Goal: Information Seeking & Learning: Find specific fact

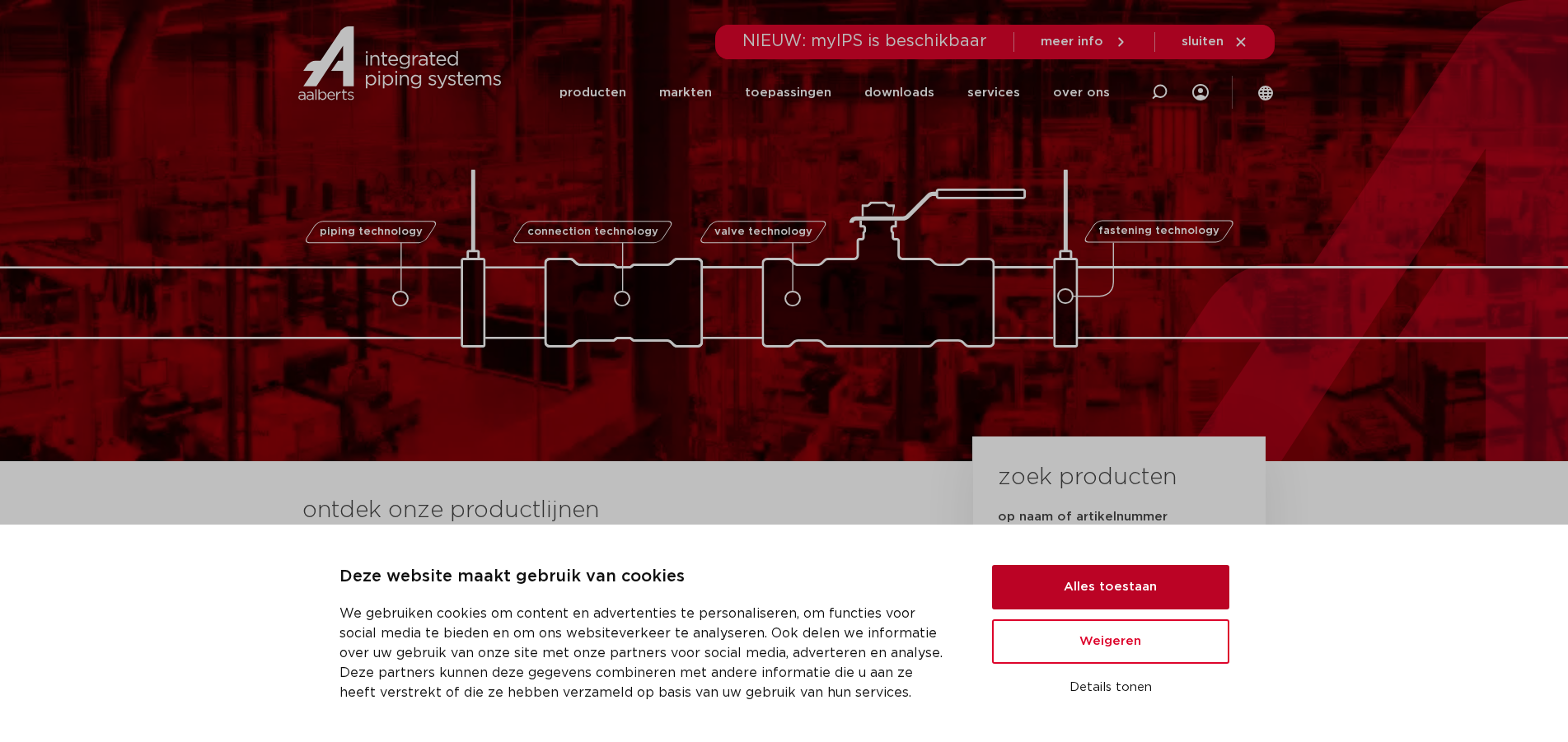
click at [1091, 595] on button "Alles toestaan" at bounding box center [1110, 587] width 237 height 45
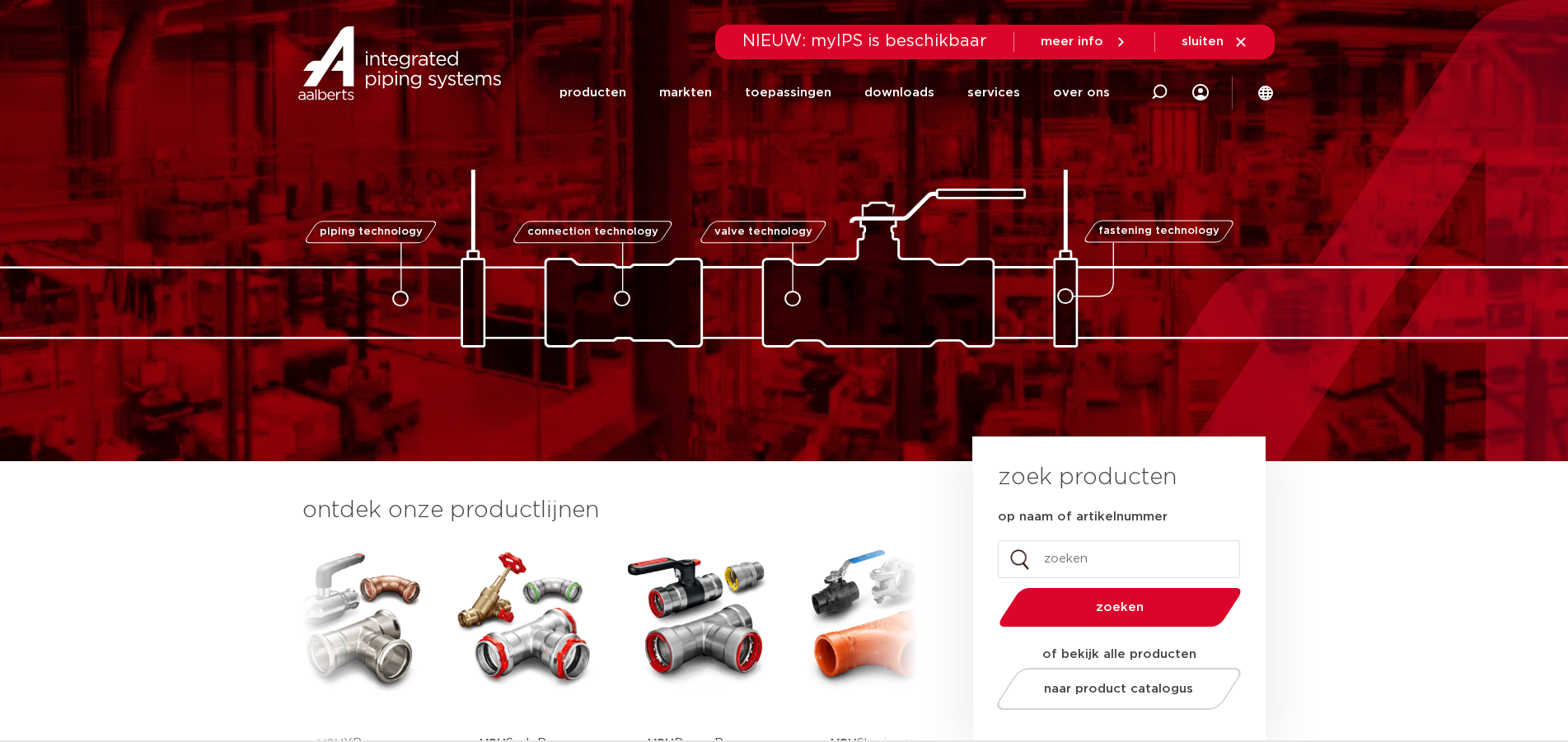
click at [1085, 555] on input "op naam of artikelnummer" at bounding box center [1119, 559] width 243 height 38
type input "0866701"
click at [991, 586] on button "zoeken" at bounding box center [1119, 607] width 256 height 42
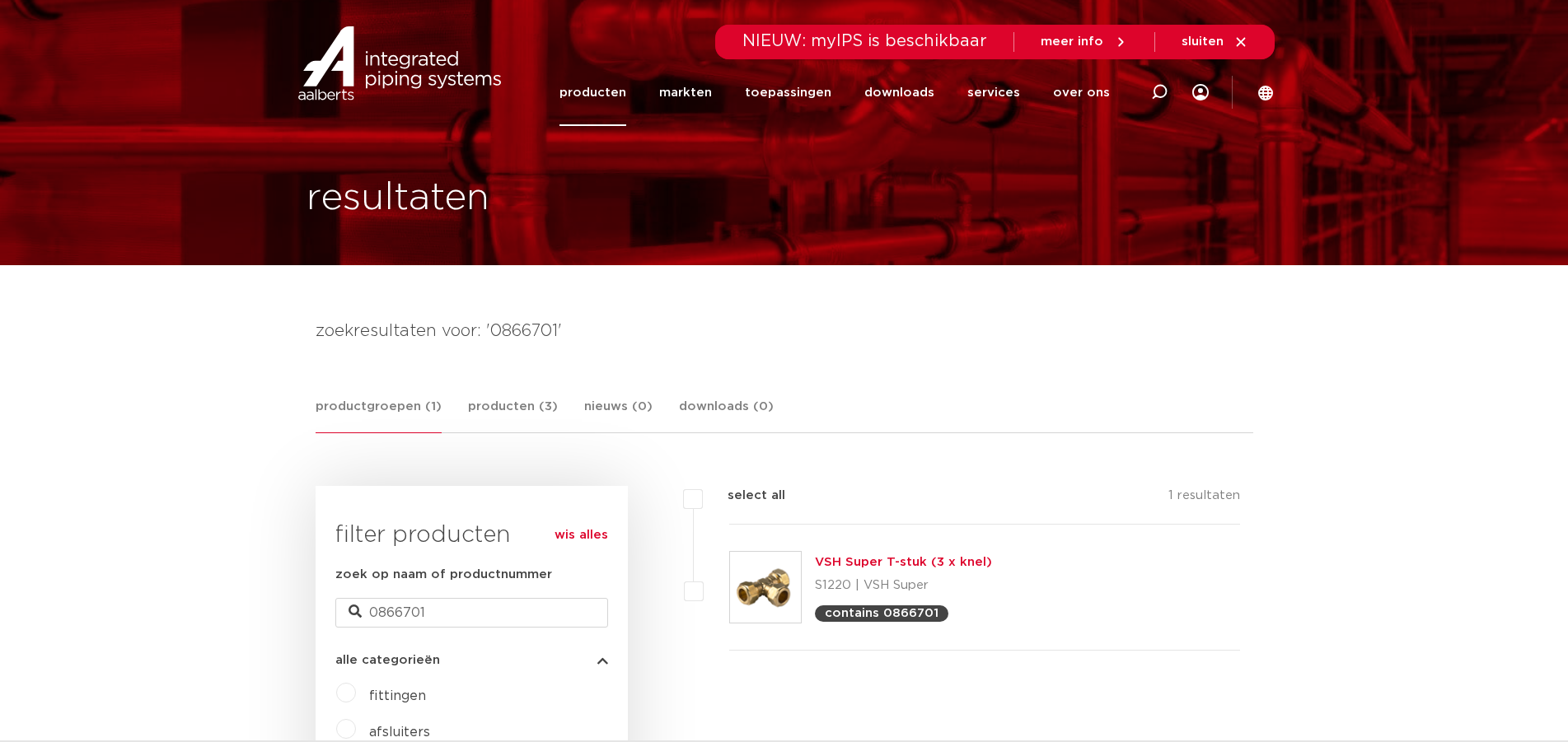
click at [967, 567] on link "VSH Super T-stuk (3 x knel)" at bounding box center [904, 563] width 178 height 12
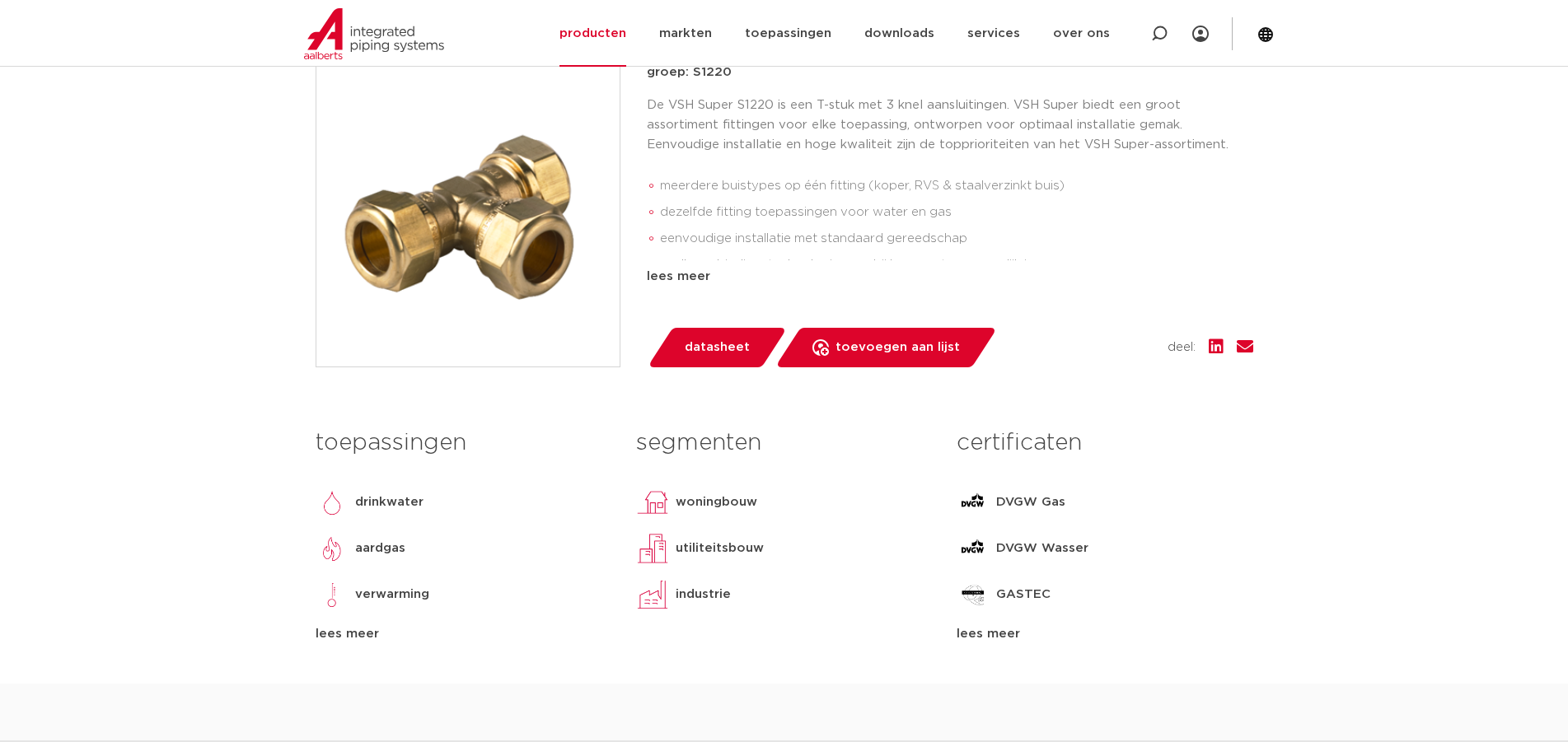
scroll to position [494, 0]
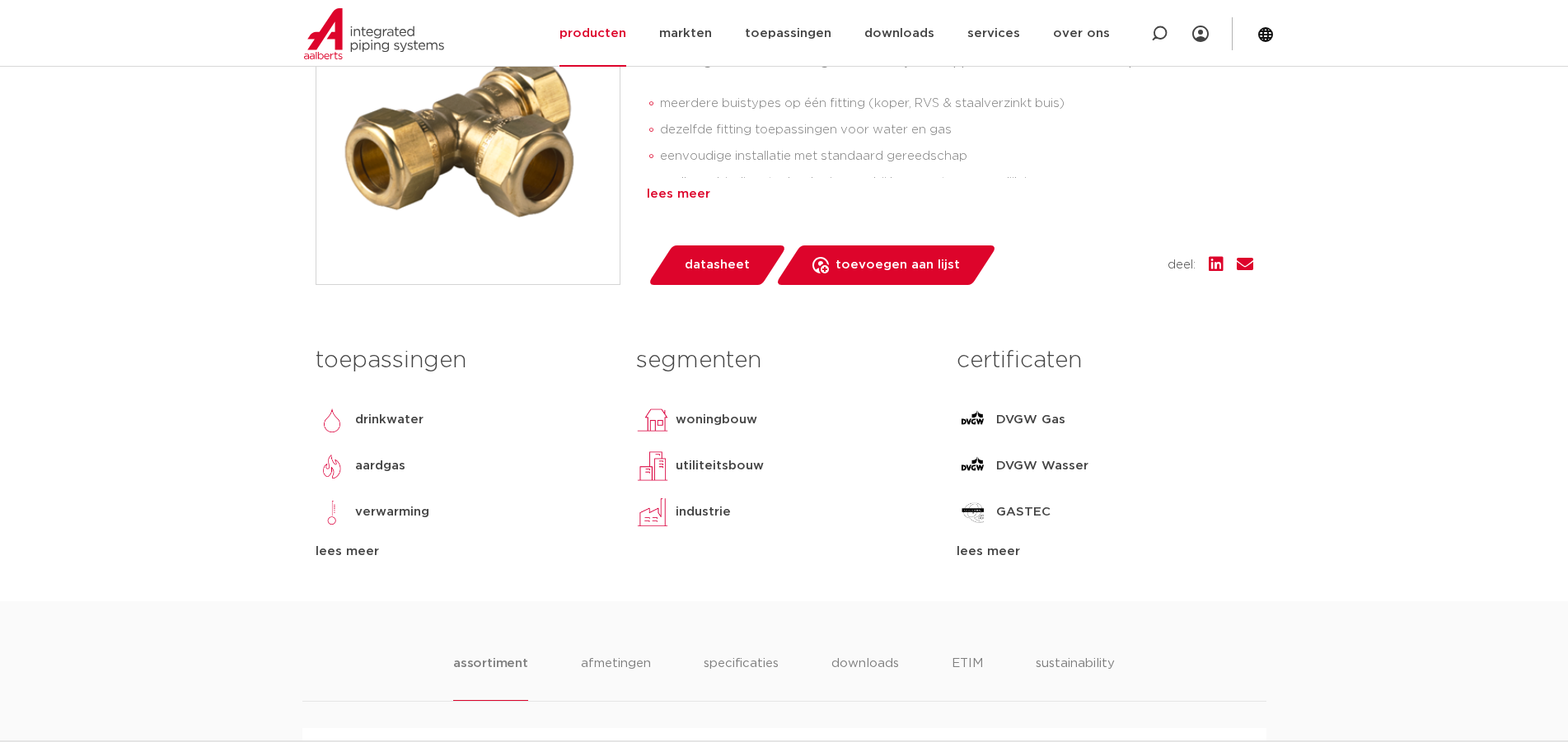
click at [676, 196] on div "lees meer" at bounding box center [950, 194] width 606 height 19
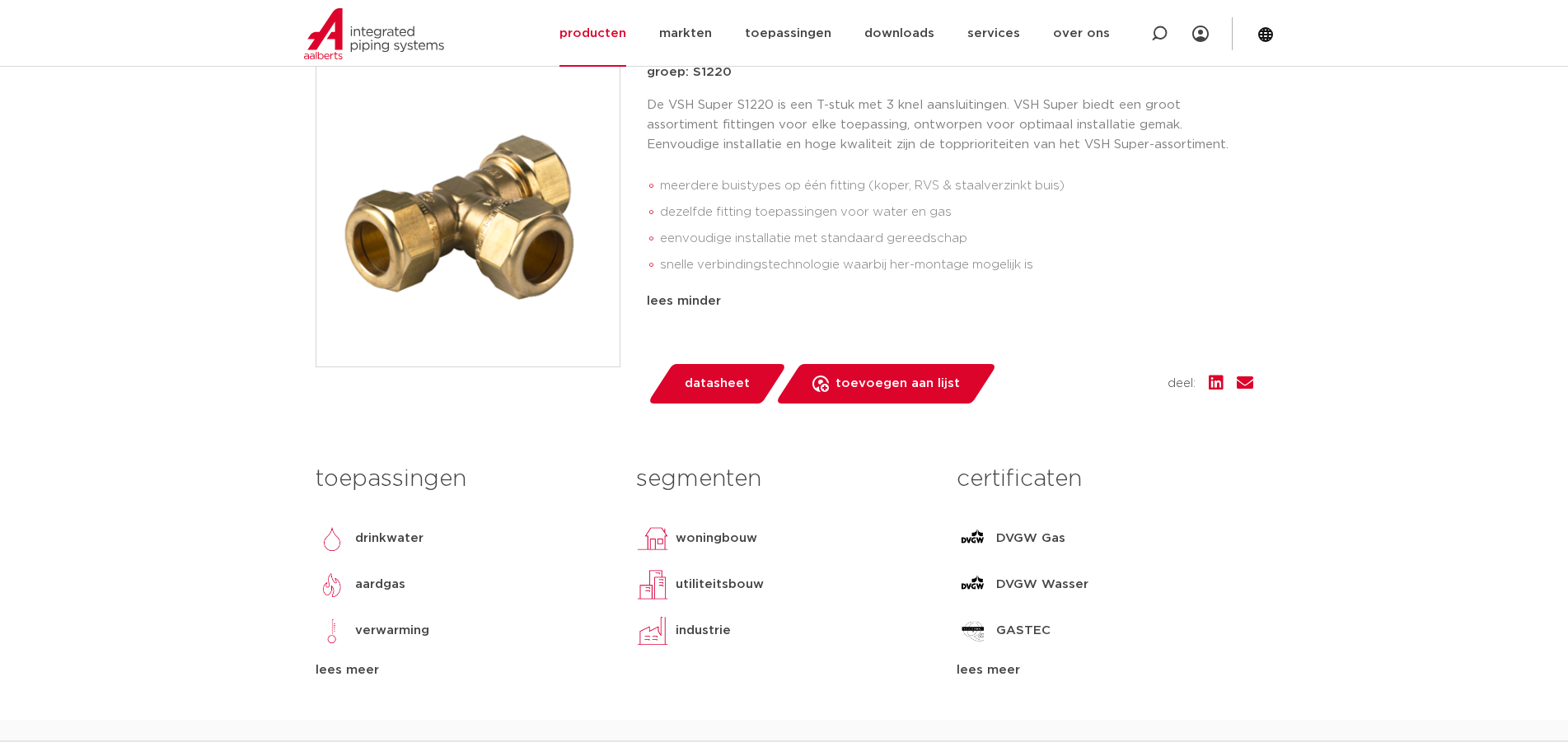
scroll to position [330, 0]
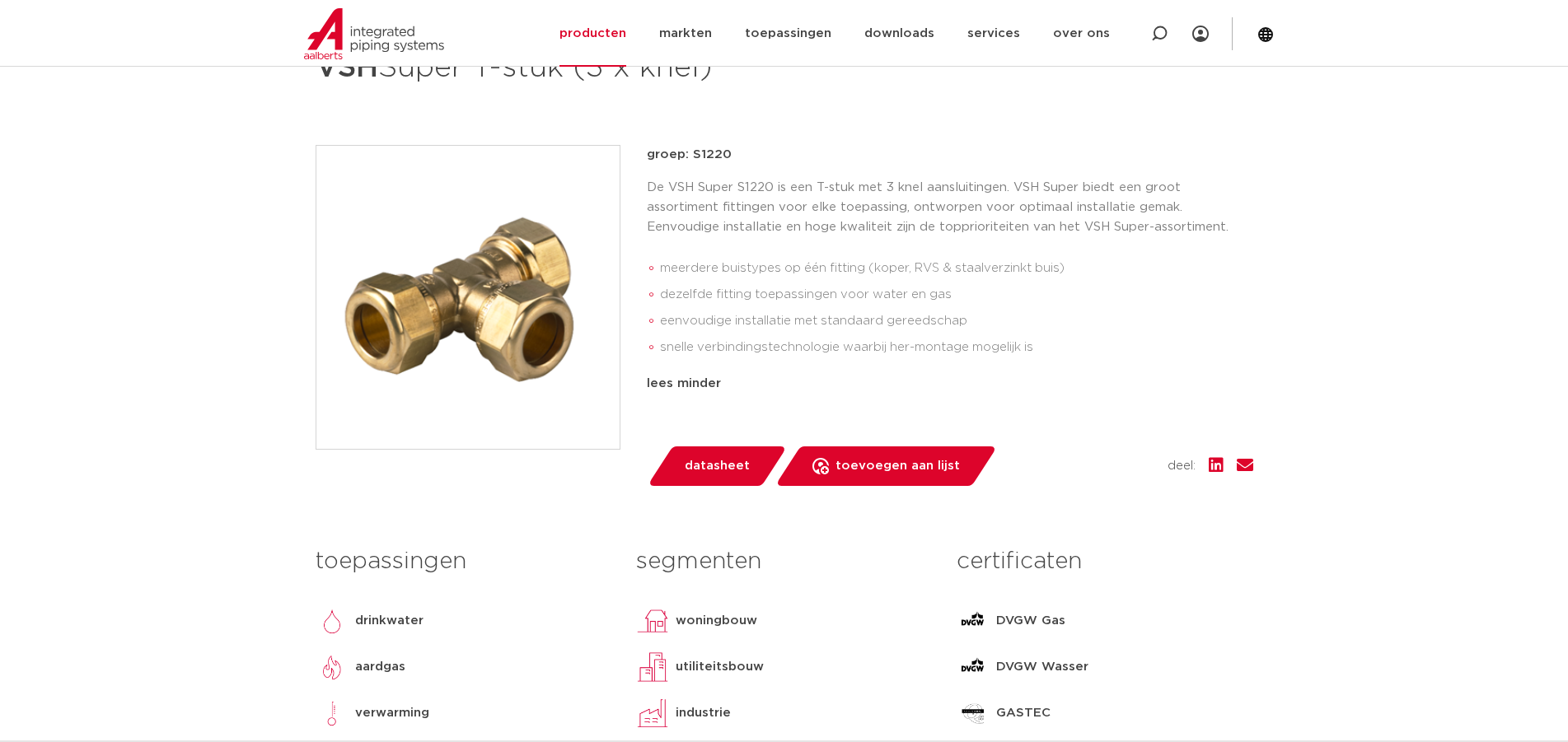
click at [730, 460] on span "datasheet" at bounding box center [717, 466] width 65 height 26
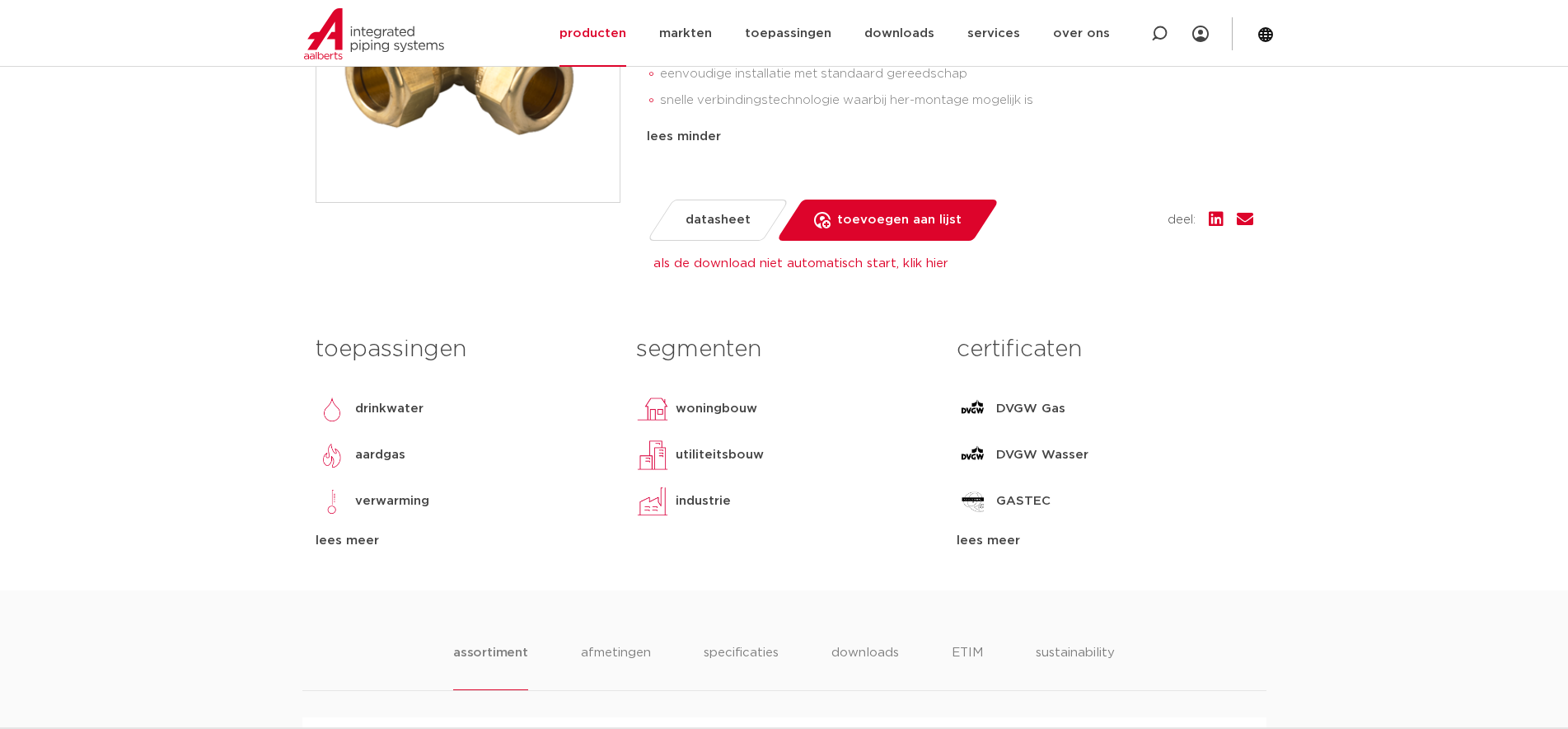
scroll to position [247, 0]
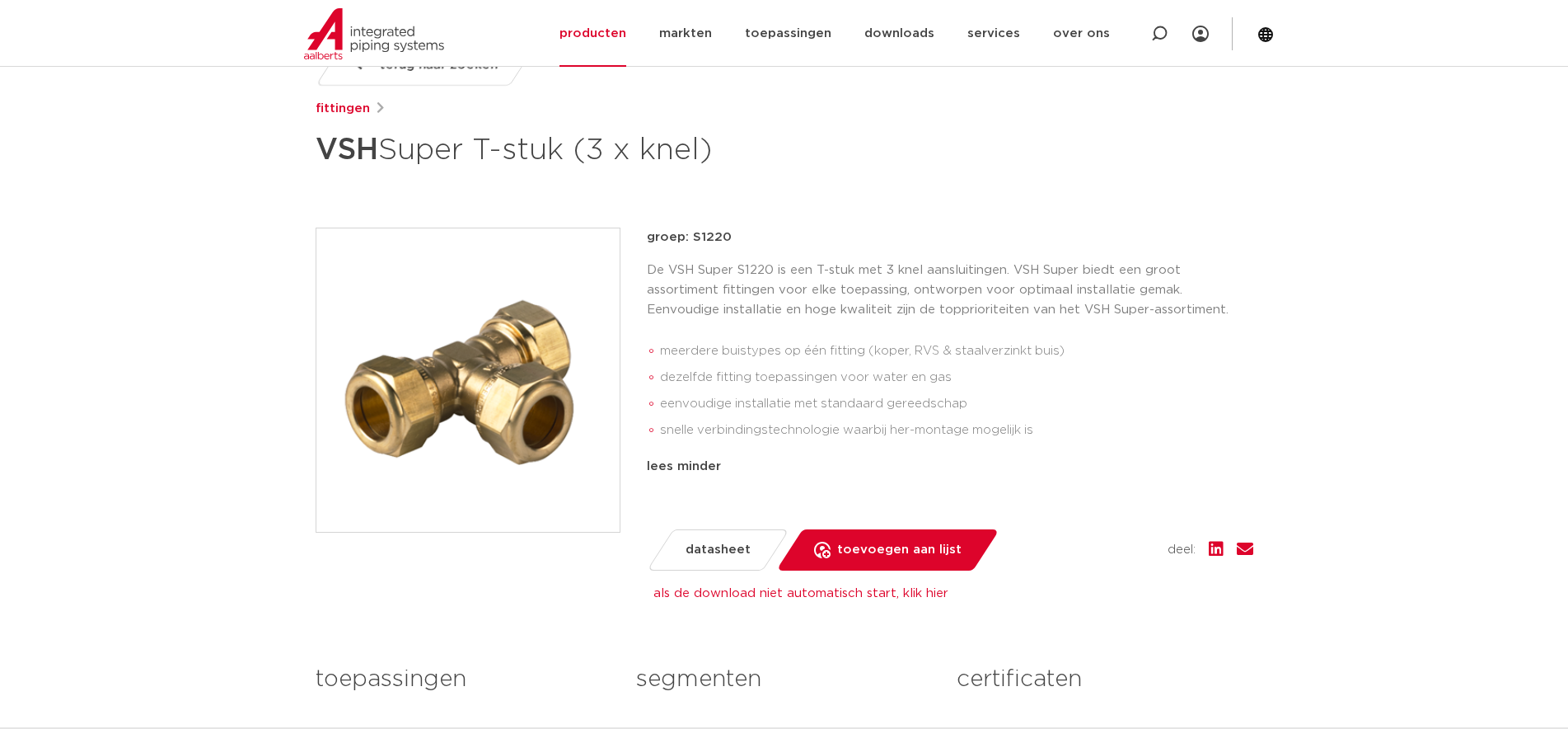
click at [735, 563] on link "datasheet" at bounding box center [717, 550] width 142 height 41
drag, startPoint x: 1053, startPoint y: 440, endPoint x: 638, endPoint y: 241, distance: 460.2
click at [638, 241] on div "groep: S1220 De VSH Super S1220 is een T-stuk met 3 knel aansluitingen. VSH Sup…" at bounding box center [784, 399] width 938 height 343
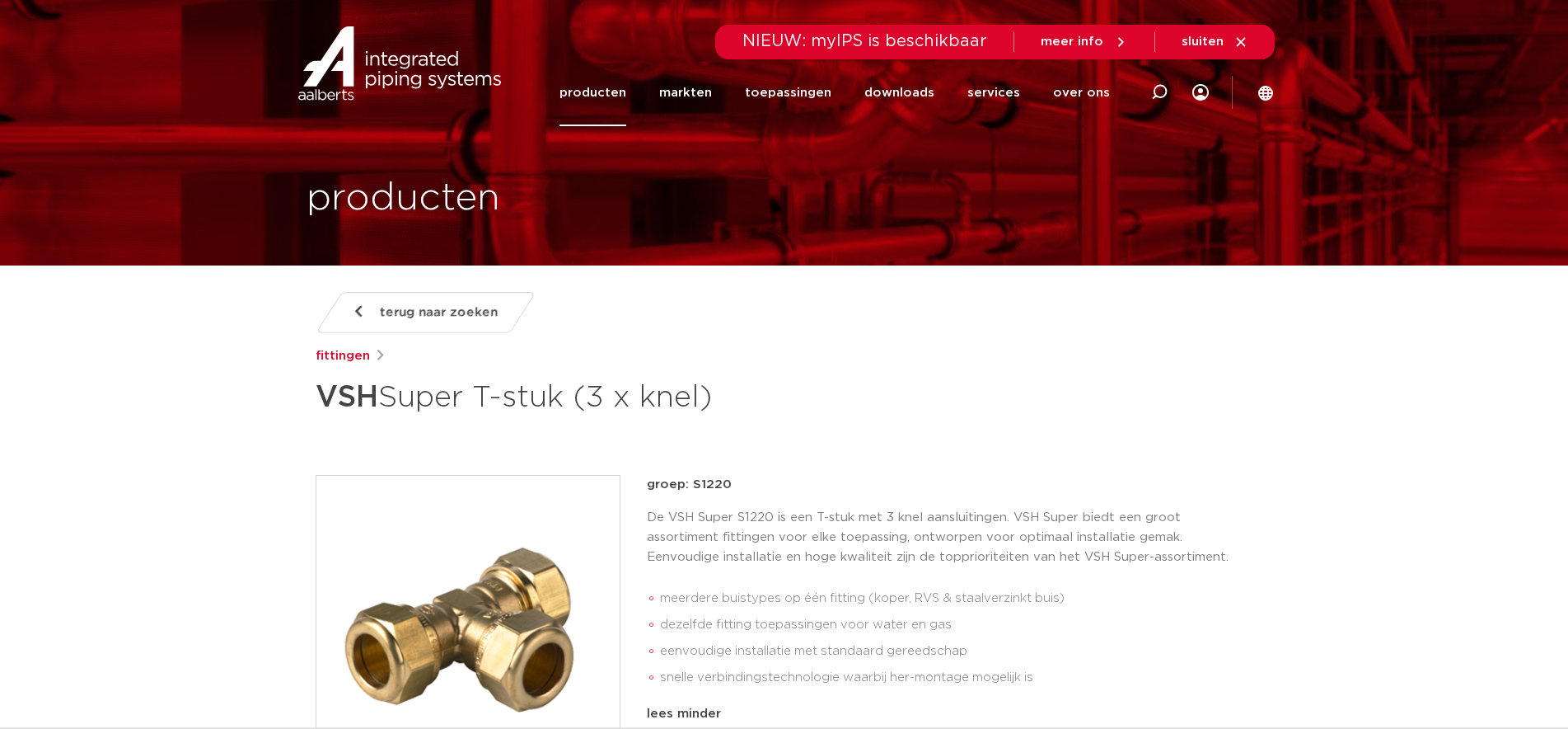
click at [593, 88] on link "producten" at bounding box center [592, 92] width 67 height 67
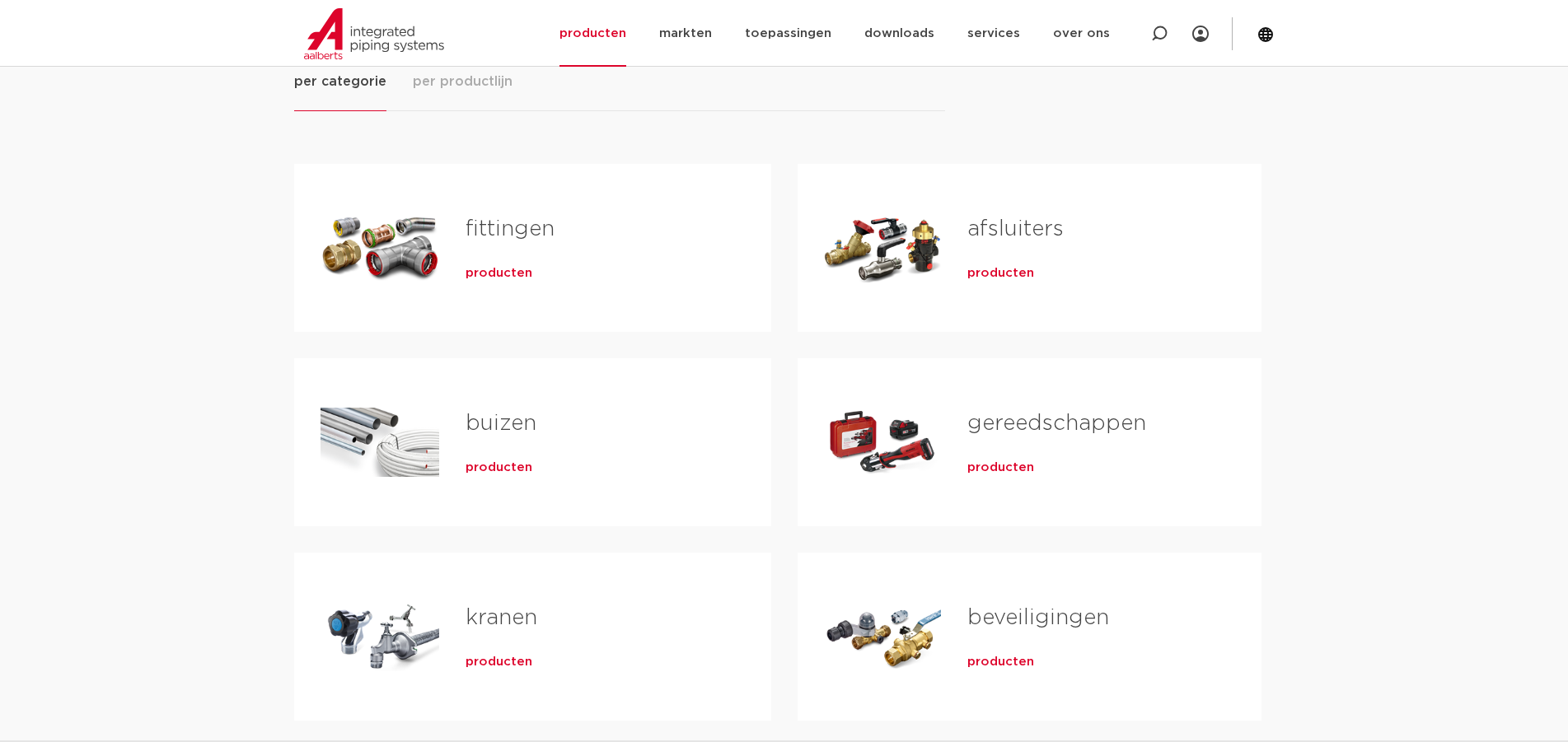
scroll to position [330, 0]
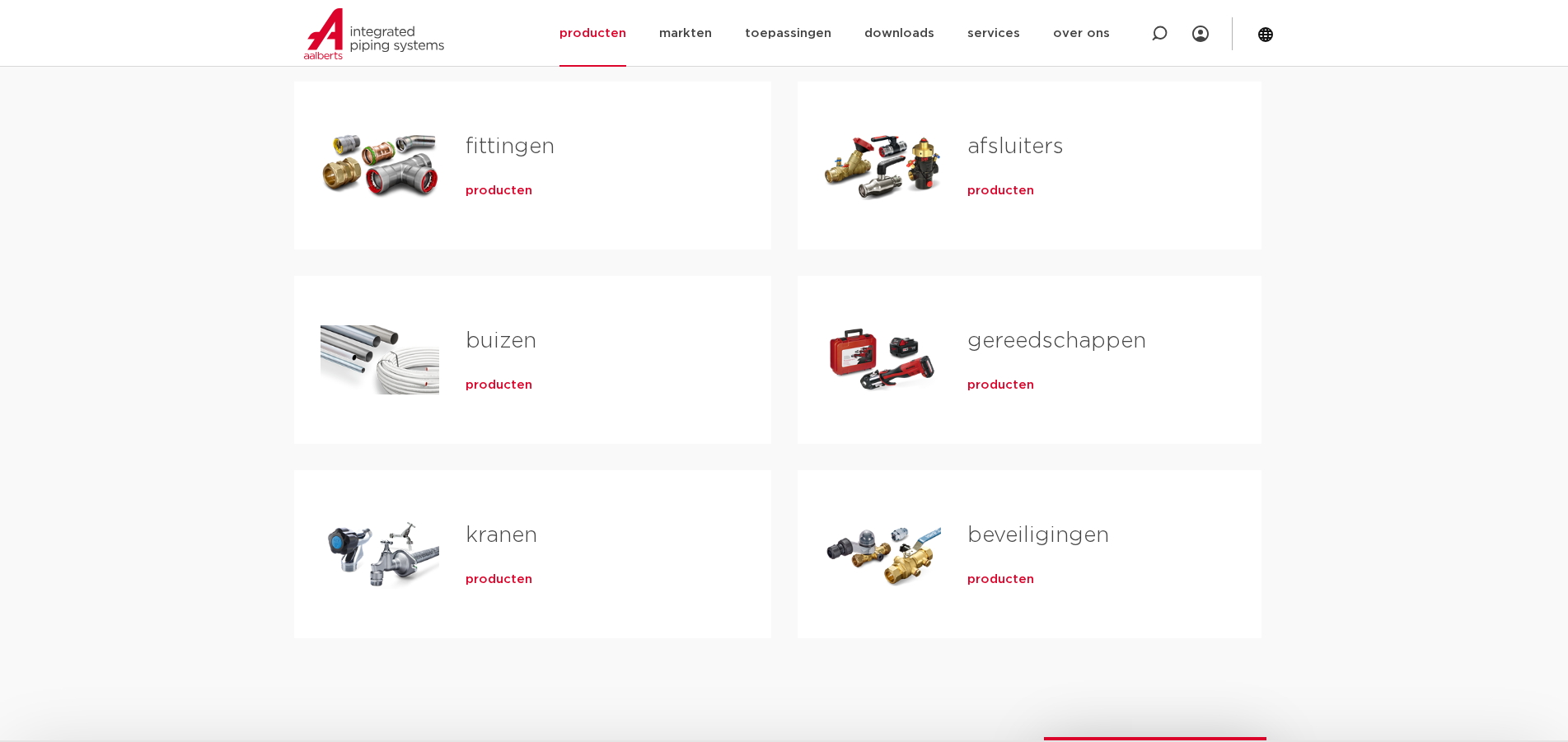
click at [482, 199] on span "producten" at bounding box center [499, 191] width 67 height 17
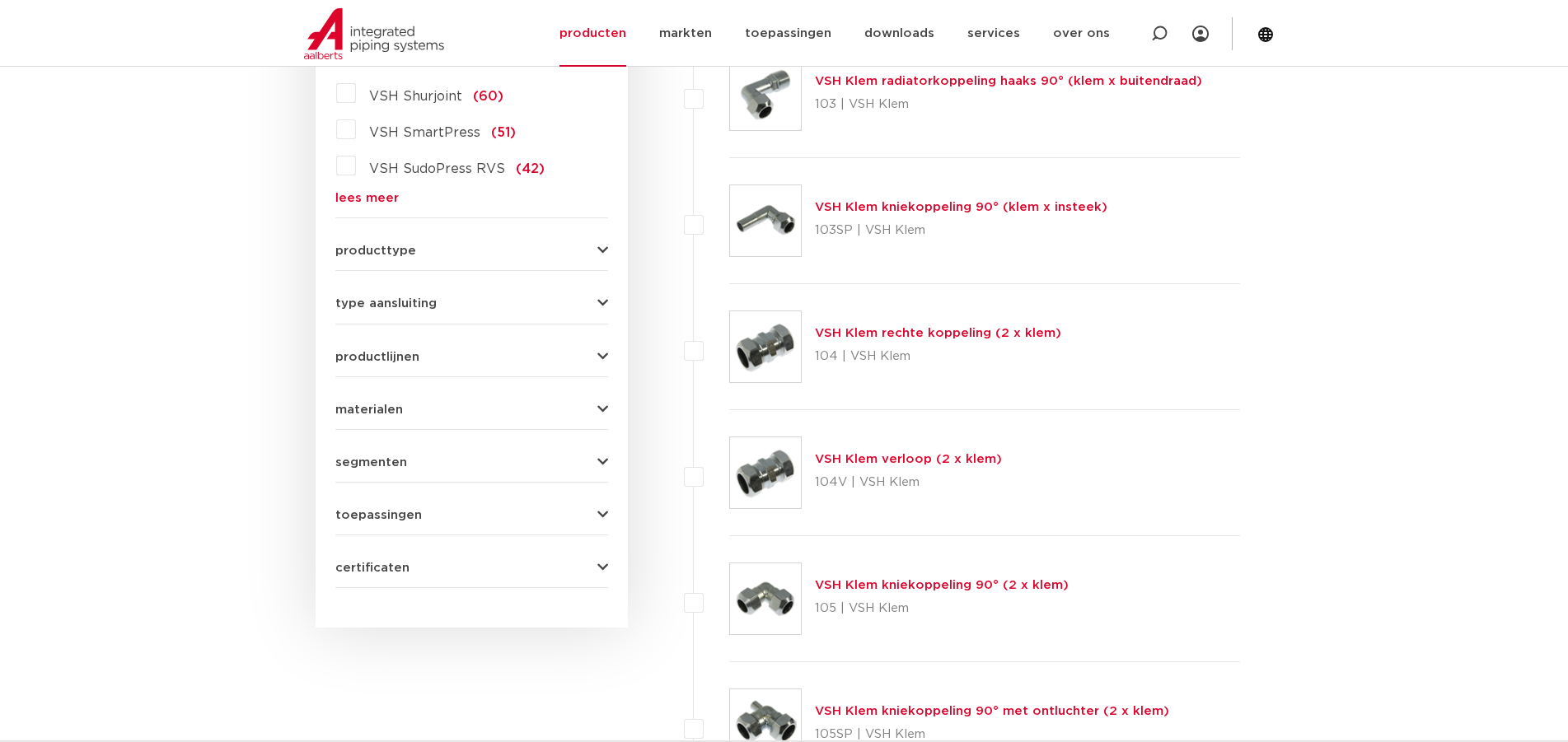
scroll to position [659, 0]
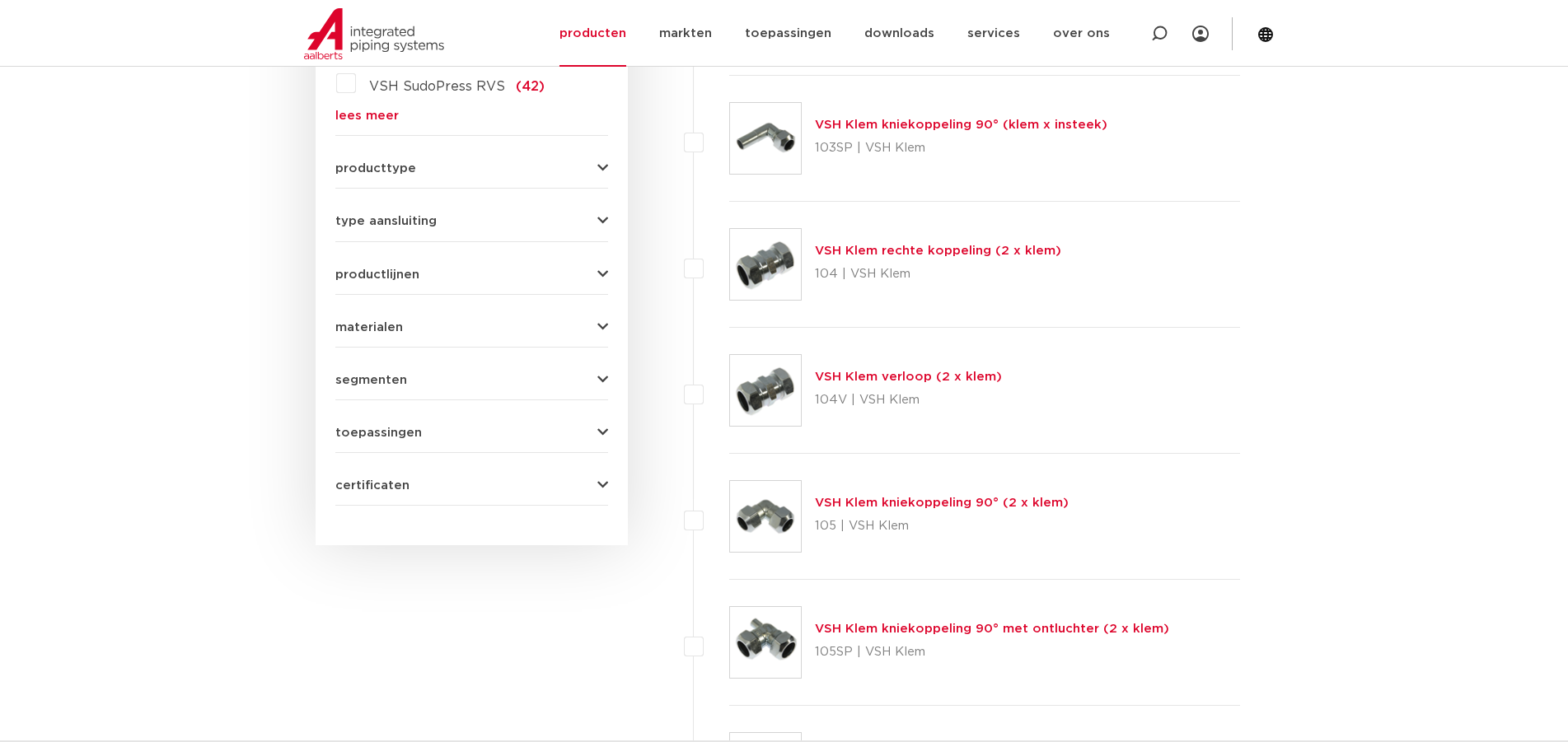
click at [443, 172] on button "producttype" at bounding box center [471, 169] width 272 height 12
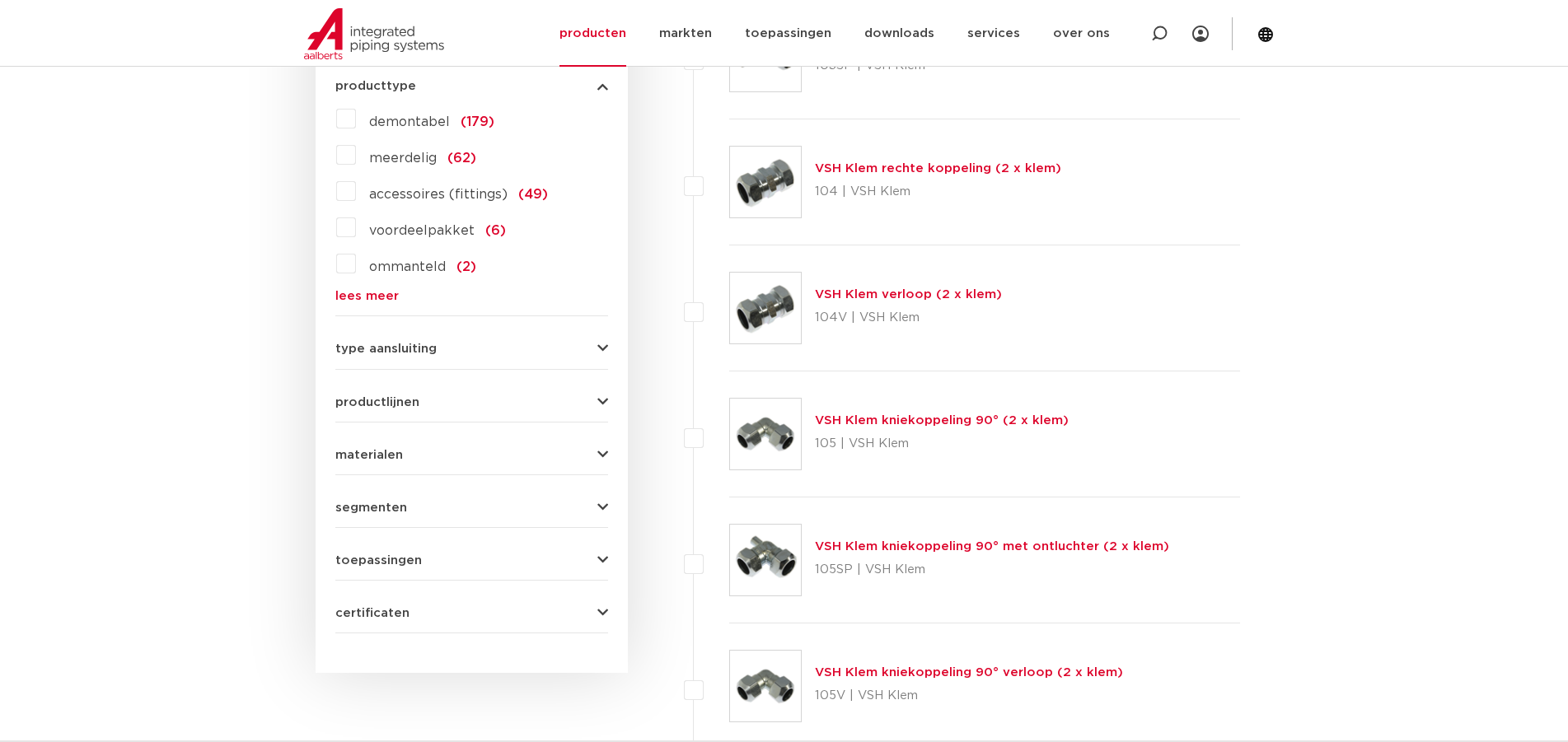
scroll to position [824, 0]
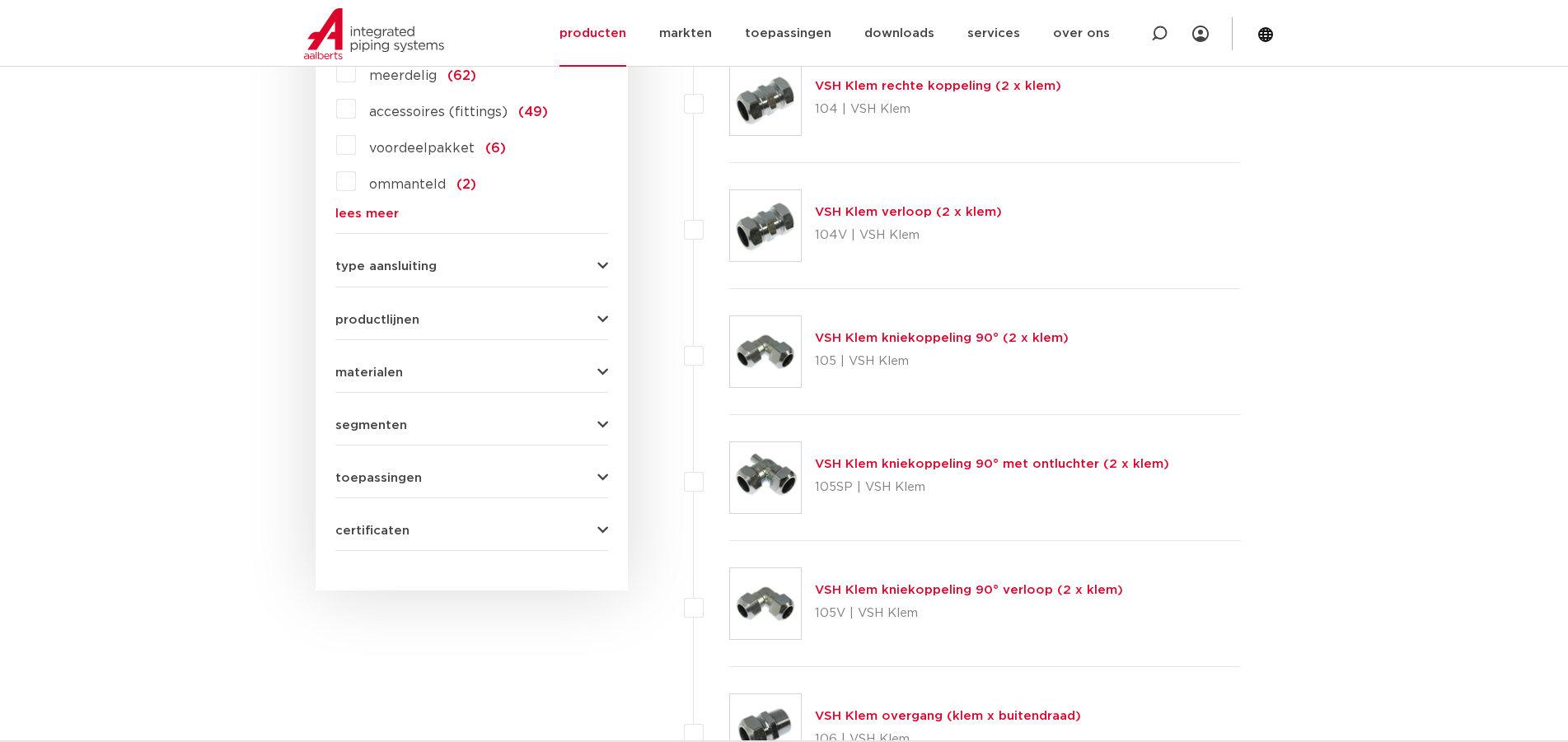
click at [409, 491] on form "zoek op naam of productnummer alle categorieën fittingen fittingen afsluiters b…" at bounding box center [471, 62] width 272 height 978
click at [409, 482] on span "toepassingen" at bounding box center [378, 478] width 86 height 12
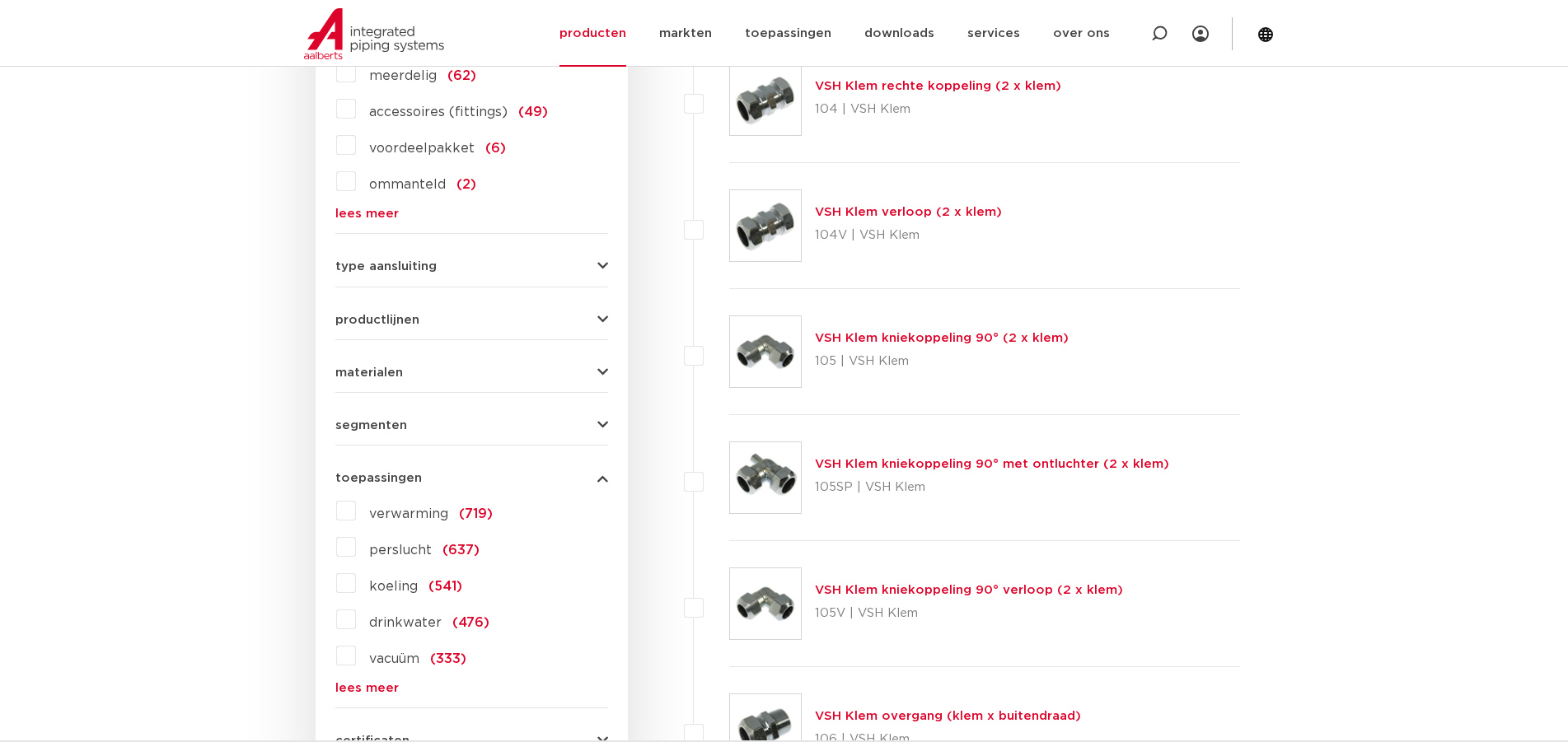
click at [396, 566] on div "verwarming (719) perslucht (637) koeling (541) drinkwater (476) vacuüm (333) so…" at bounding box center [471, 596] width 272 height 197
click at [394, 558] on label "perslucht (637)" at bounding box center [417, 547] width 124 height 26
click at [0, 0] on input "perslucht (637)" at bounding box center [0, 0] width 0 height 0
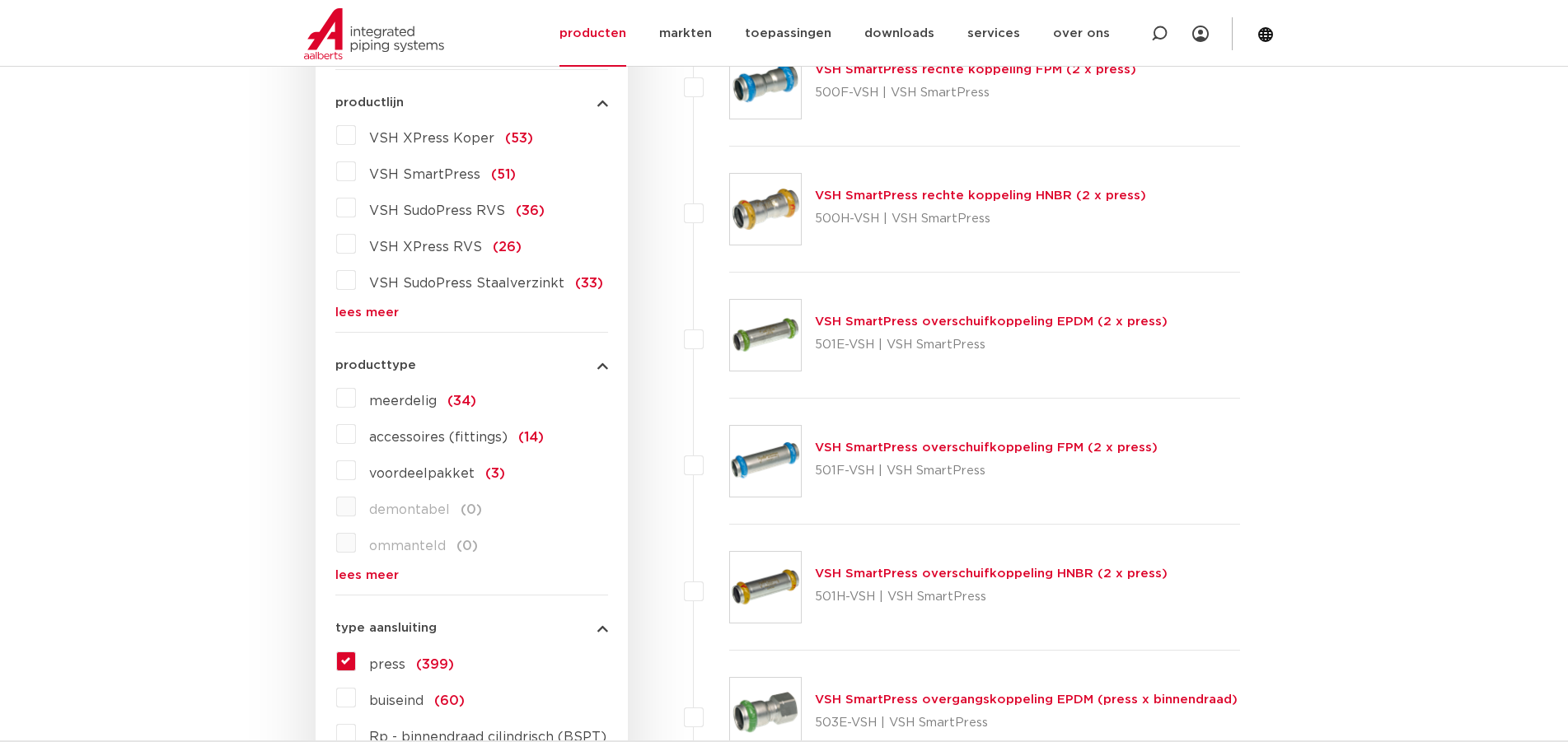
scroll to position [50, 0]
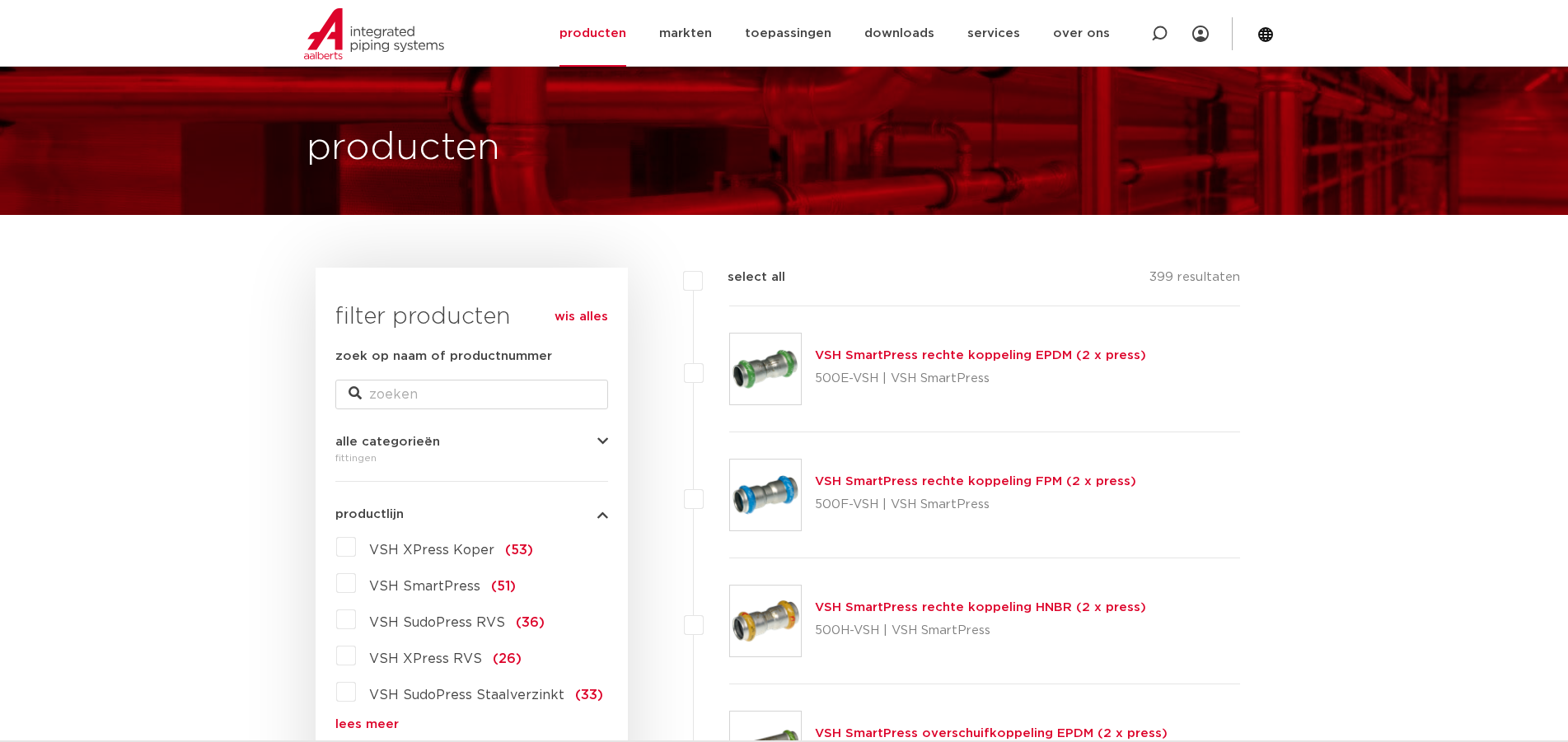
click at [941, 479] on link "VSH SmartPress rechte koppeling FPM (2 x press)" at bounding box center [976, 482] width 322 height 12
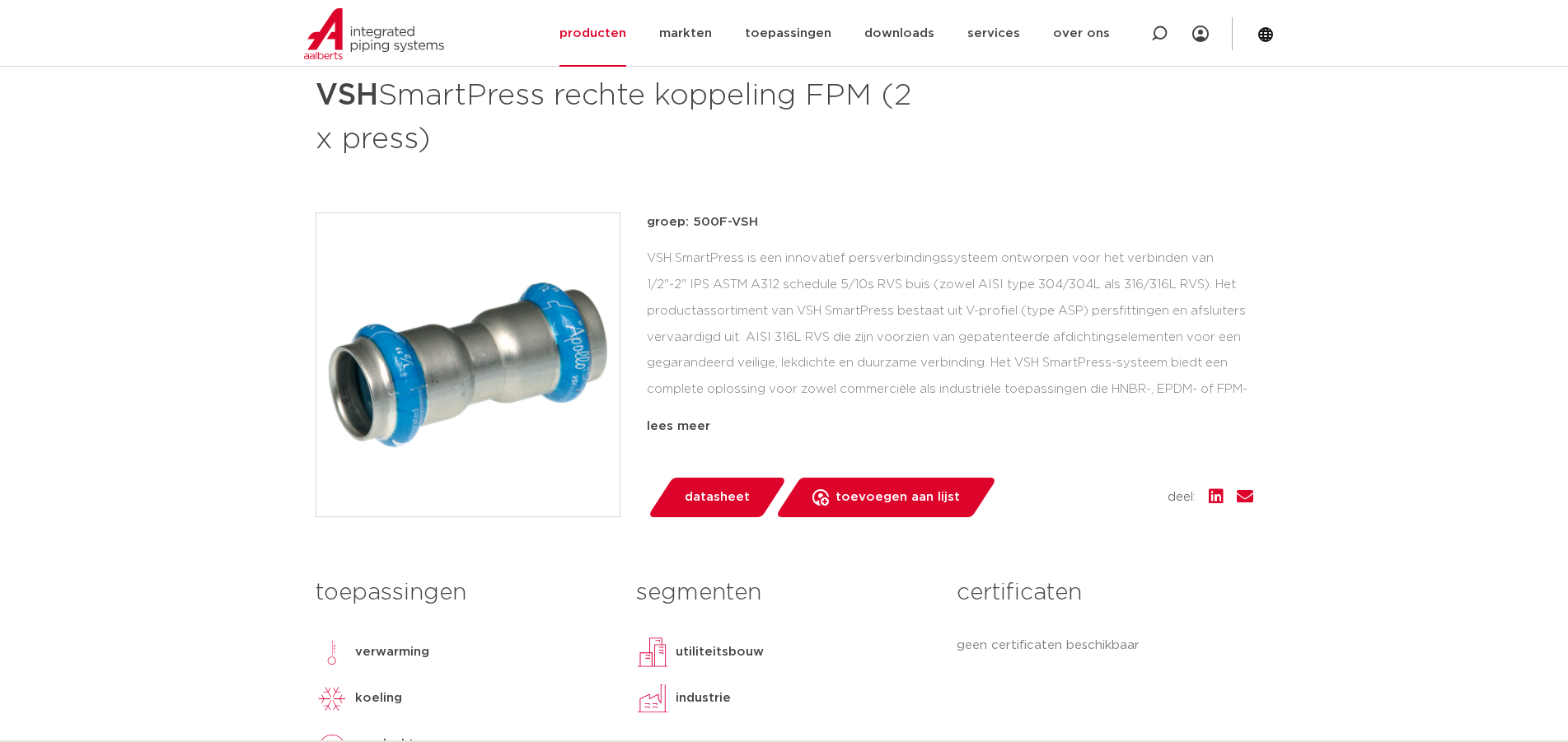
scroll to position [164, 0]
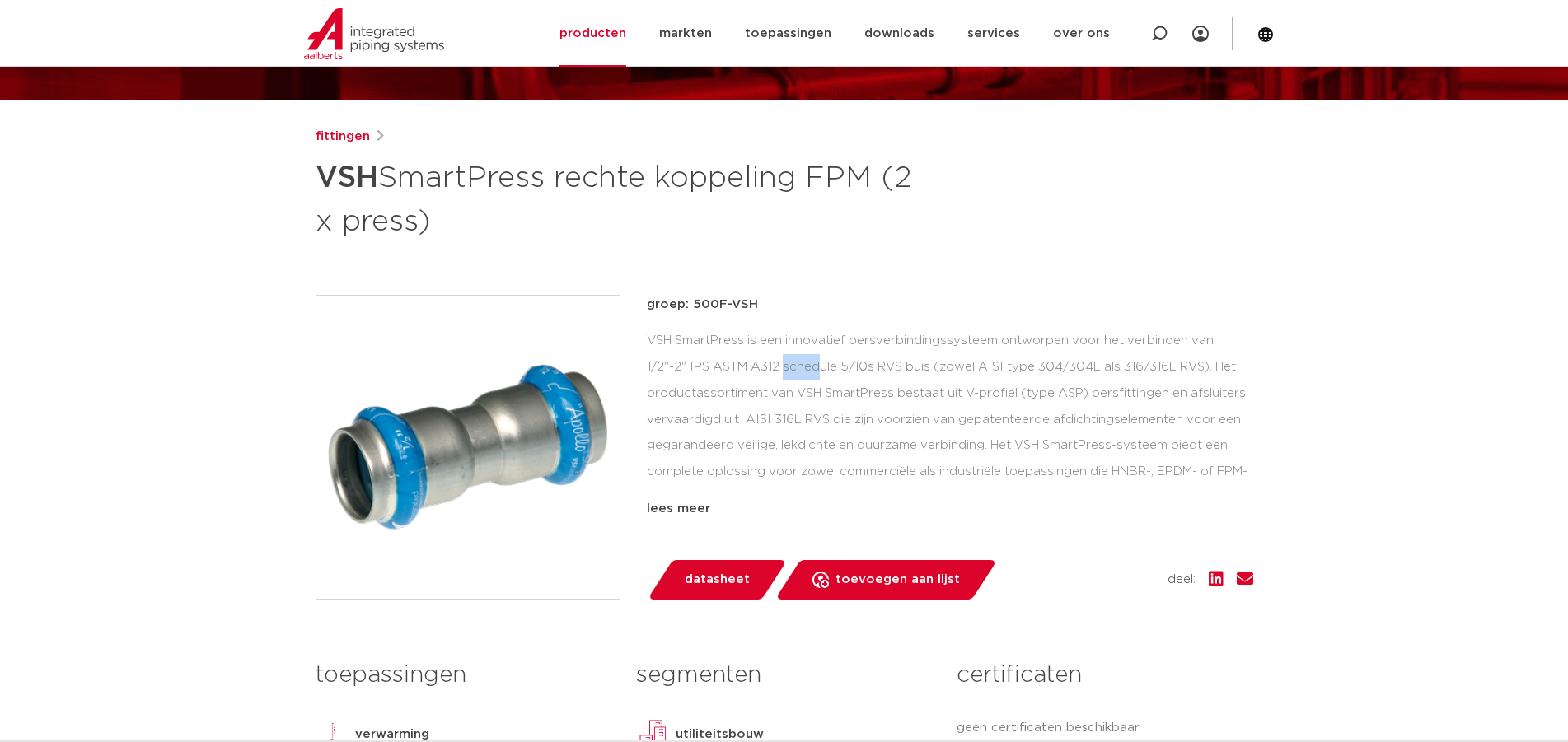
drag, startPoint x: 650, startPoint y: 360, endPoint x: 682, endPoint y: 369, distance: 33.2
click at [682, 369] on div "VSH SmartPress is een innovatief persverbindingssysteem ontworpen voor het verb…" at bounding box center [950, 410] width 606 height 164
click at [683, 393] on div "VSH SmartPress is een innovatief persverbindingssysteem ontworpen voor het verb…" at bounding box center [950, 410] width 606 height 164
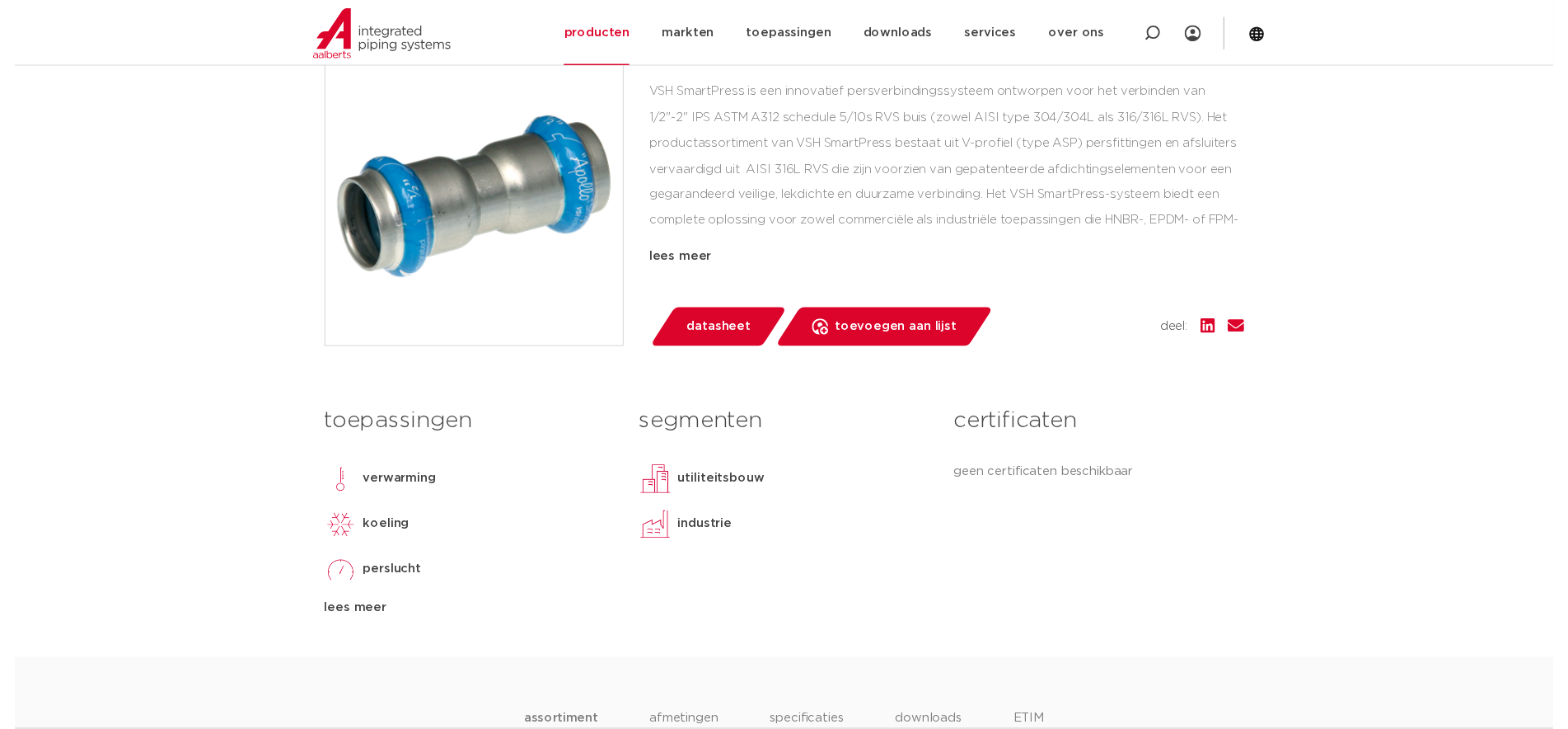
scroll to position [577, 0]
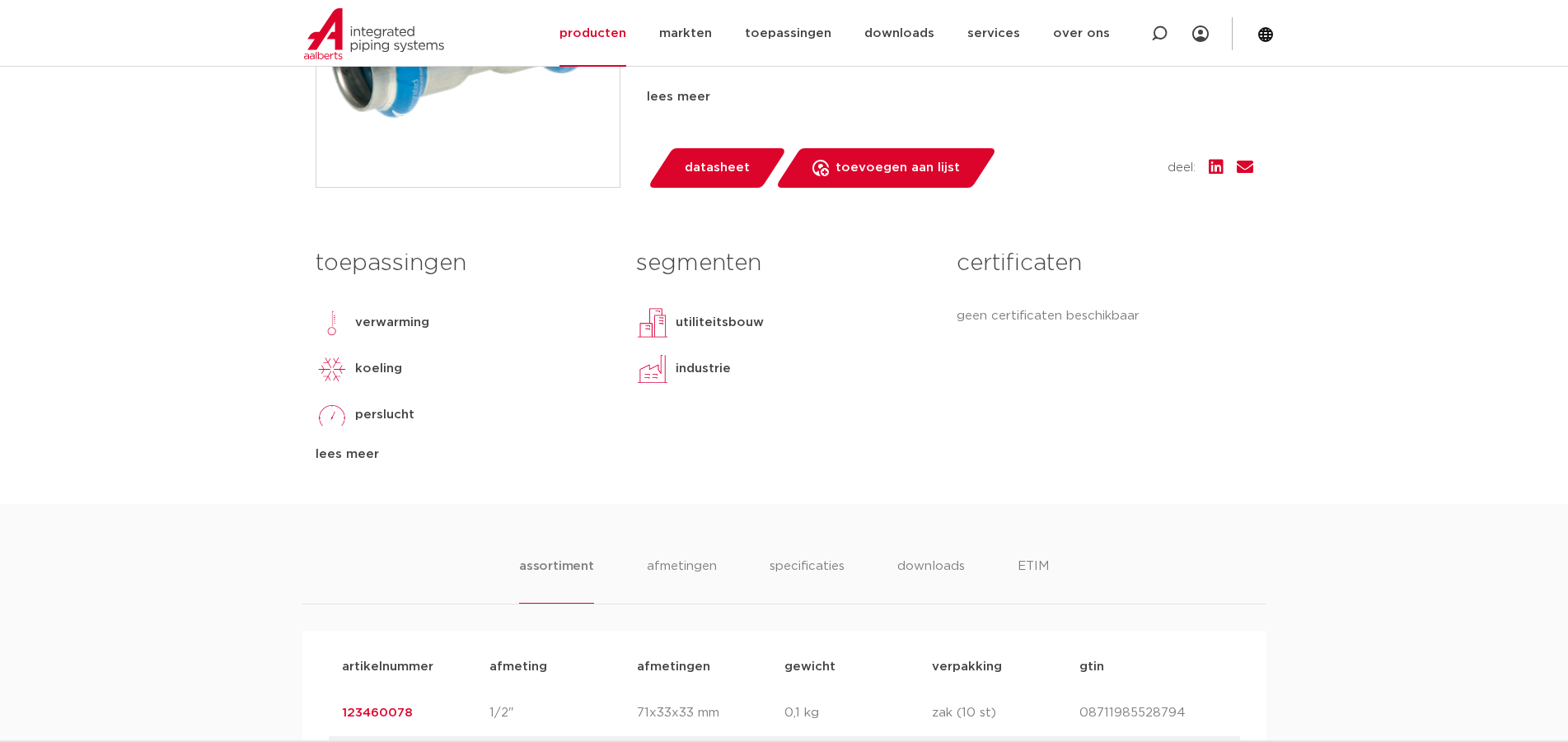
click at [744, 182] on link "datasheet" at bounding box center [716, 168] width 140 height 40
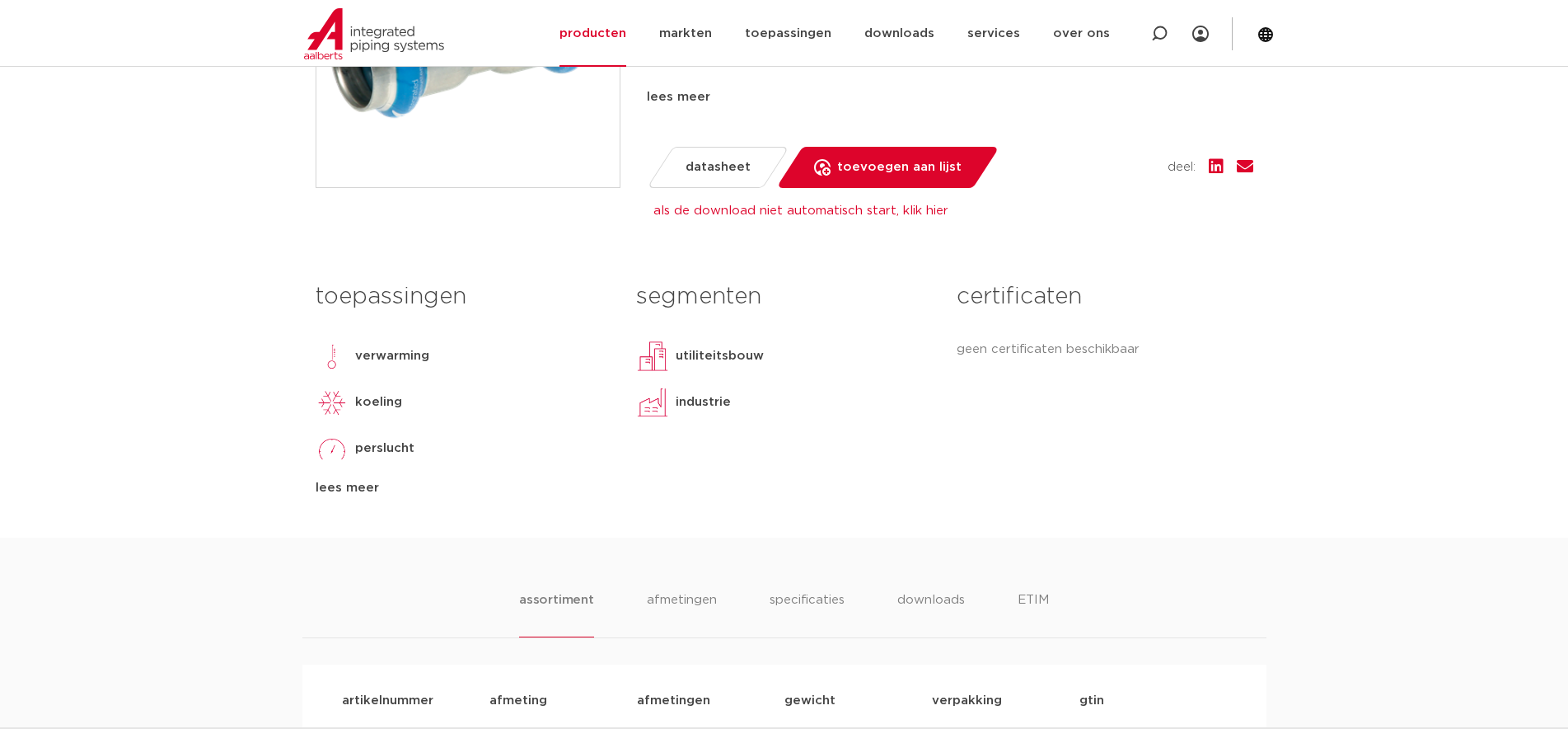
click at [1377, 143] on body "Zoeken NIEUW: myIPS is beschikbaar meer info sluiten producten markten toepassi…" at bounding box center [784, 692] width 1568 height 2539
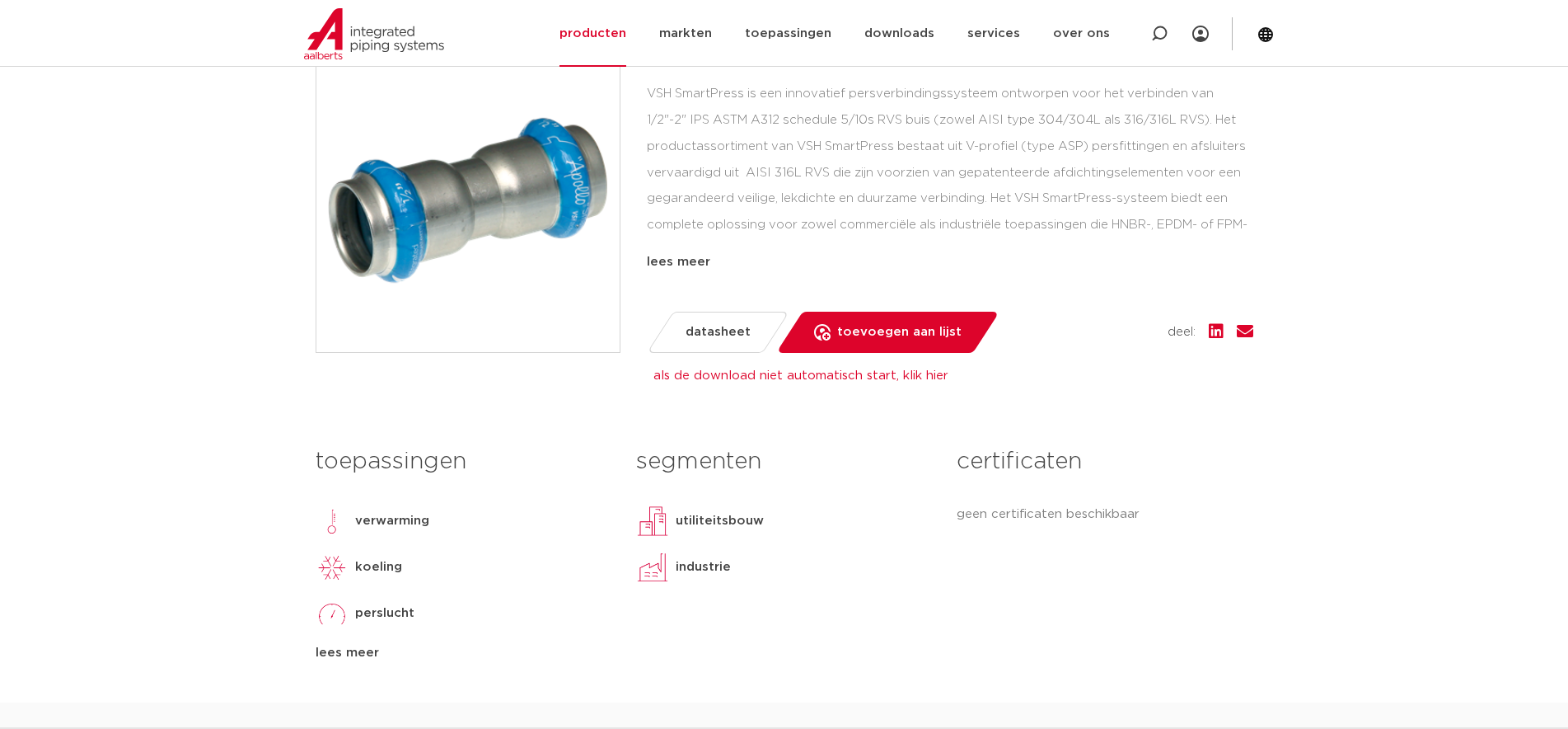
scroll to position [330, 0]
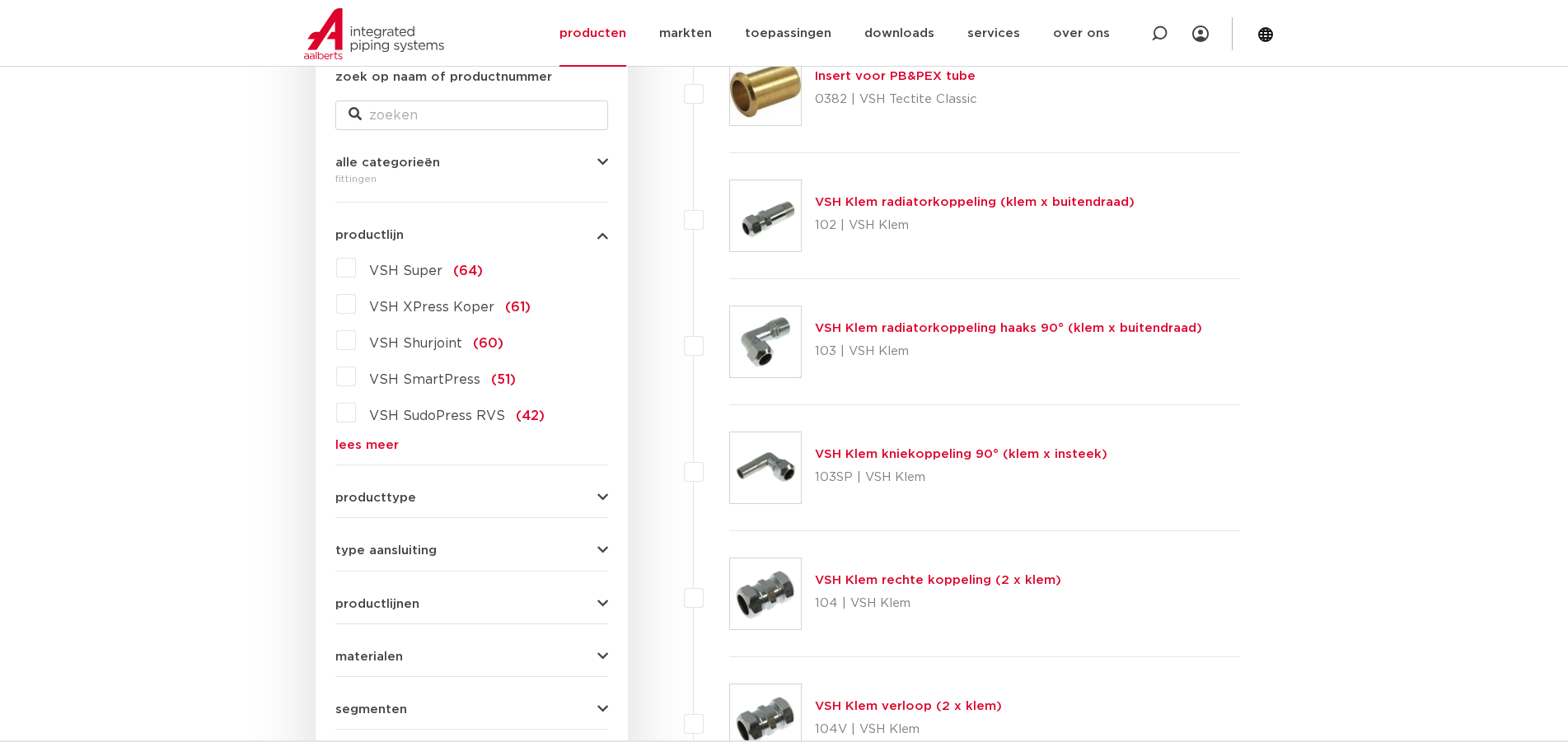
scroll to position [247, 0]
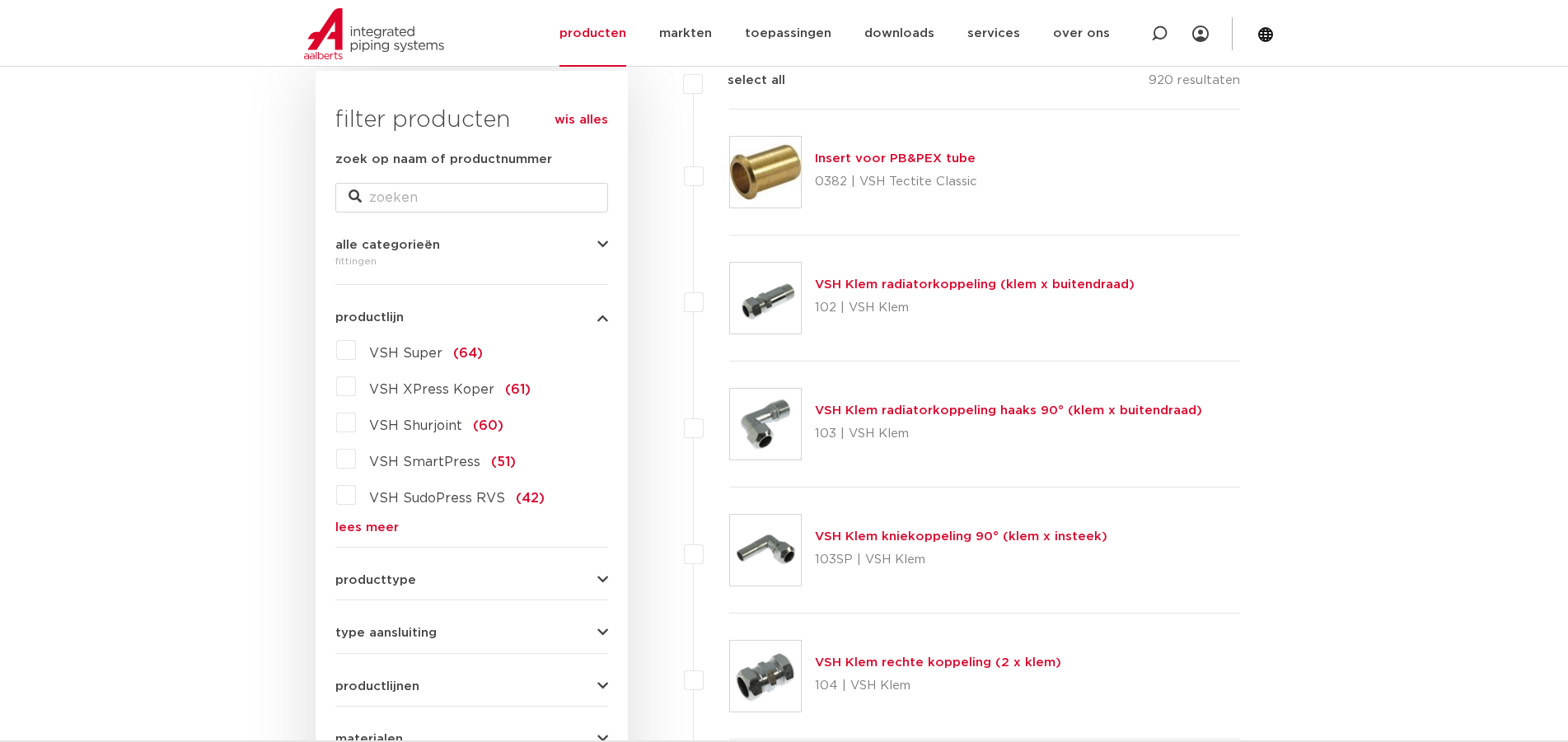
click at [356, 383] on label "VSH XPress Koper (61)" at bounding box center [443, 387] width 175 height 26
click at [0, 0] on input "VSH XPress Koper (61)" at bounding box center [0, 0] width 0 height 0
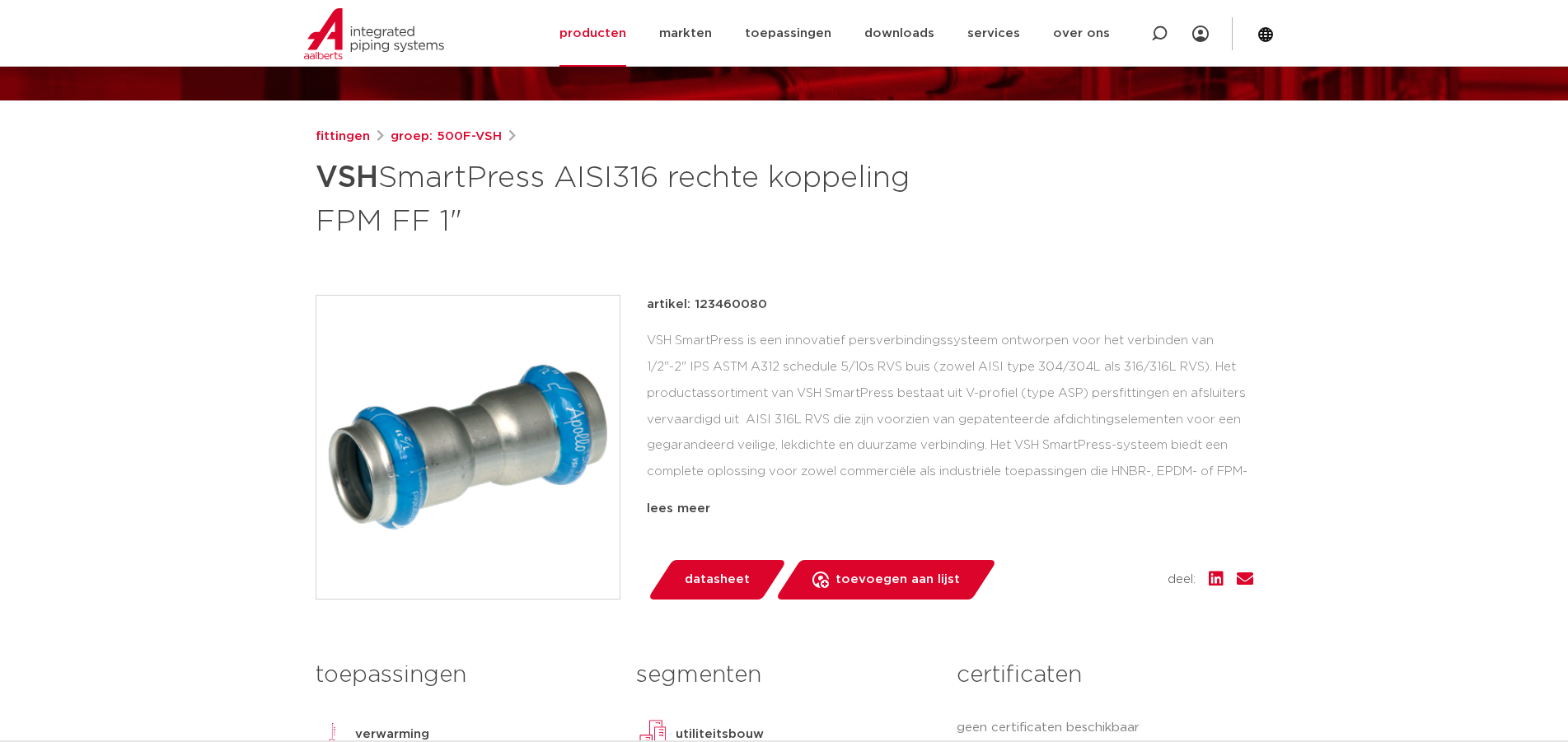
scroll to position [247, 0]
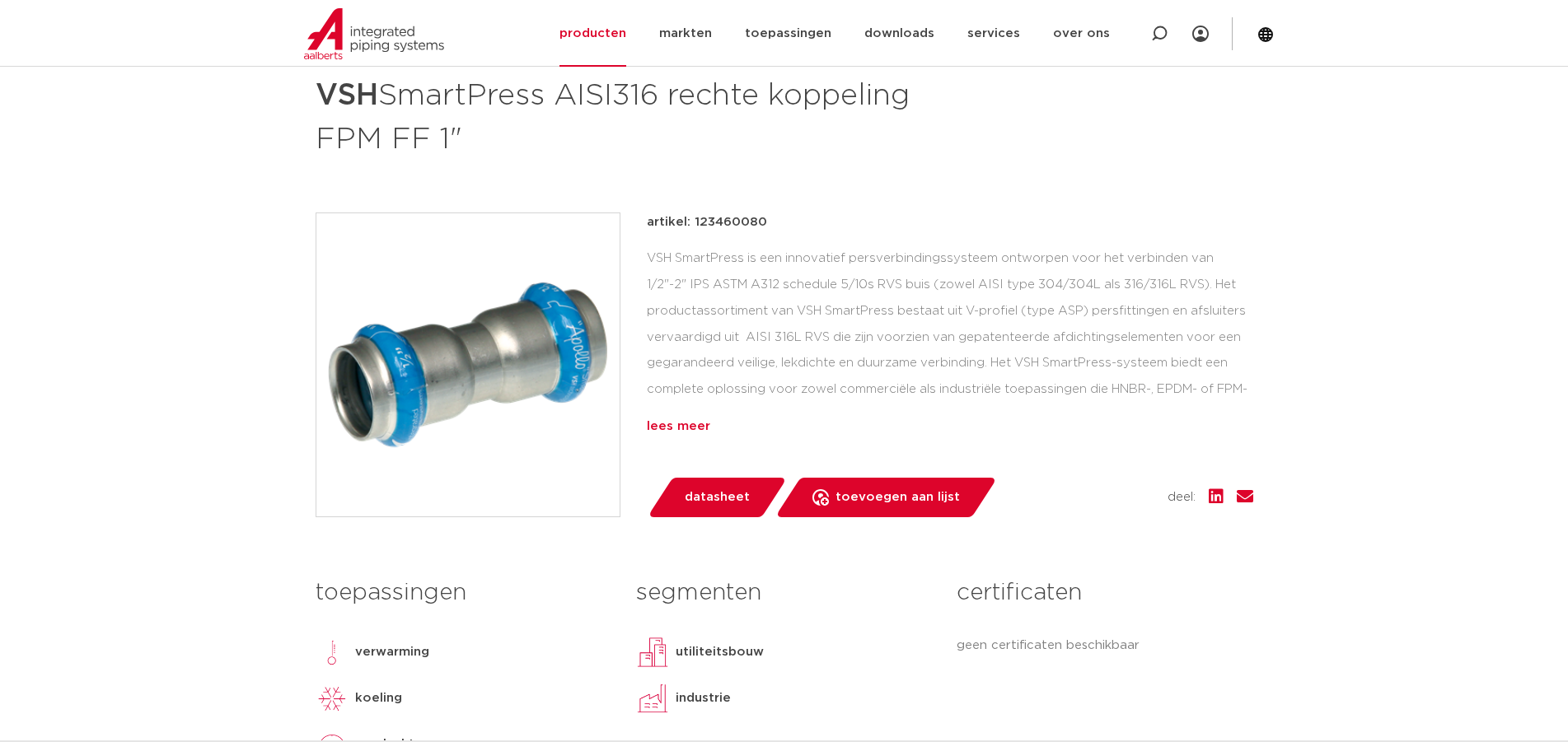
click at [684, 436] on div "lees meer" at bounding box center [950, 426] width 606 height 19
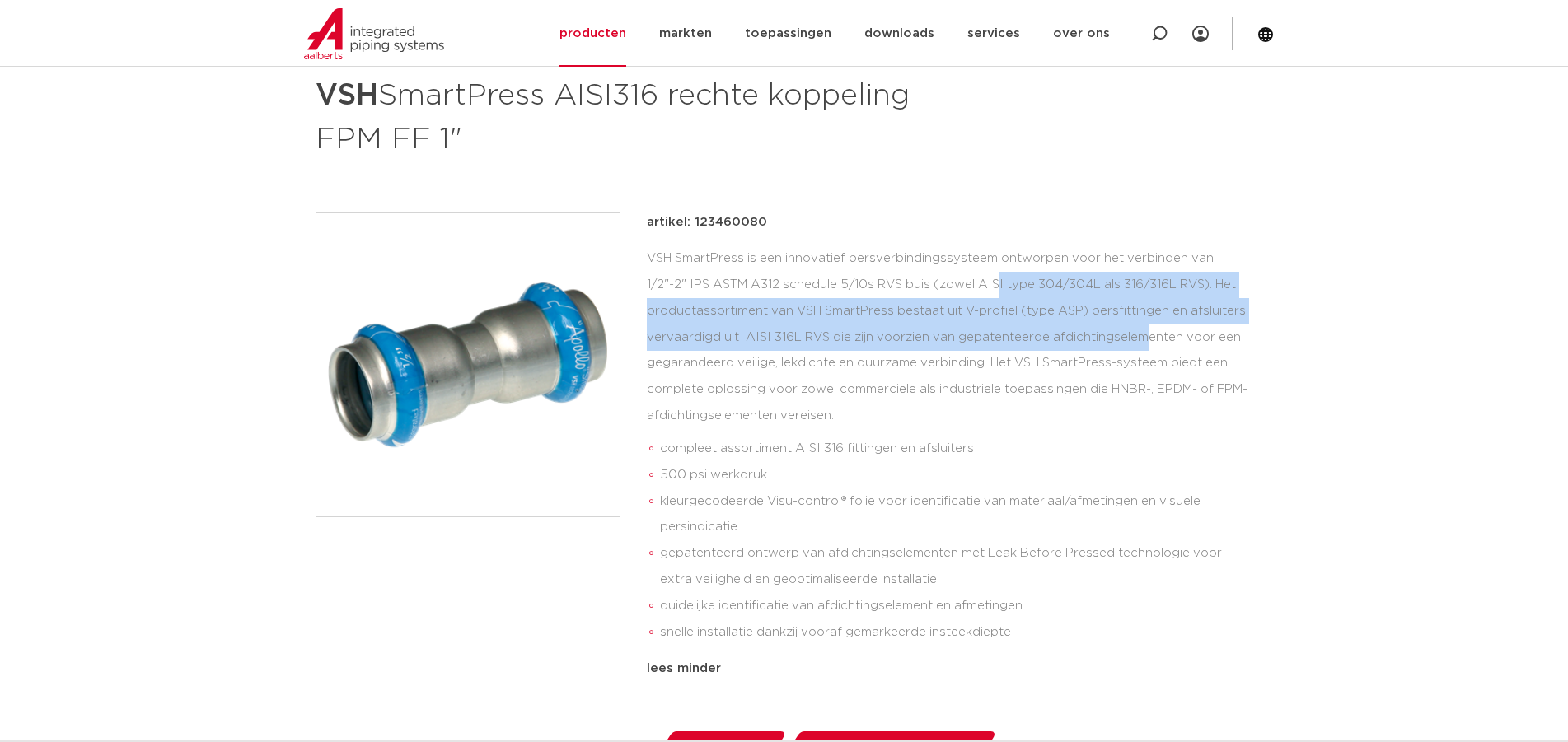
drag, startPoint x: 869, startPoint y: 280, endPoint x: 1018, endPoint y: 328, distance: 156.5
click at [1018, 328] on div "VSH SmartPress is een innovatief persverbindingssysteem ontworpen voor het verb…" at bounding box center [950, 448] width 606 height 407
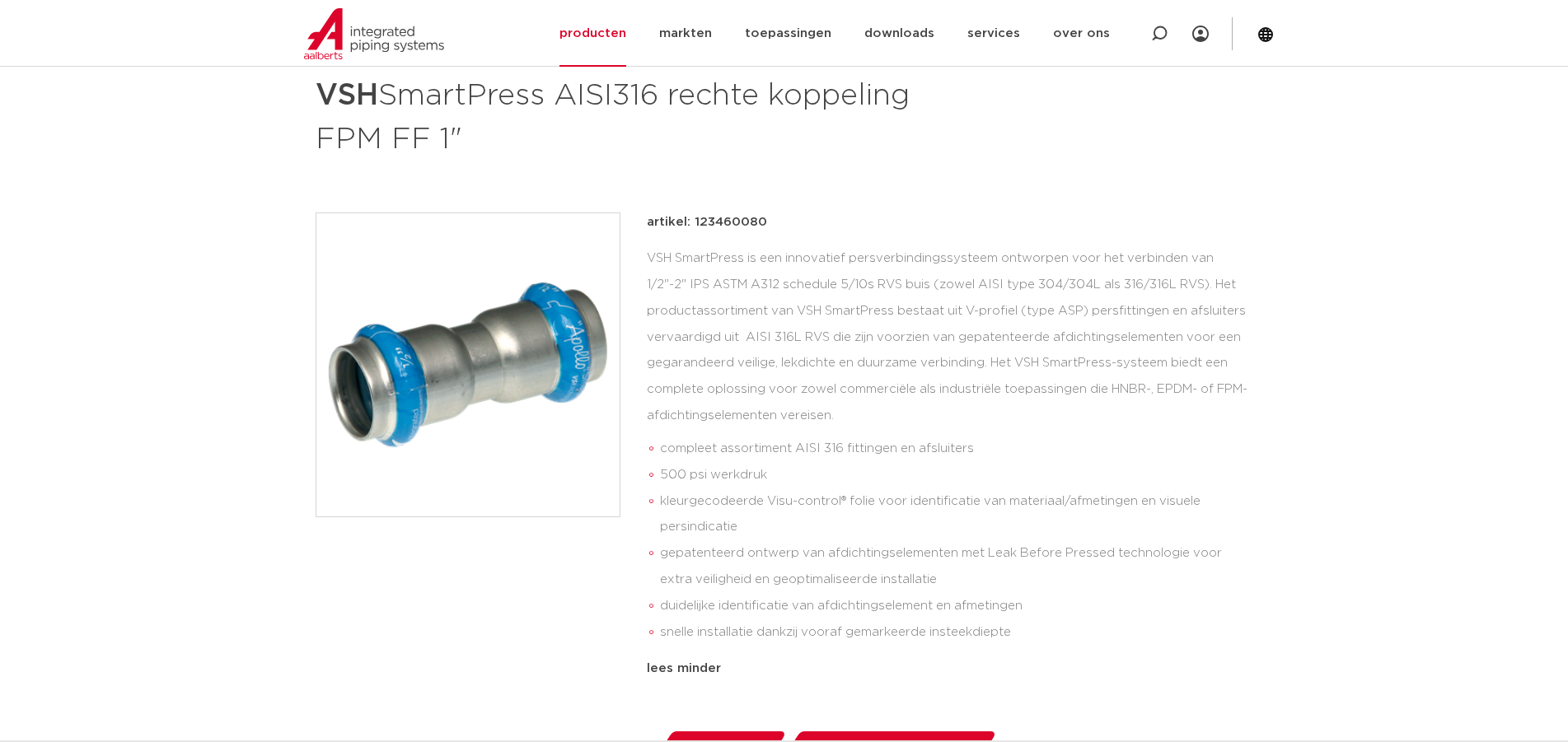
click at [832, 285] on div "VSH SmartPress is een innovatief persverbindingssysteem ontworpen voor het verb…" at bounding box center [950, 448] width 606 height 407
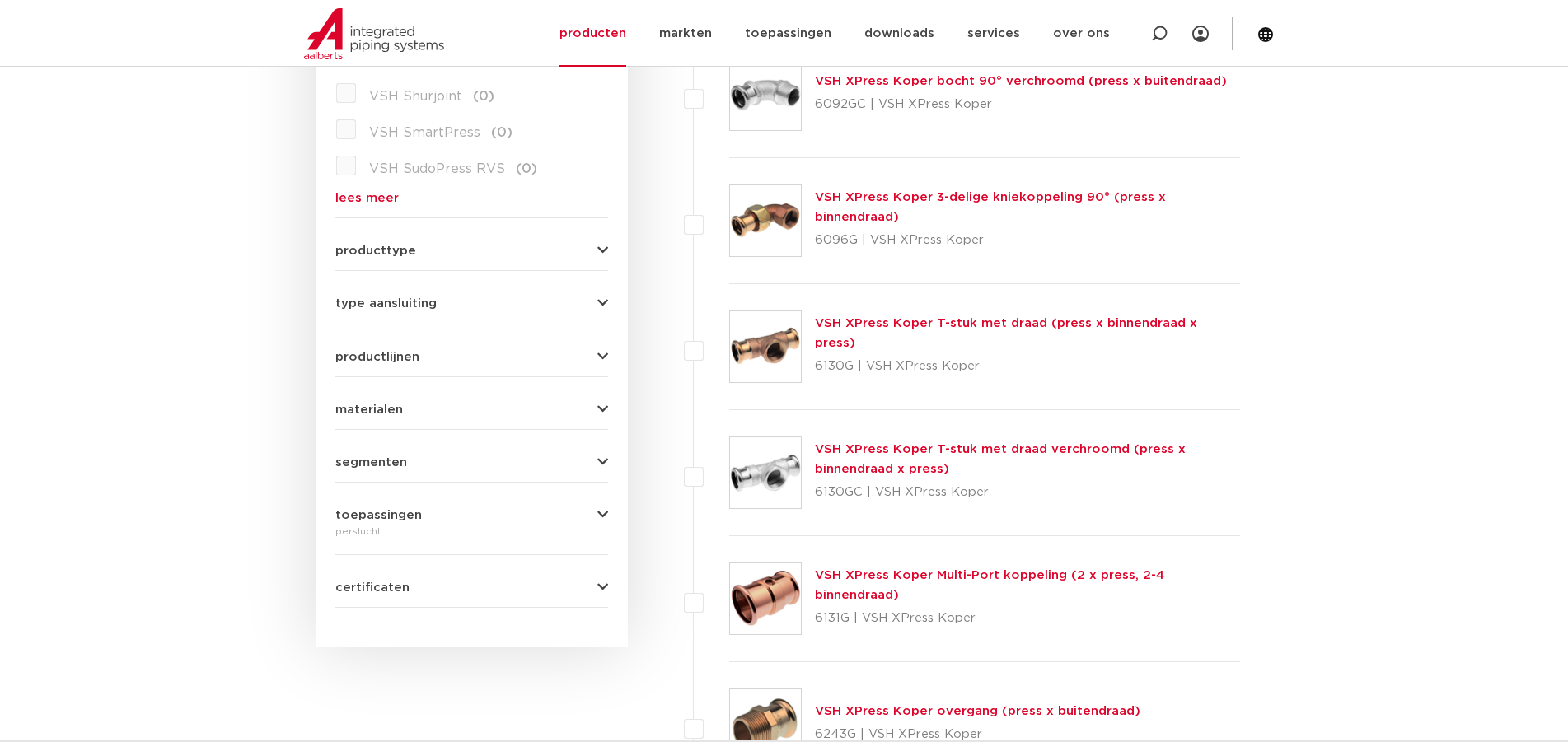
scroll to position [659, 0]
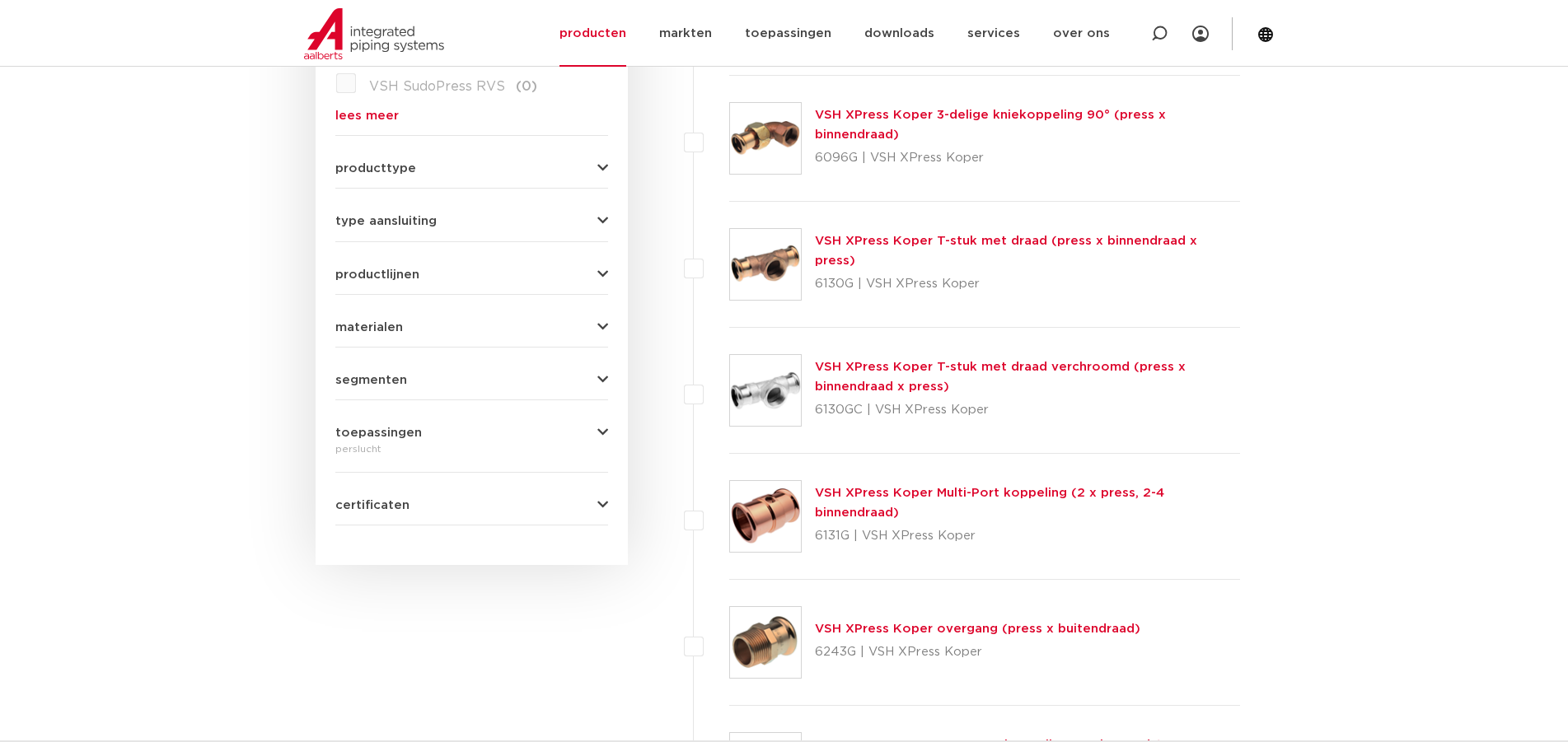
click at [1160, 249] on link "VSH XPress Koper T-stuk met draad (press x binnendraad x press)" at bounding box center [1005, 251] width 382 height 33
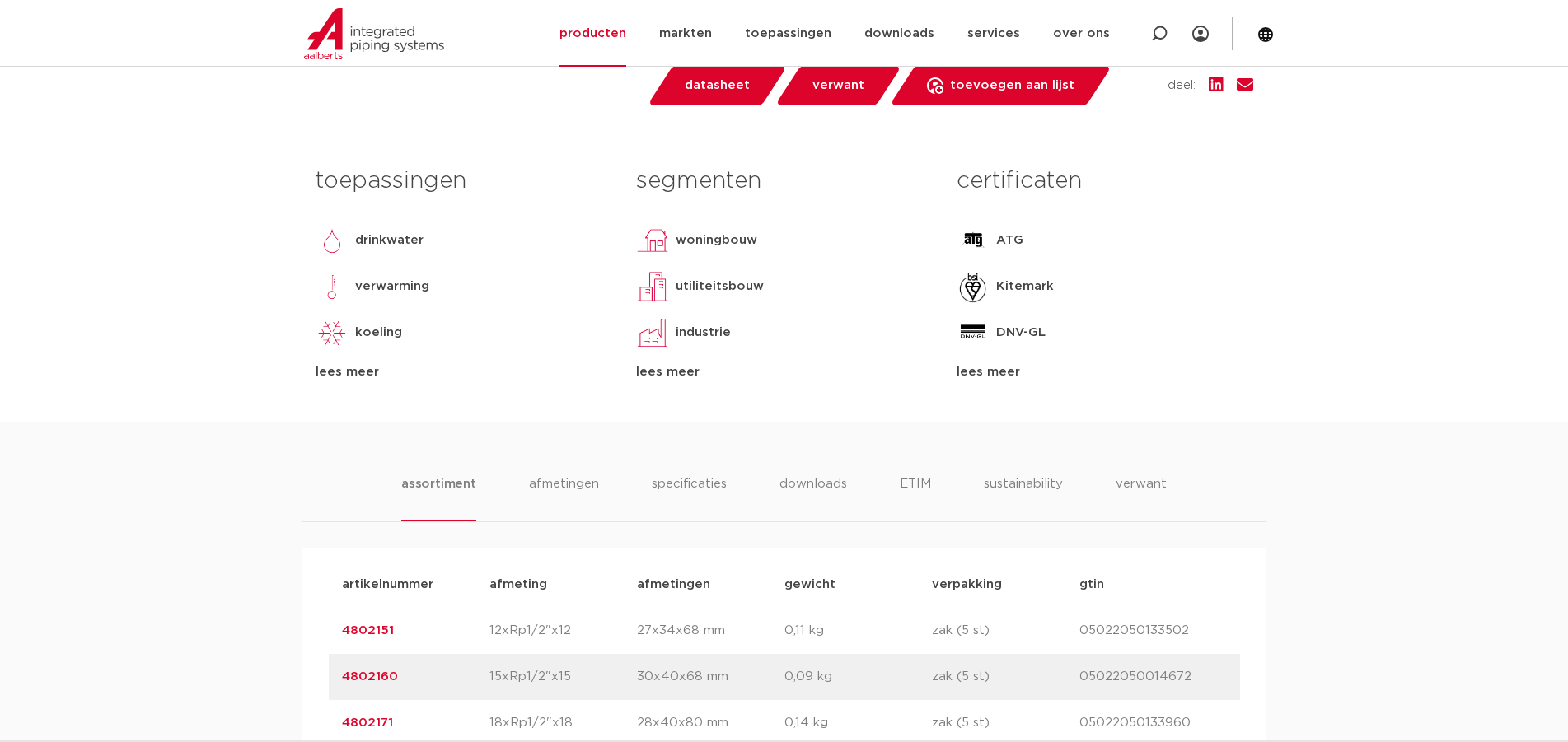
scroll to position [742, 0]
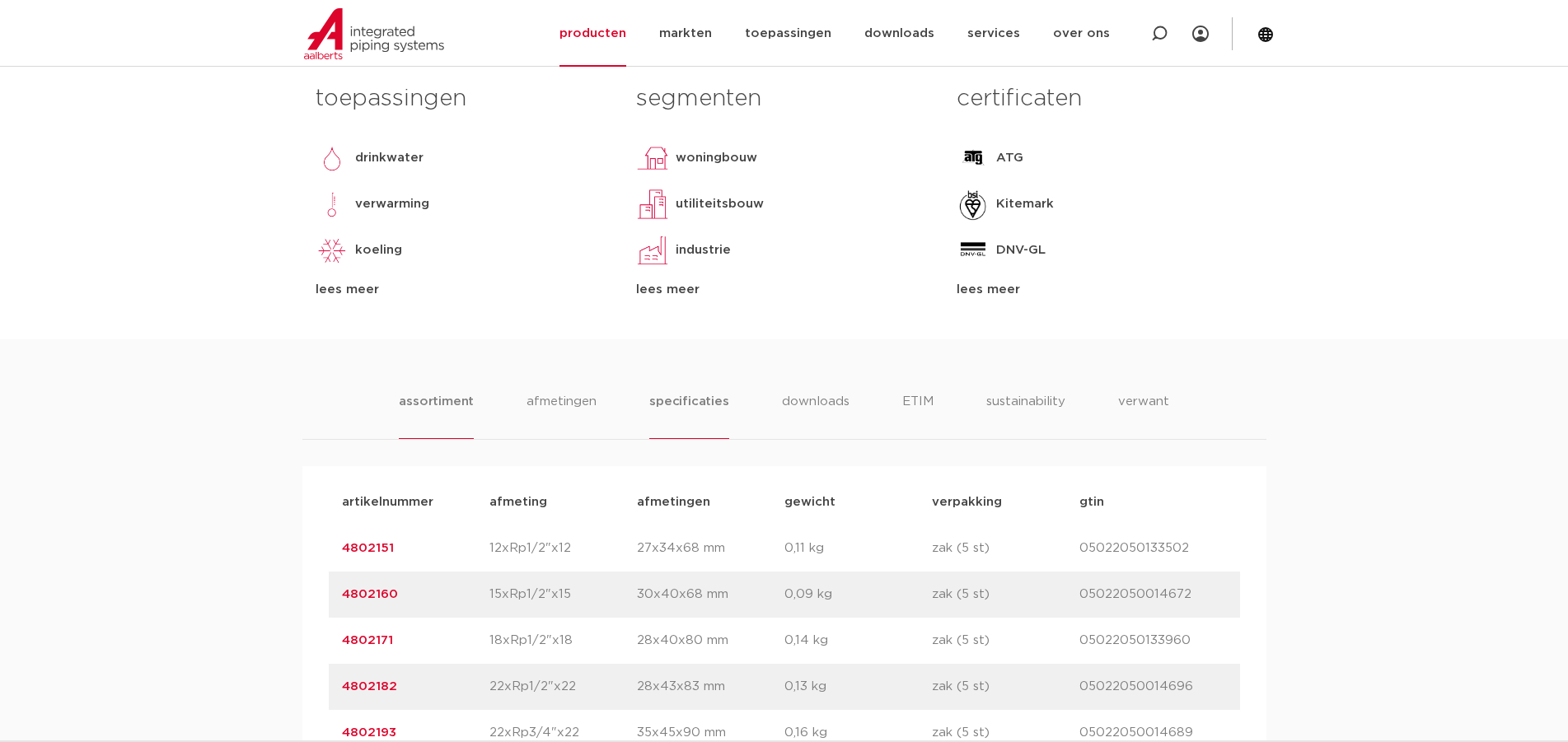
click at [689, 399] on li "specificaties" at bounding box center [689, 415] width 79 height 47
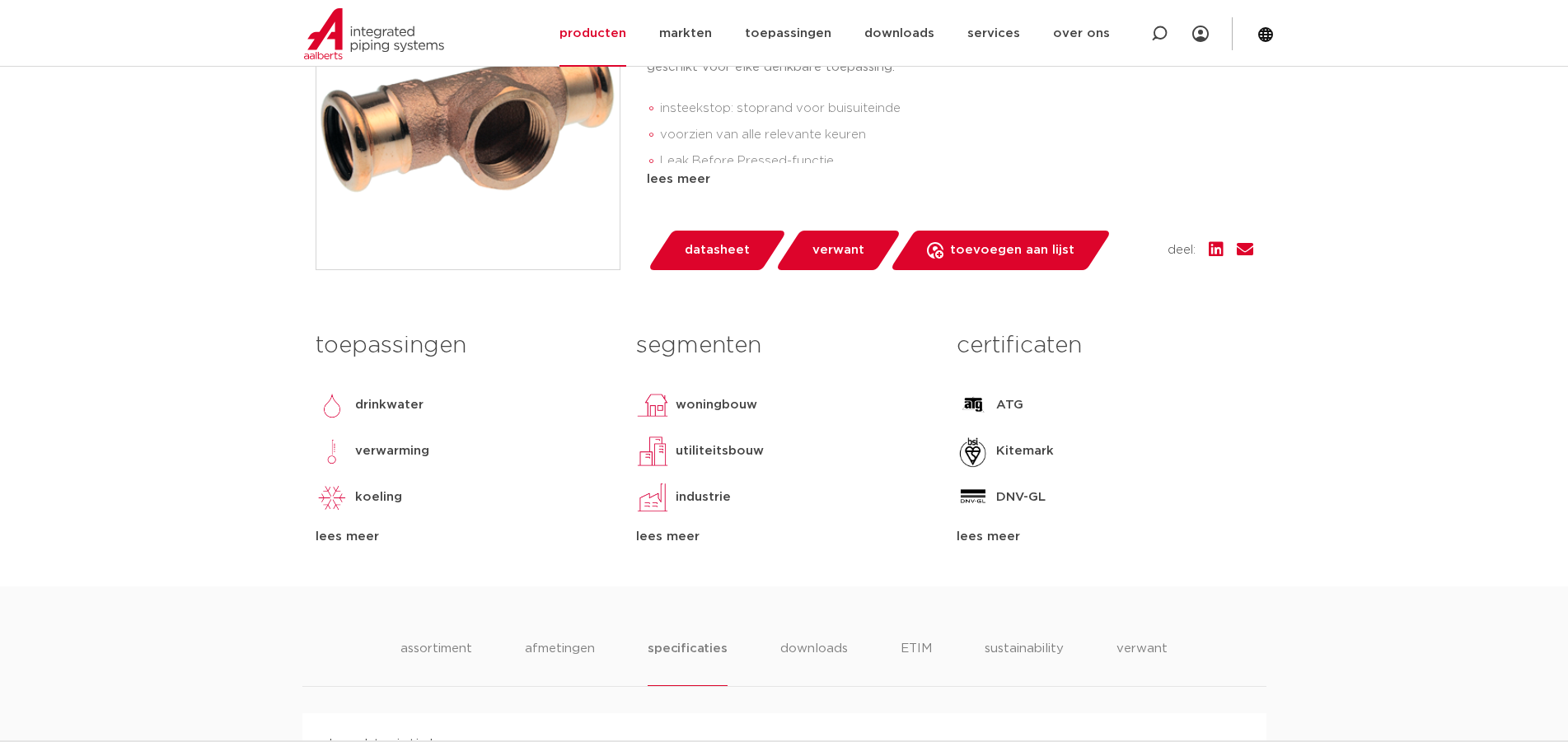
scroll to position [247, 0]
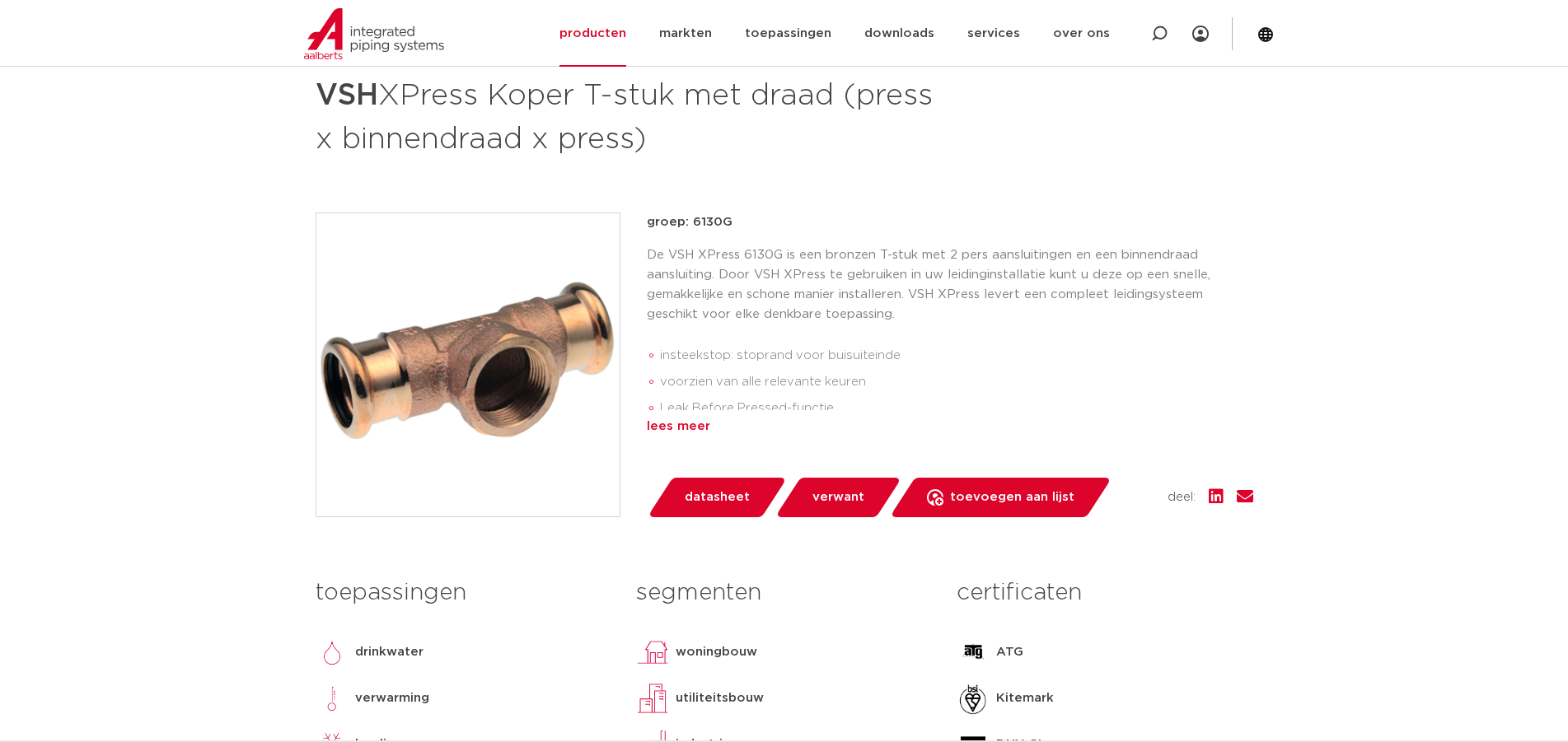
click at [675, 435] on div "lees meer" at bounding box center [950, 426] width 606 height 19
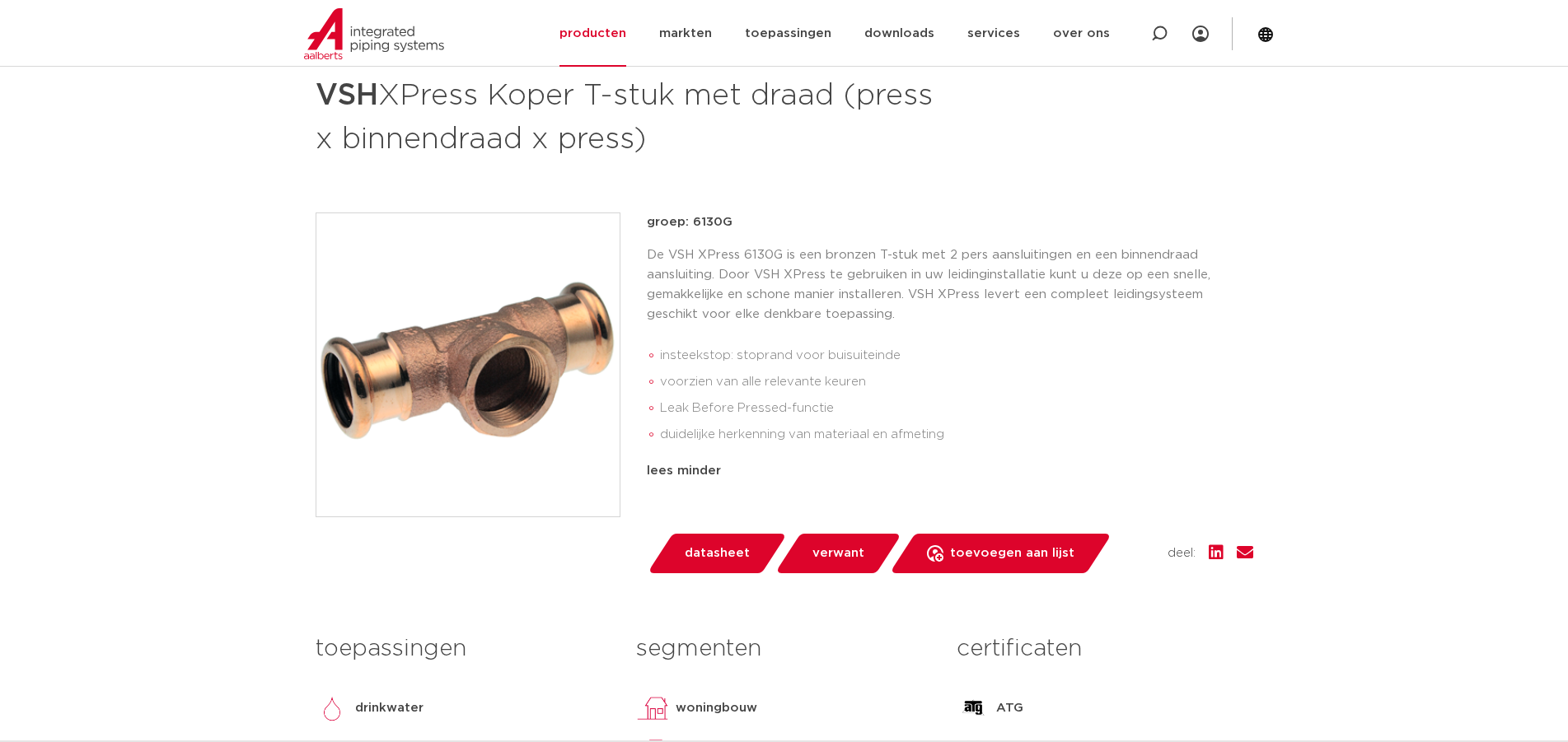
scroll to position [412, 0]
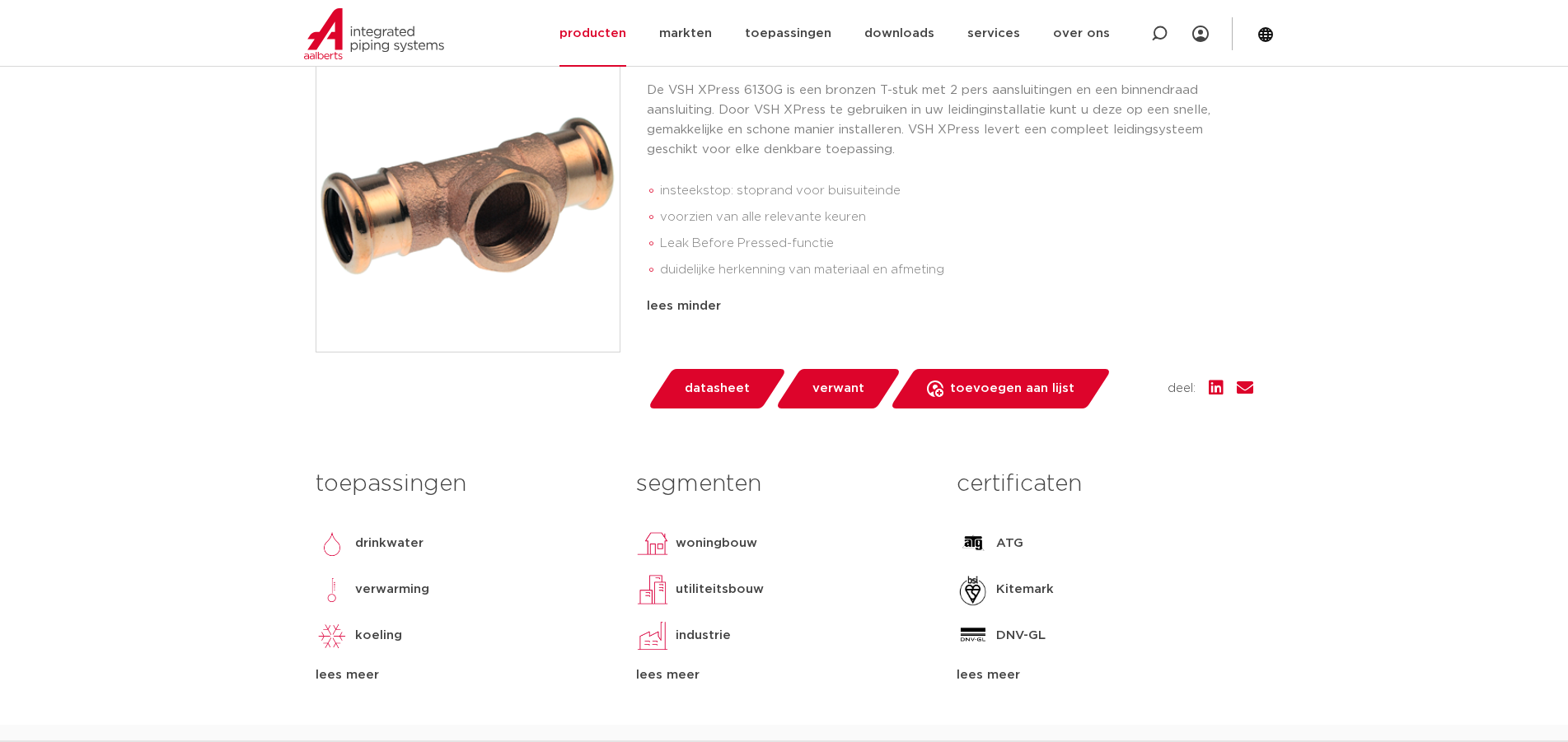
click at [355, 670] on div "lees meer" at bounding box center [463, 675] width 295 height 19
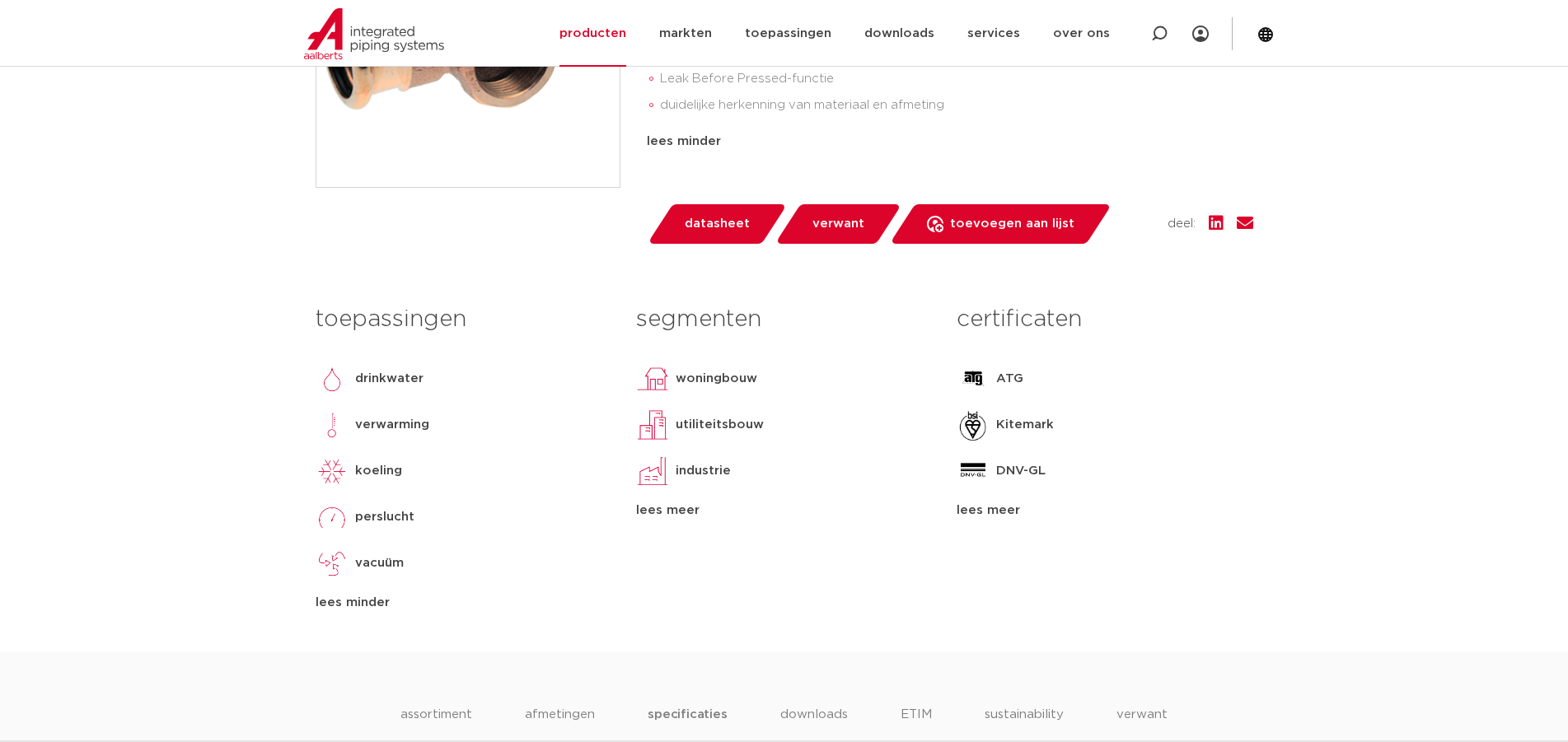
scroll to position [0, 0]
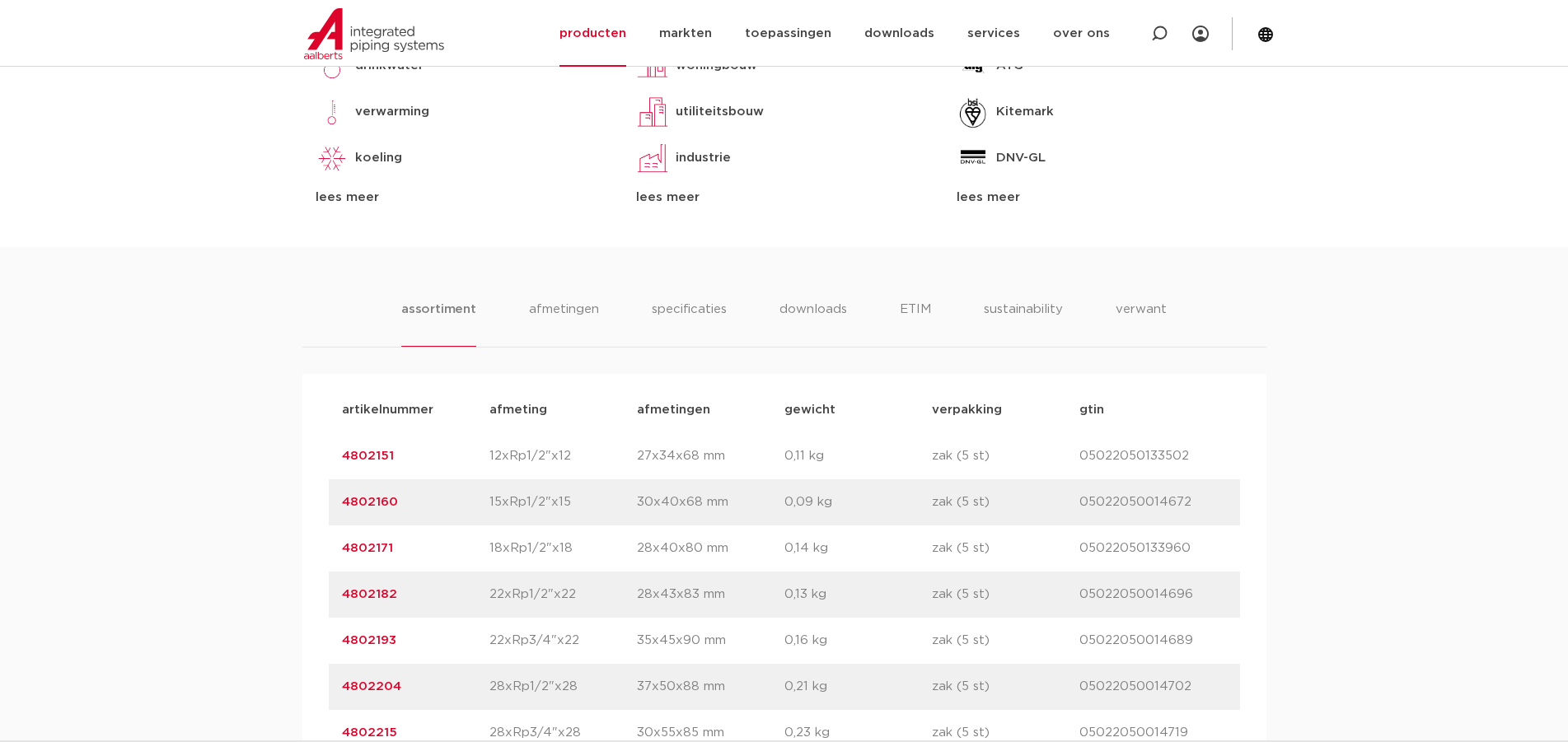
scroll to position [999, 0]
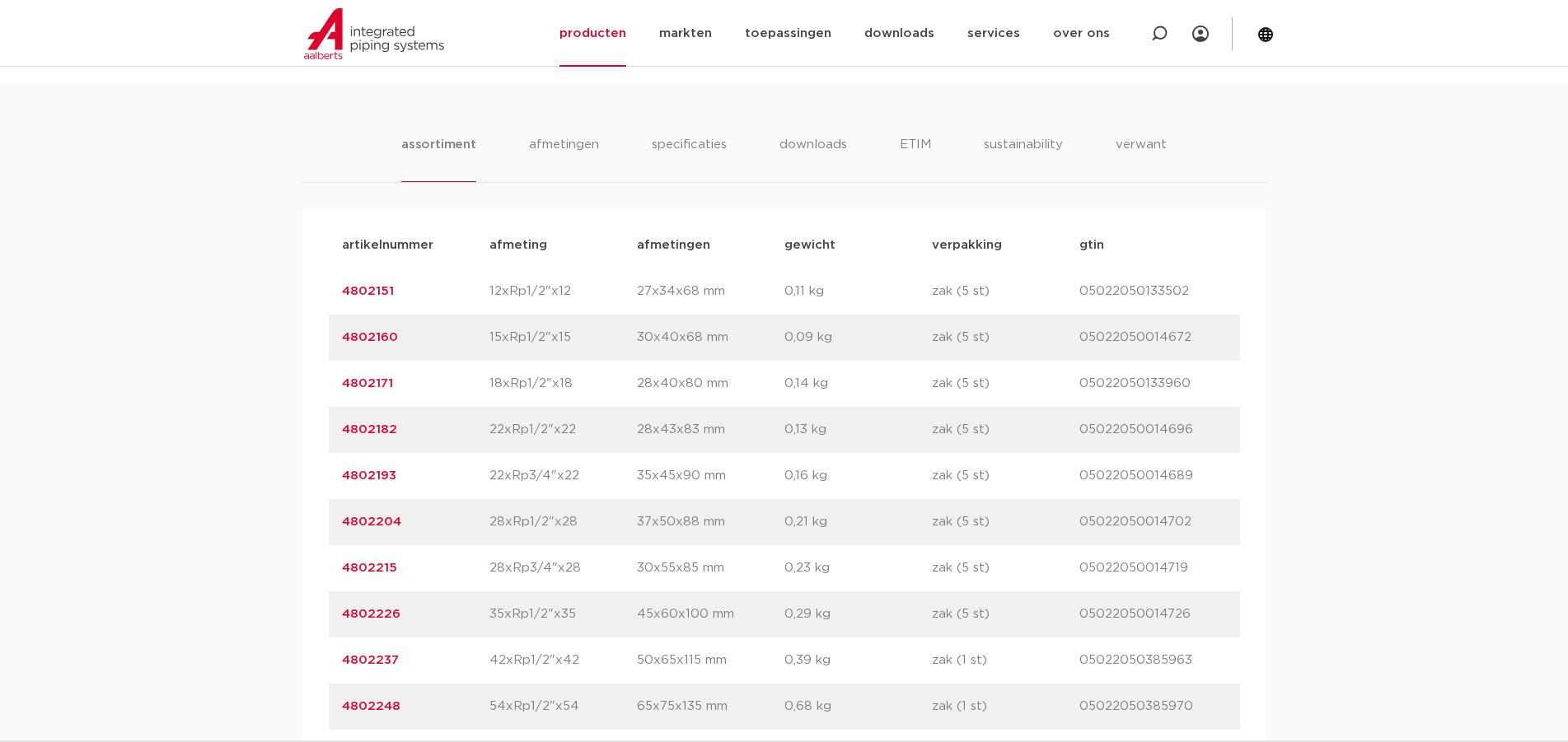
click at [482, 437] on p "4802182" at bounding box center [416, 430] width 148 height 19
drag, startPoint x: 497, startPoint y: 435, endPoint x: 650, endPoint y: 445, distance: 153.3
click at [649, 445] on div "artikelnummer 4802182 afmeting 22xRp1/2"x22 afmetingen 28x43x83 mm gewicht 0,13…" at bounding box center [784, 430] width 911 height 46
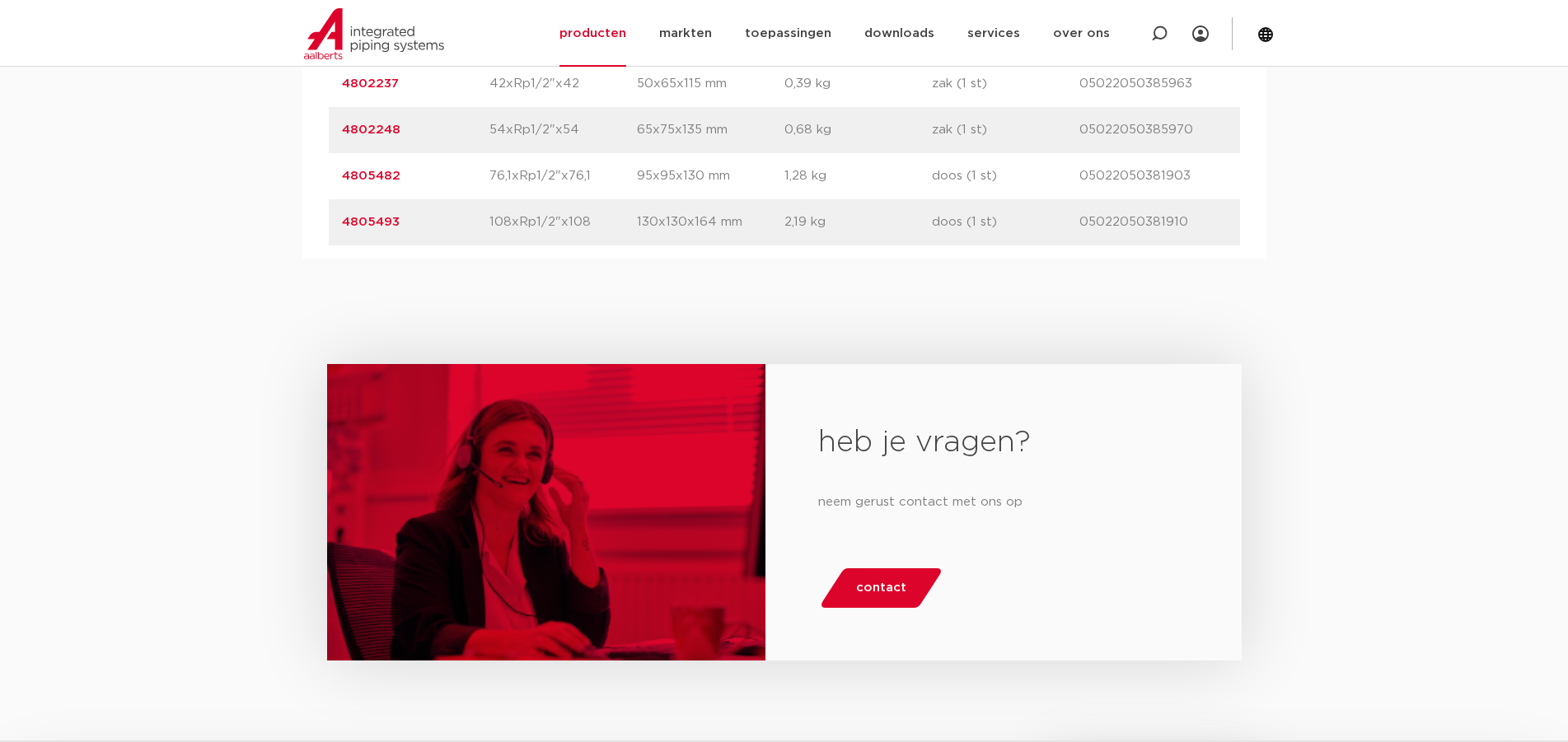
scroll to position [1246, 0]
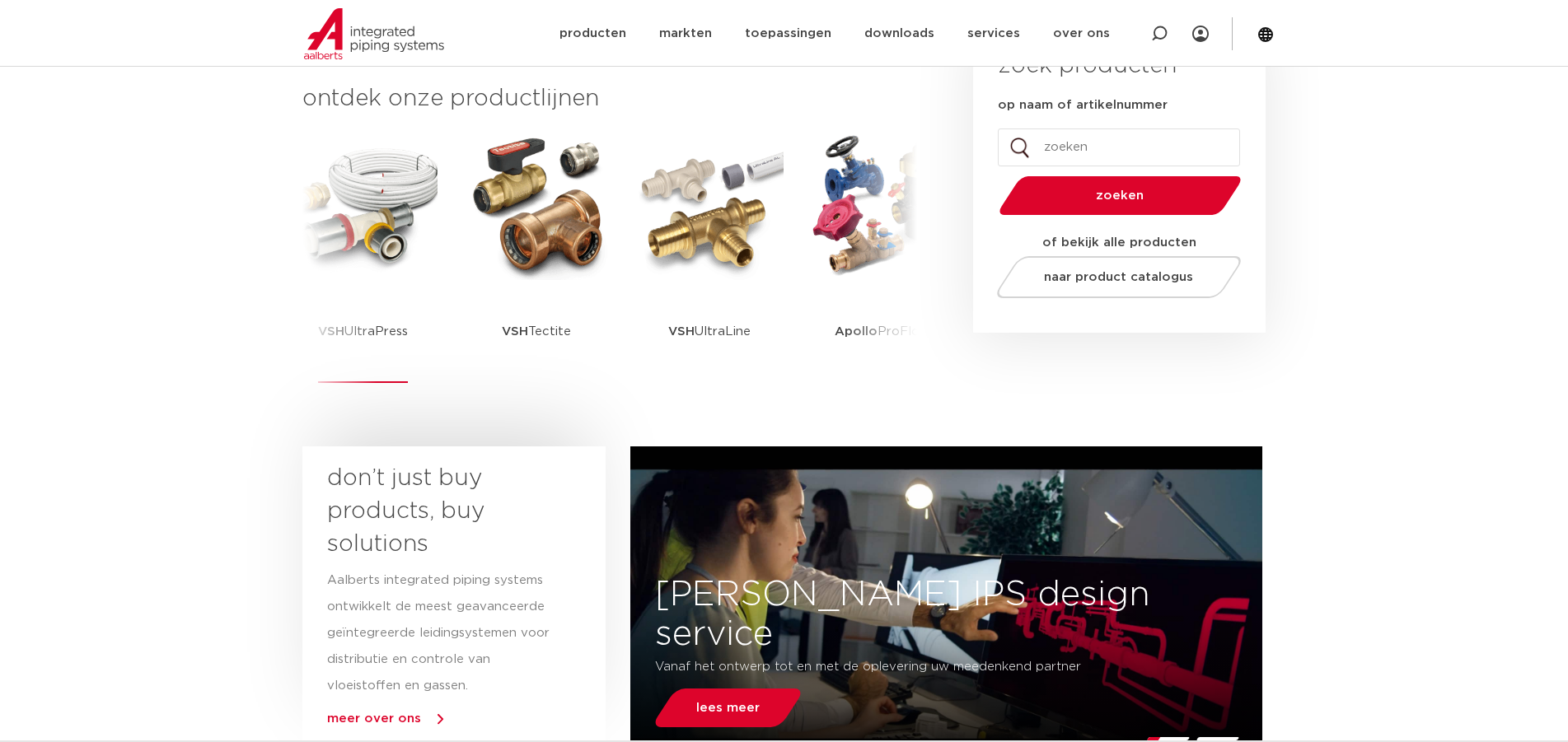
scroll to position [330, 0]
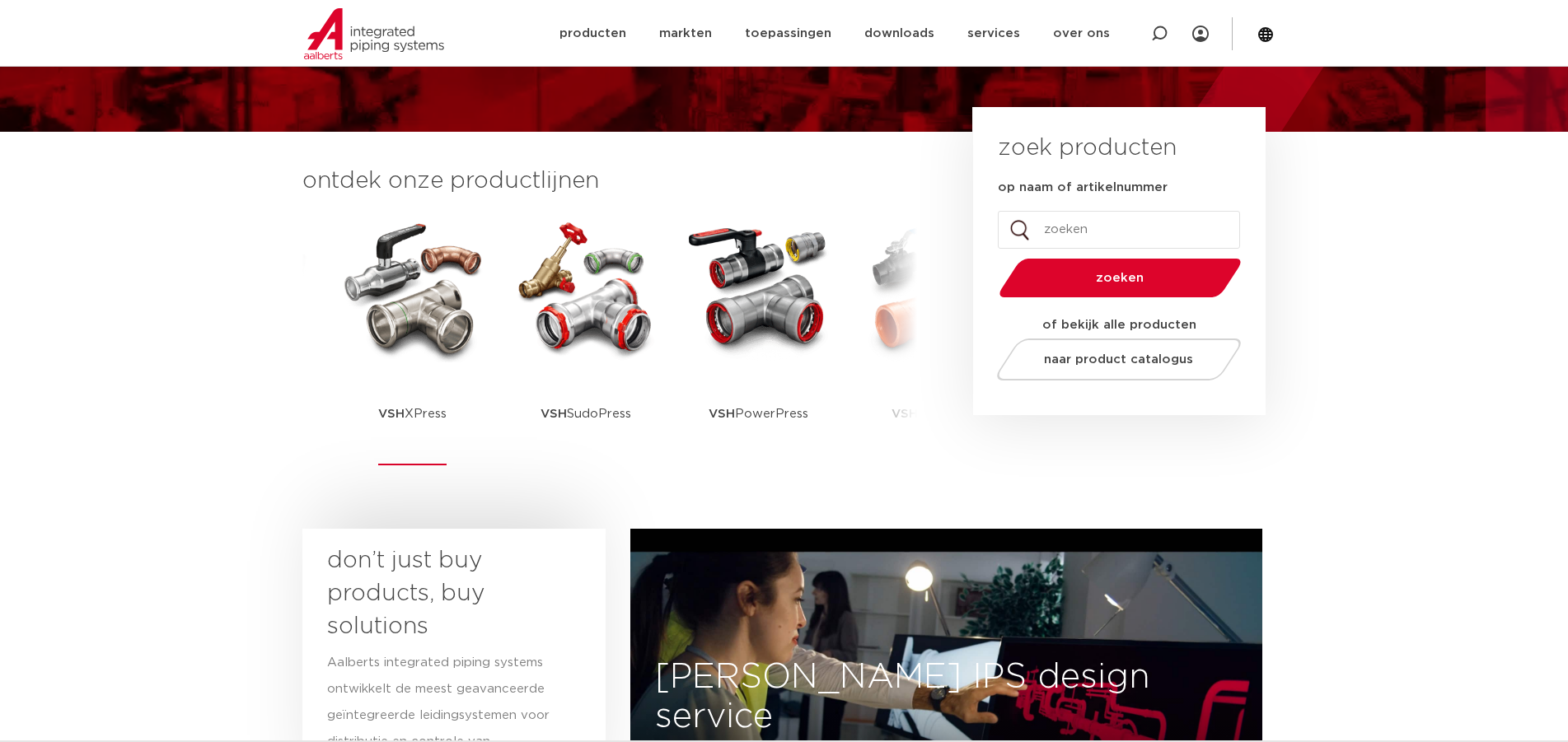
click at [417, 323] on img at bounding box center [412, 288] width 149 height 149
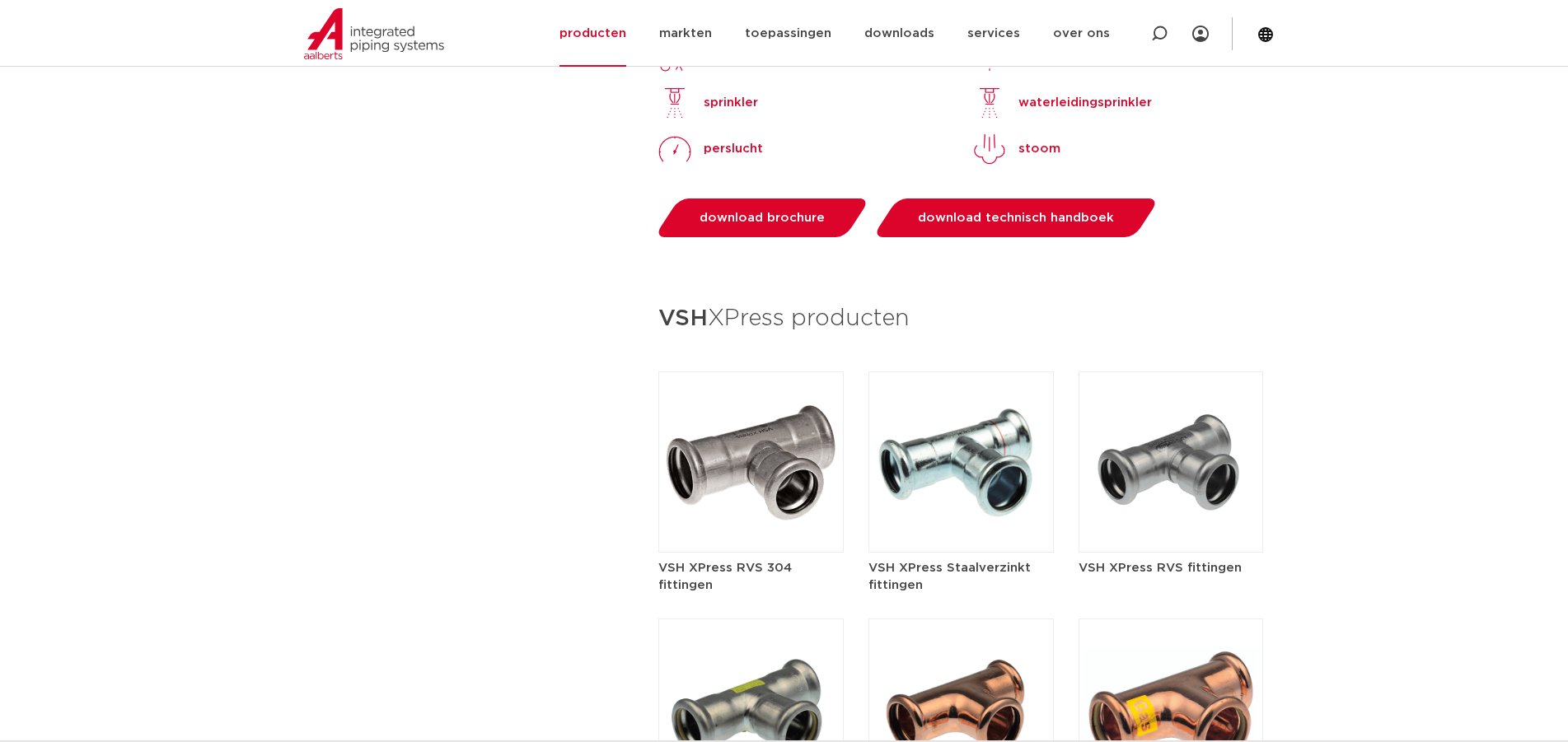
scroll to position [2060, 0]
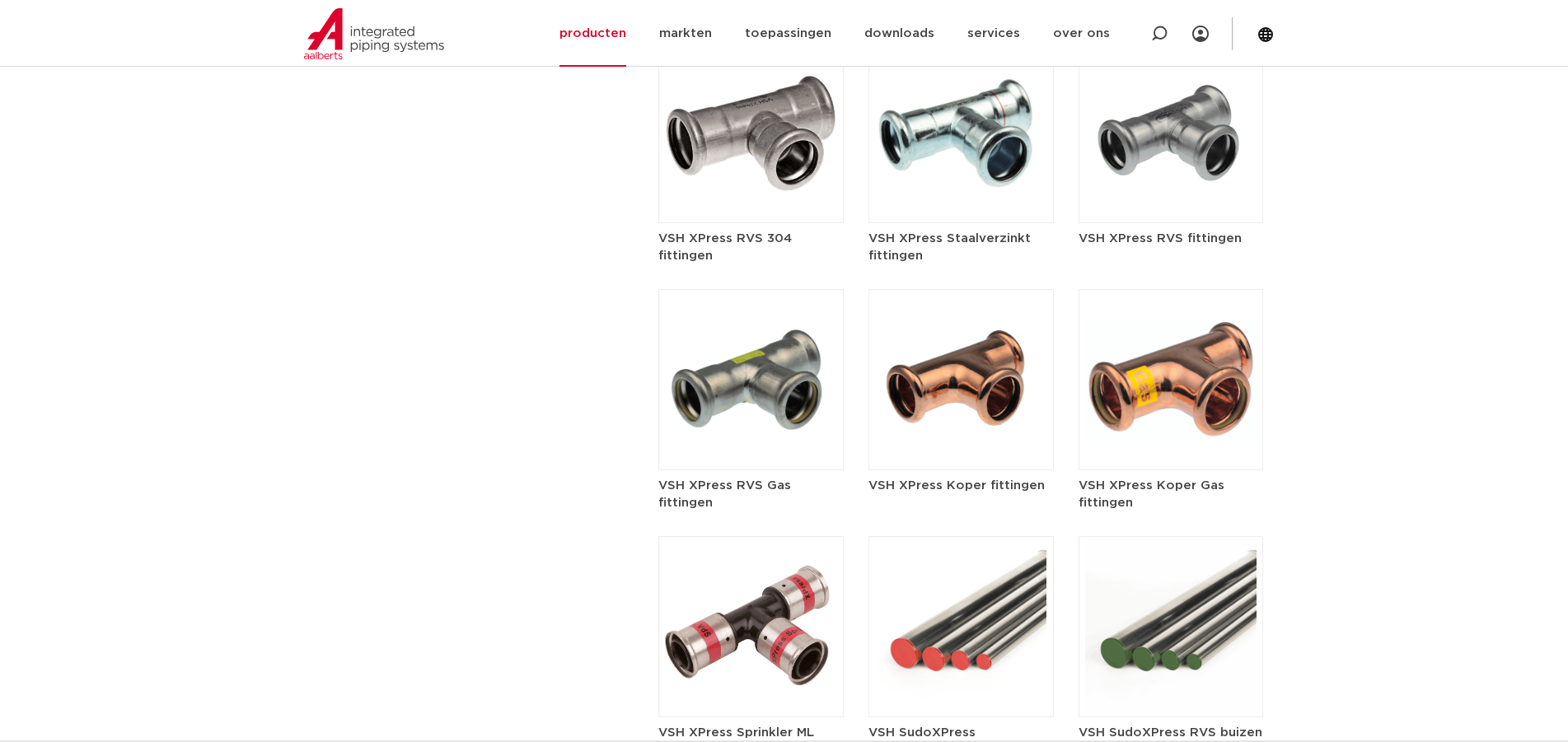
click at [998, 348] on img at bounding box center [961, 380] width 185 height 181
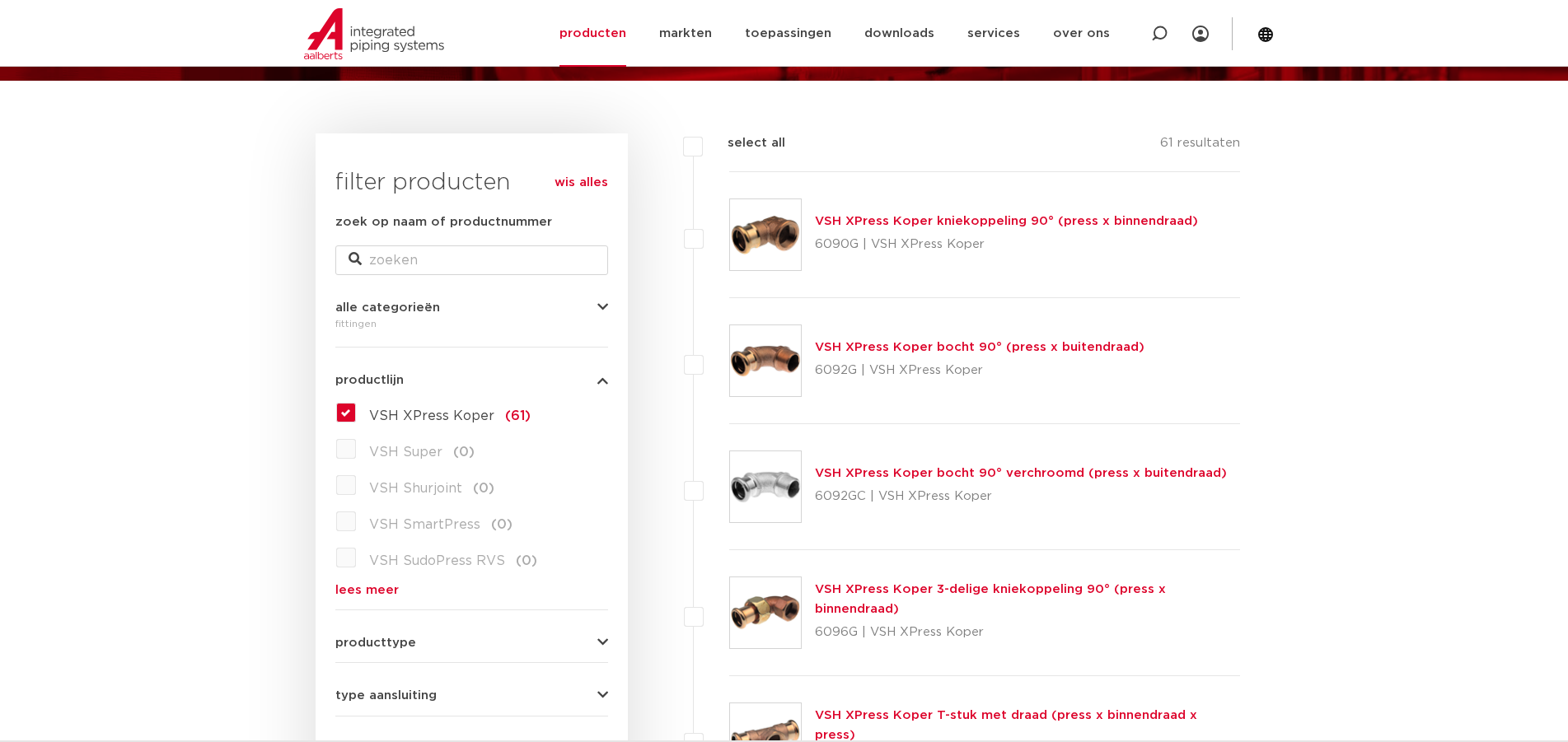
scroll to position [514, 0]
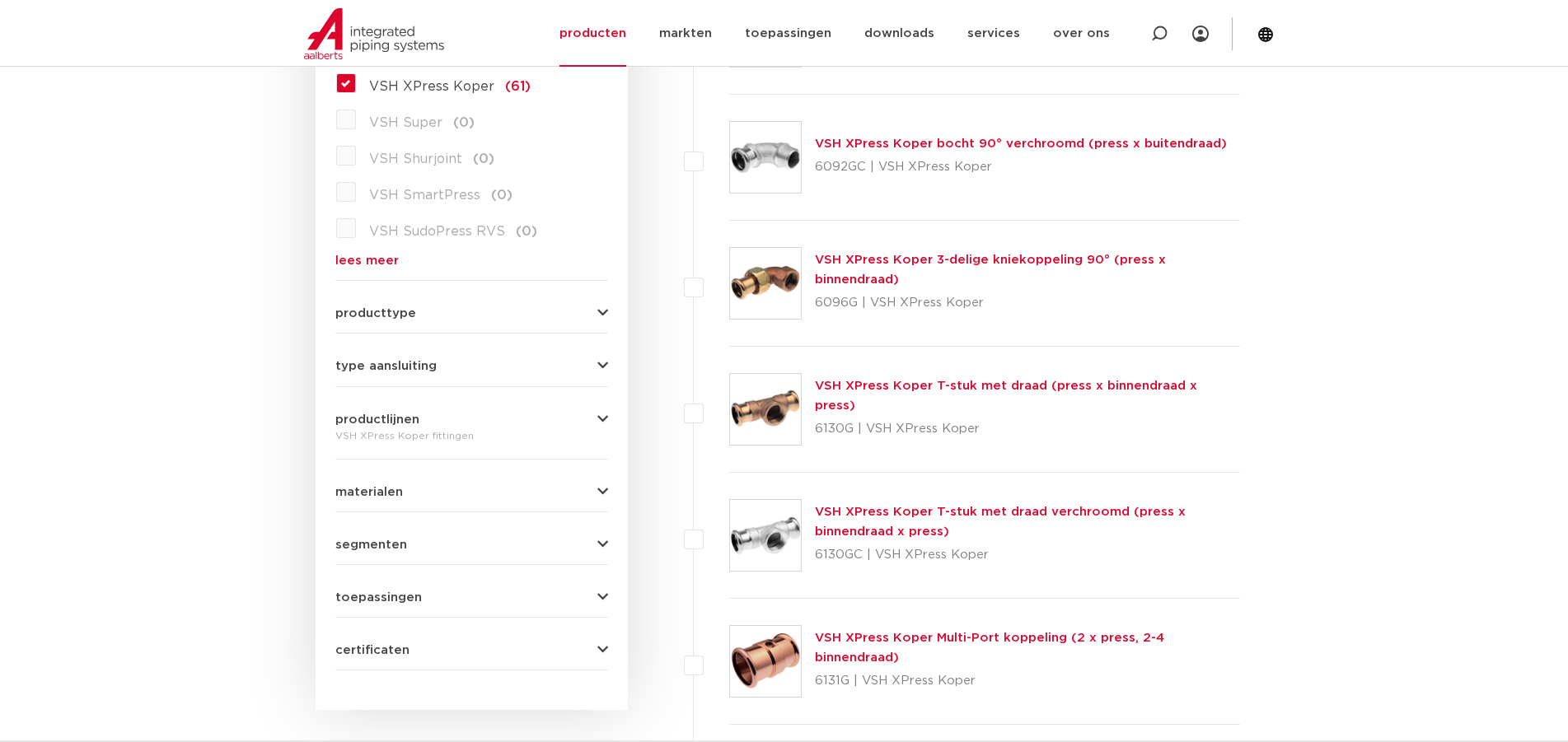
click at [899, 395] on link "VSH XPress Koper T-stuk met draad (press x binnendraad x press)" at bounding box center [1005, 396] width 382 height 33
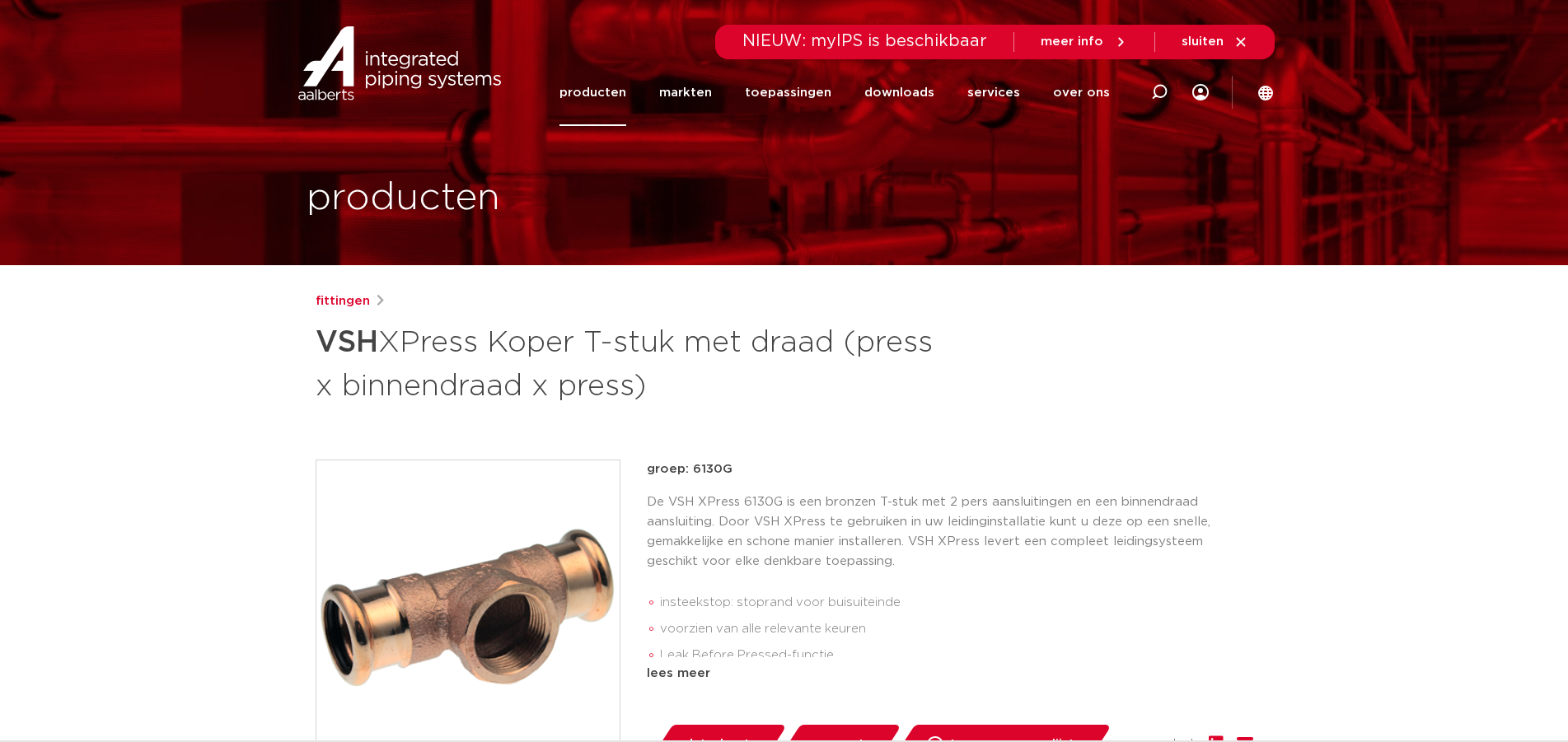
scroll to position [330, 0]
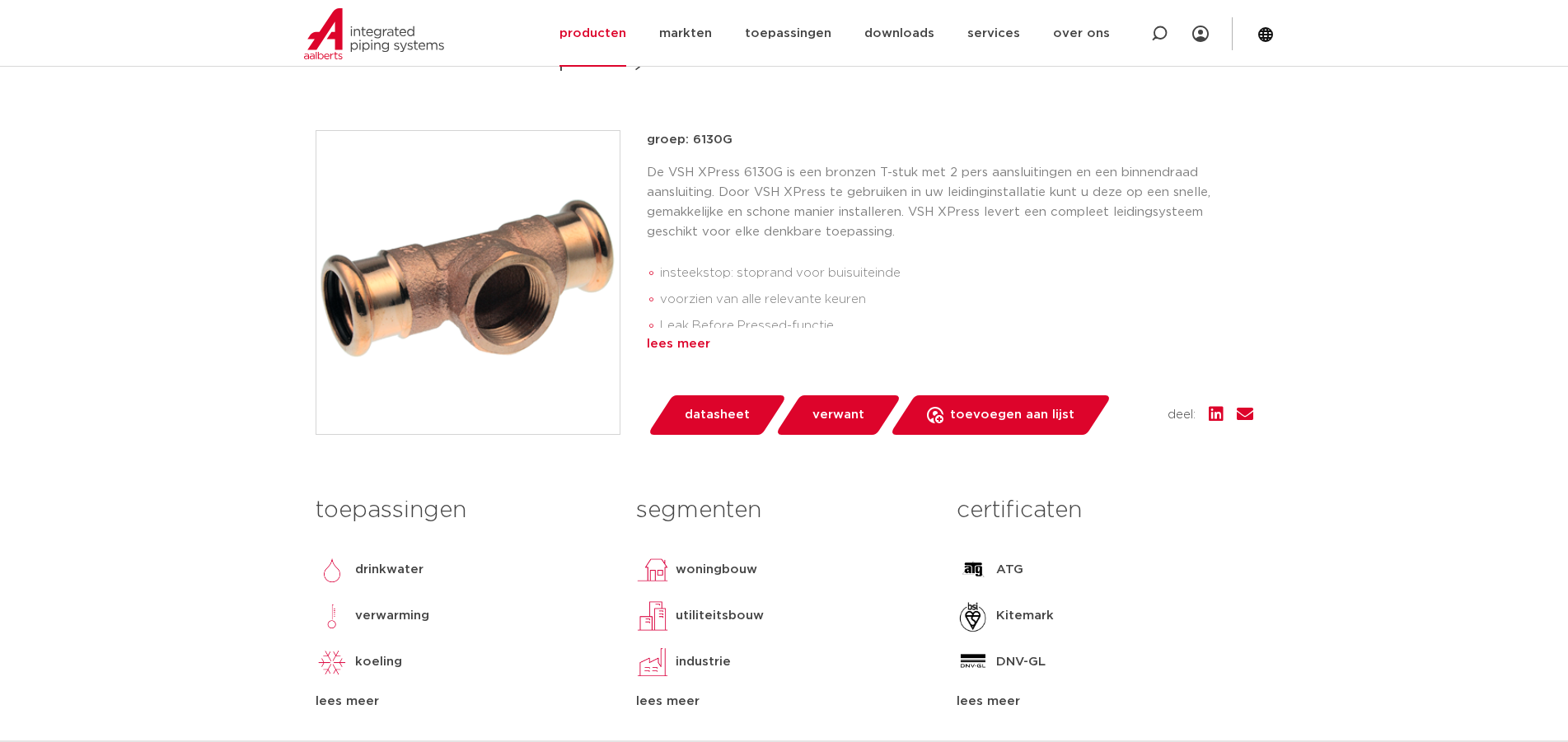
click at [702, 338] on div "lees meer" at bounding box center [950, 345] width 606 height 19
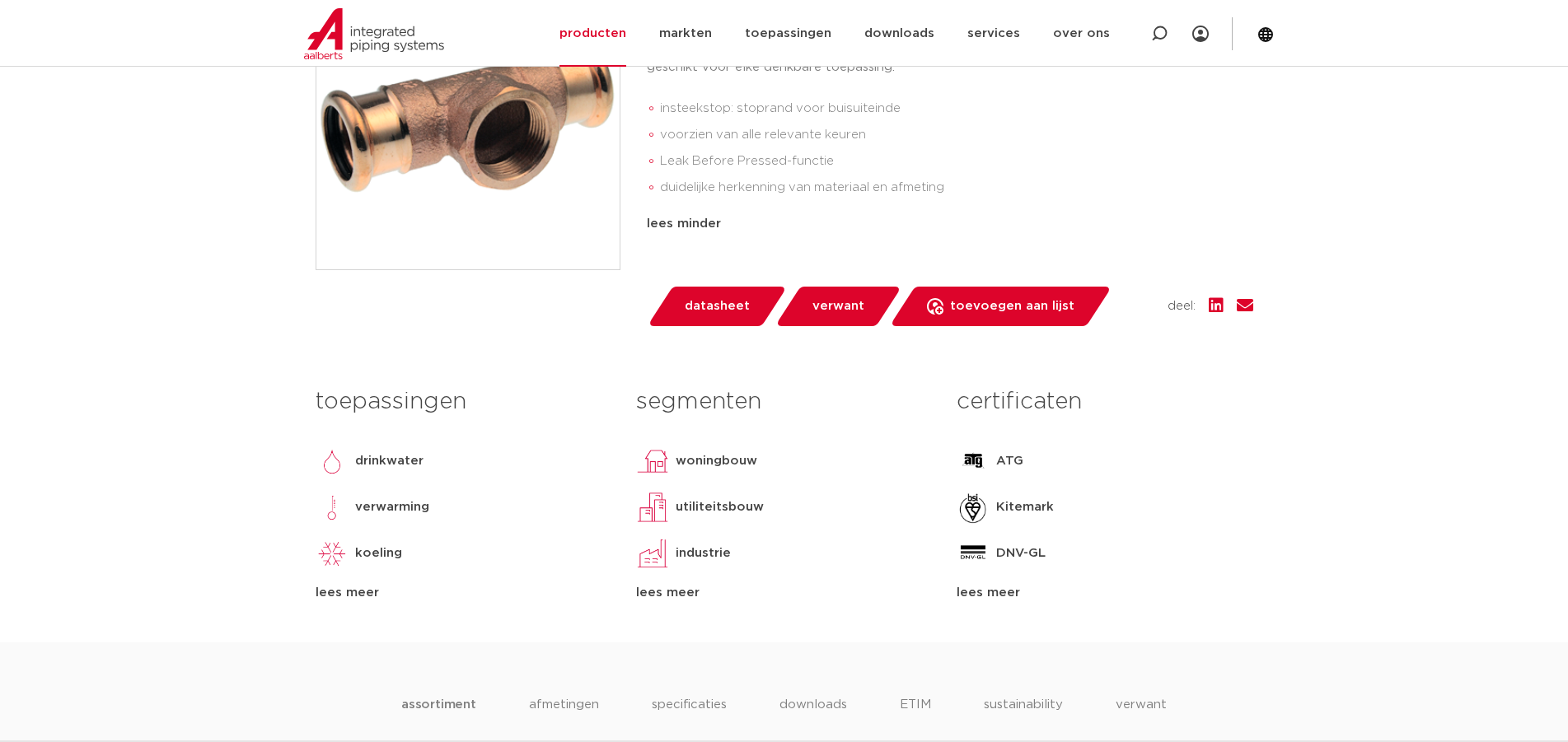
scroll to position [659, 0]
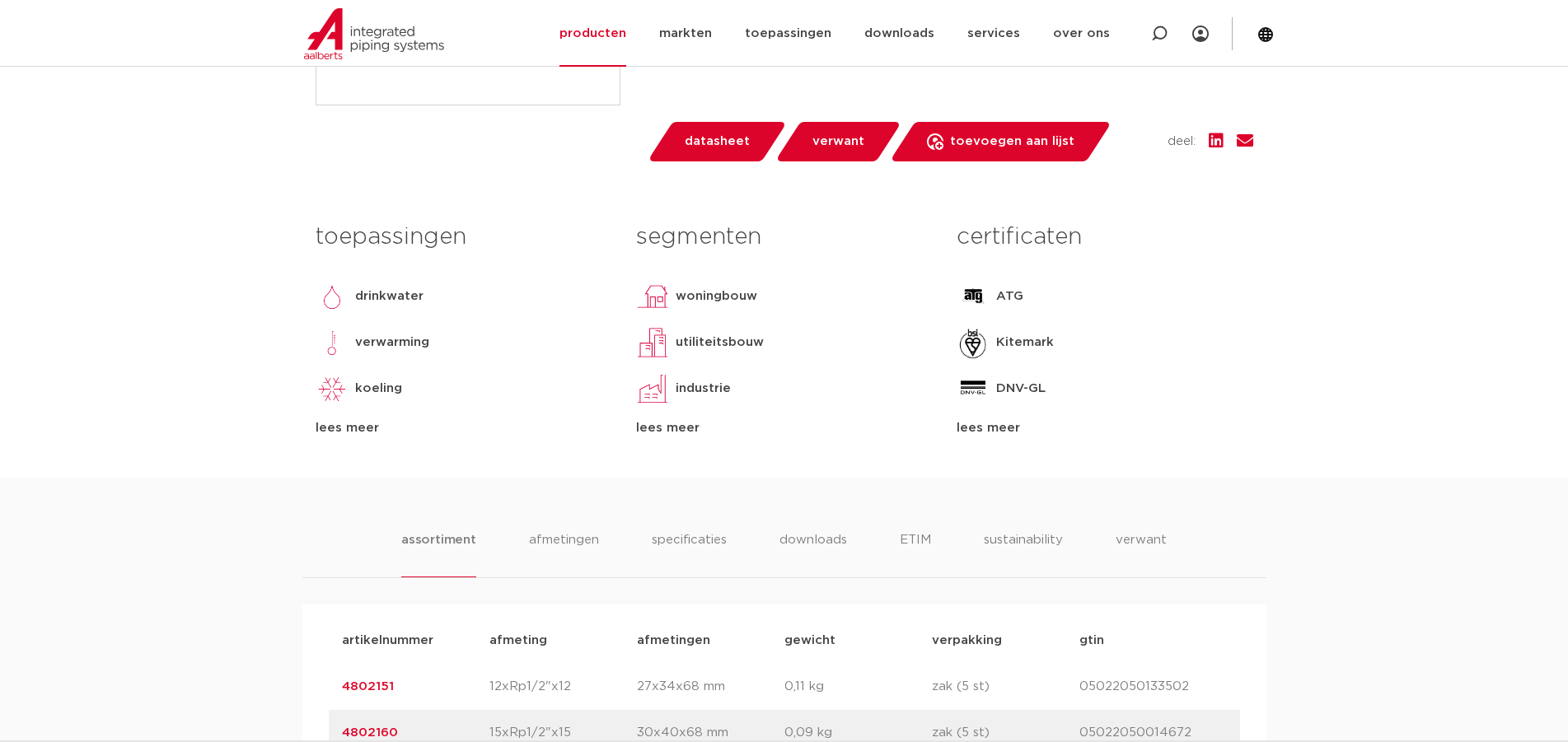
click at [650, 440] on div "toepassingen drinkwater verwarming koeling perslucht vacuüm lees meer lees mind…" at bounding box center [784, 346] width 962 height 264
click at [652, 434] on div "lees meer" at bounding box center [784, 428] width 295 height 19
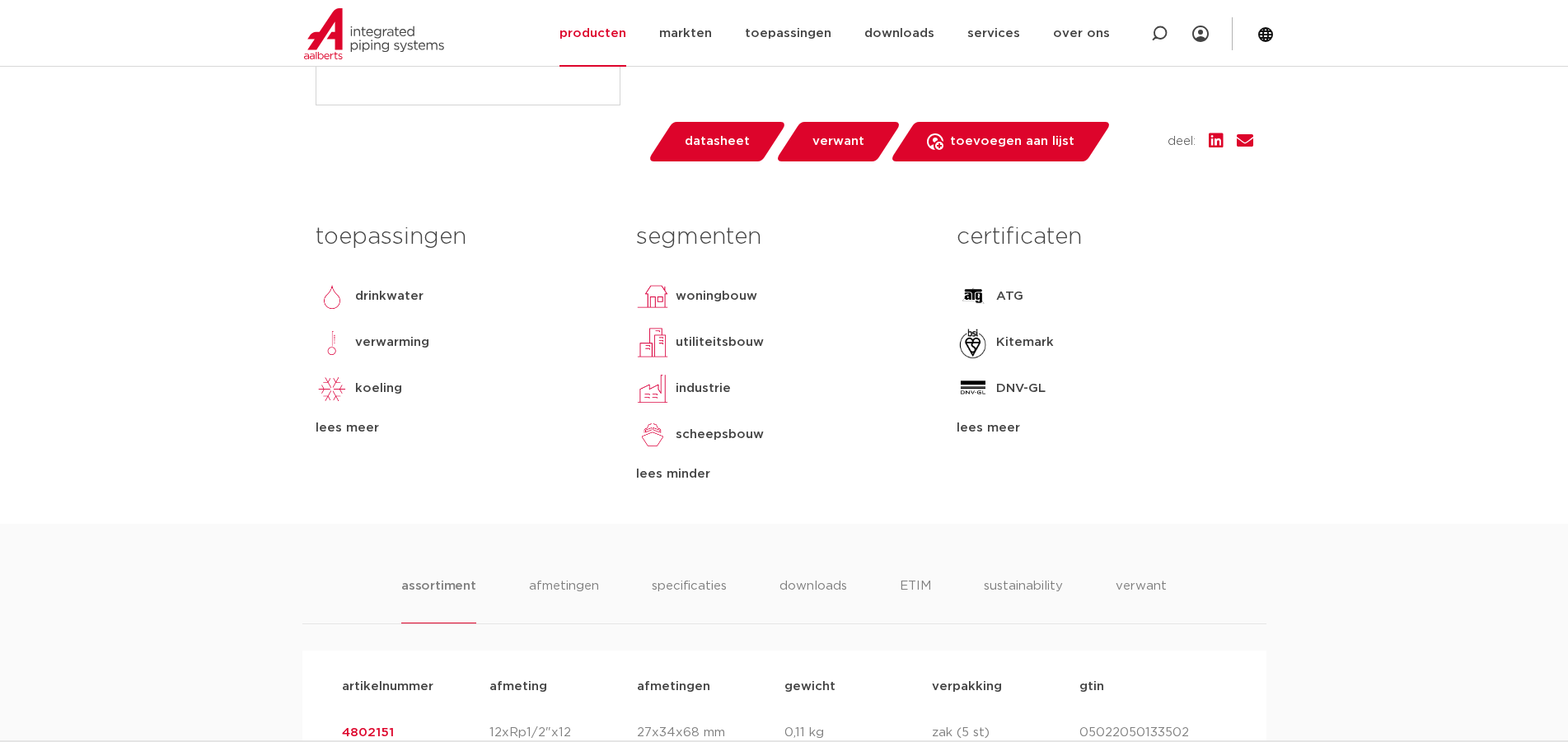
click at [338, 426] on div "lees meer" at bounding box center [463, 428] width 295 height 19
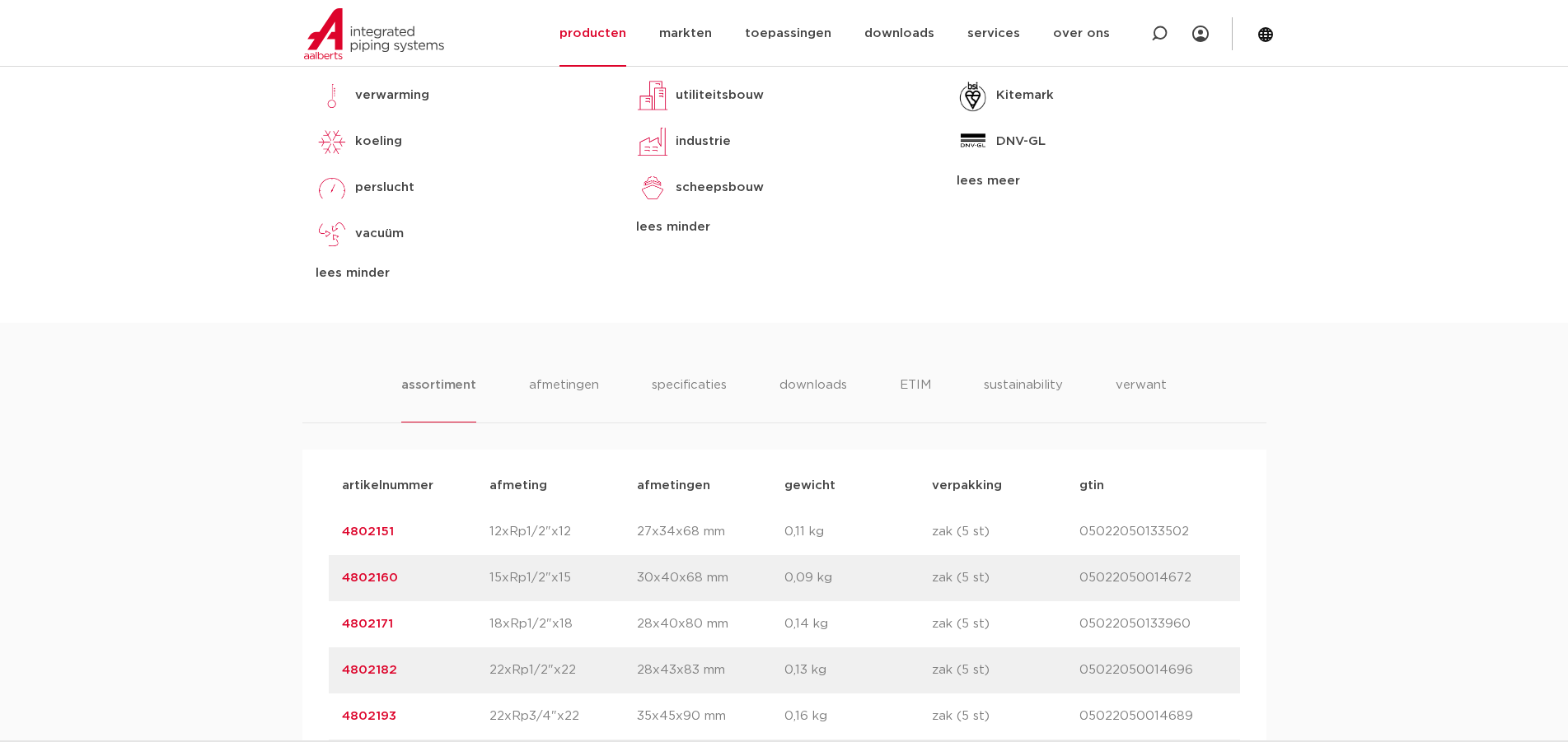
scroll to position [1236, 0]
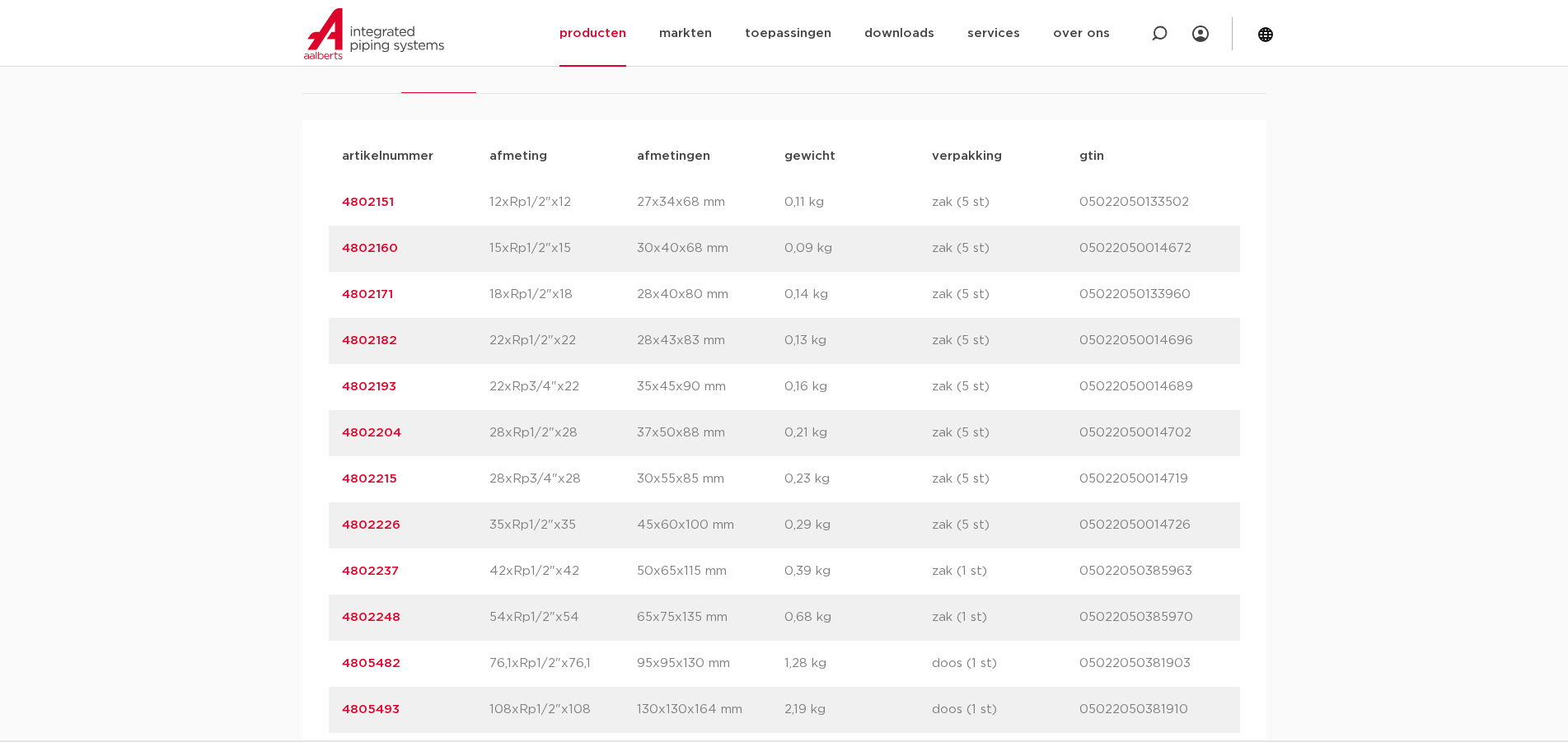
drag, startPoint x: 426, startPoint y: 390, endPoint x: 314, endPoint y: 394, distance: 112.1
click at [314, 394] on div "artikelnummer afmeting afmetingen gewicht verpakking gtin artikelnummer 4802151…" at bounding box center [784, 433] width 964 height 626
click at [439, 348] on p "4802182" at bounding box center [416, 341] width 148 height 19
drag, startPoint x: 439, startPoint y: 348, endPoint x: 301, endPoint y: 356, distance: 138.2
click at [302, 356] on div "artikelnummer afmeting afmetingen gewicht verpakking gtin artikelnummer 4802151…" at bounding box center [784, 433] width 964 height 626
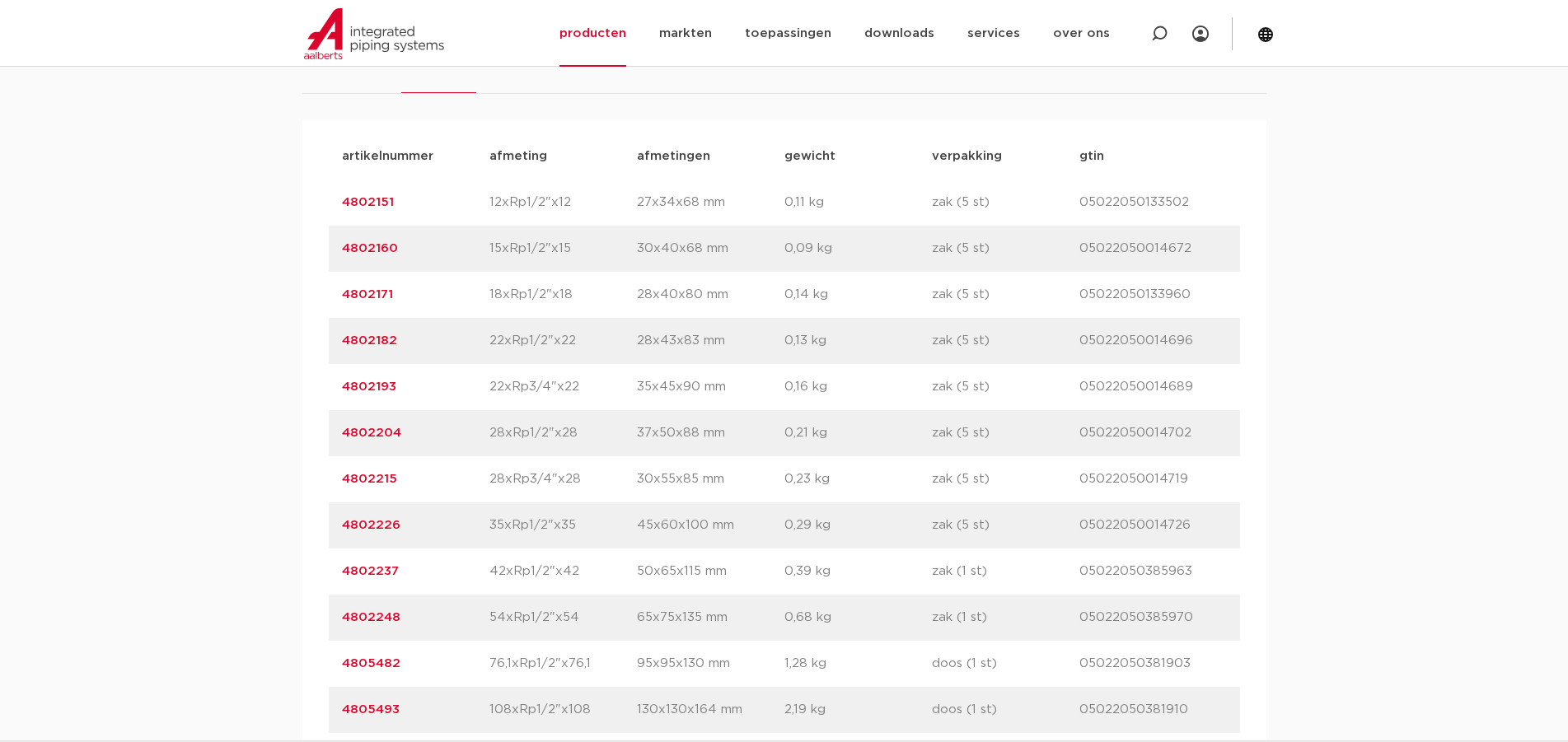
copy div "4802182 afmeting"
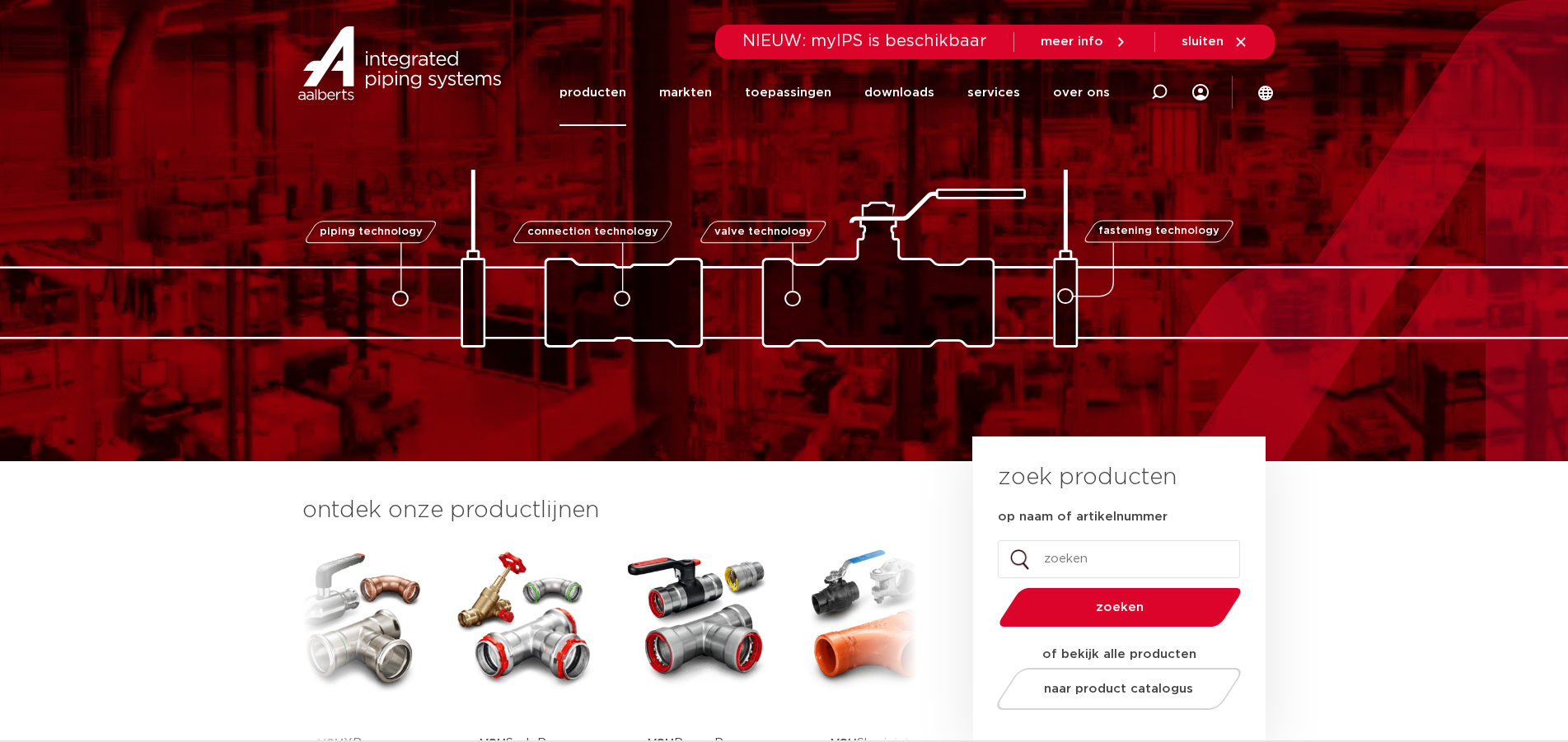
click at [590, 92] on link "producten" at bounding box center [592, 92] width 67 height 67
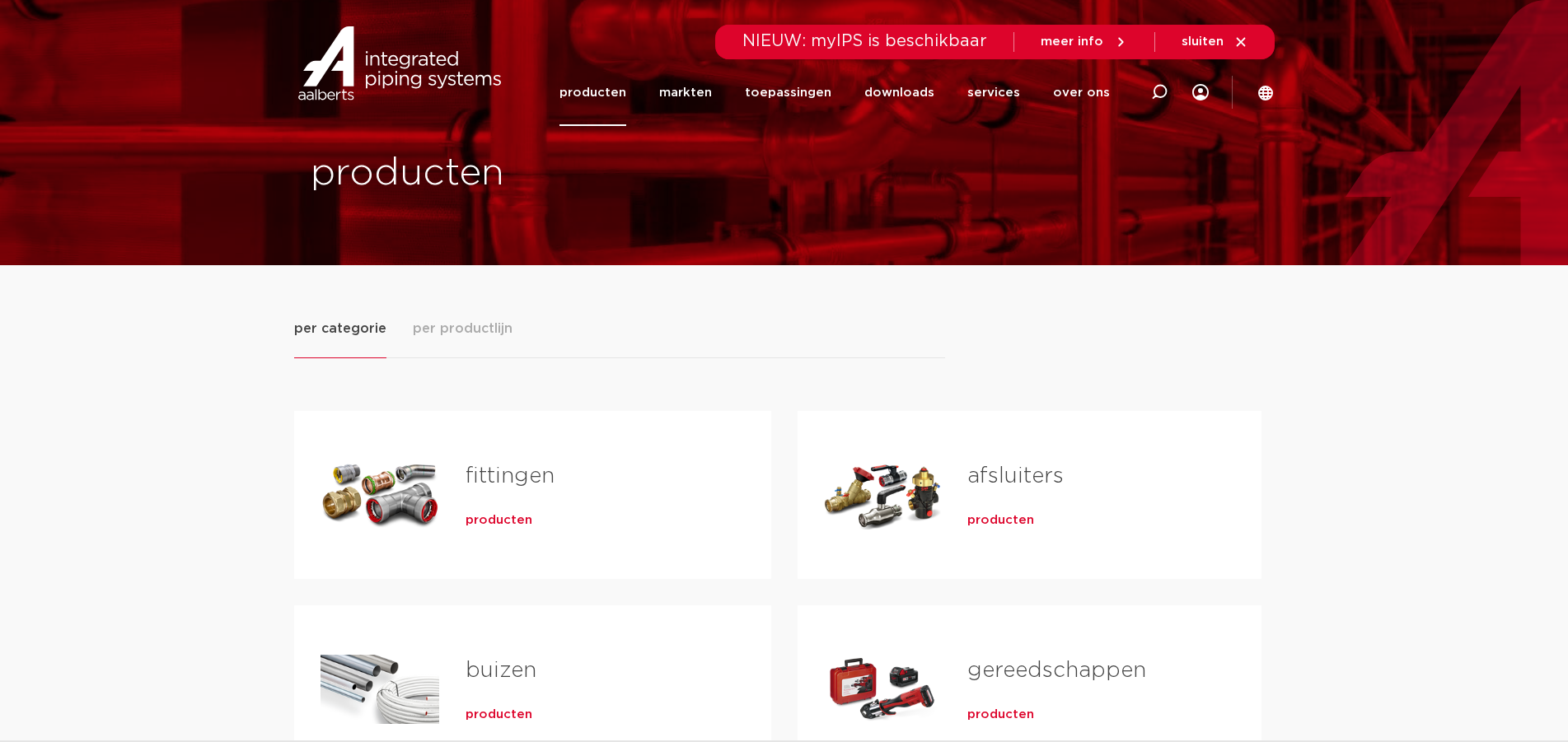
click at [485, 519] on span "producten" at bounding box center [499, 520] width 67 height 17
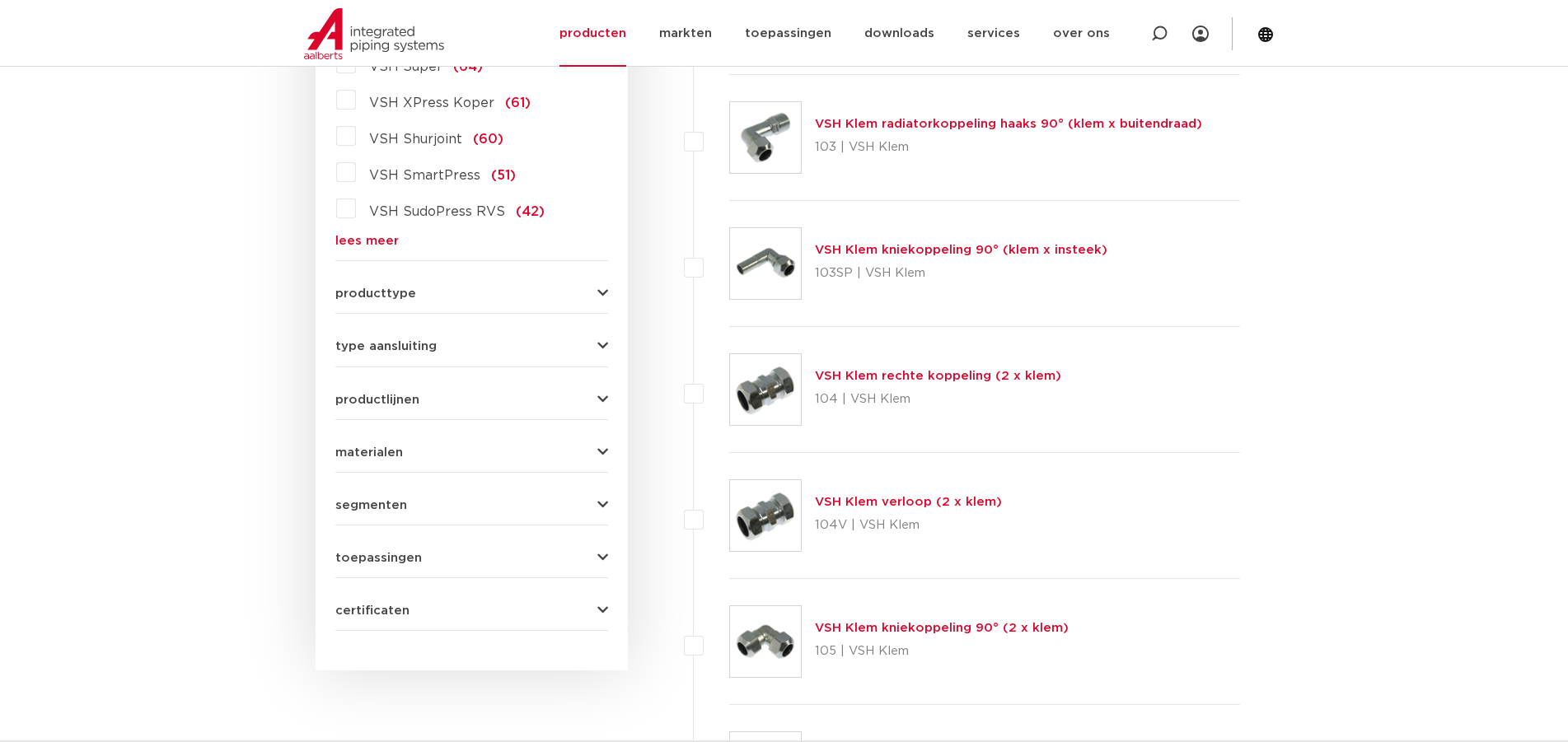
scroll to position [534, 0]
click at [534, 352] on button "type aansluiting" at bounding box center [471, 346] width 272 height 12
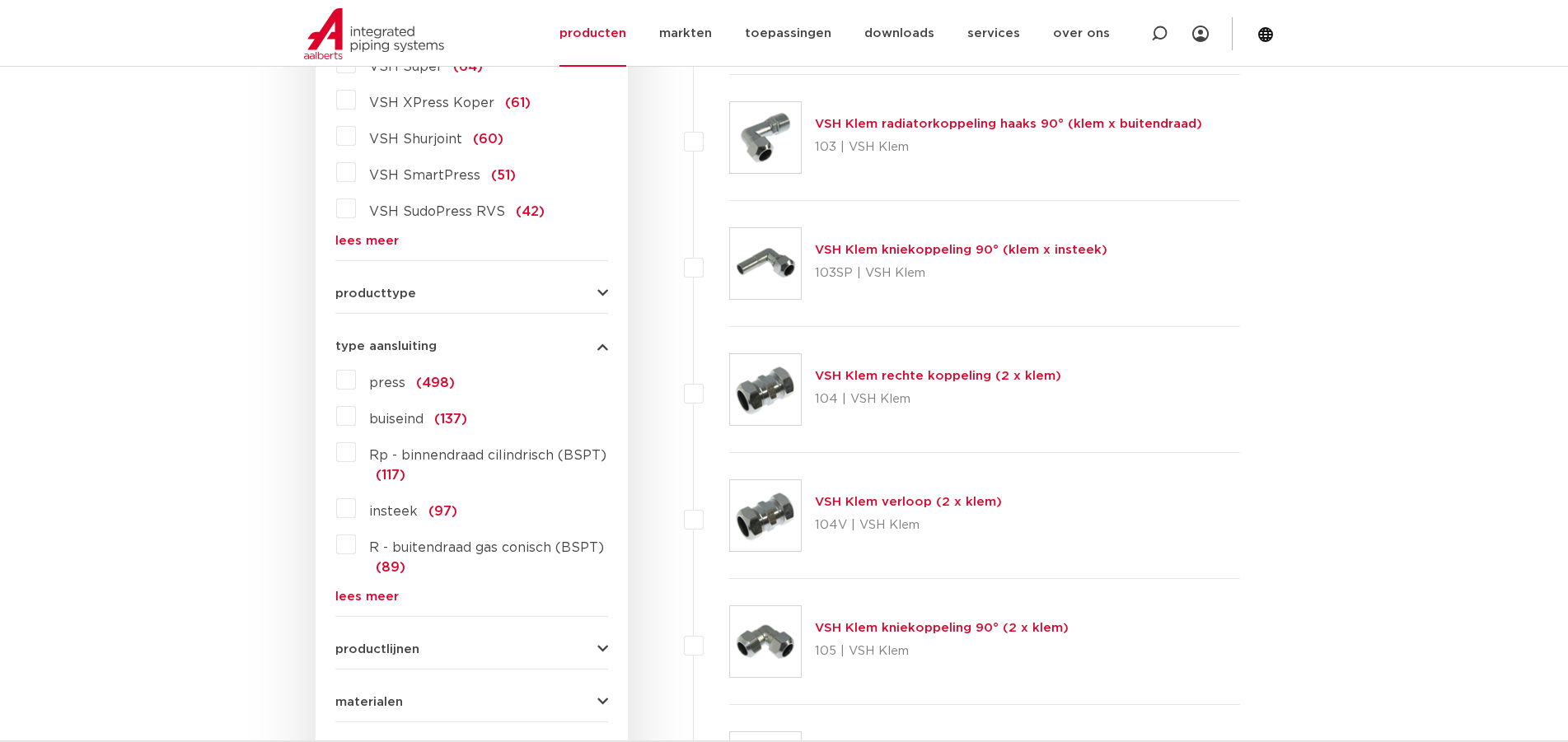
click at [361, 600] on link "lees meer" at bounding box center [471, 597] width 272 height 12
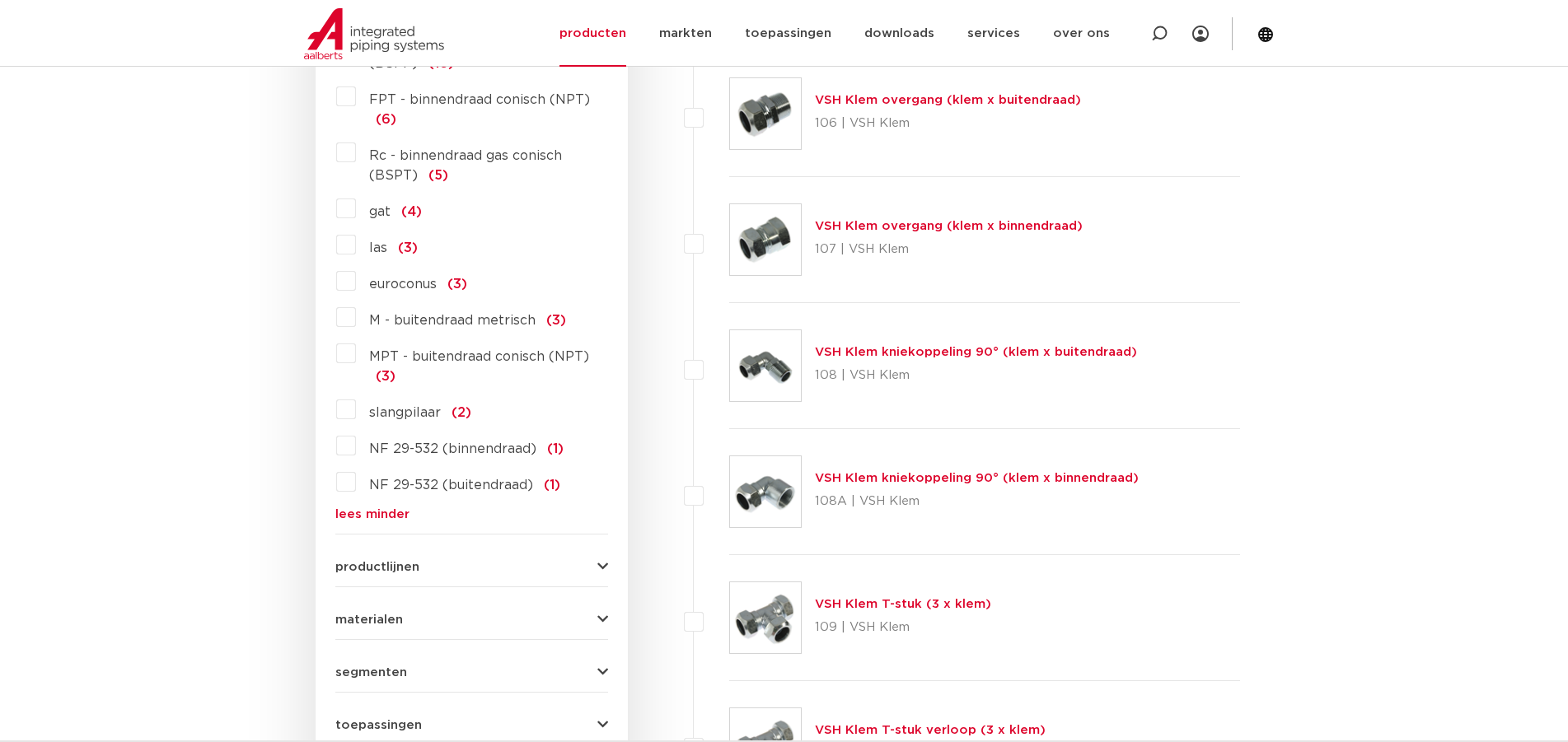
scroll to position [1523, 0]
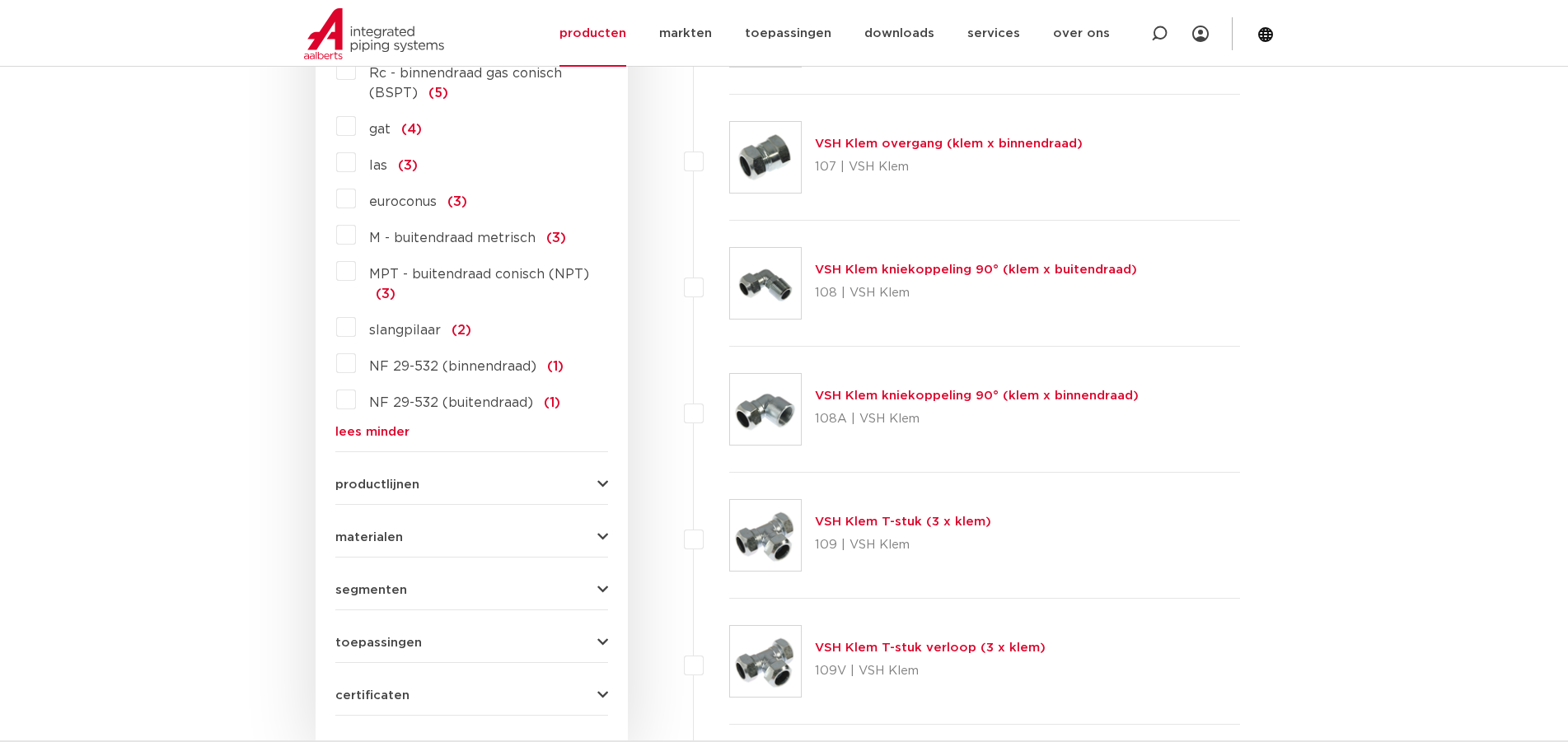
click at [392, 639] on span "toepassingen" at bounding box center [378, 643] width 86 height 12
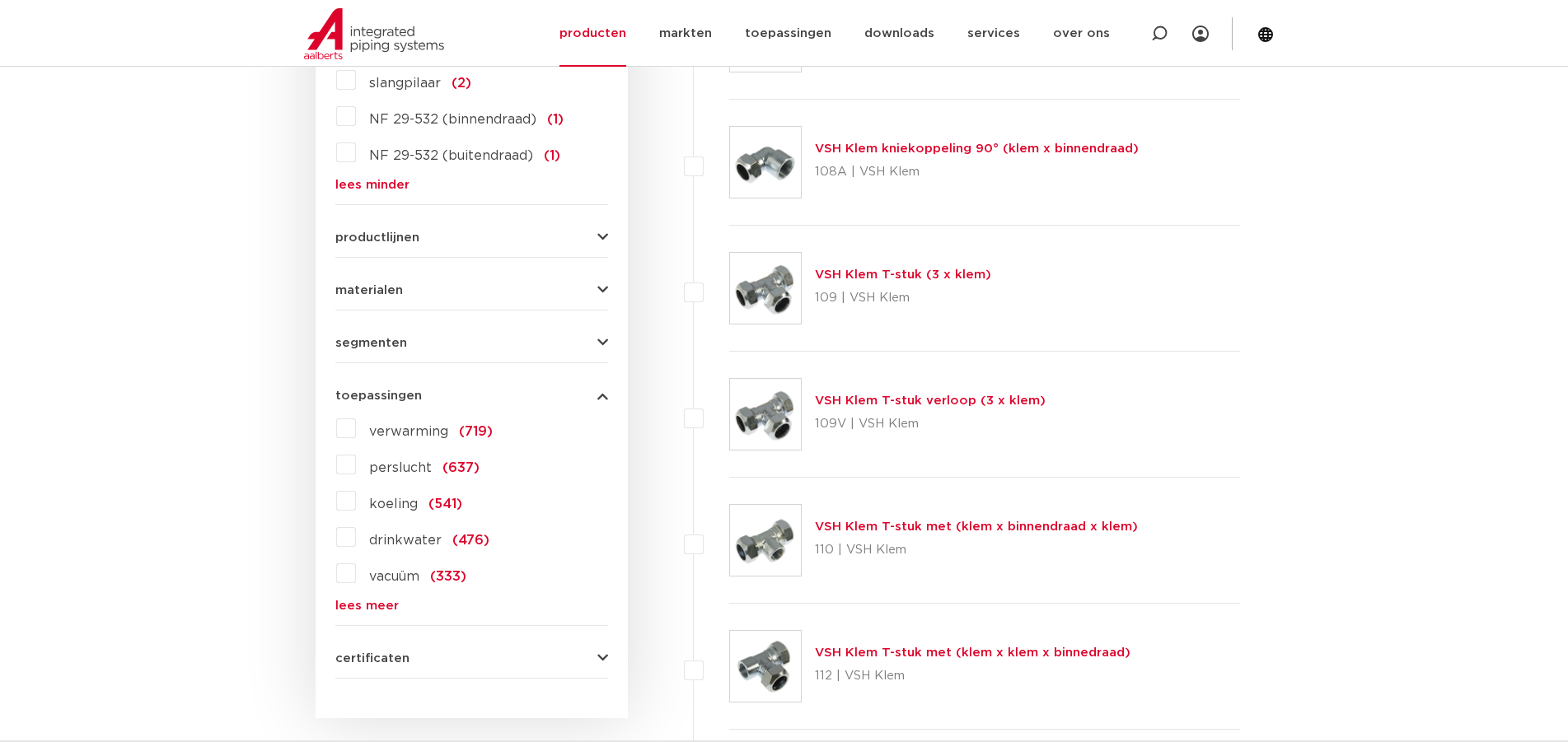
click at [387, 464] on span "perslucht" at bounding box center [400, 468] width 62 height 13
click at [0, 0] on input "perslucht (637)" at bounding box center [0, 0] width 0 height 0
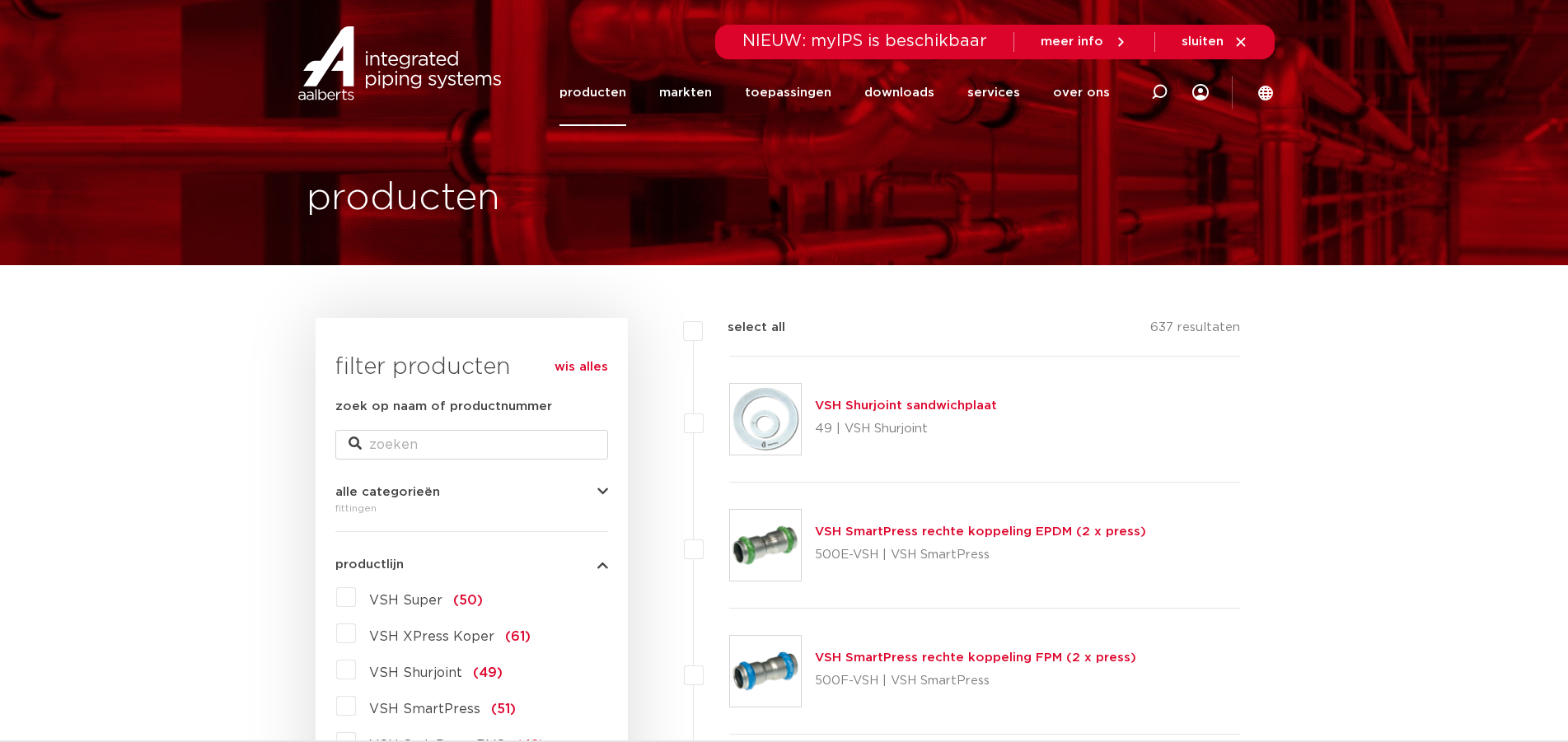
click at [961, 401] on link "VSH Shurjoint sandwichplaat" at bounding box center [905, 406] width 182 height 12
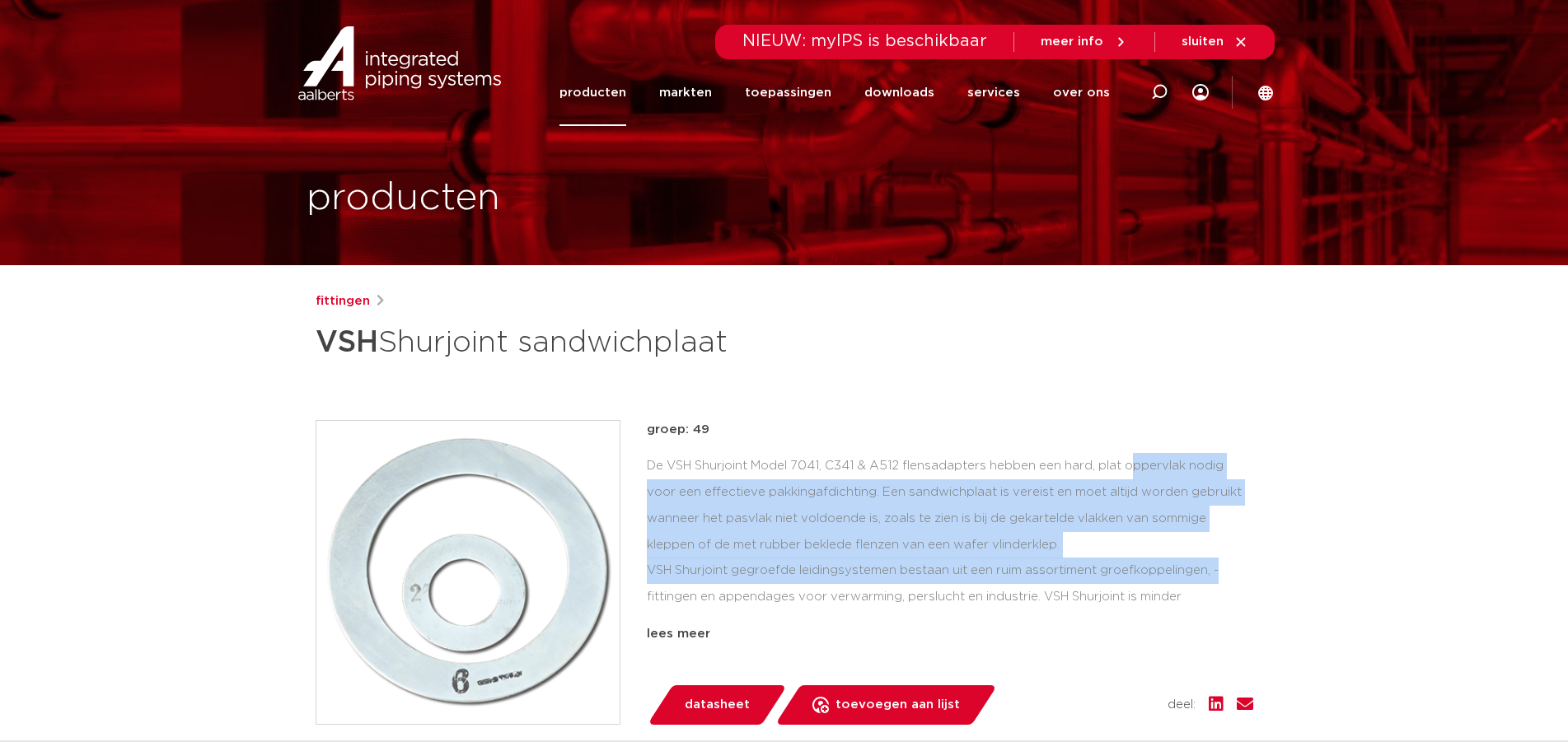
drag, startPoint x: 1018, startPoint y: 462, endPoint x: 1228, endPoint y: 561, distance: 232.2
click at [1228, 561] on div "De VSH Shurjoint Model 7041, C341 & A512 flensadapters hebben een hard, plat op…" at bounding box center [950, 535] width 606 height 164
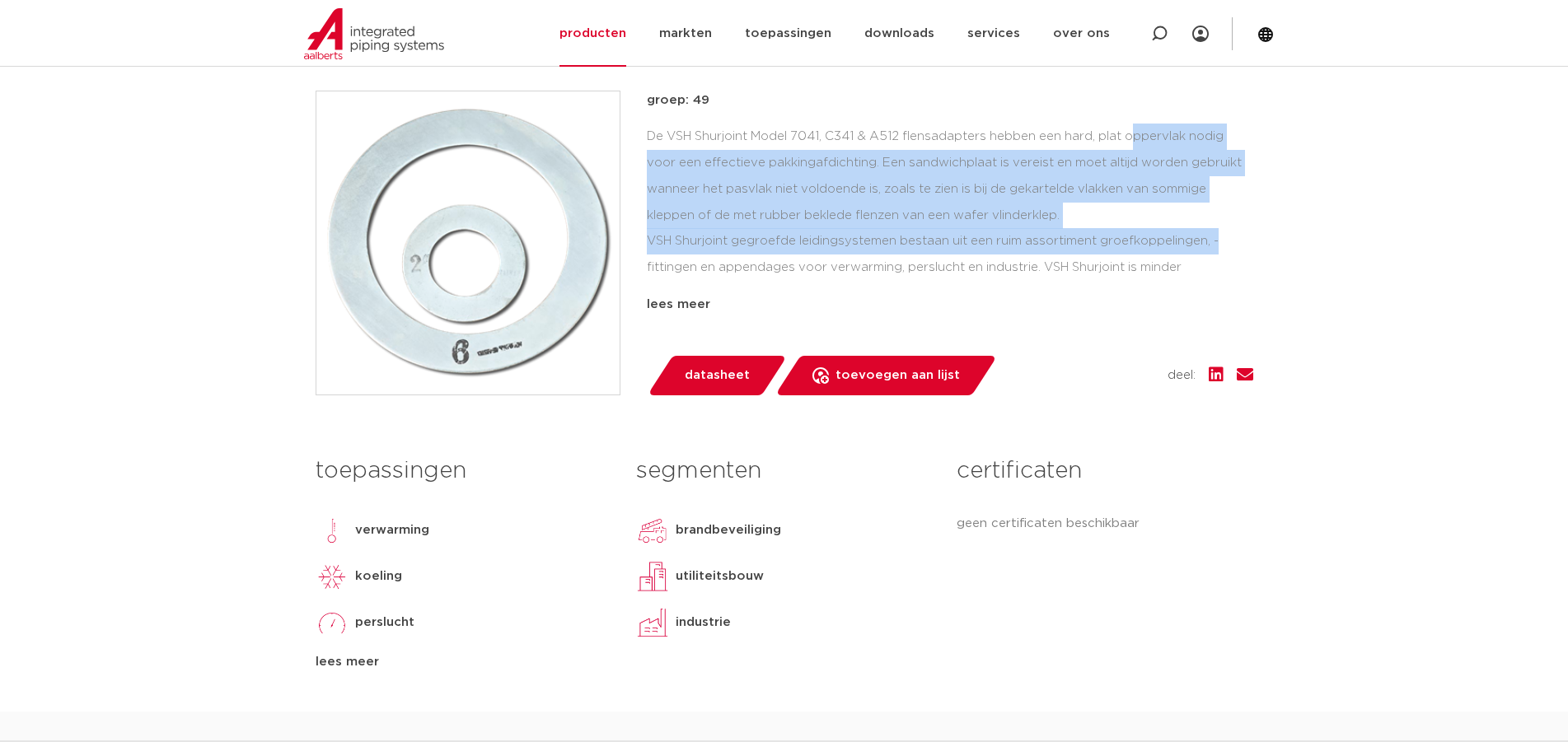
scroll to position [412, 0]
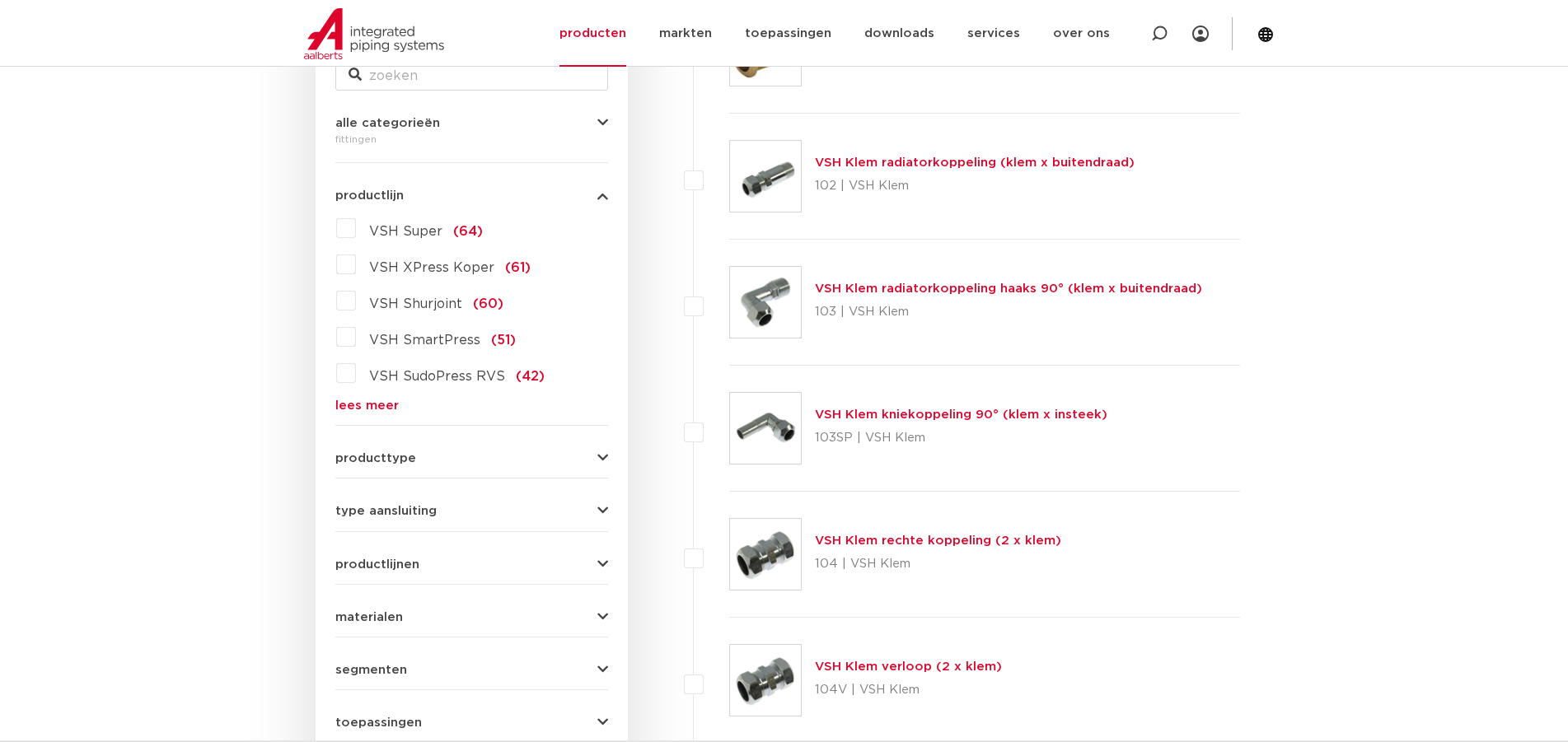
scroll to position [452, 0]
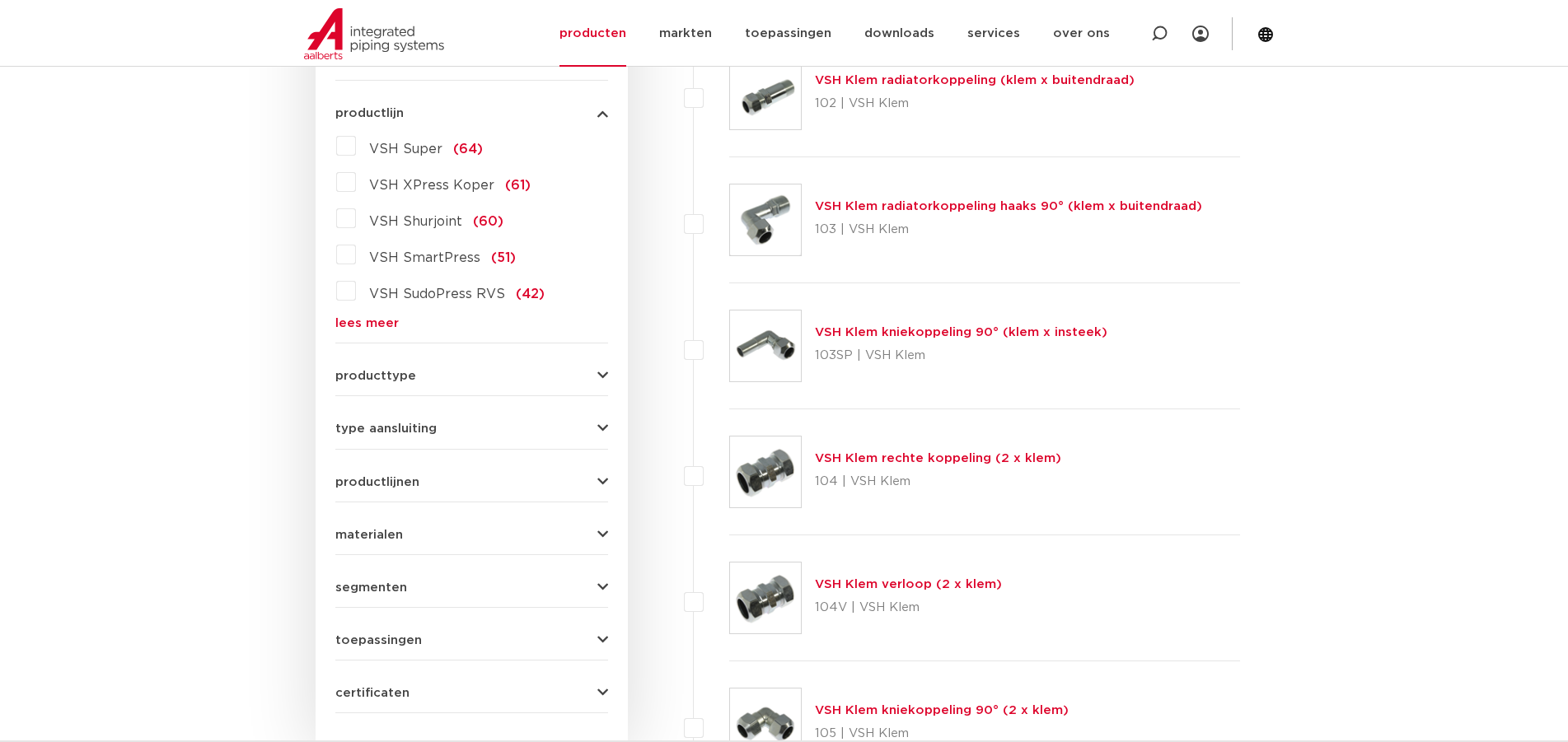
click at [451, 426] on button "type aansluiting" at bounding box center [471, 429] width 272 height 12
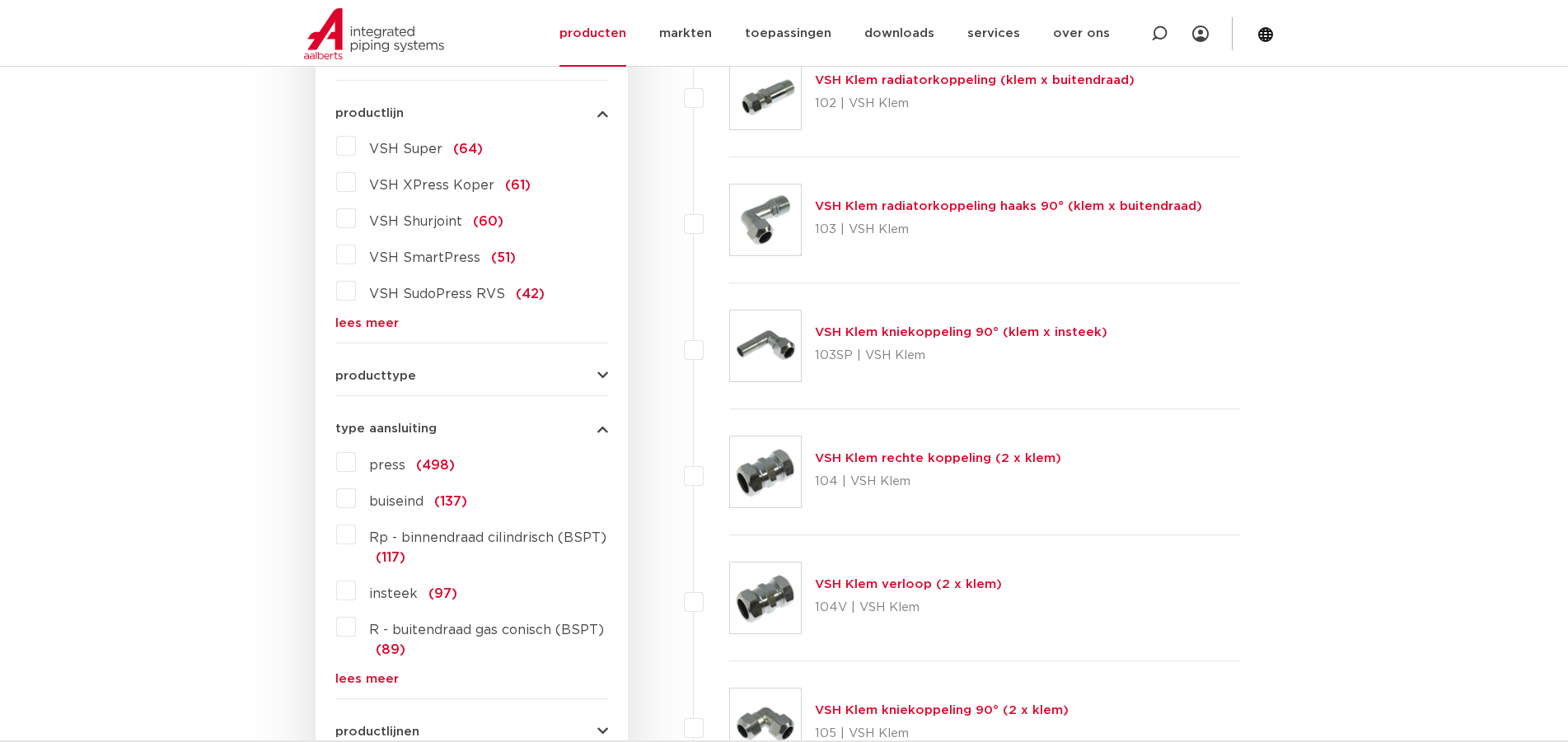
click at [468, 379] on button "producttype" at bounding box center [471, 376] width 272 height 12
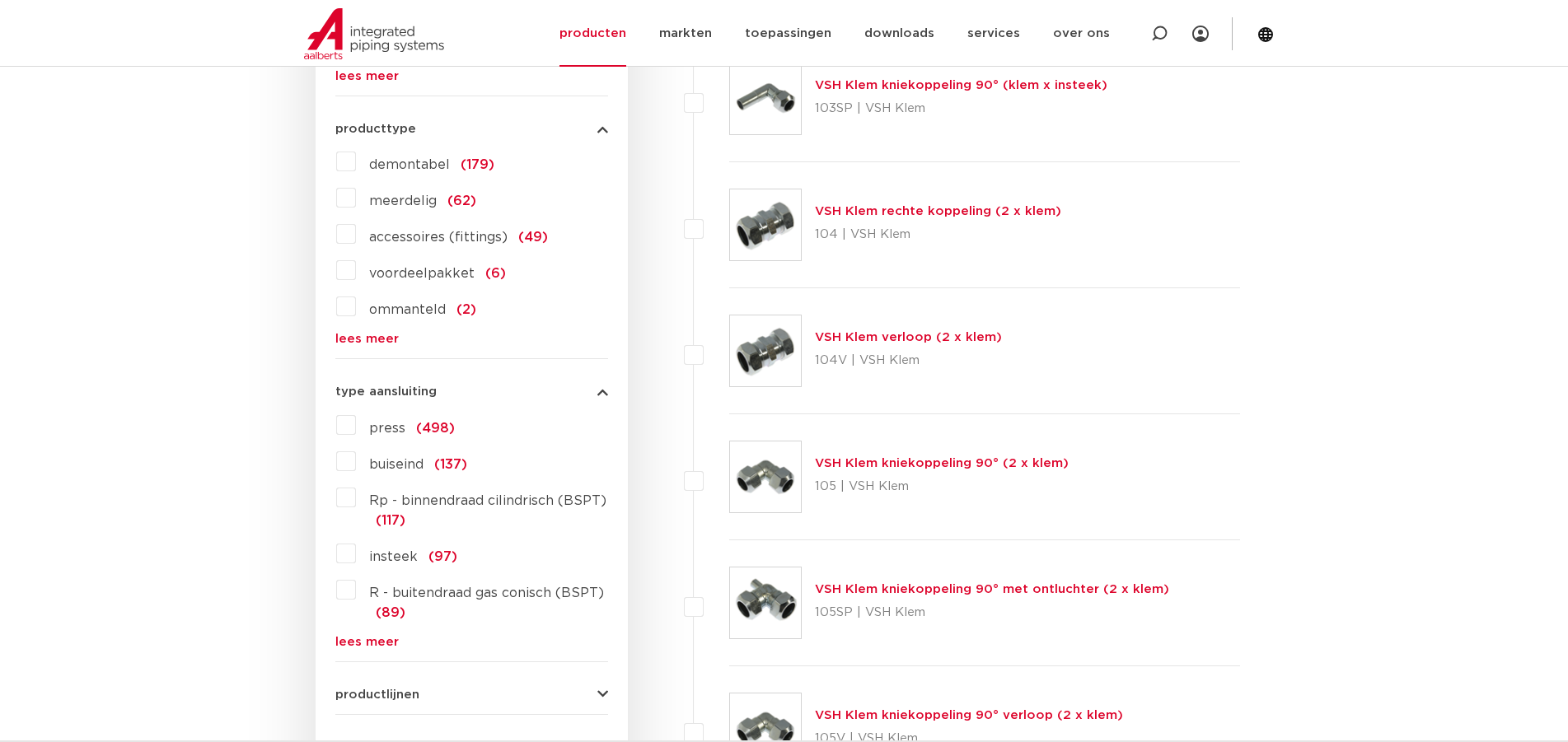
scroll to position [863, 0]
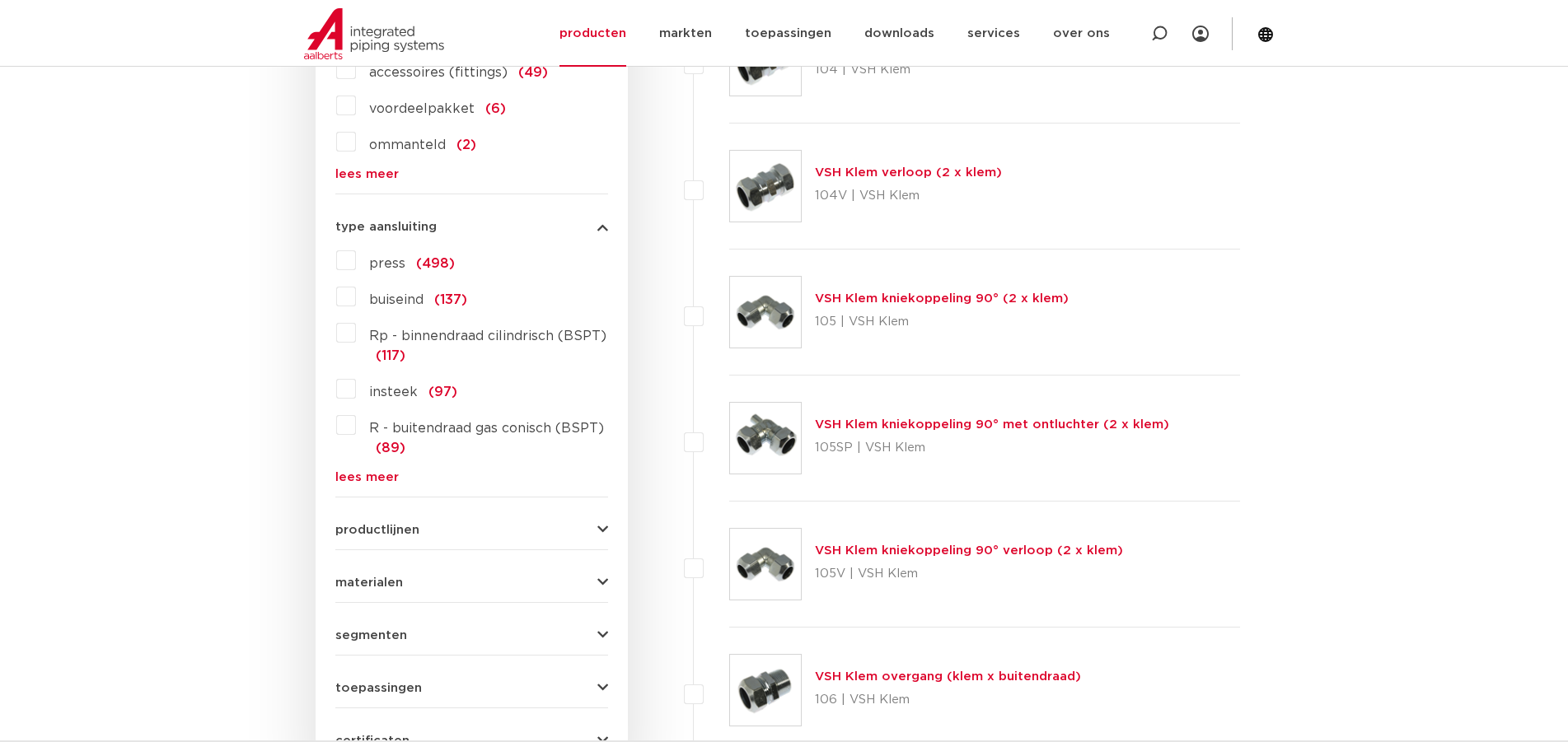
click at [406, 644] on form "zoek op naam of productnummer alle categorieën fittingen fittingen afsluiters b…" at bounding box center [471, 148] width 272 height 1227
click at [403, 639] on span "segmenten" at bounding box center [371, 636] width 72 height 12
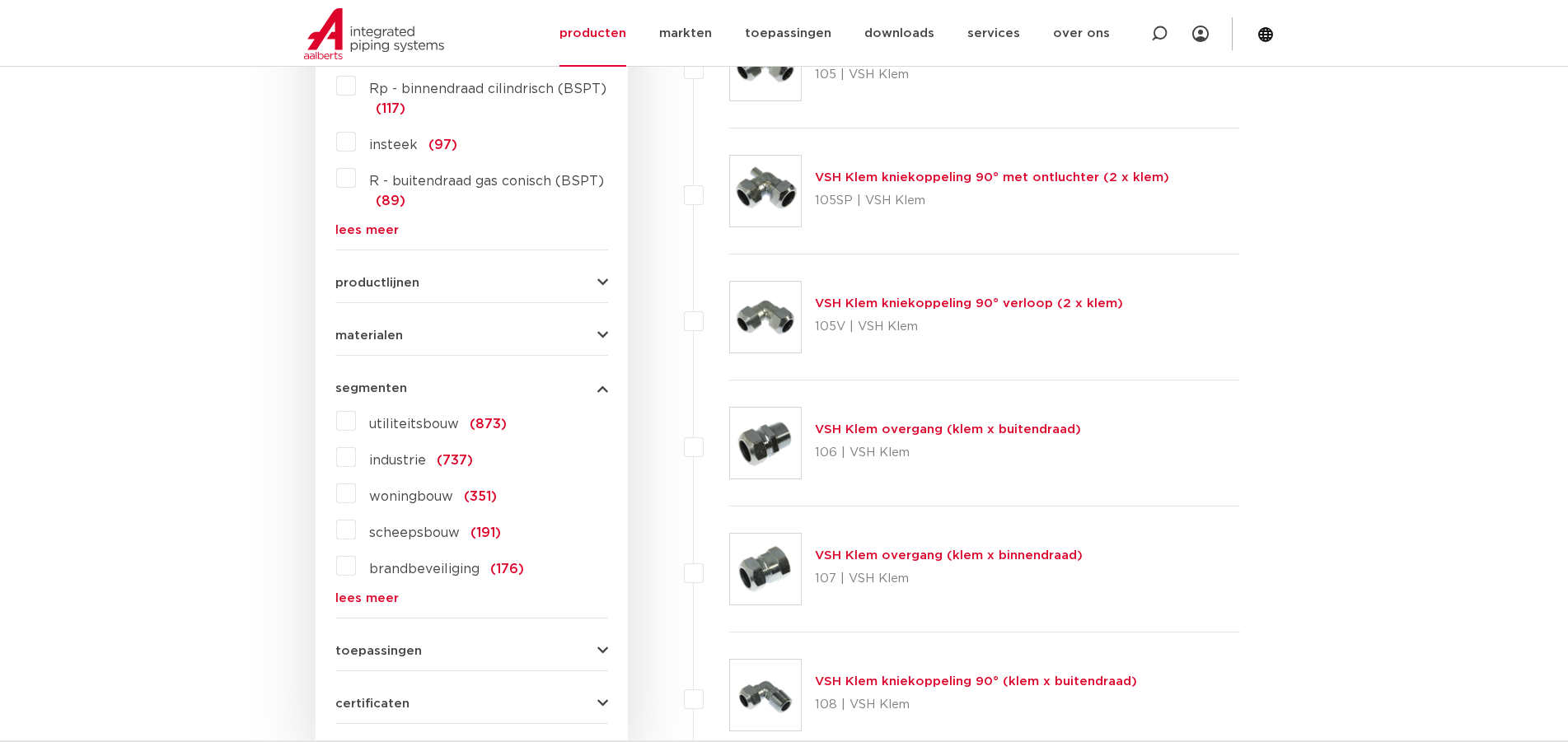
click at [408, 640] on div "toepassingen verwarming (719) perslucht (637) koeling (541) drinkwater (476) va…" at bounding box center [471, 644] width 272 height 25
click at [394, 652] on span "toepassingen" at bounding box center [378, 651] width 86 height 12
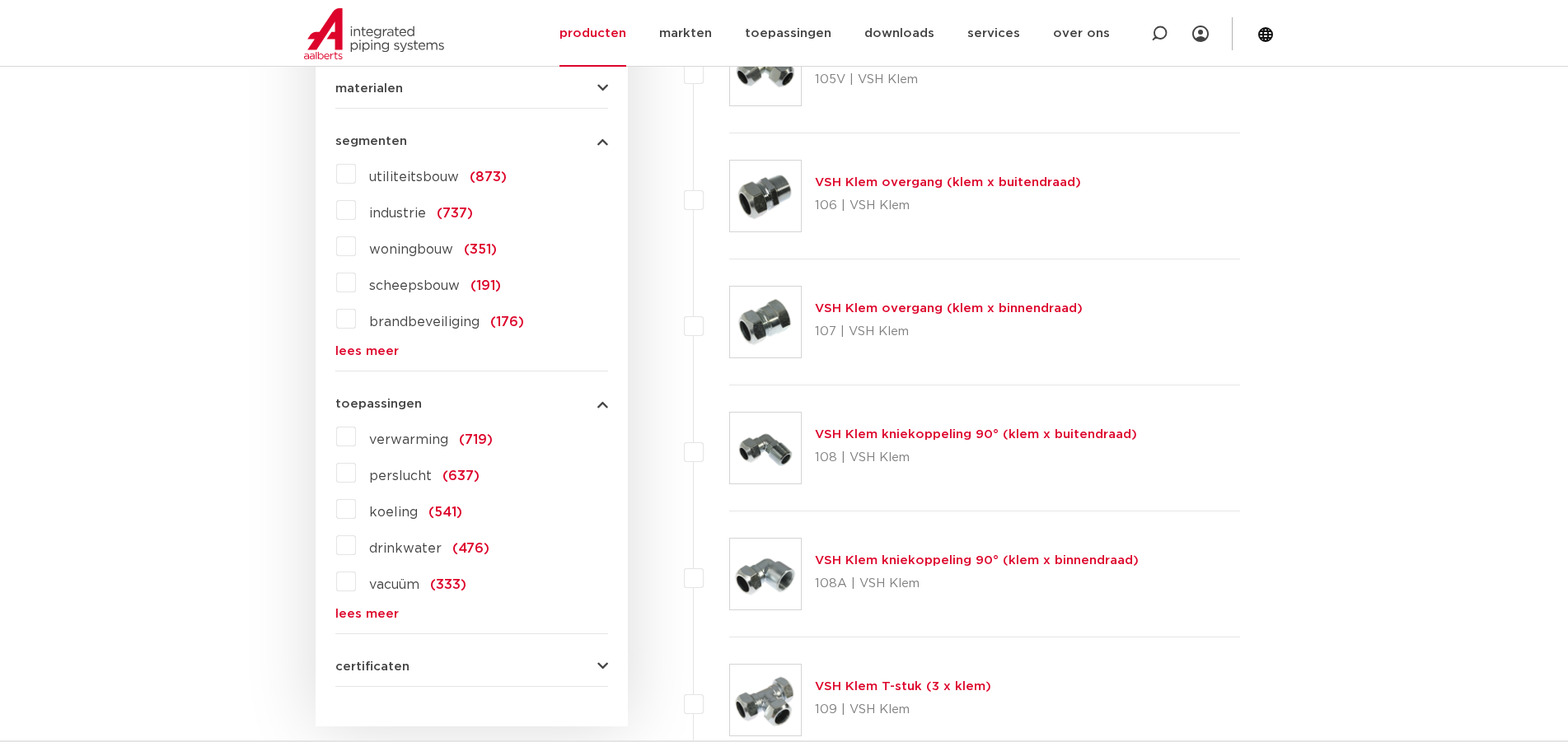
scroll to position [1029, 0]
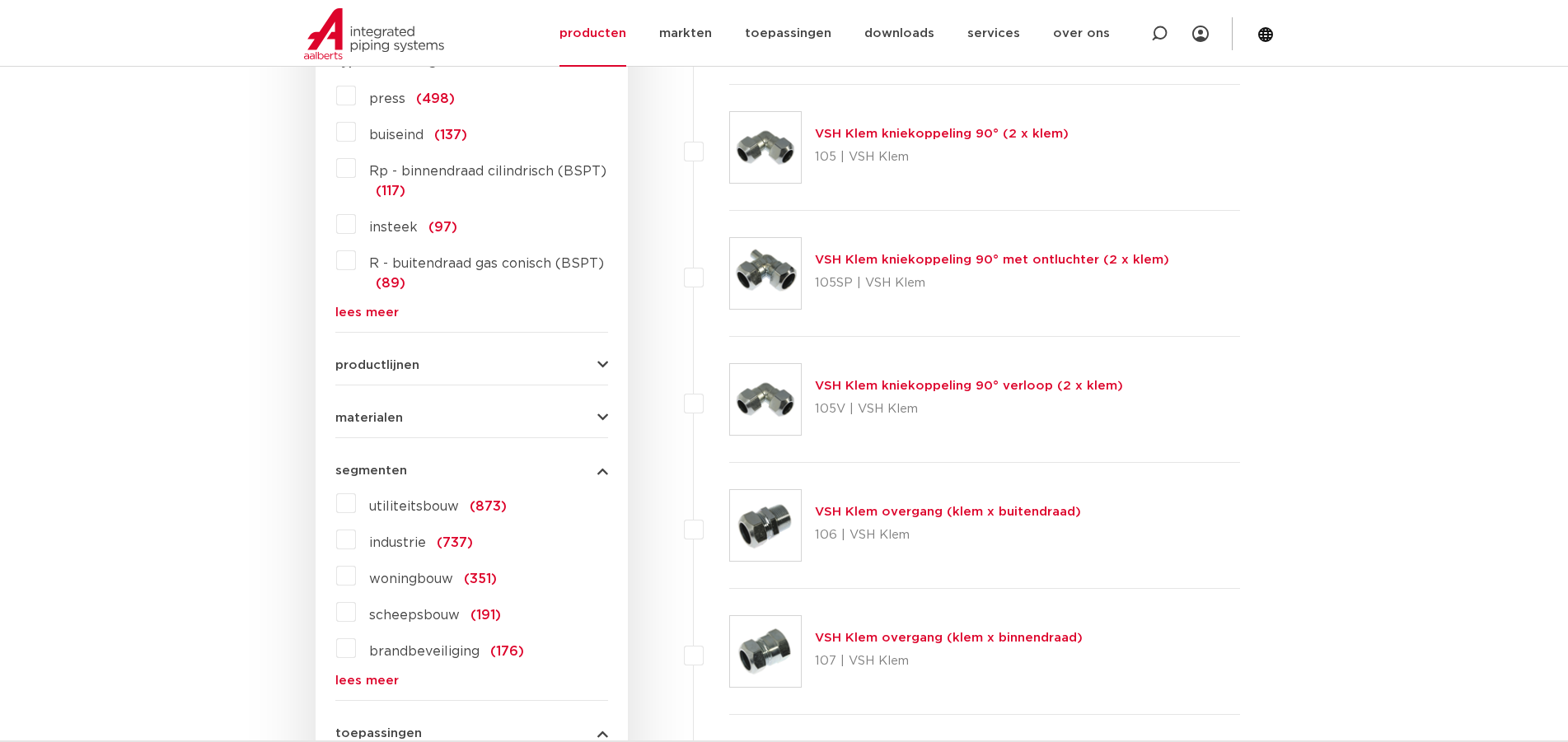
click at [463, 413] on button "materialen" at bounding box center [471, 418] width 272 height 12
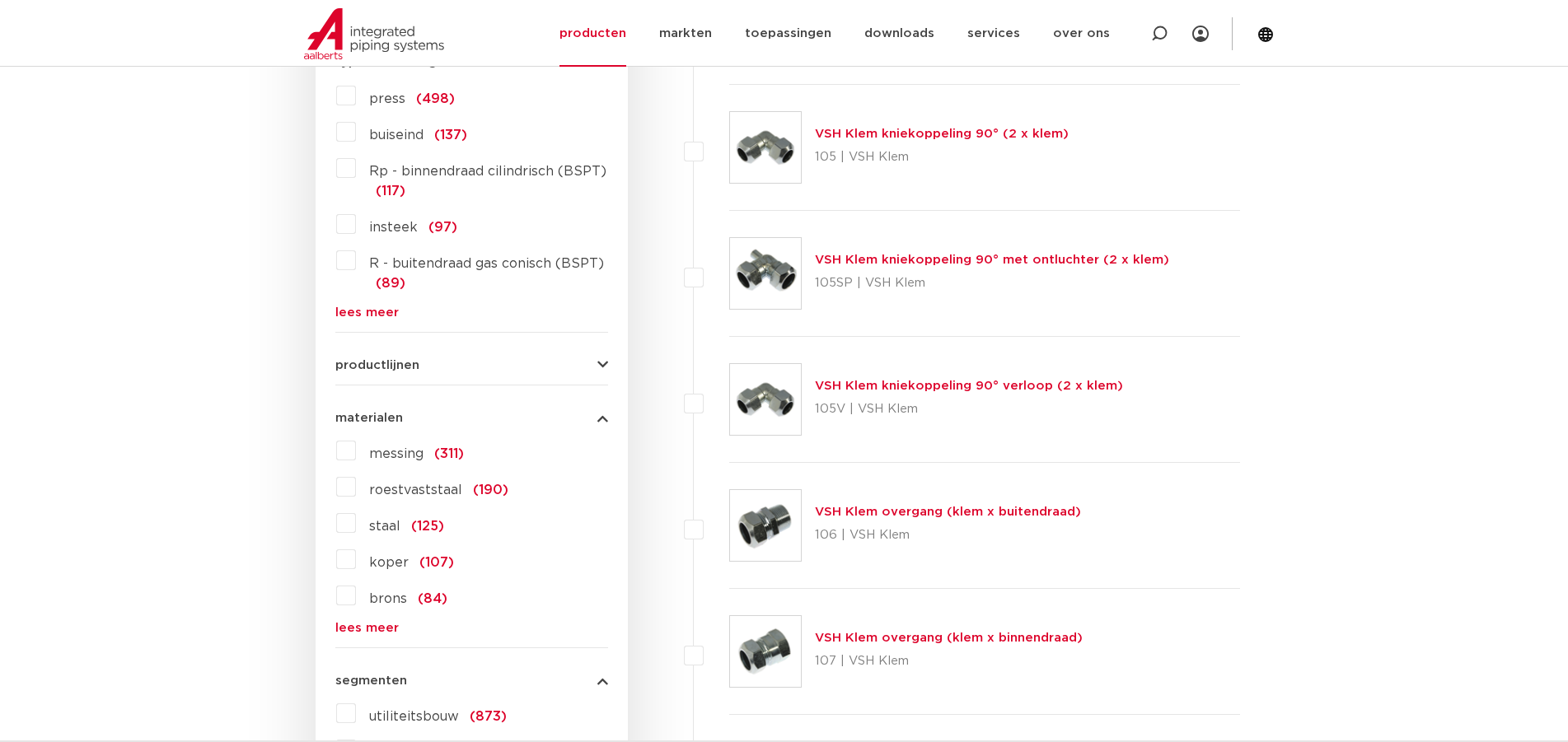
click at [387, 623] on link "lees meer" at bounding box center [471, 629] width 272 height 12
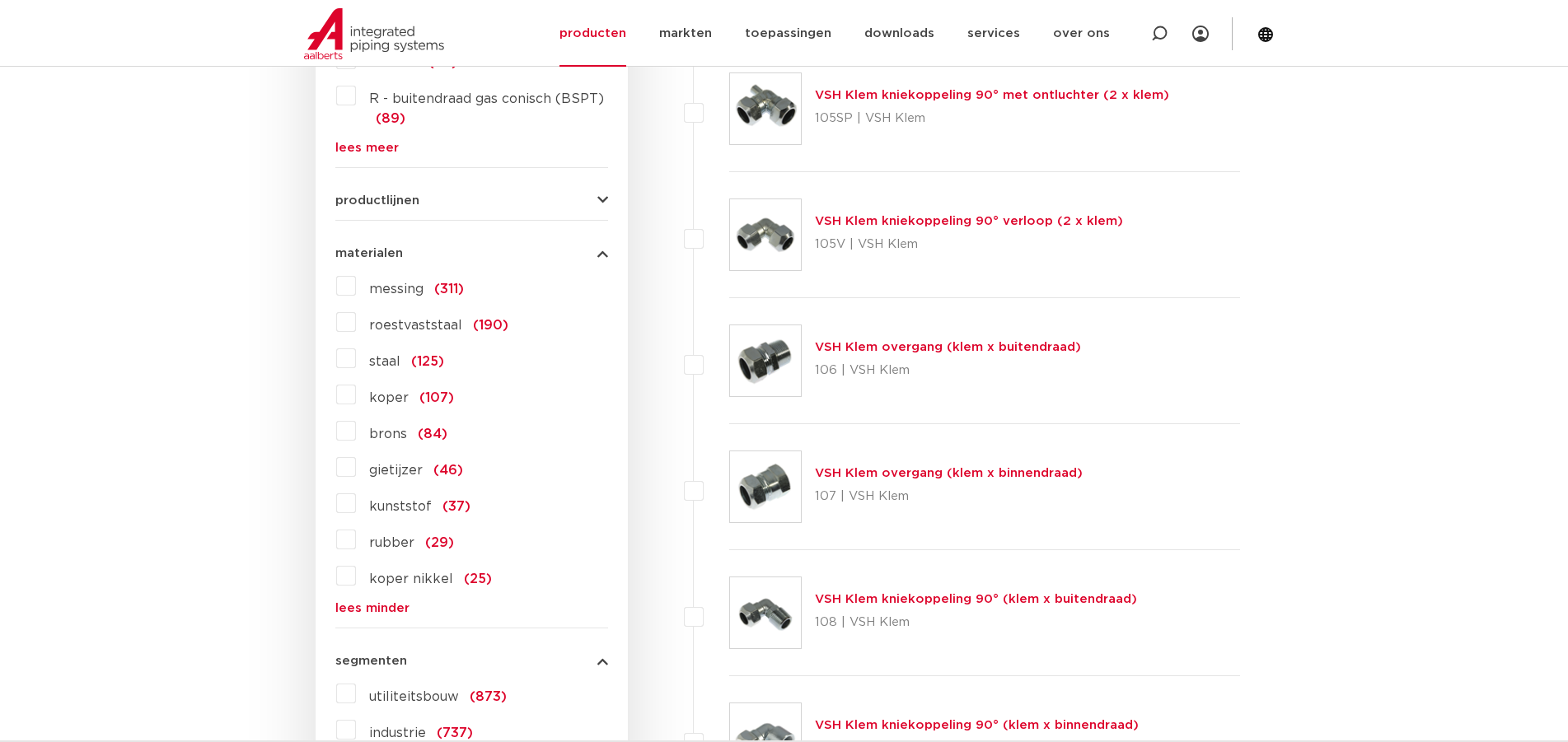
scroll to position [1358, 0]
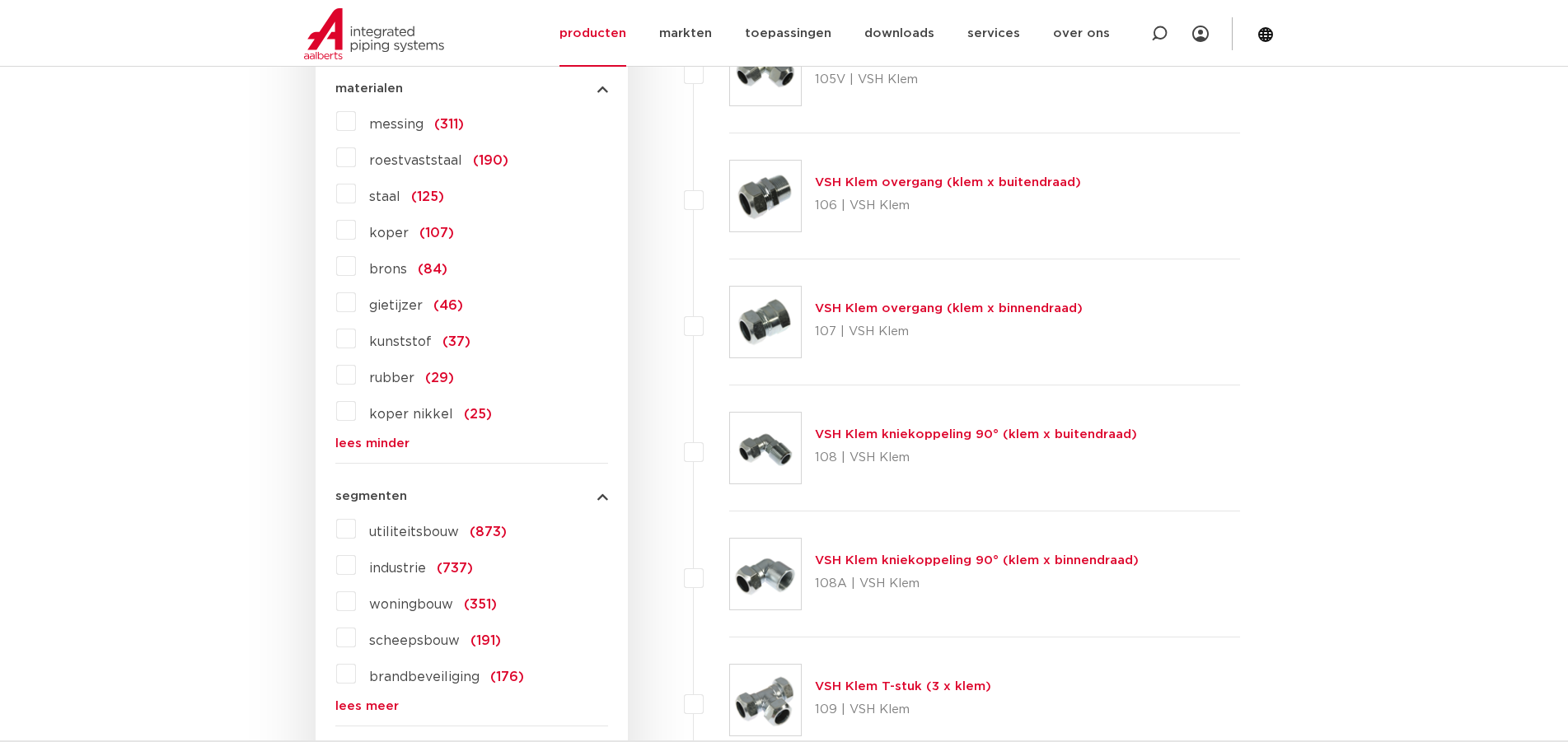
click at [356, 236] on label "koper (107)" at bounding box center [405, 229] width 98 height 26
click at [0, 0] on input "koper (107)" at bounding box center [0, 0] width 0 height 0
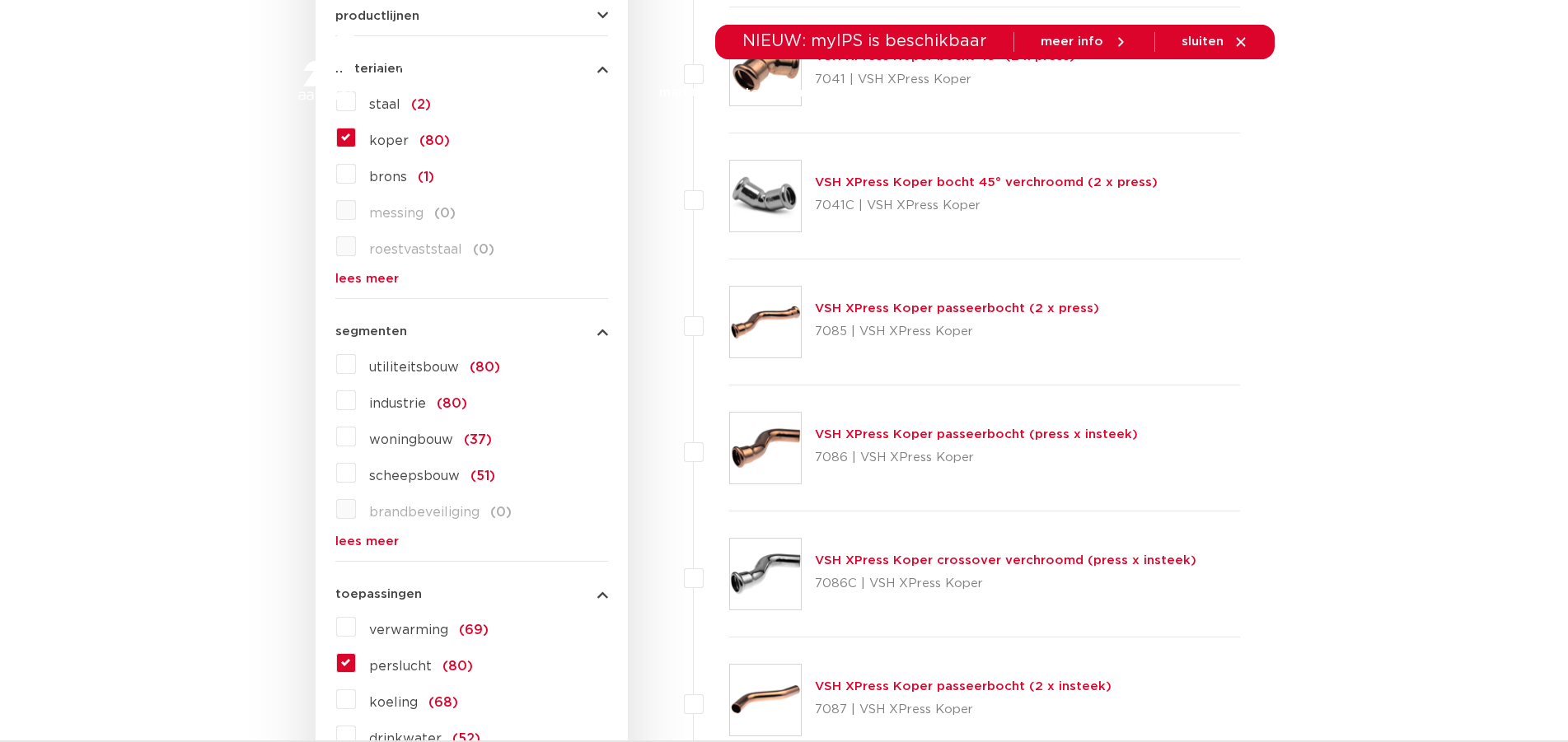
click at [356, 137] on label "koper (80)" at bounding box center [403, 138] width 94 height 26
click at [0, 0] on input "koper (80)" at bounding box center [0, 0] width 0 height 0
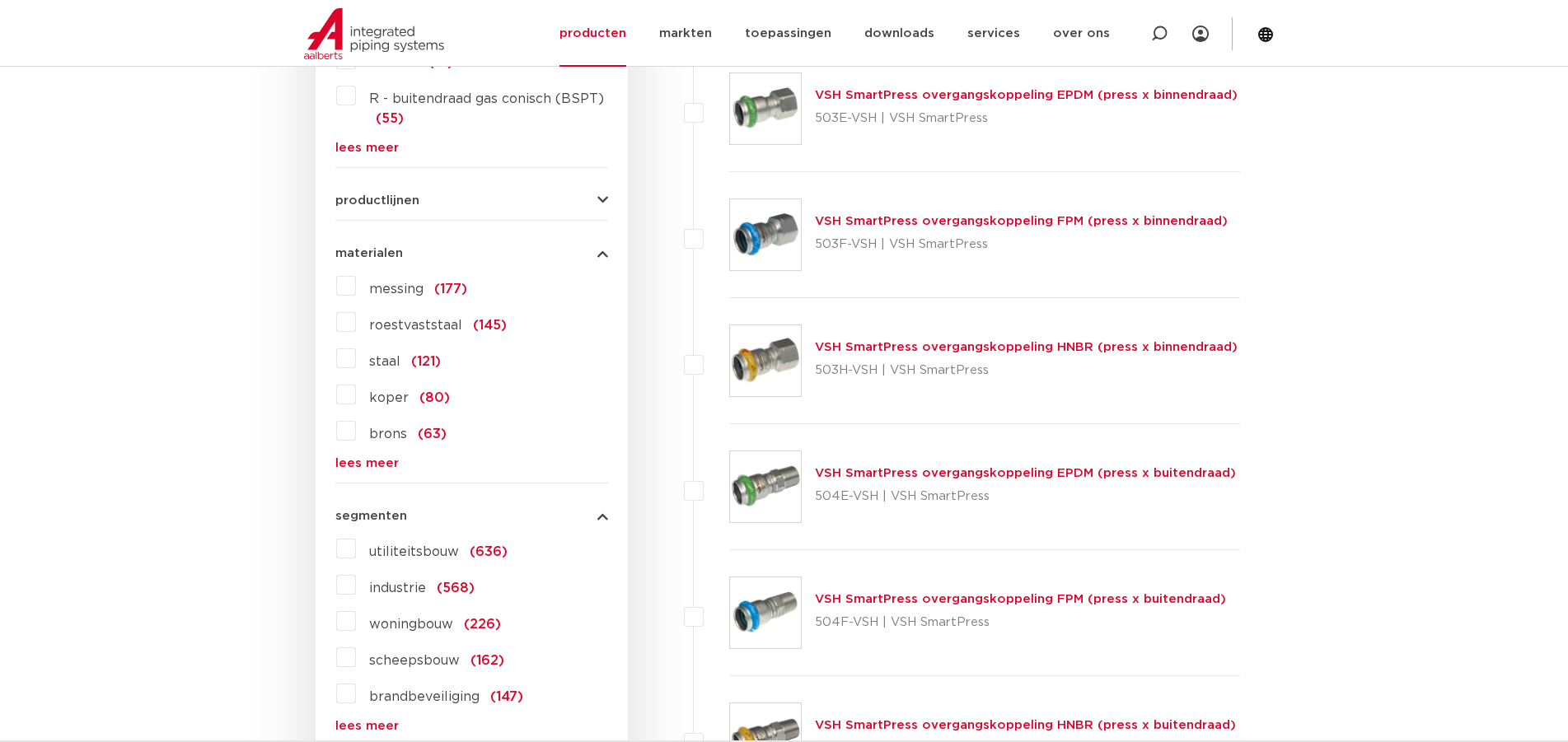
scroll to position [1110, 0]
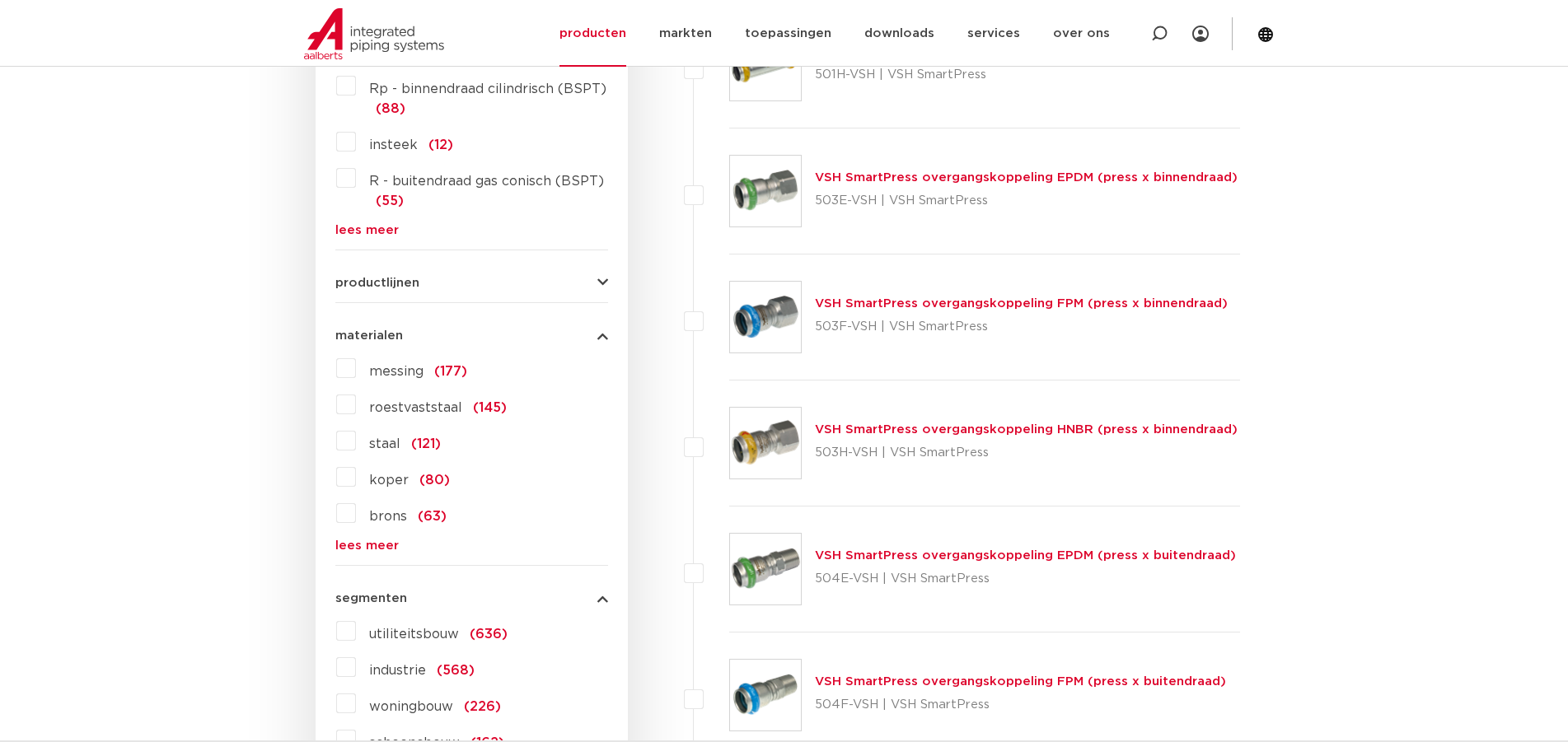
click at [437, 275] on div "productlijnen VSH SmartPress maak een keuze VSH SmartPress afsluiters VSH Smart…" at bounding box center [471, 276] width 272 height 25
click at [438, 282] on button "productlijnen" at bounding box center [471, 283] width 272 height 12
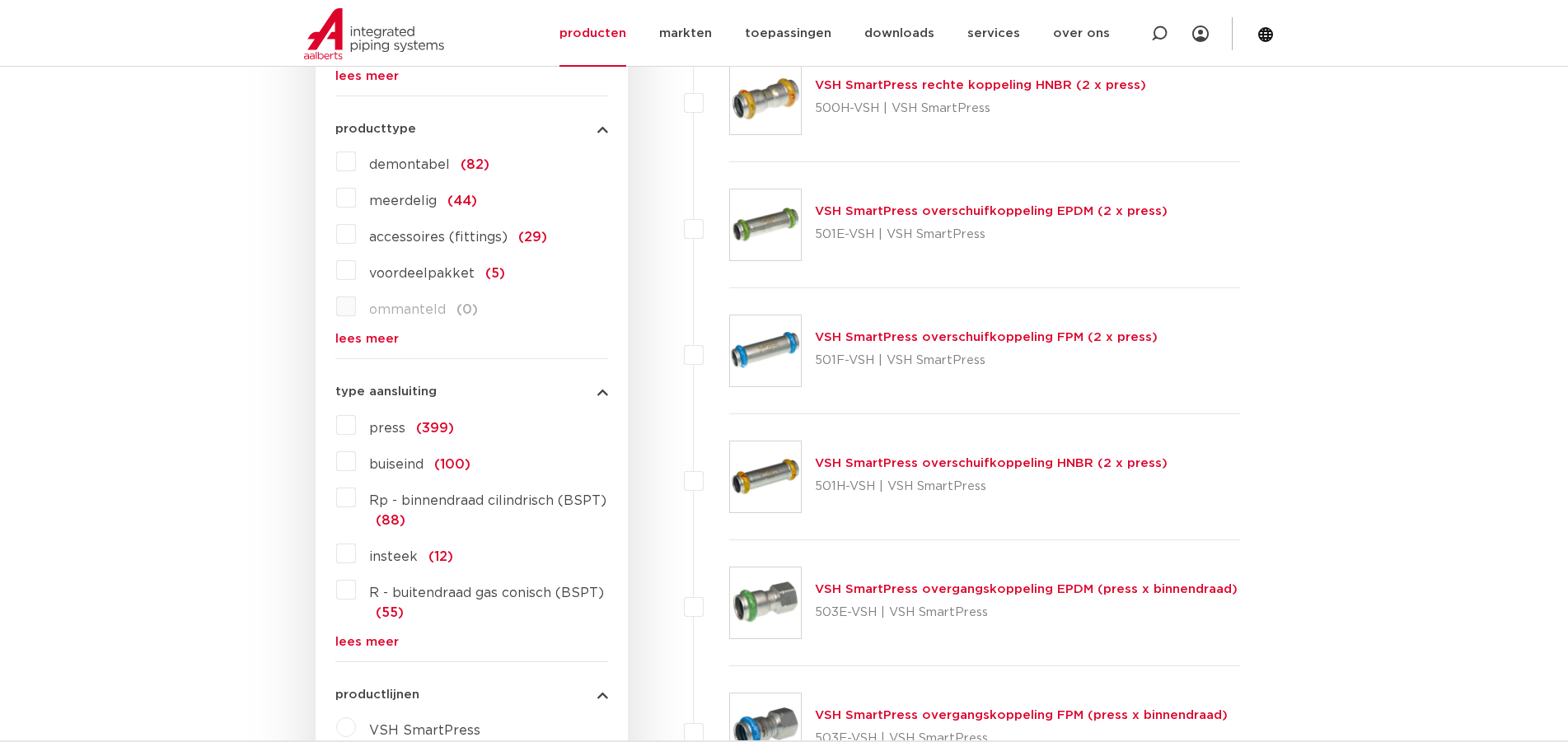
scroll to position [369, 0]
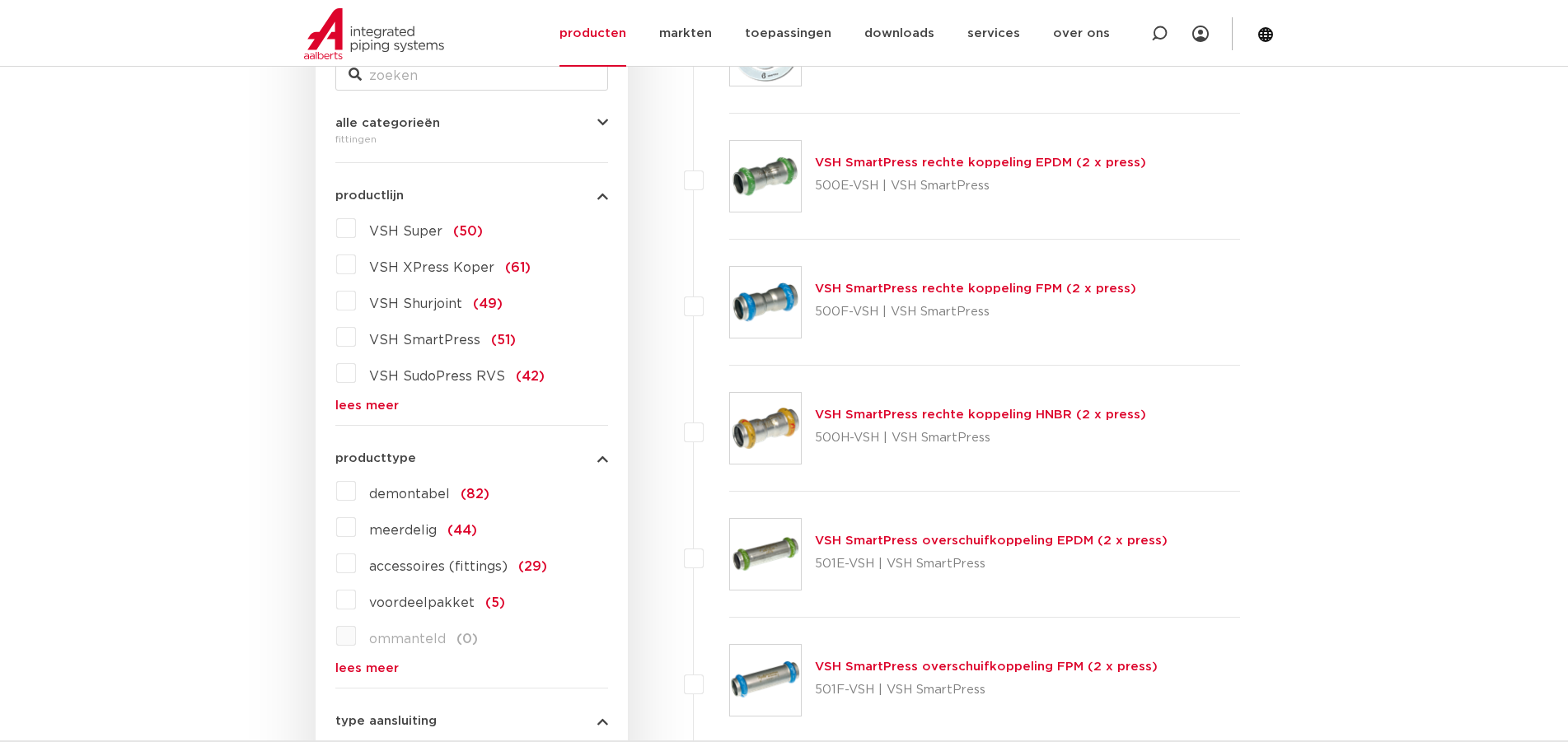
click at [374, 672] on link "lees meer" at bounding box center [471, 669] width 272 height 12
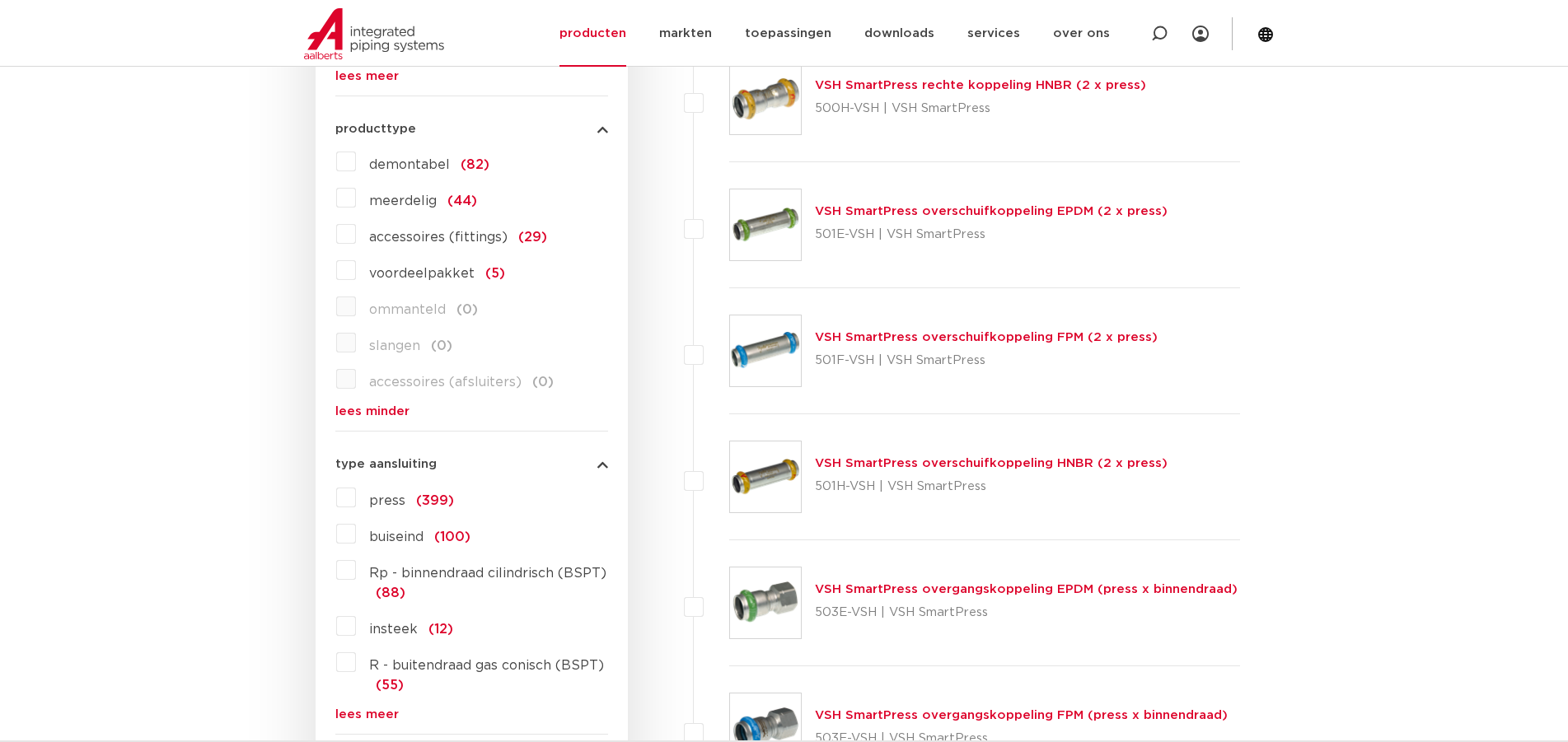
scroll to position [782, 0]
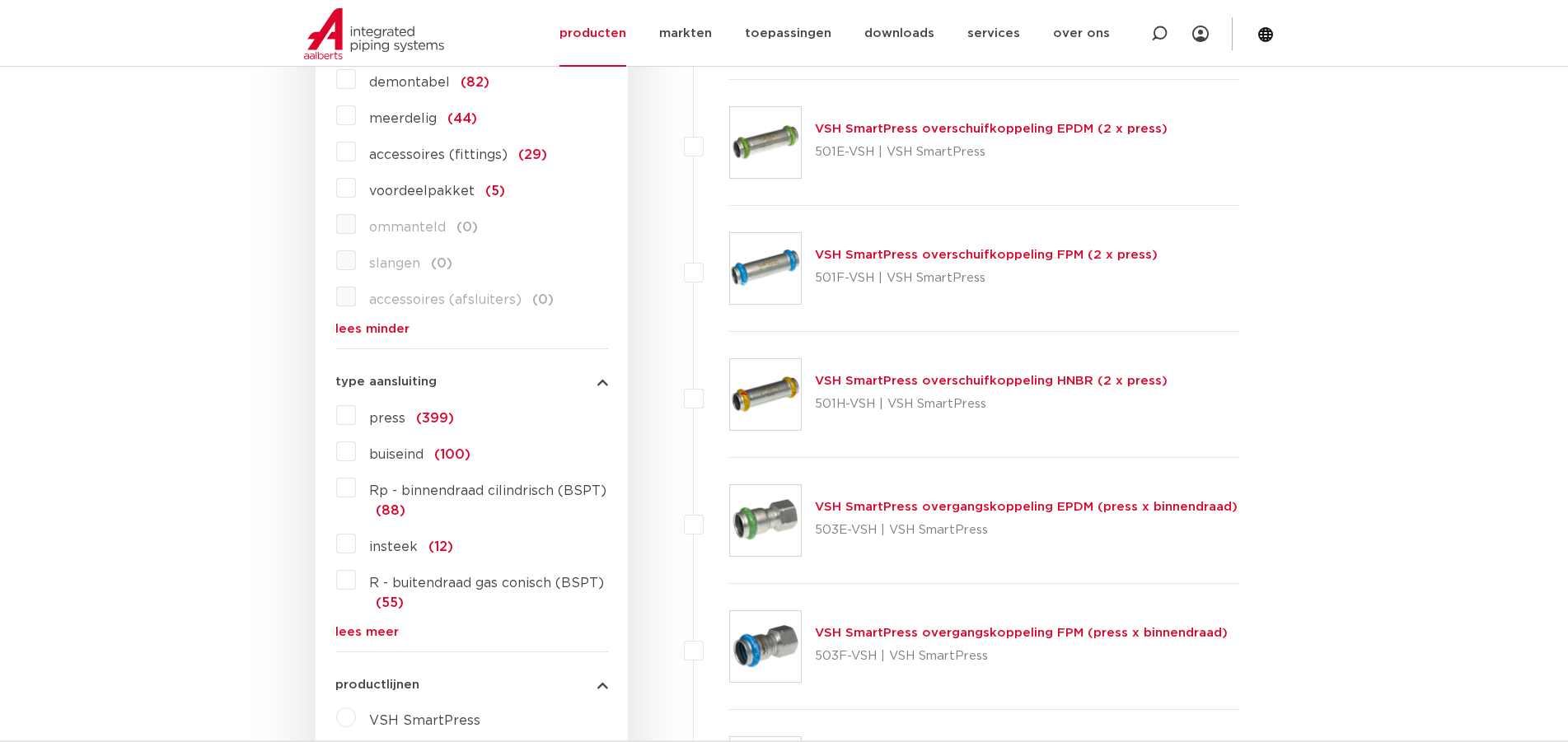
click at [367, 630] on link "lees meer" at bounding box center [471, 632] width 272 height 12
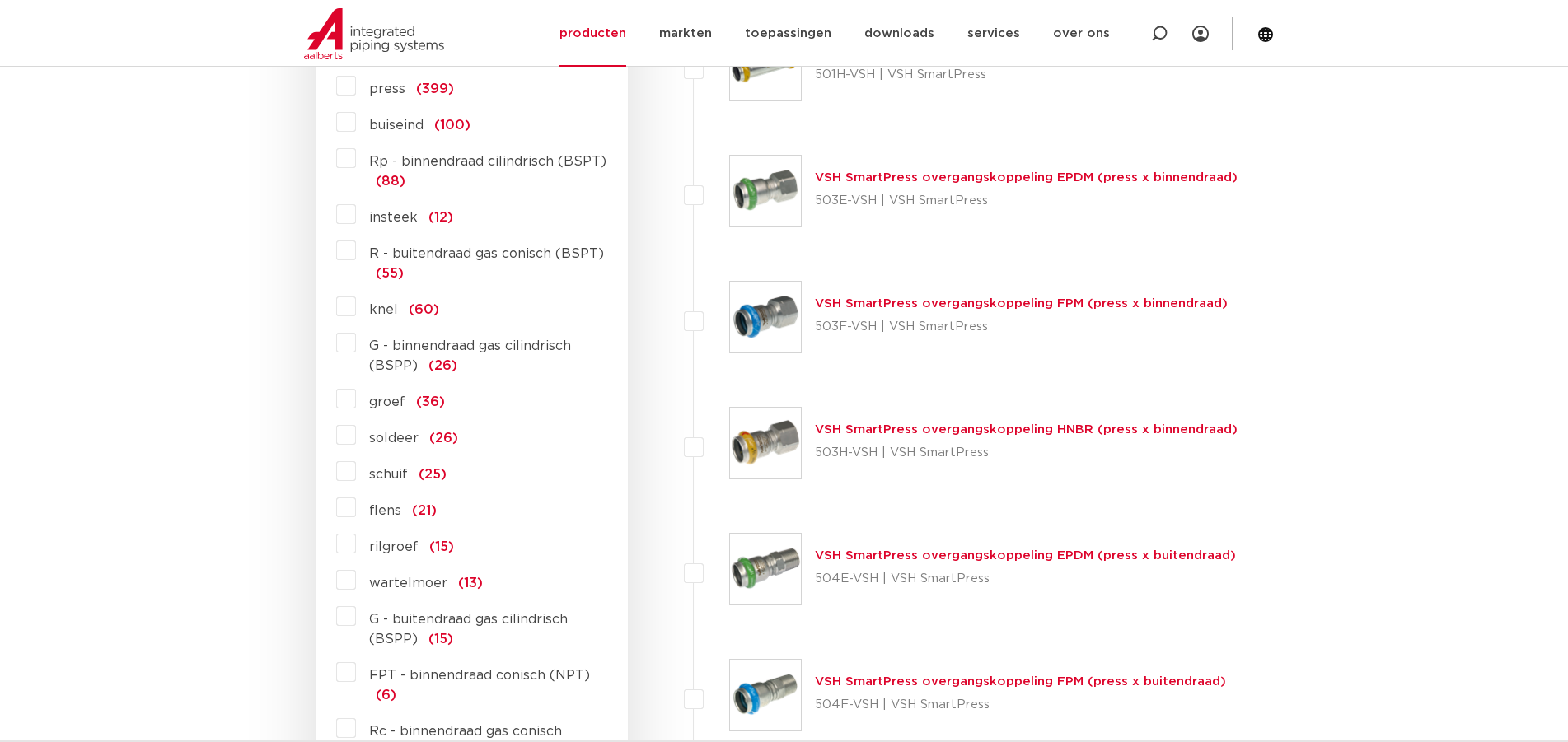
scroll to position [1523, 0]
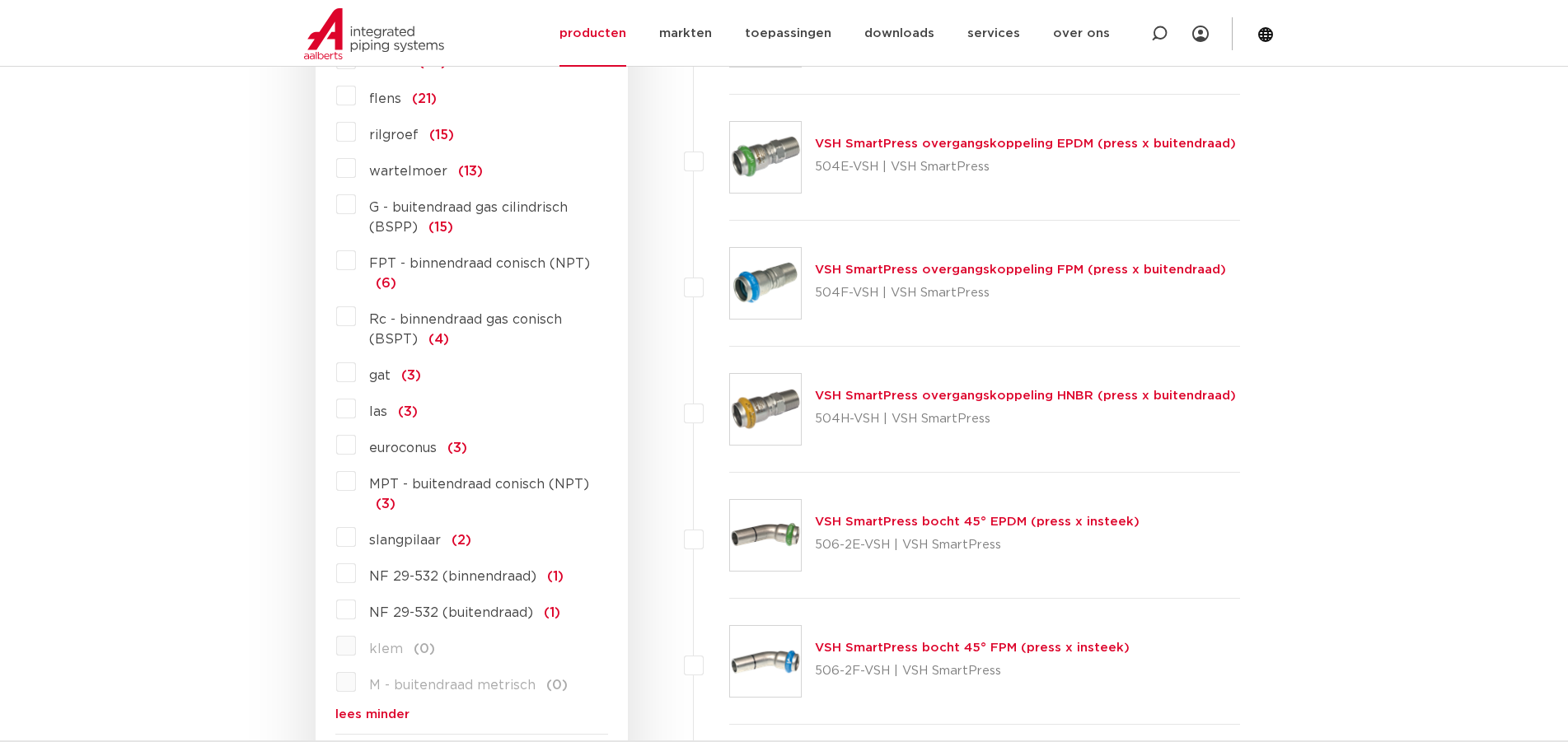
click at [467, 613] on span "NF 29-532 (buitendraad)" at bounding box center [451, 613] width 164 height 13
click at [0, 0] on input "NF 29-532 (buitendraad) (1)" at bounding box center [0, 0] width 0 height 0
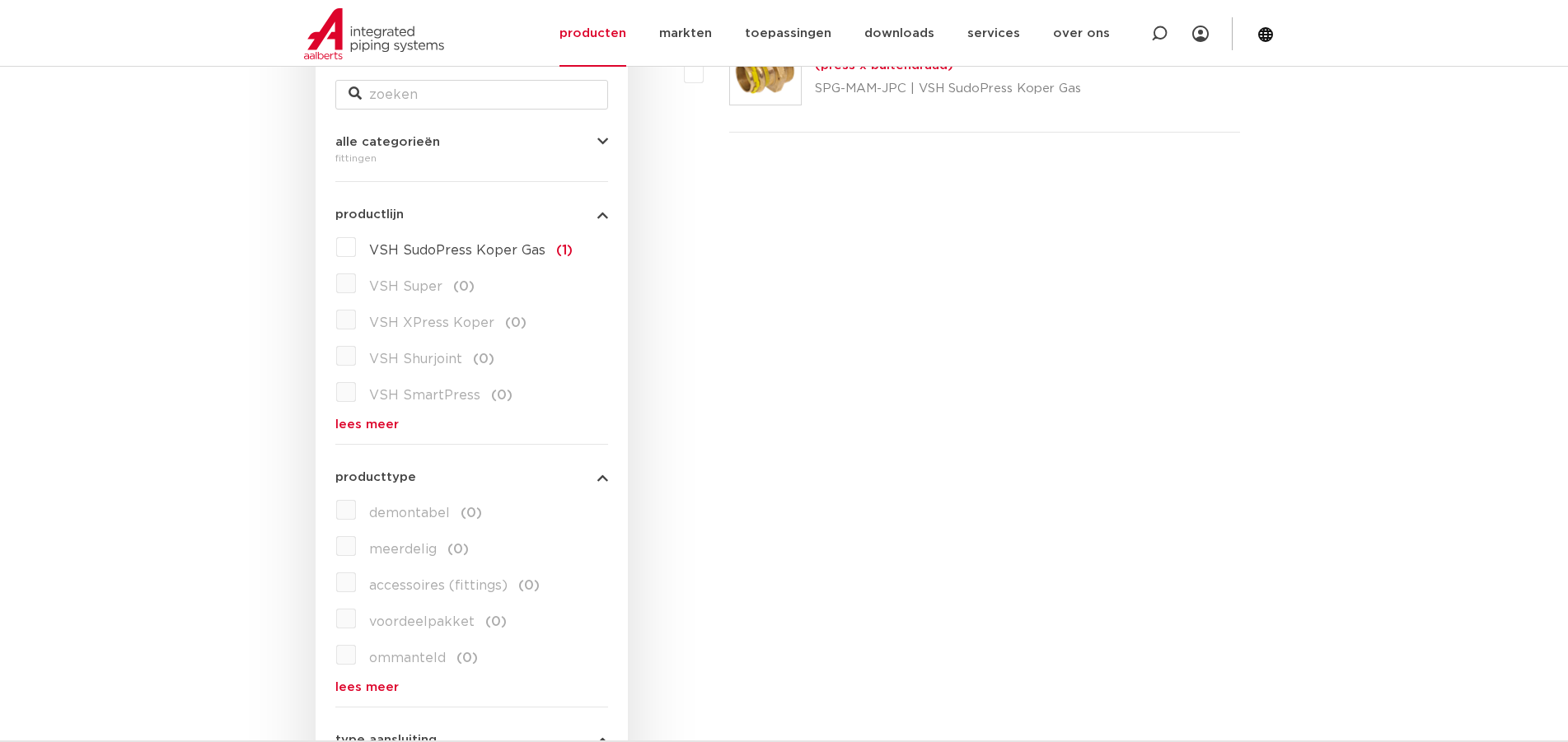
scroll to position [186, 0]
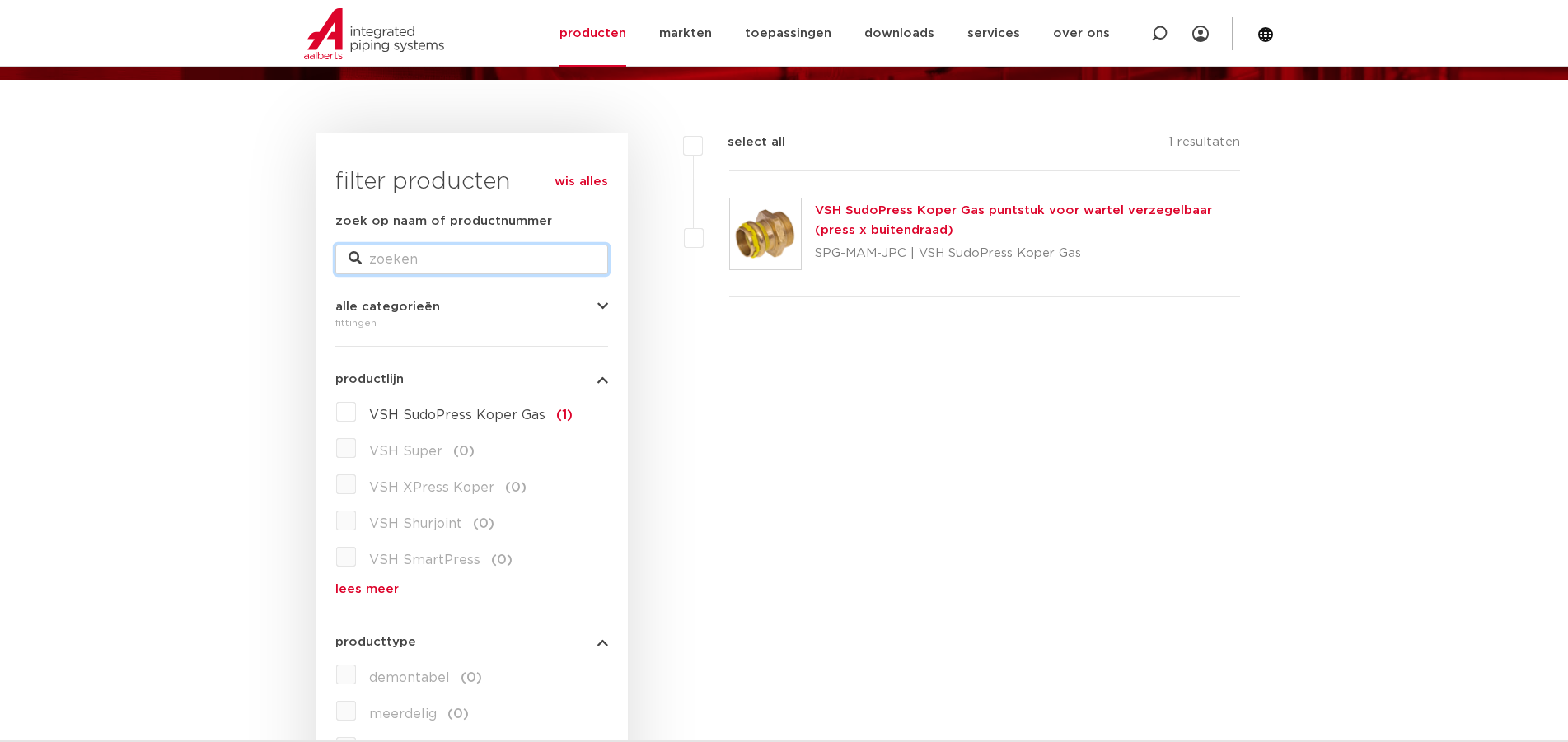
click at [558, 248] on input "zoek op naam of productnummer" at bounding box center [471, 259] width 272 height 30
type input "punts"
click at [600, 172] on link "wis alles" at bounding box center [581, 182] width 54 height 19
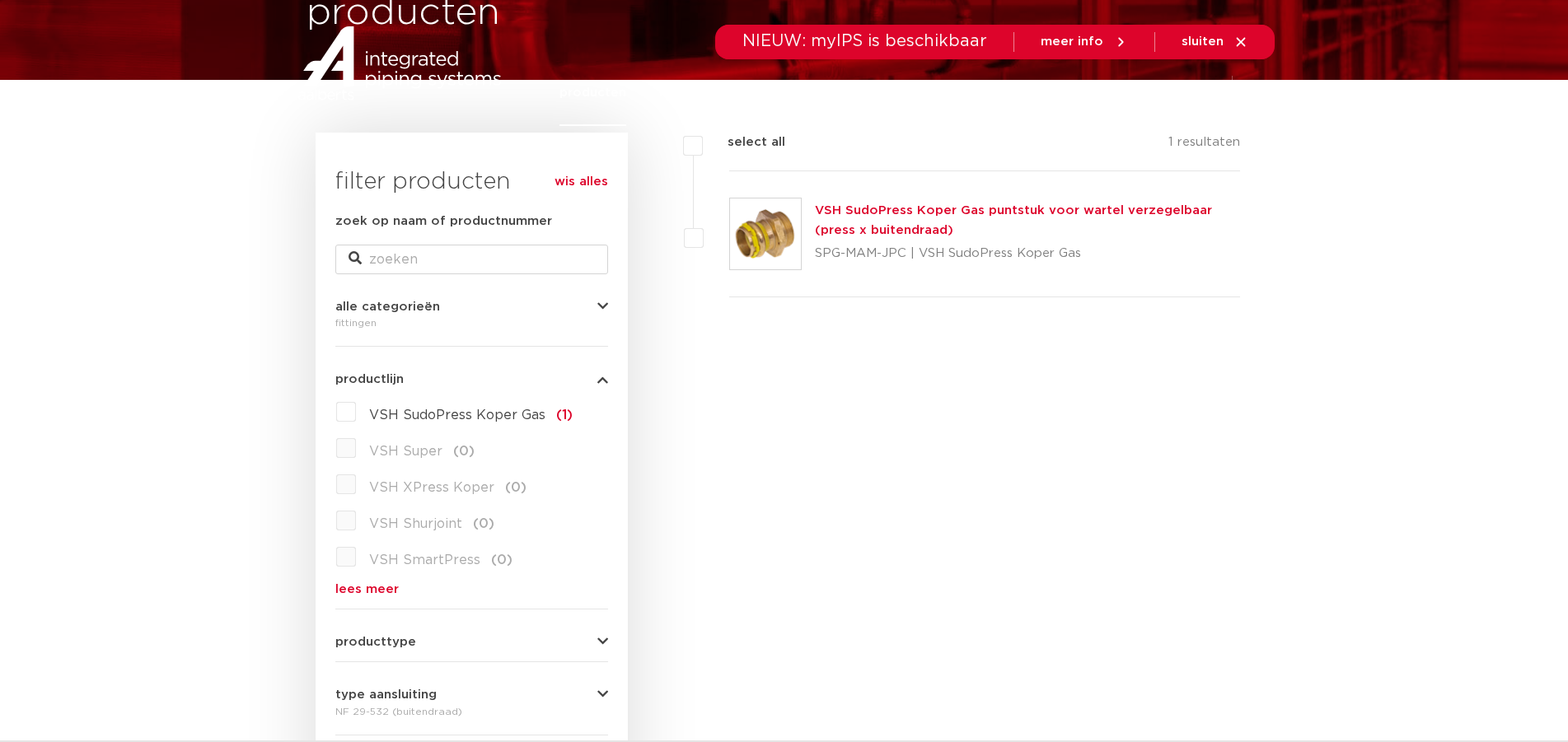
scroll to position [186, 0]
click at [473, 255] on input "zoek op naam of productnummer" at bounding box center [471, 259] width 272 height 30
type input "puntstuk"
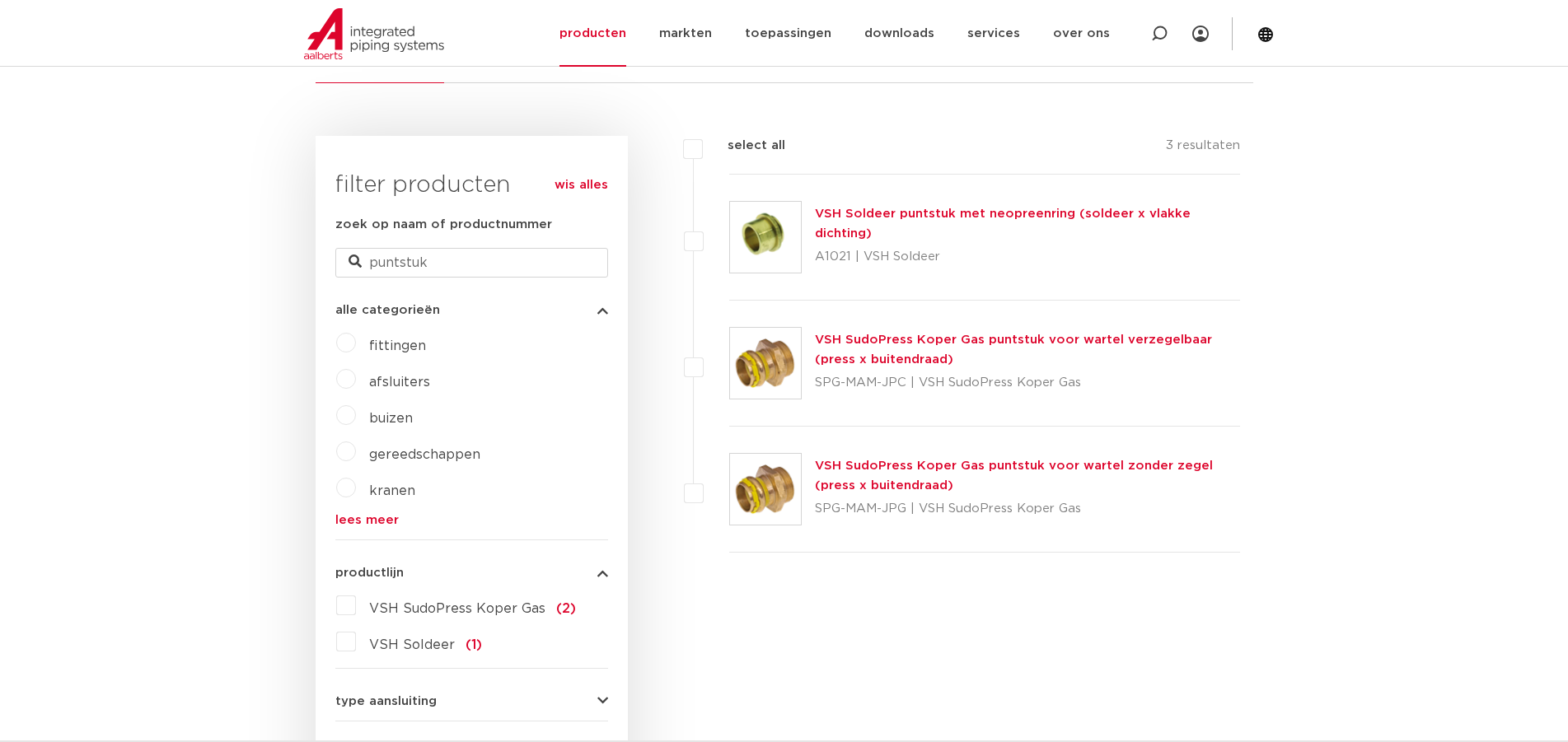
scroll to position [433, 0]
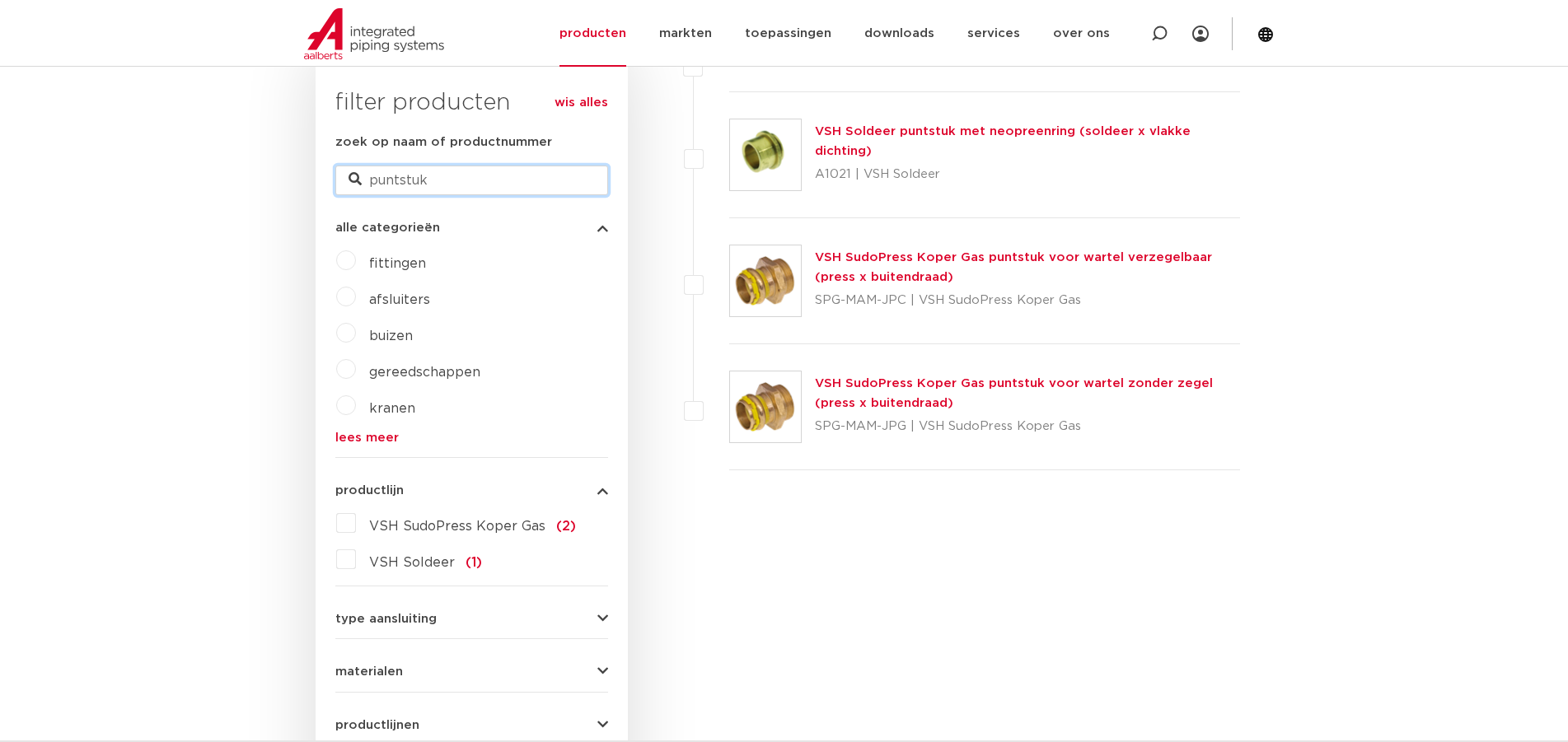
drag, startPoint x: 505, startPoint y: 177, endPoint x: 276, endPoint y: 200, distance: 230.2
click at [276, 200] on body "Zoeken NIEUW: myIPS is beschikbaar meer info sluiten producten markten toepassi…" at bounding box center [784, 736] width 1568 height 2337
type input "buitendraad"
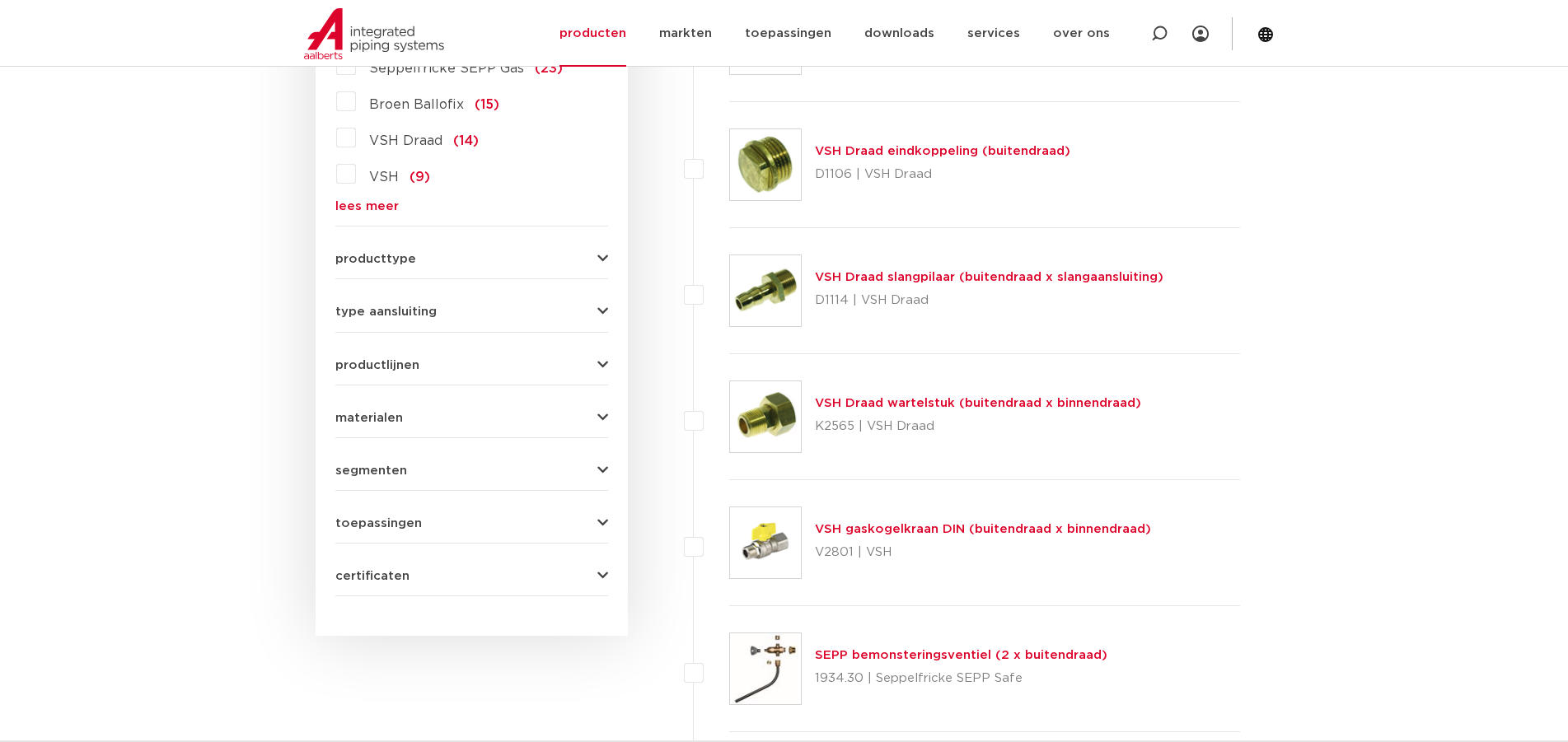
scroll to position [1009, 0]
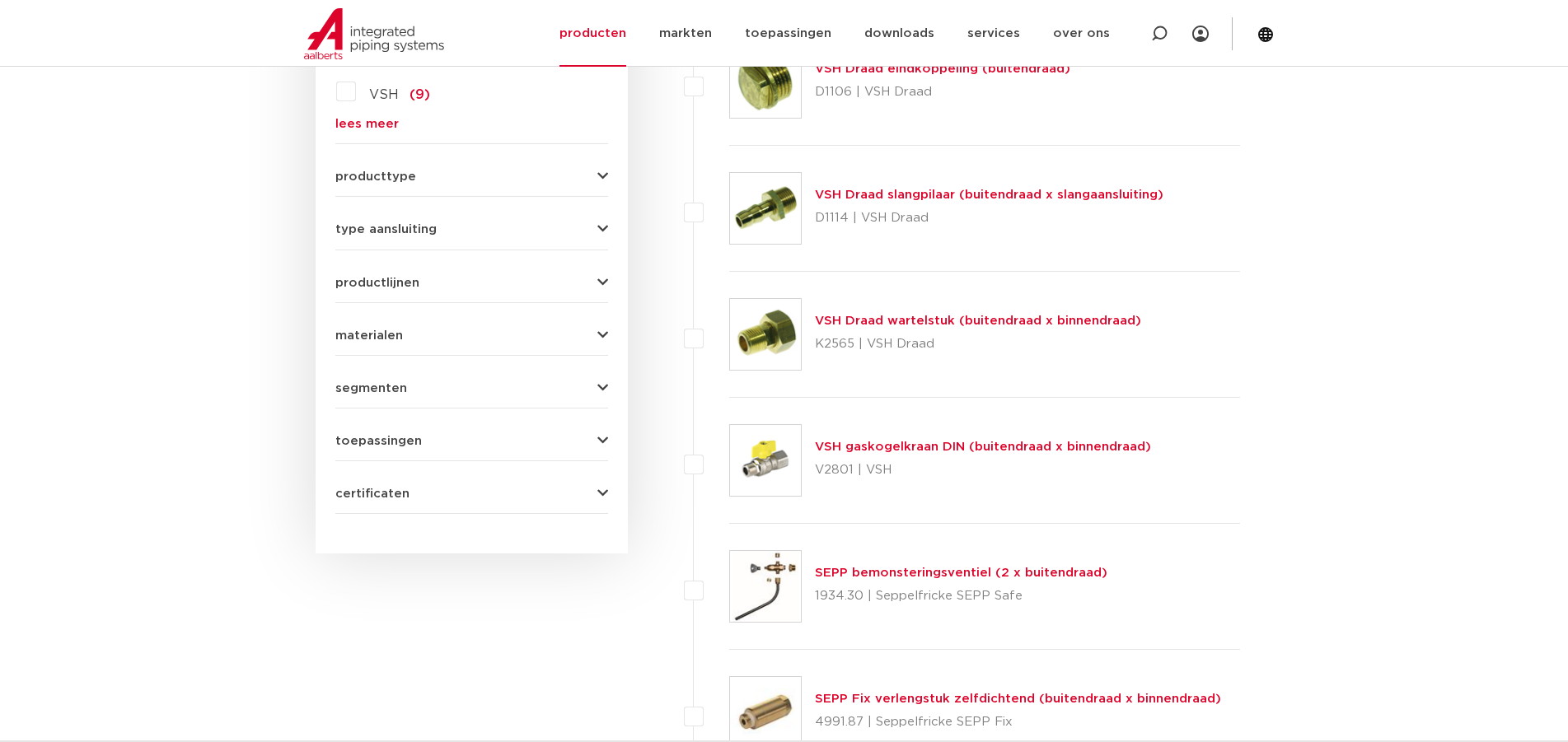
click at [1126, 323] on link "VSH Draad wartelstuk (buitendraad x binnendraad)" at bounding box center [977, 321] width 326 height 12
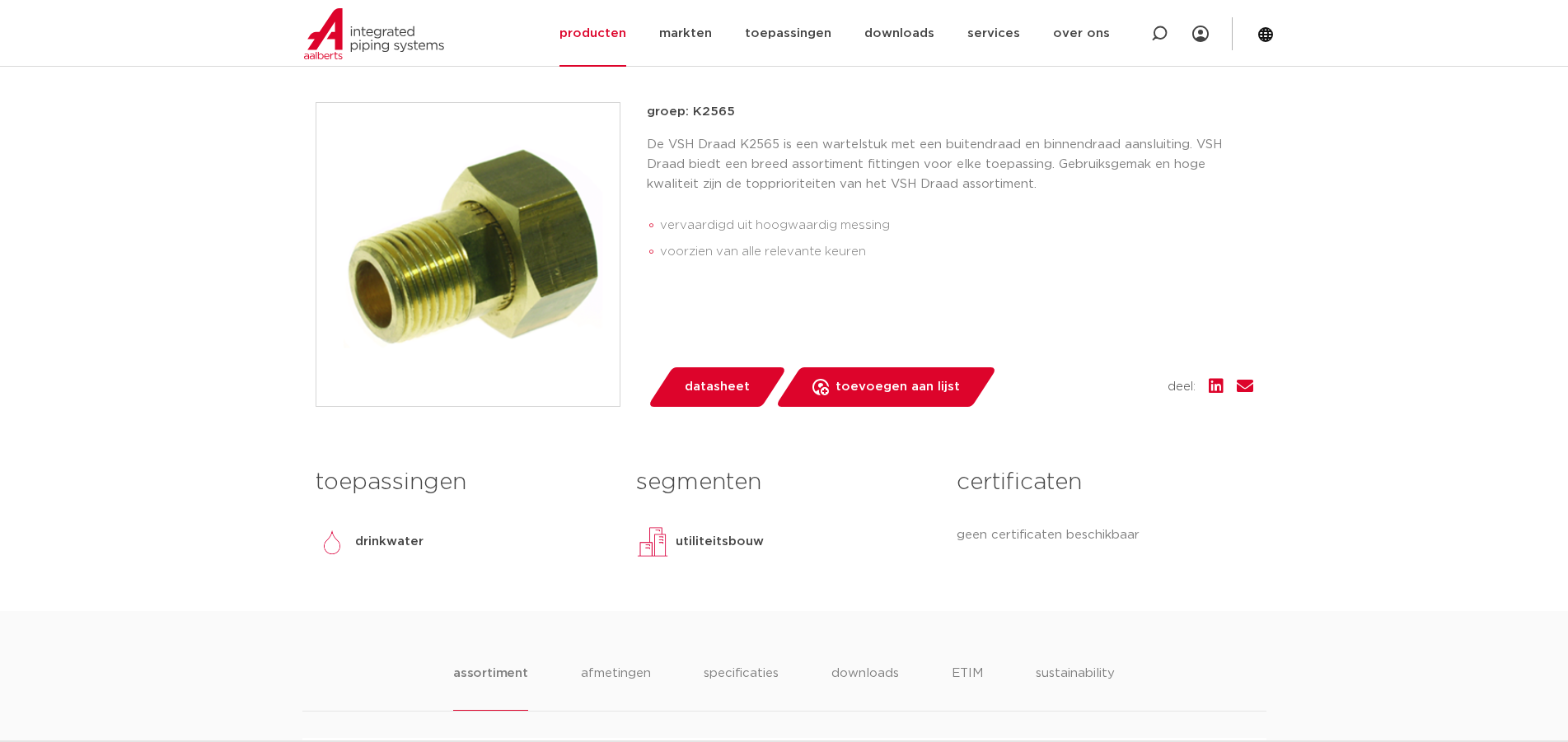
scroll to position [577, 0]
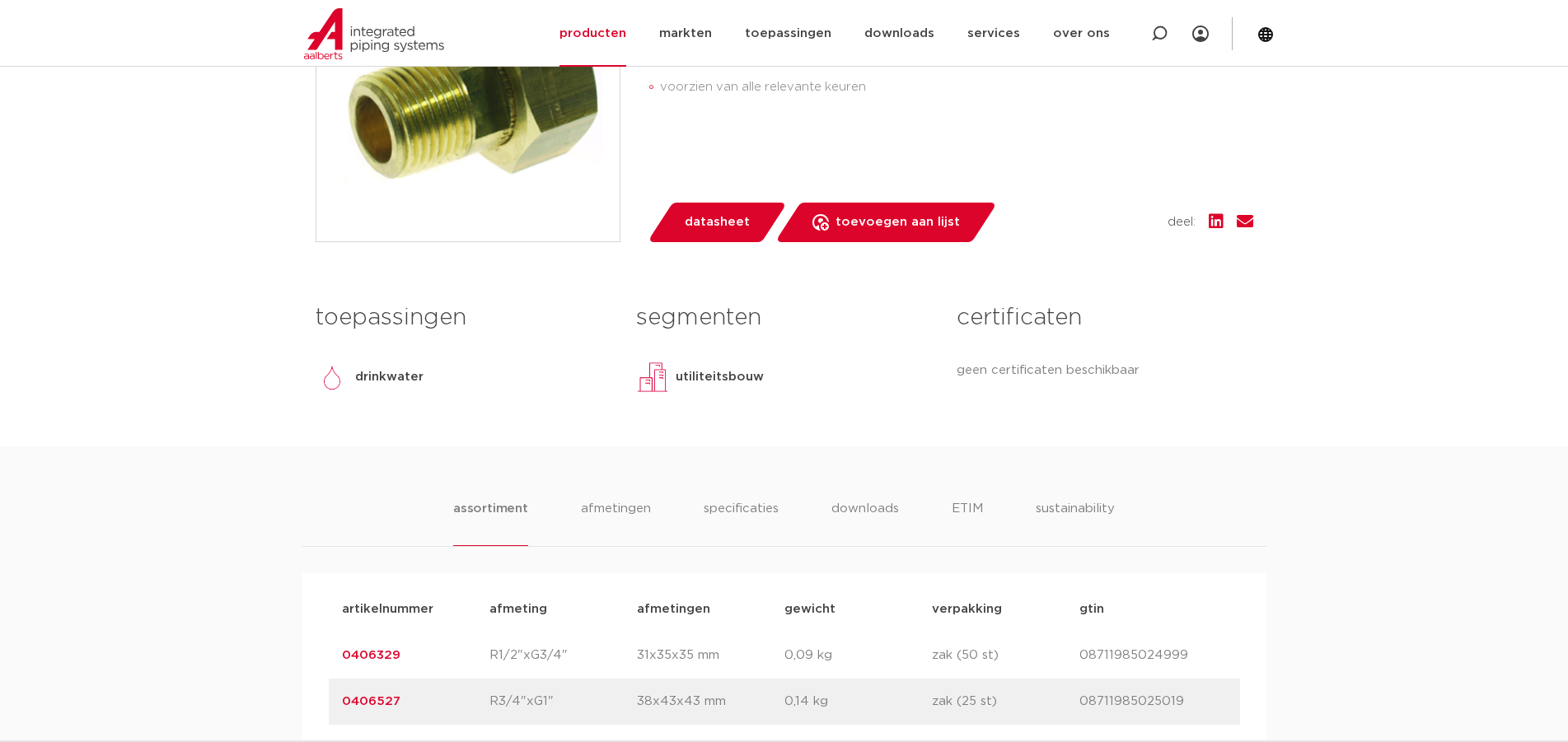
click at [759, 216] on link "datasheet" at bounding box center [716, 222] width 140 height 40
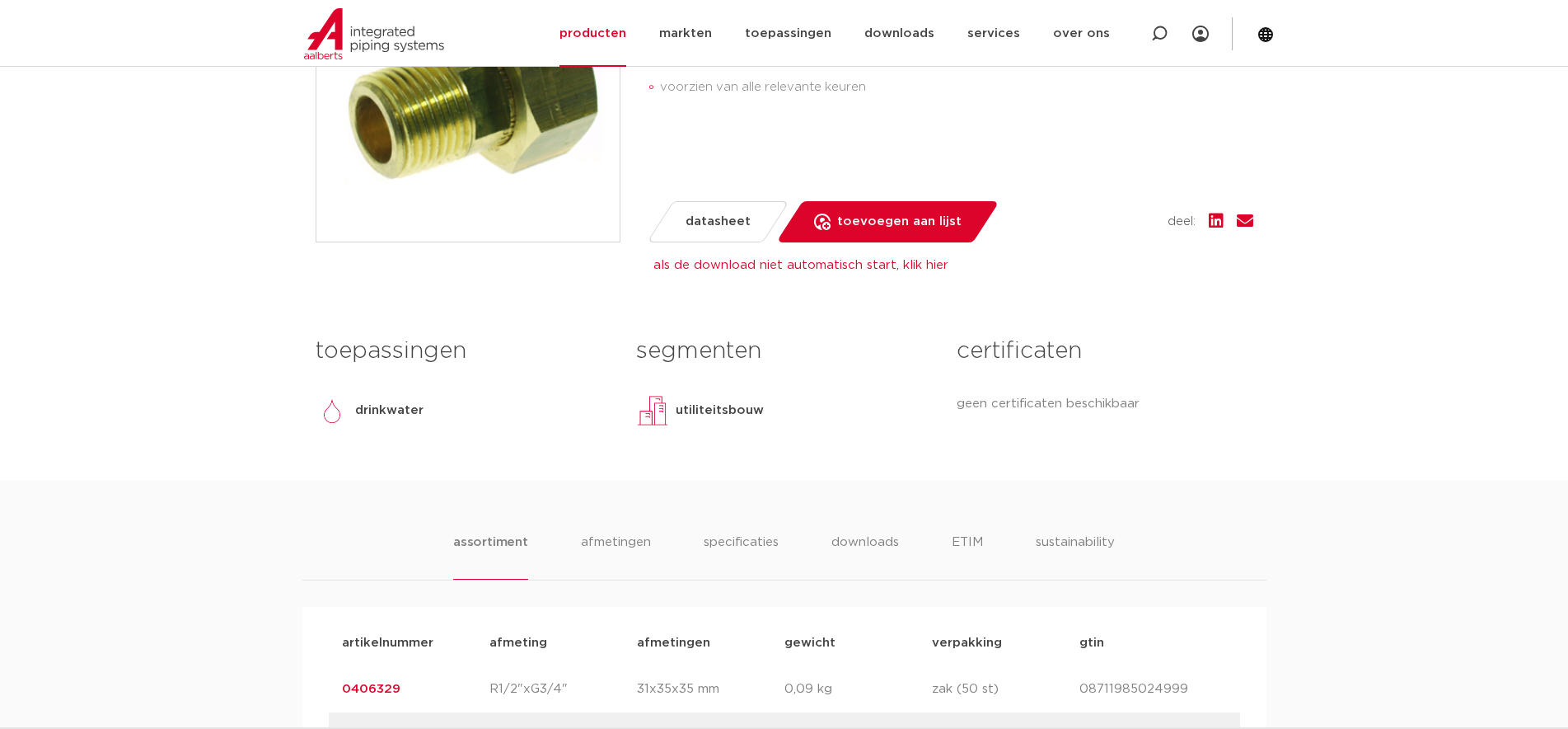
scroll to position [412, 0]
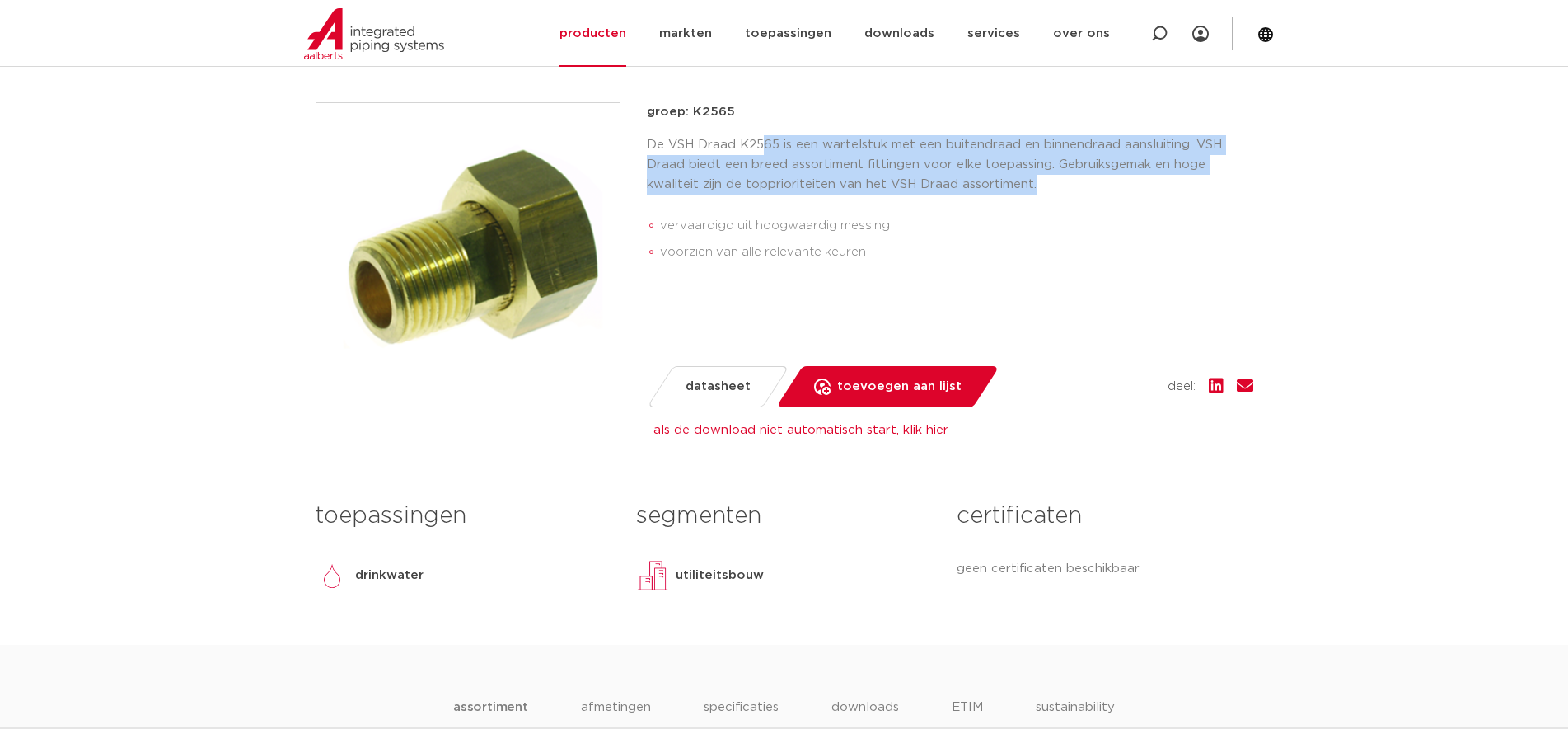
drag, startPoint x: 766, startPoint y: 138, endPoint x: 1168, endPoint y: 177, distance: 403.9
click at [1168, 177] on p "De VSH Draad K2565 is een wartelstuk met een buitendraad en binnendraad aanslui…" at bounding box center [950, 164] width 606 height 59
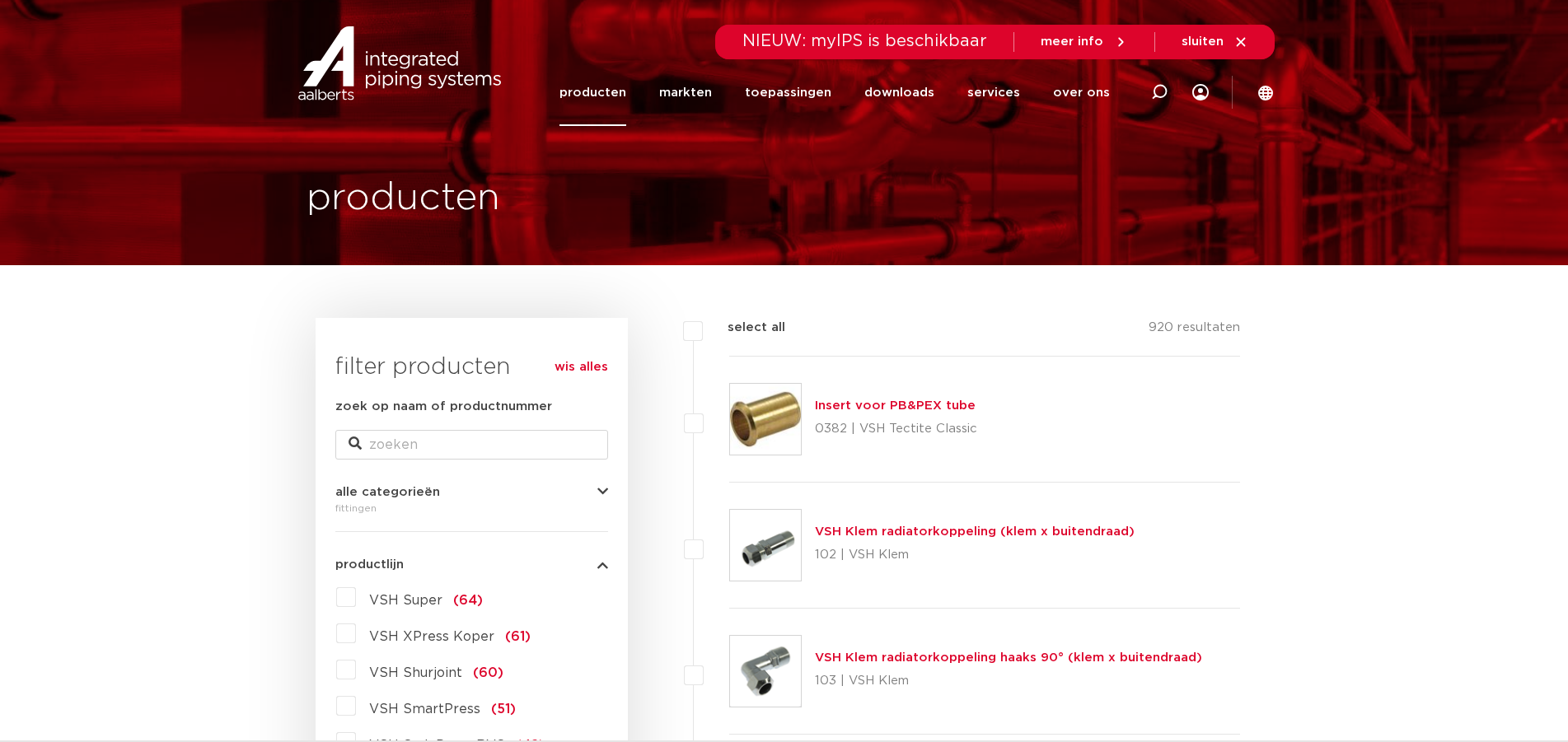
drag, startPoint x: 680, startPoint y: 433, endPoint x: 675, endPoint y: 156, distance: 277.0
click at [435, 453] on input "zoek op naam of productnummer" at bounding box center [471, 445] width 272 height 30
type input "buitendraad"
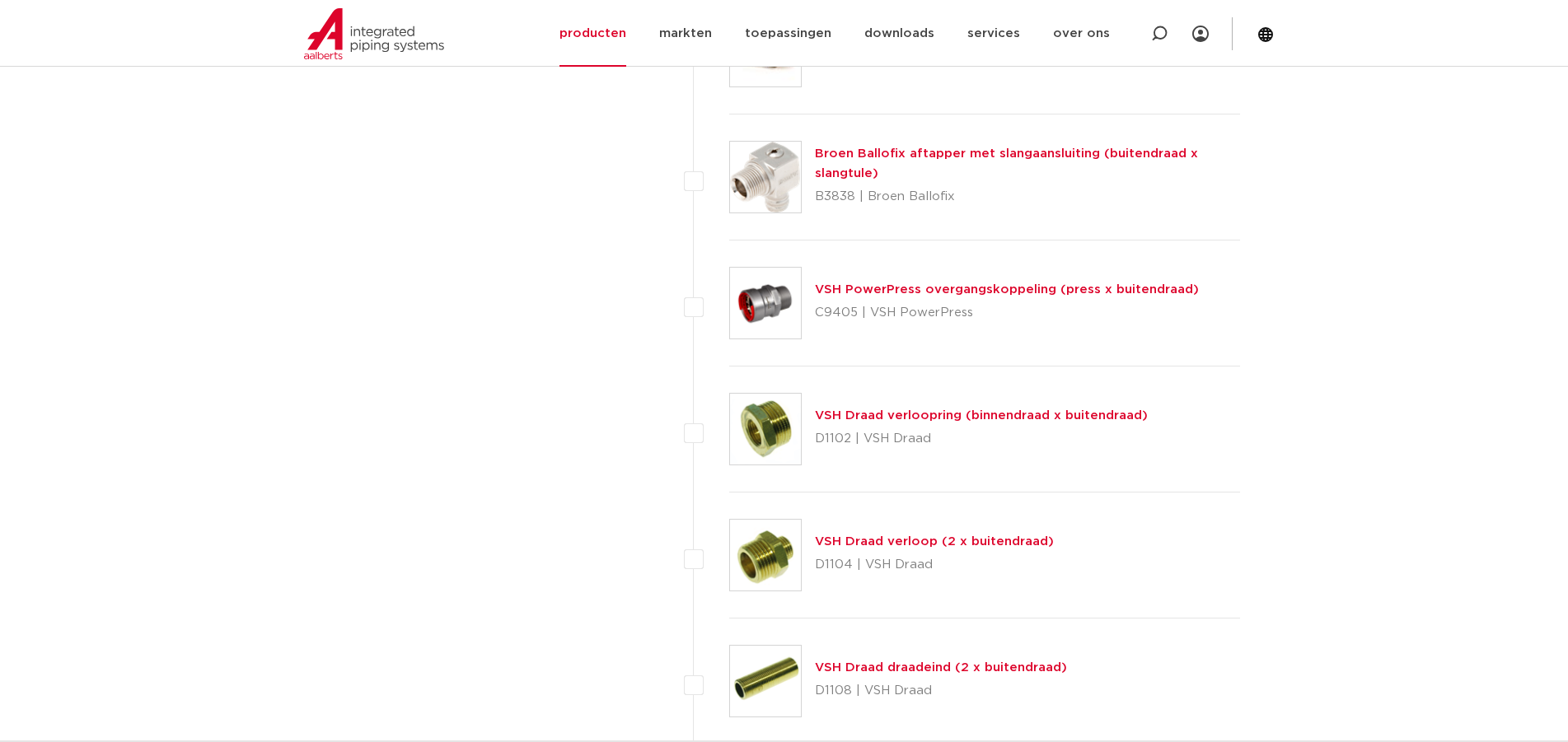
scroll to position [4779, 0]
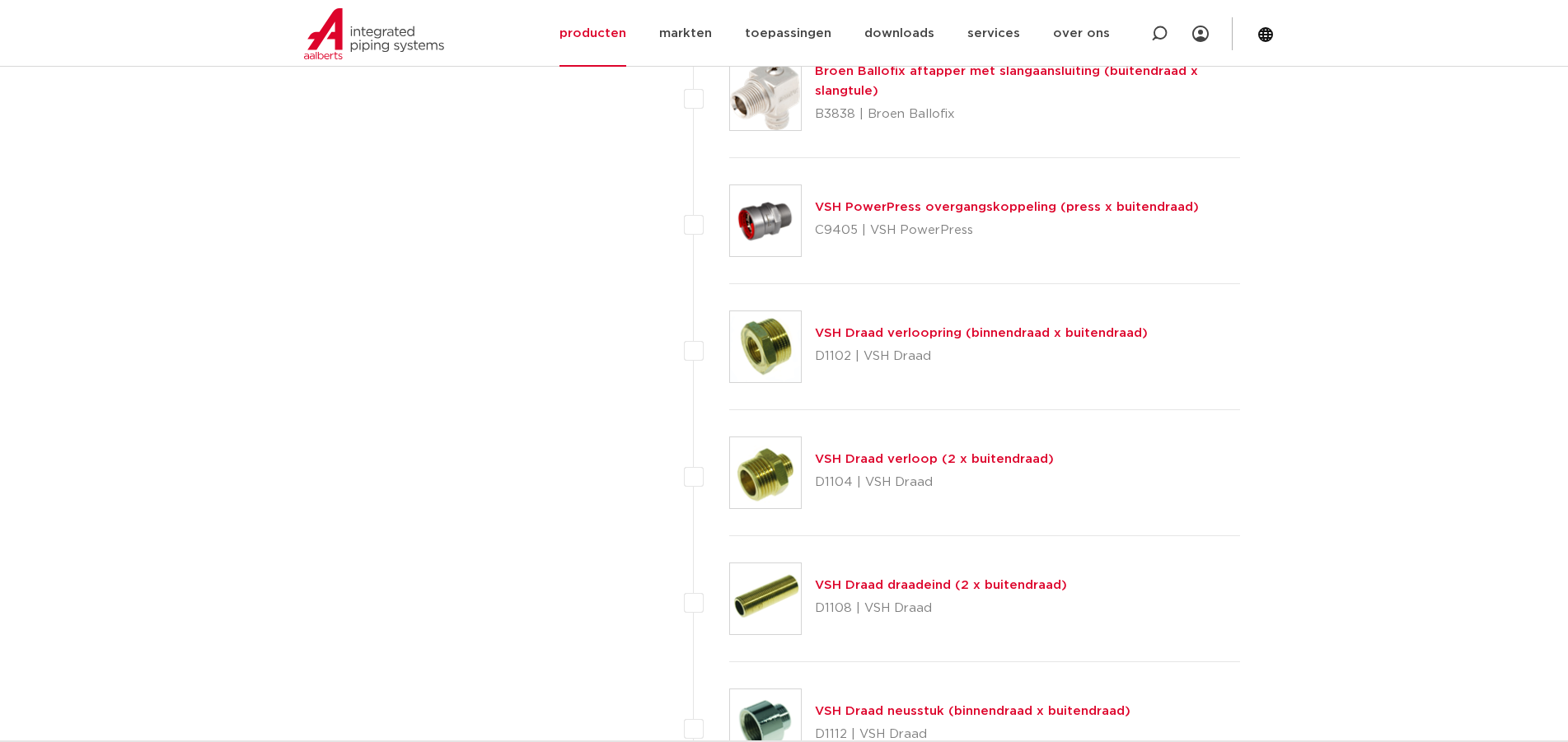
click at [887, 459] on link "VSH Draad verloop (2 x buitendraad)" at bounding box center [934, 459] width 239 height 12
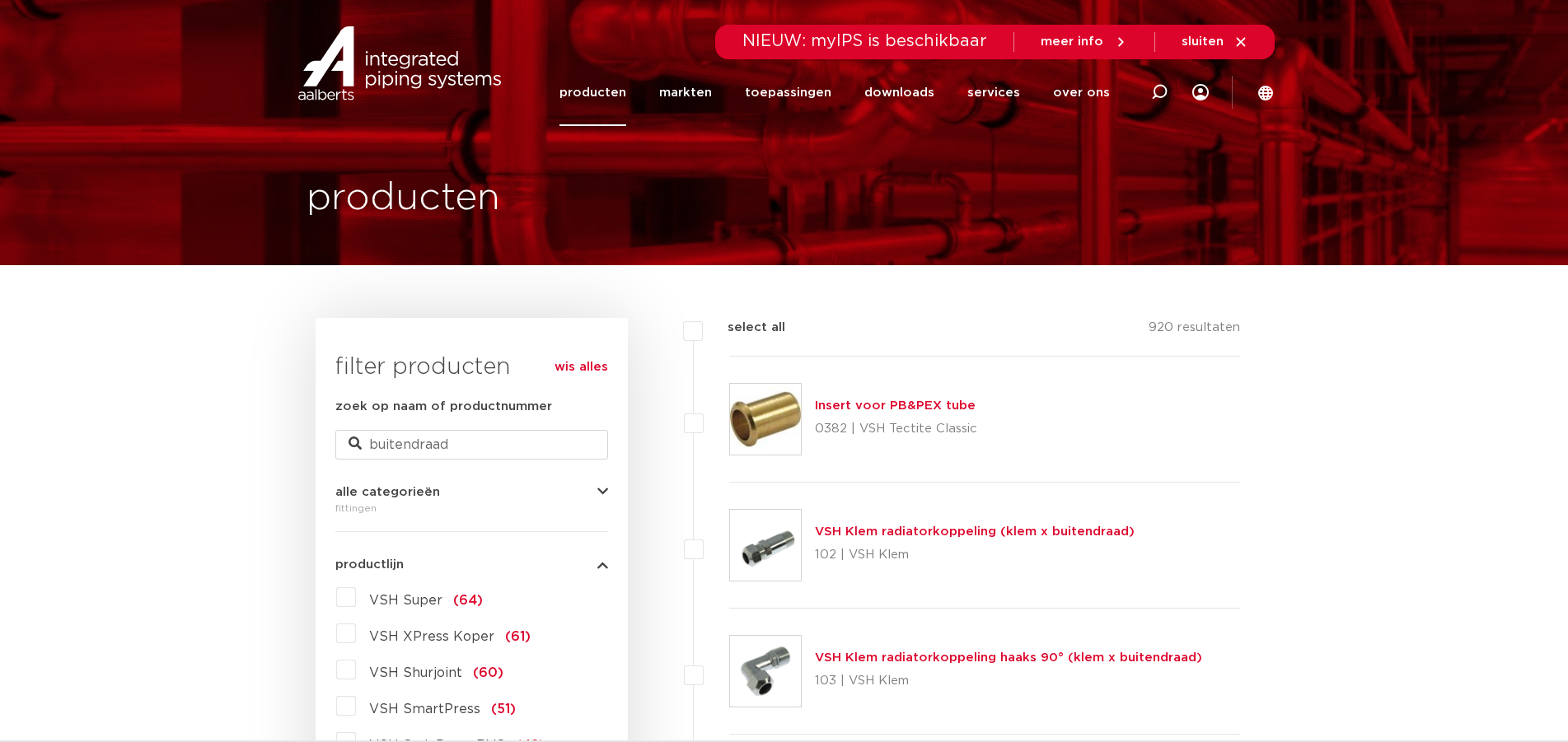
drag, startPoint x: 232, startPoint y: 491, endPoint x: 216, endPoint y: 333, distance: 158.8
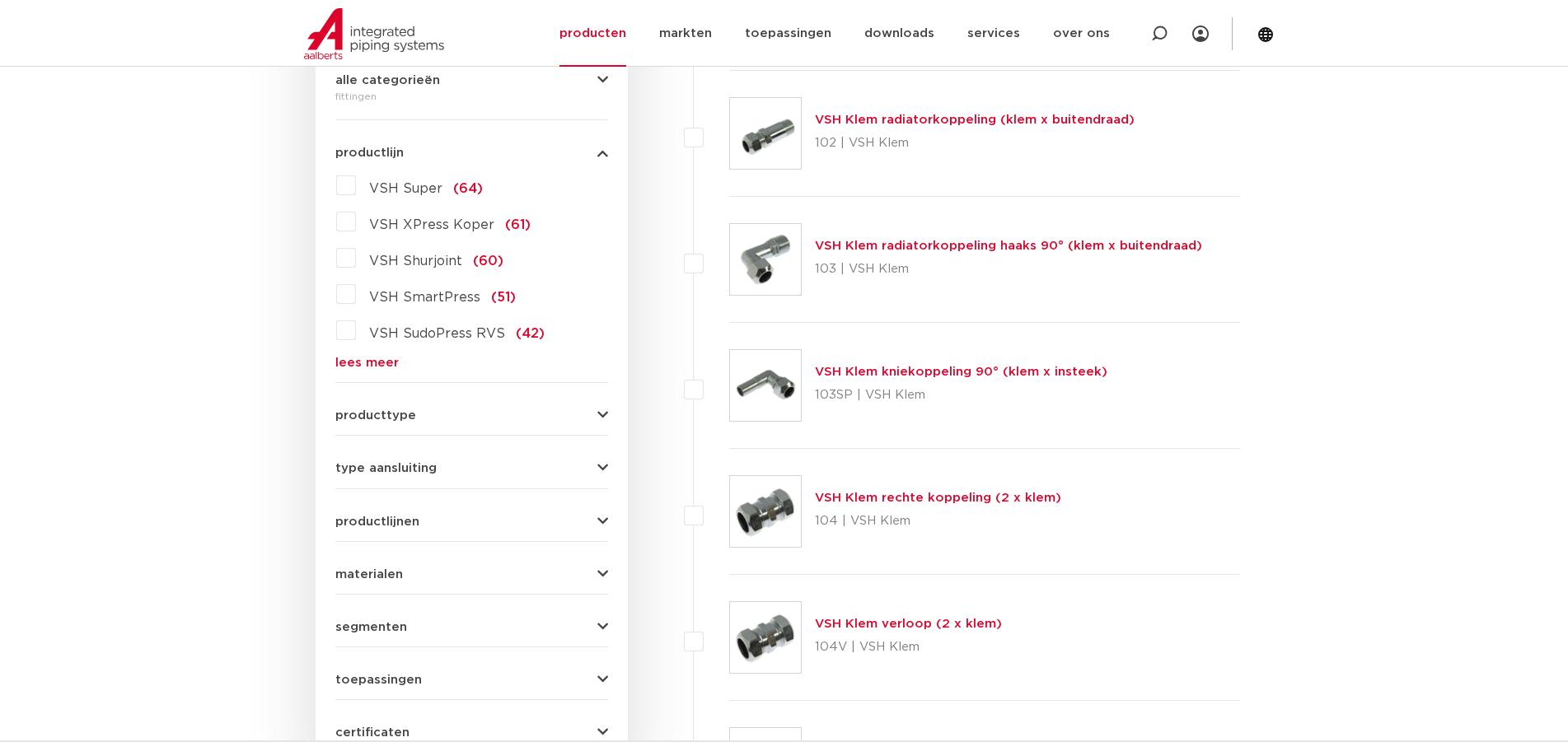
scroll to position [494, 0]
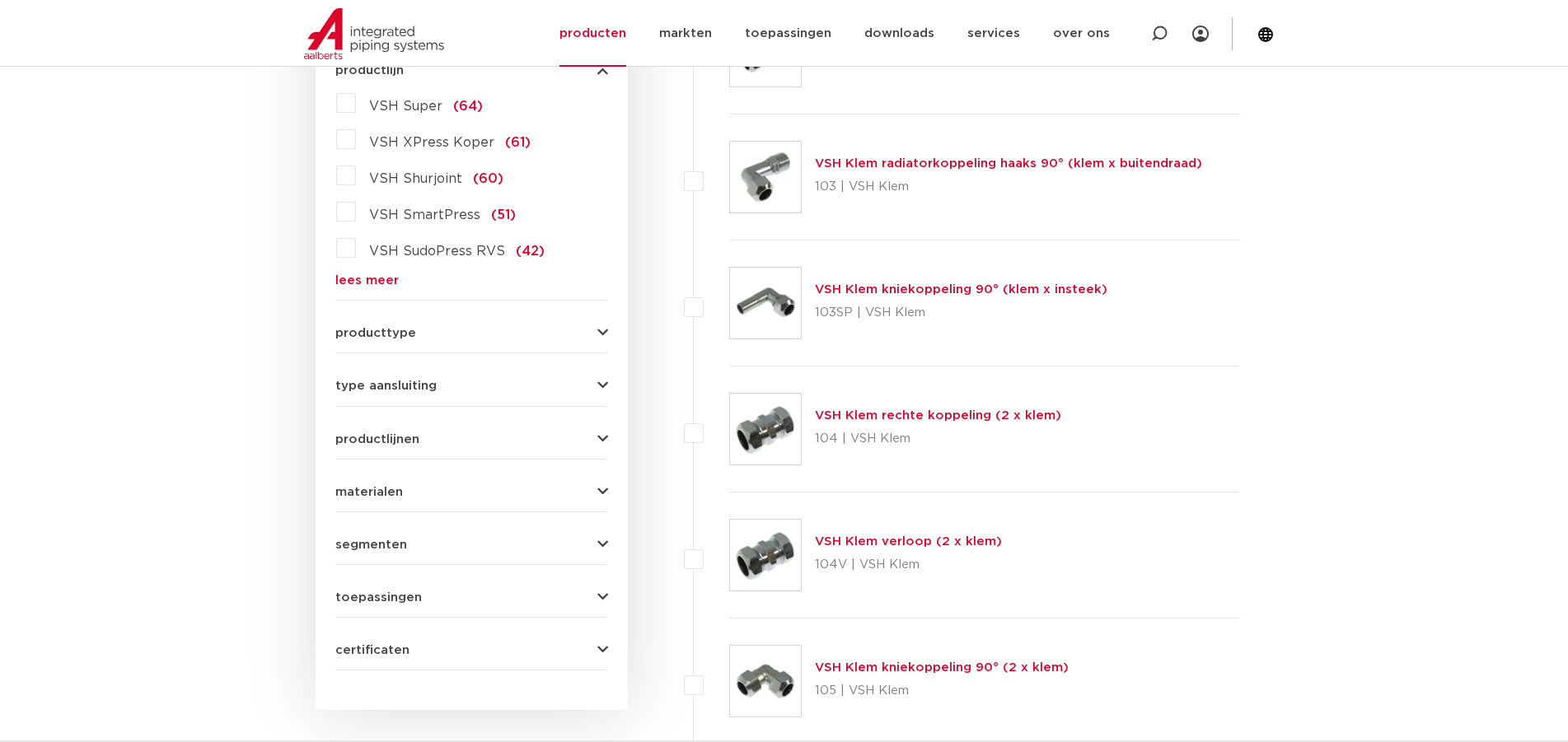
click at [383, 494] on span "materialen" at bounding box center [368, 492] width 68 height 12
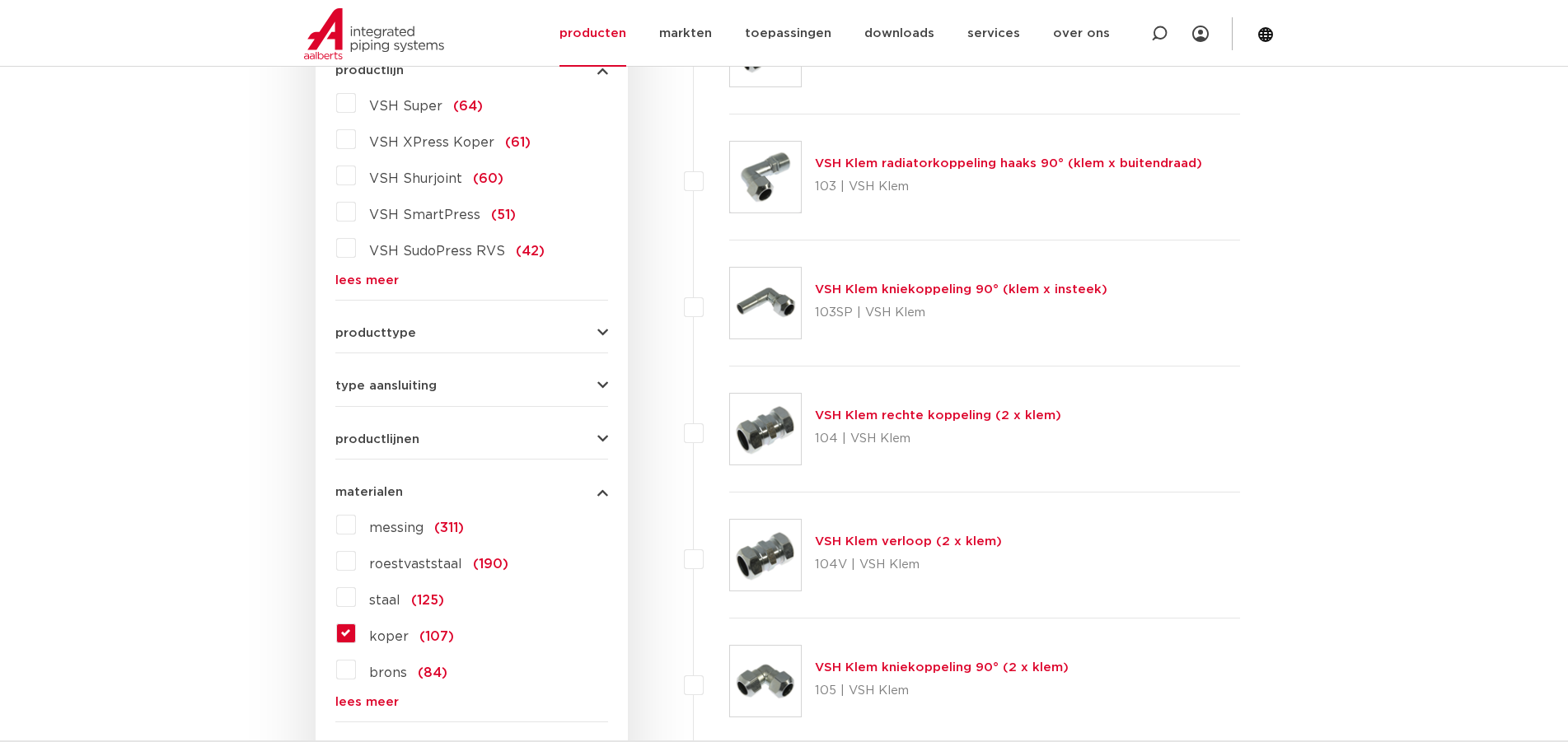
click at [359, 706] on link "lees meer" at bounding box center [471, 702] width 272 height 12
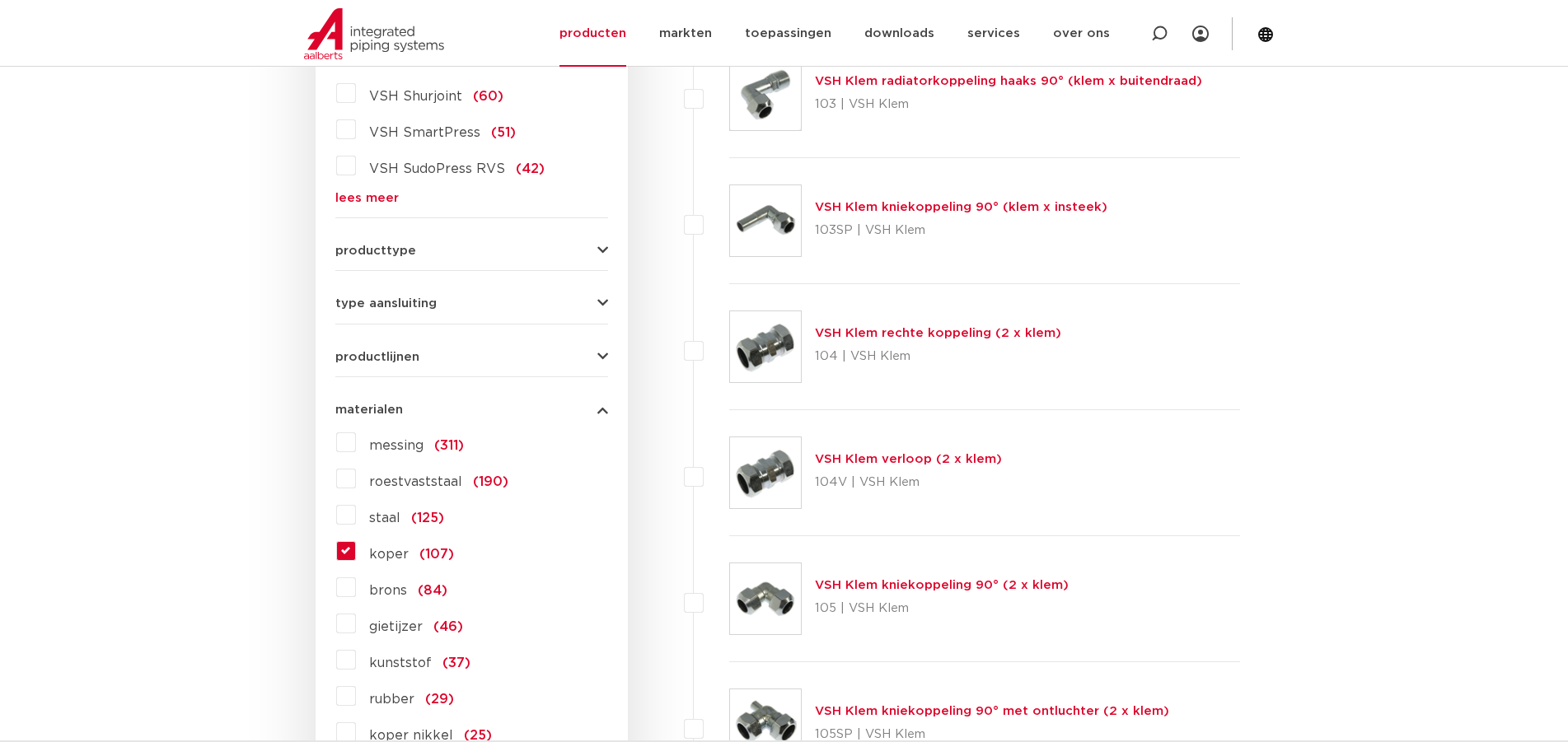
scroll to position [0, 0]
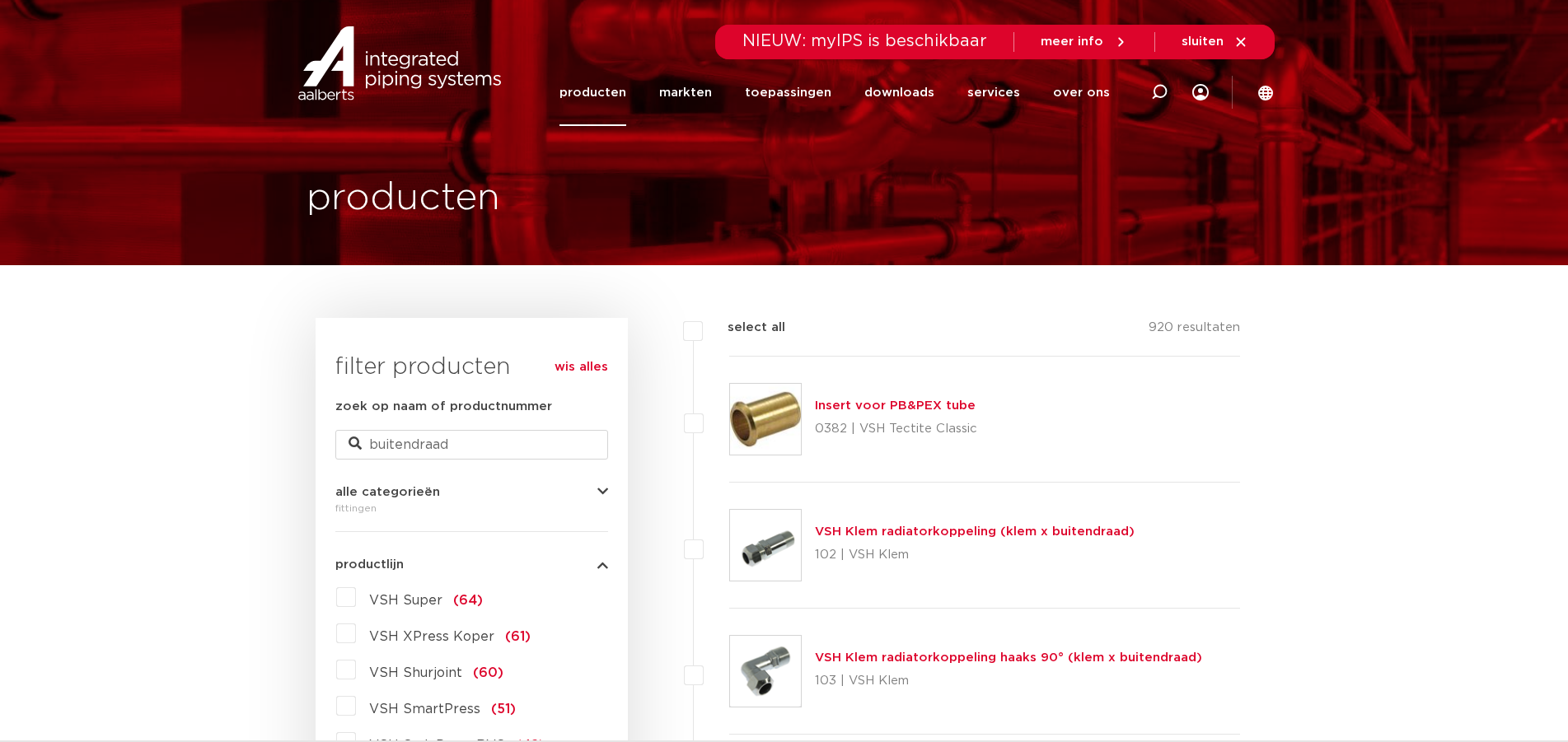
click at [596, 361] on link "wis alles" at bounding box center [581, 367] width 54 height 19
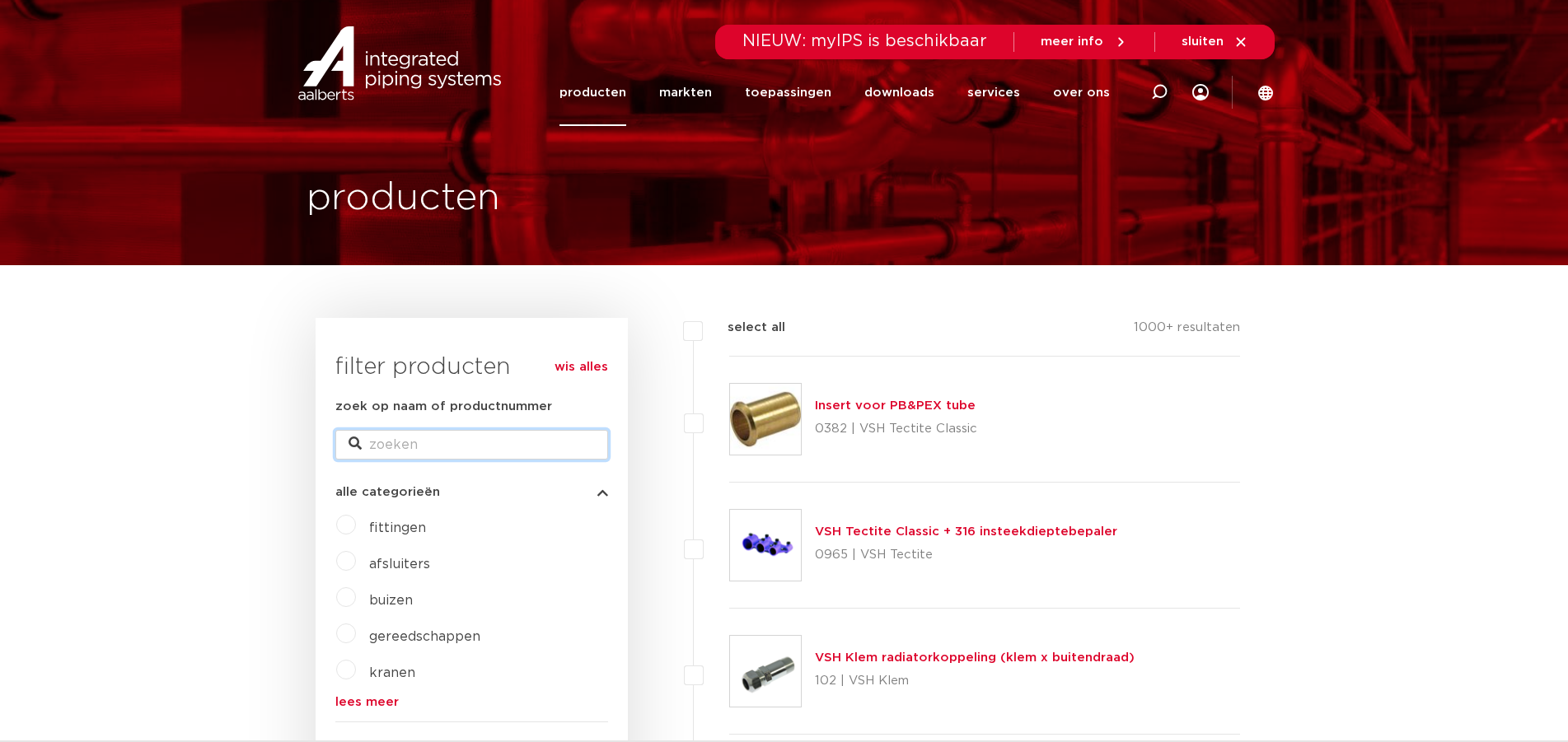
click at [485, 435] on input "zoek op naam of productnummer" at bounding box center [471, 445] width 272 height 30
type input "buitendraad"
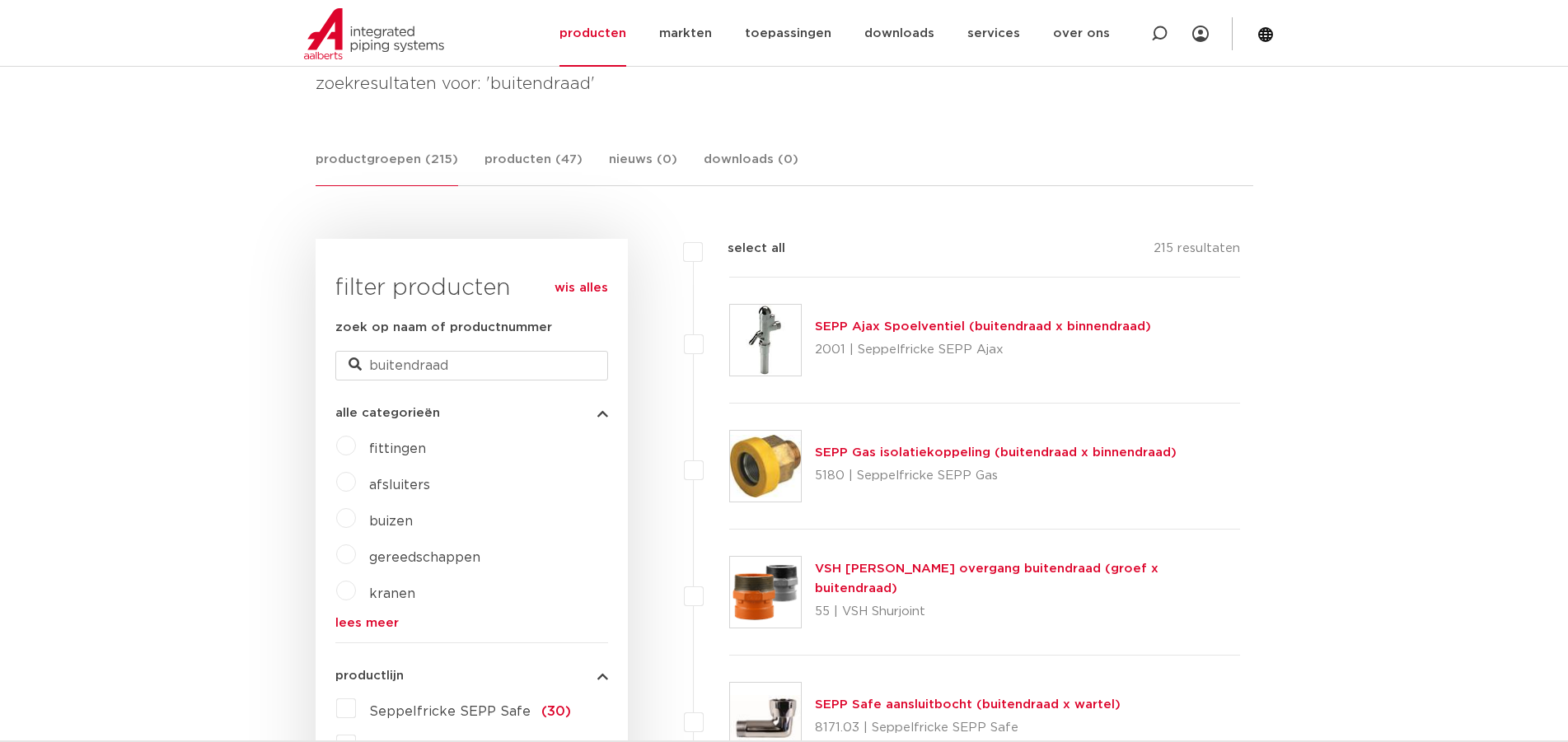
scroll to position [330, 0]
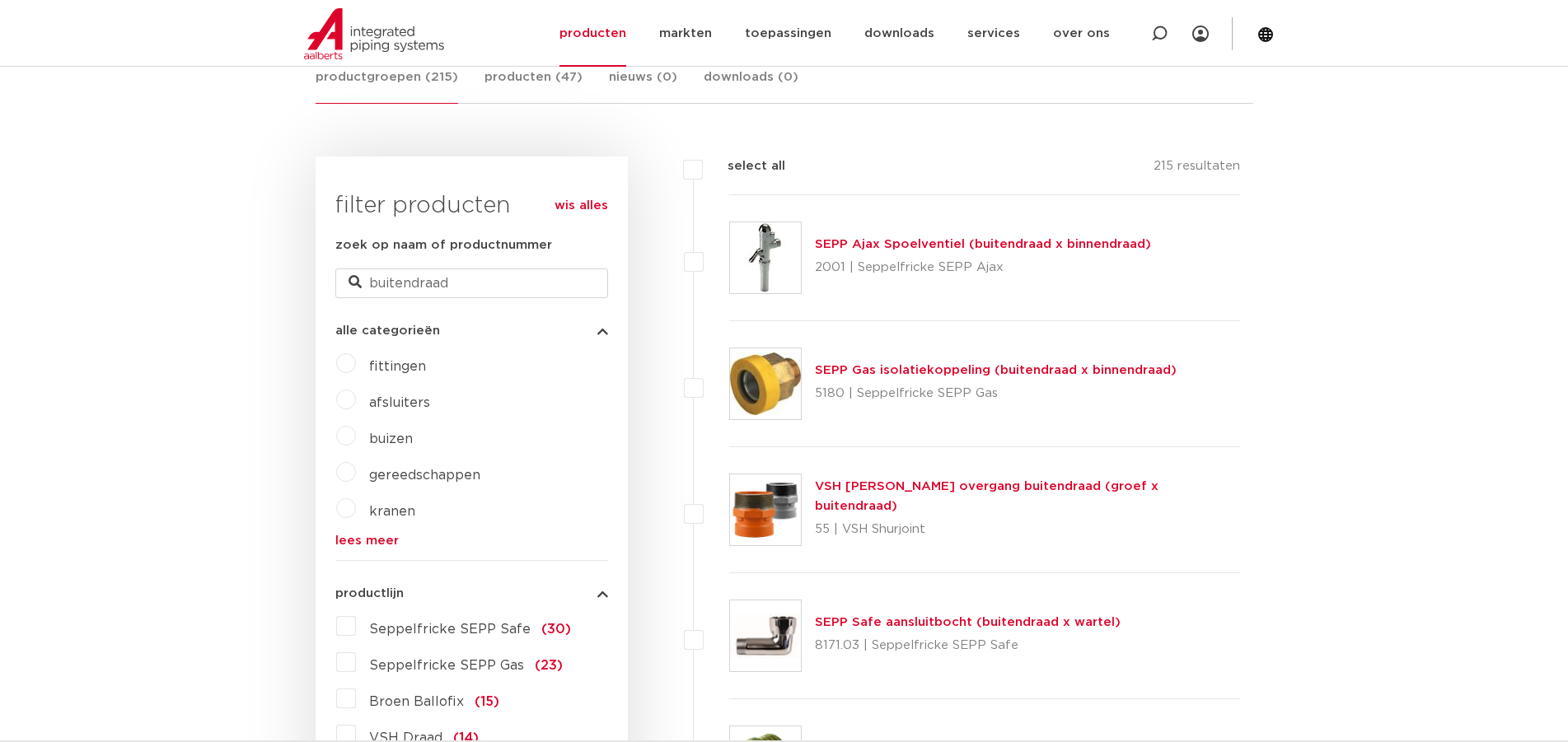
click at [361, 543] on link "lees meer" at bounding box center [471, 541] width 272 height 12
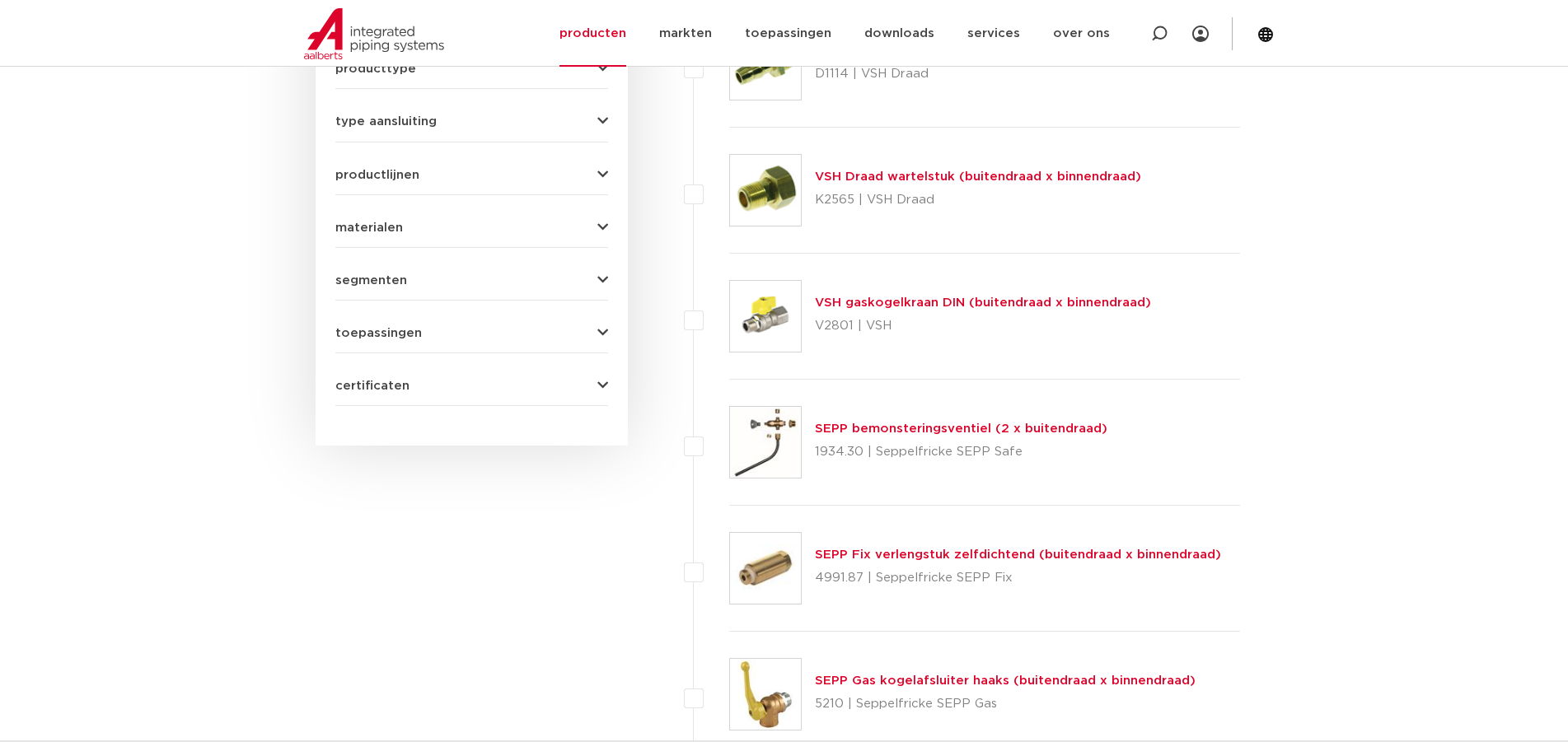
scroll to position [1483, 0]
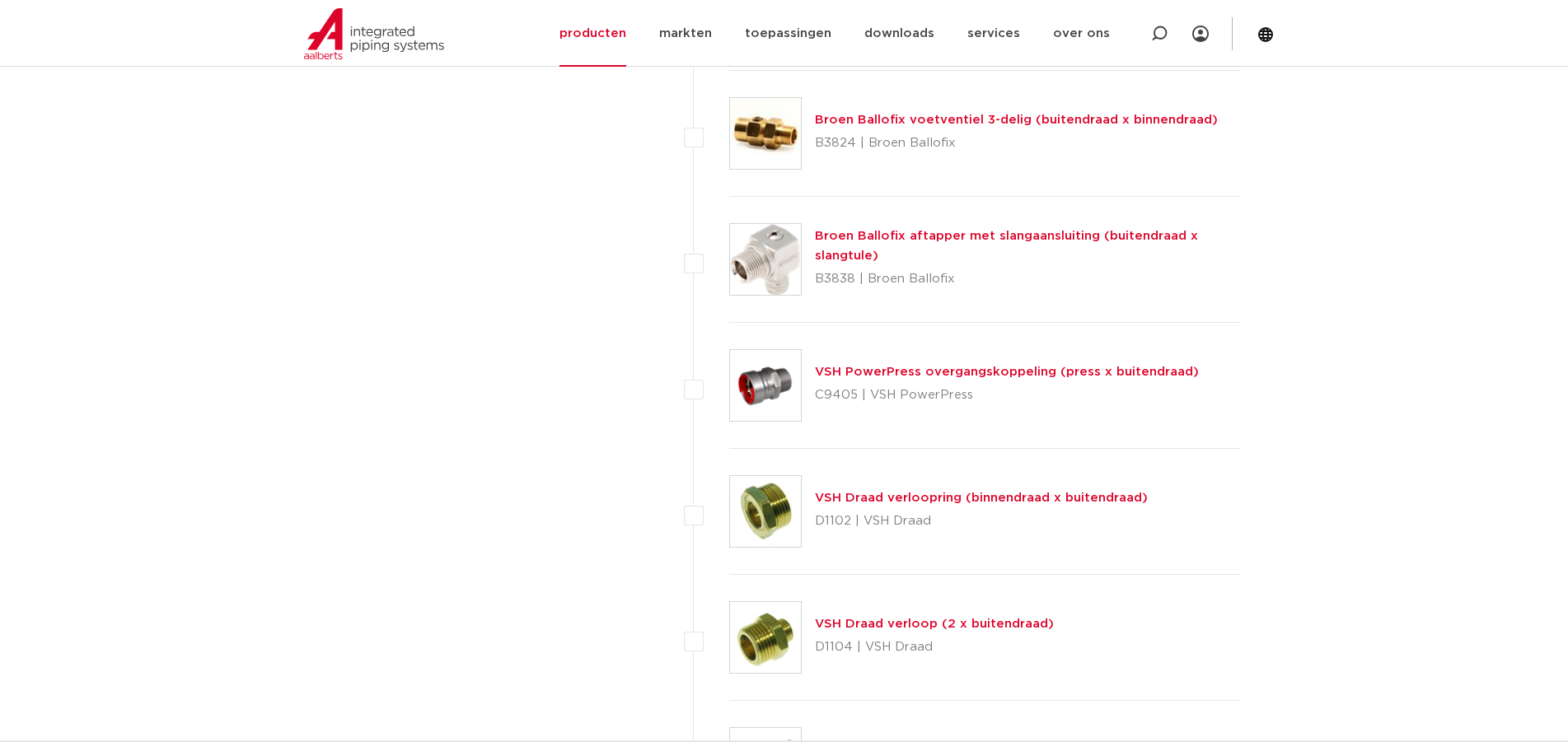
scroll to position [4696, 0]
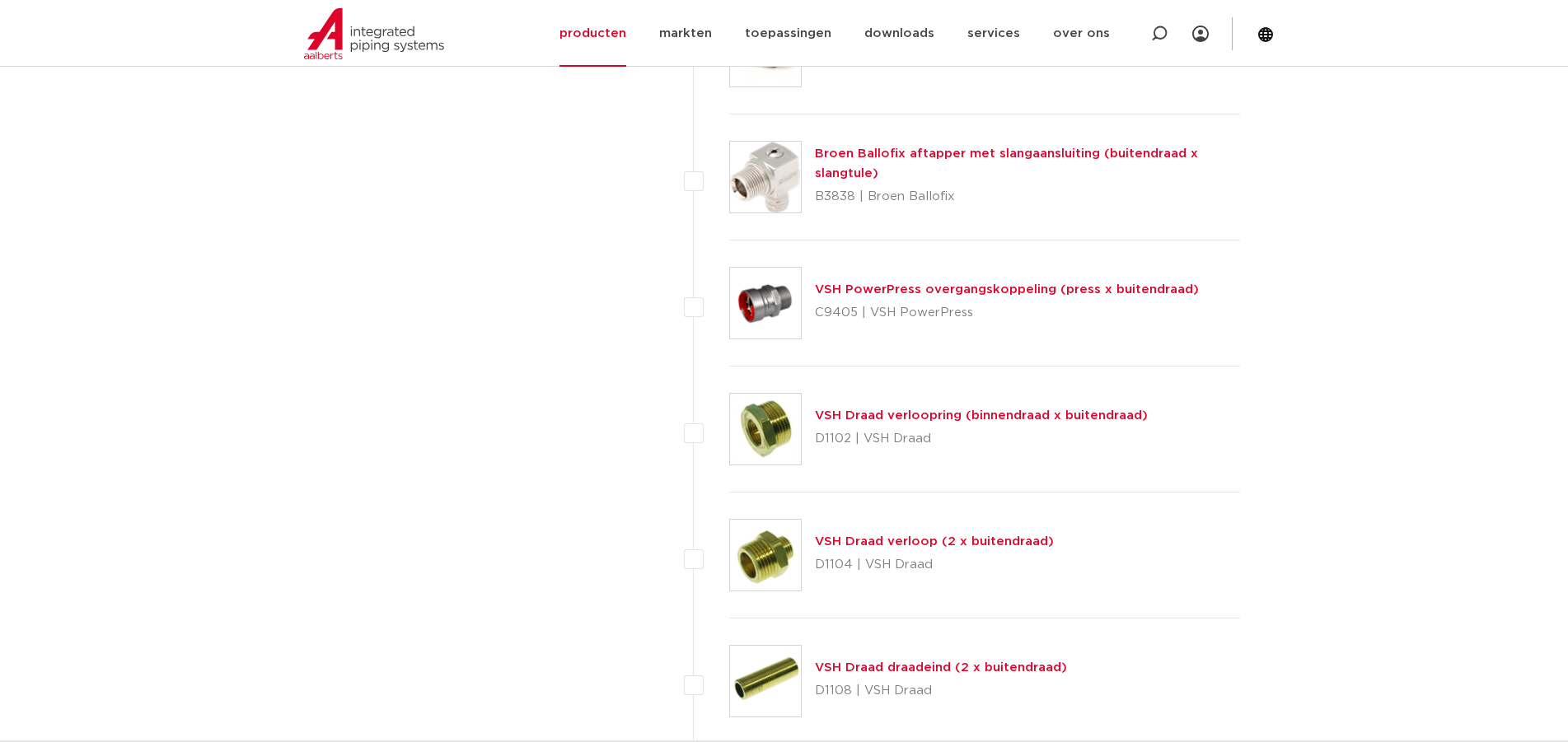
click at [858, 422] on link "VSH Draad verloopring (binnendraad x buitendraad)" at bounding box center [981, 416] width 333 height 12
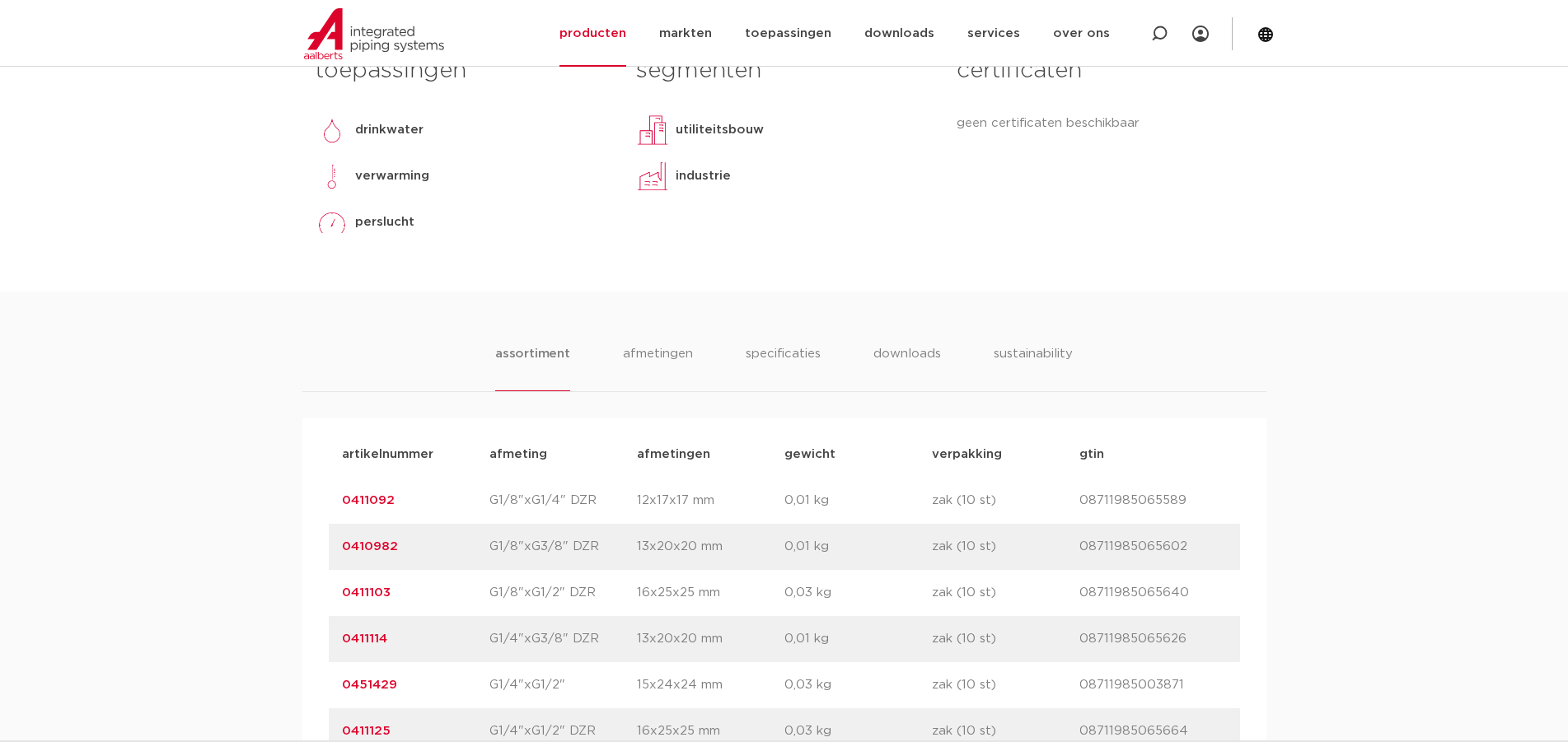
scroll to position [906, 0]
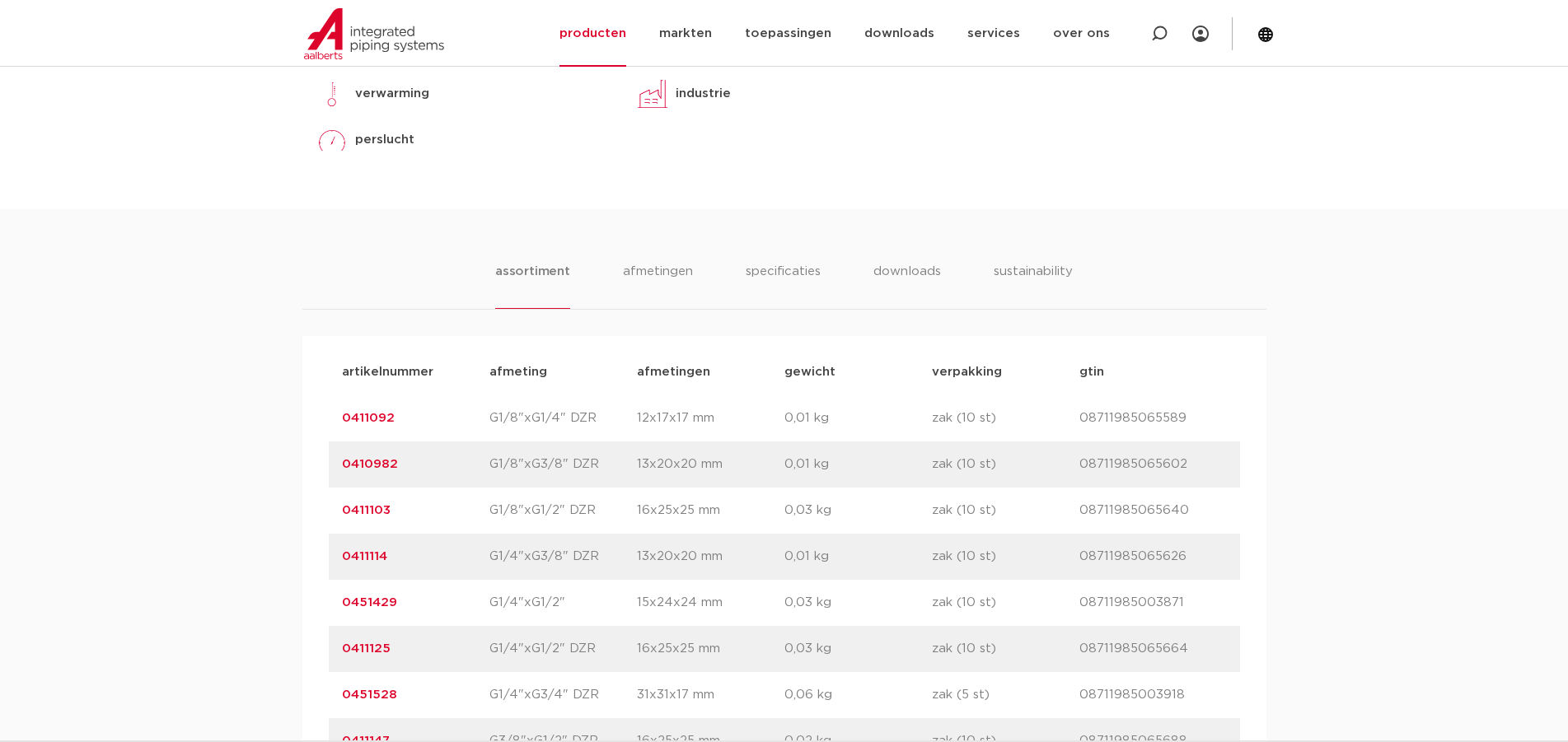
click at [389, 597] on link "0451429" at bounding box center [369, 603] width 55 height 12
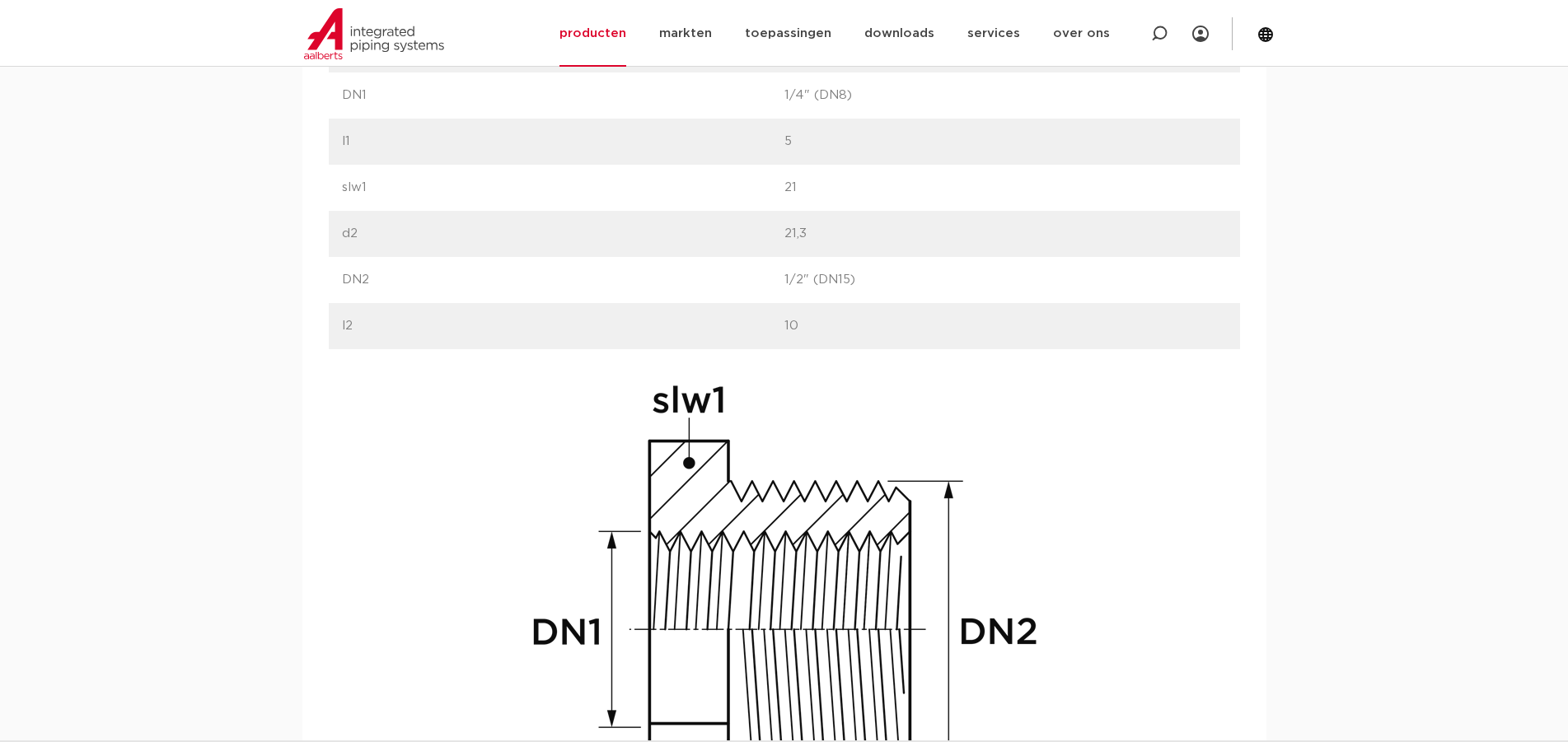
scroll to position [659, 0]
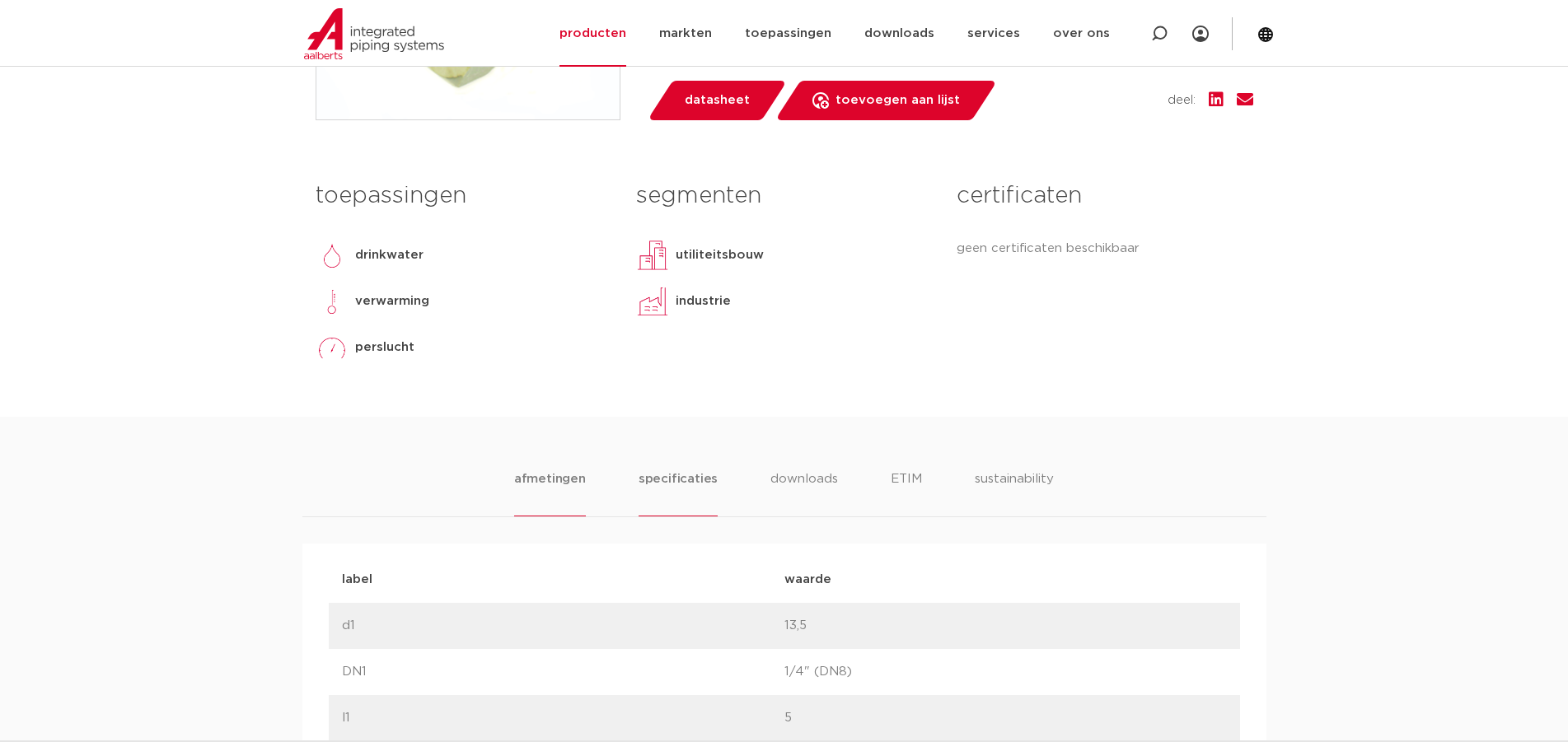
click at [681, 476] on li "specificaties" at bounding box center [678, 492] width 79 height 47
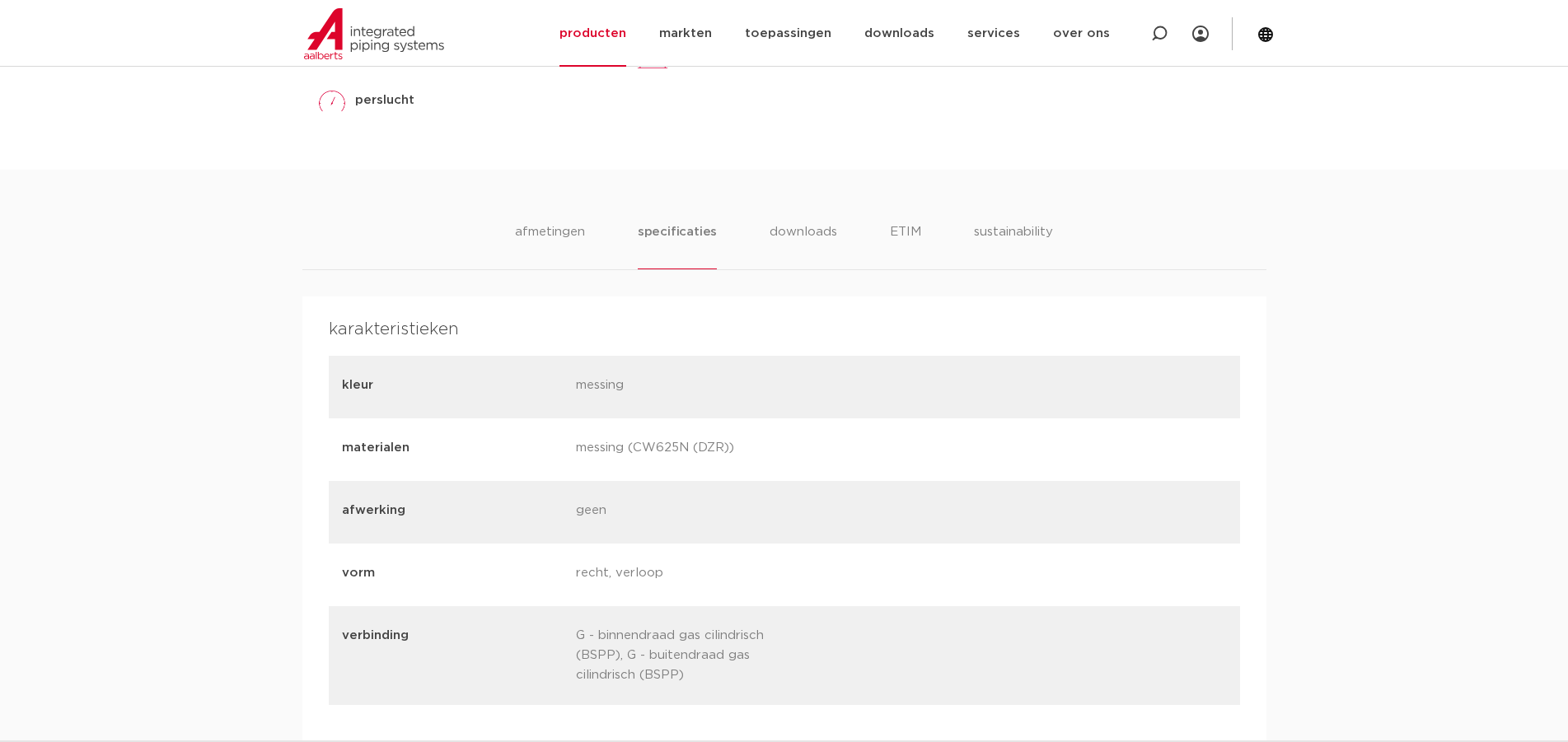
scroll to position [494, 0]
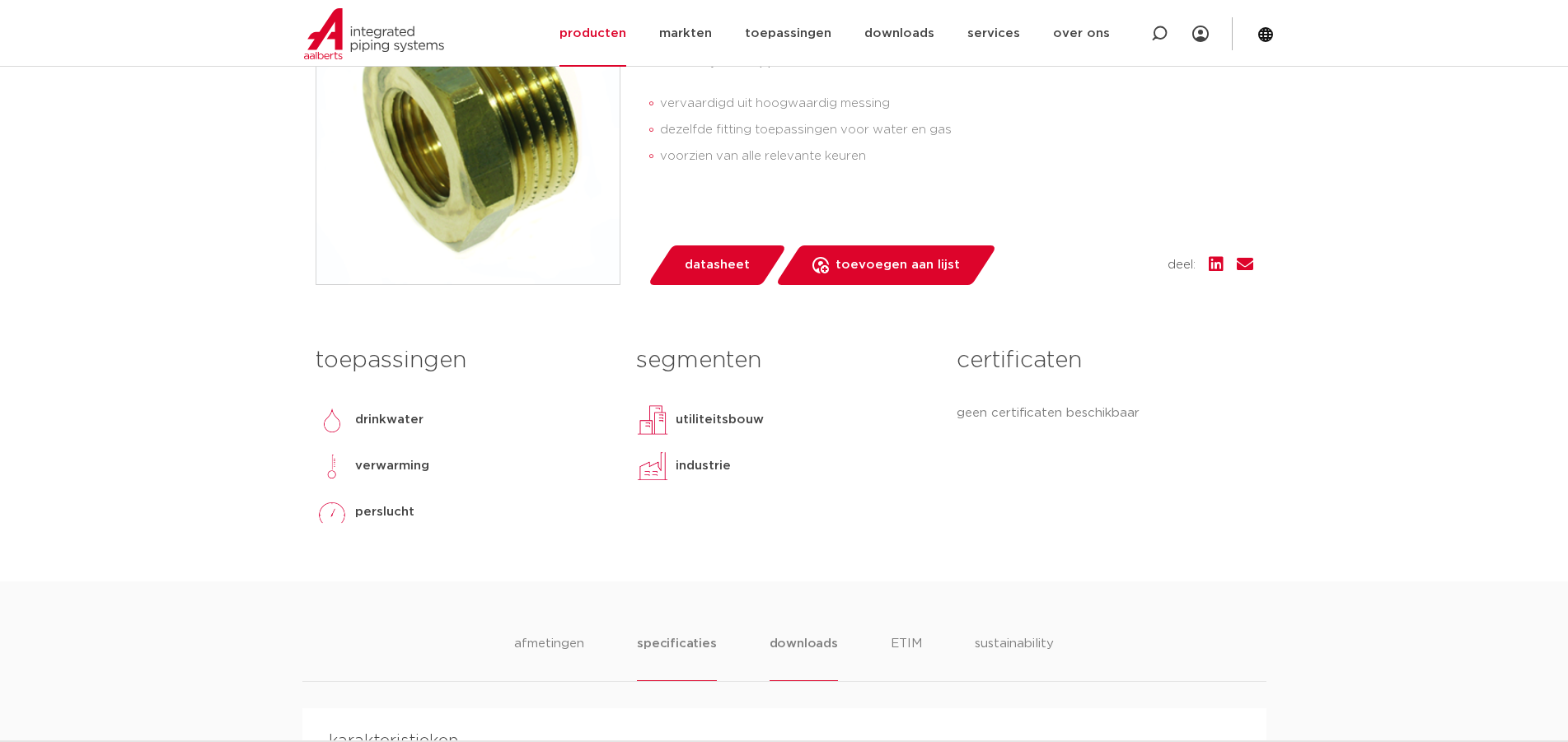
click at [809, 635] on li "downloads" at bounding box center [803, 658] width 69 height 47
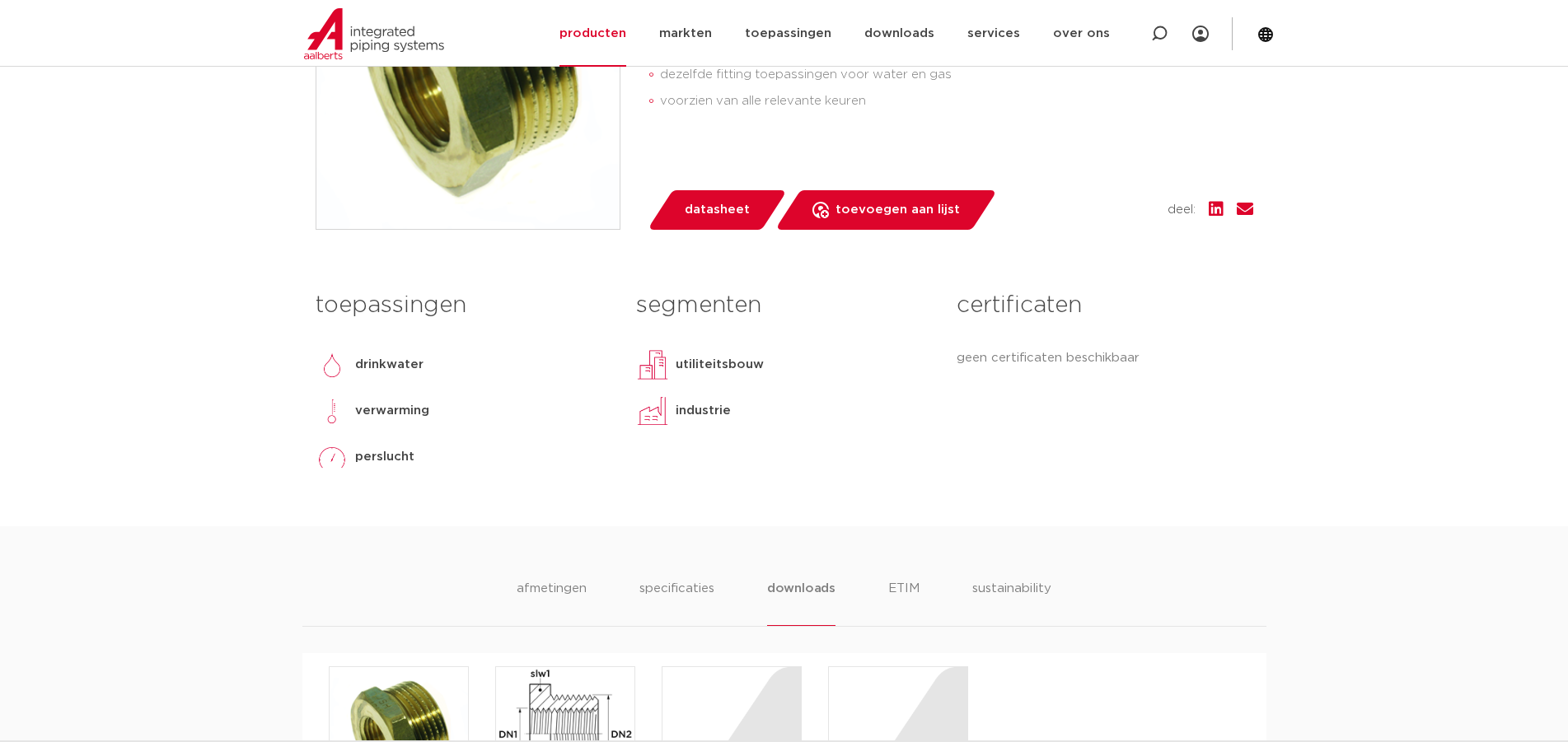
scroll to position [143, 0]
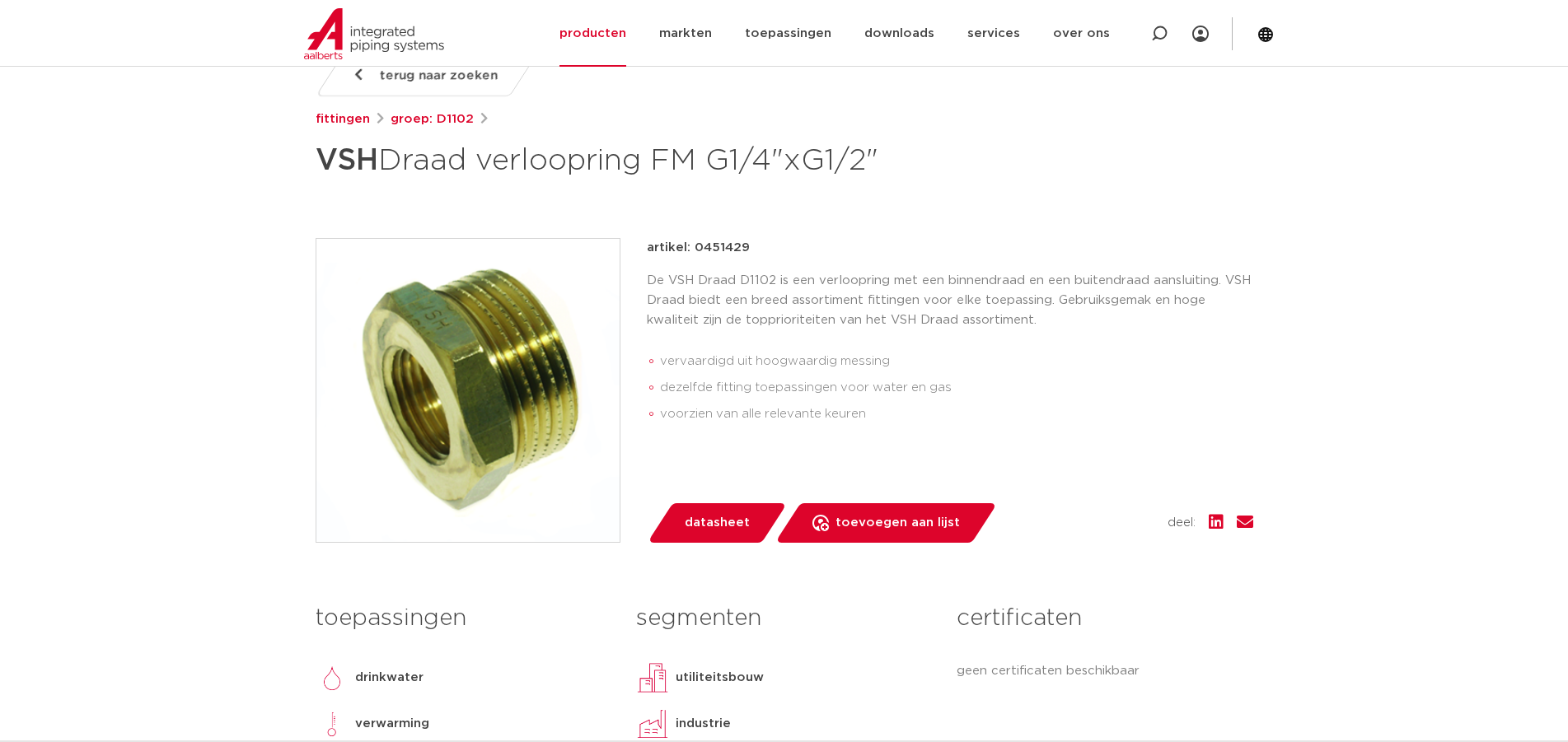
drag, startPoint x: 1241, startPoint y: 412, endPoint x: 1220, endPoint y: 277, distance: 136.6
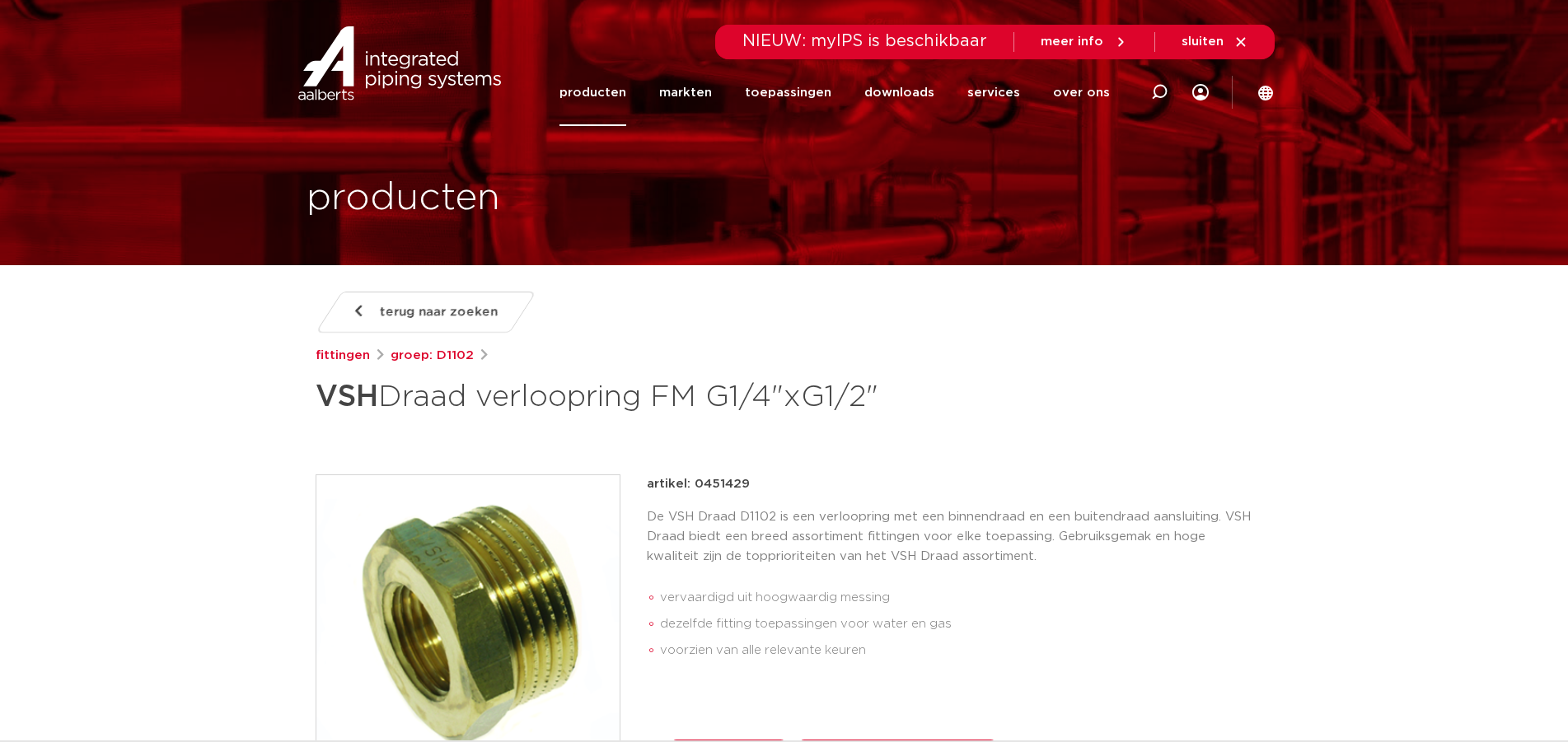
scroll to position [83, 0]
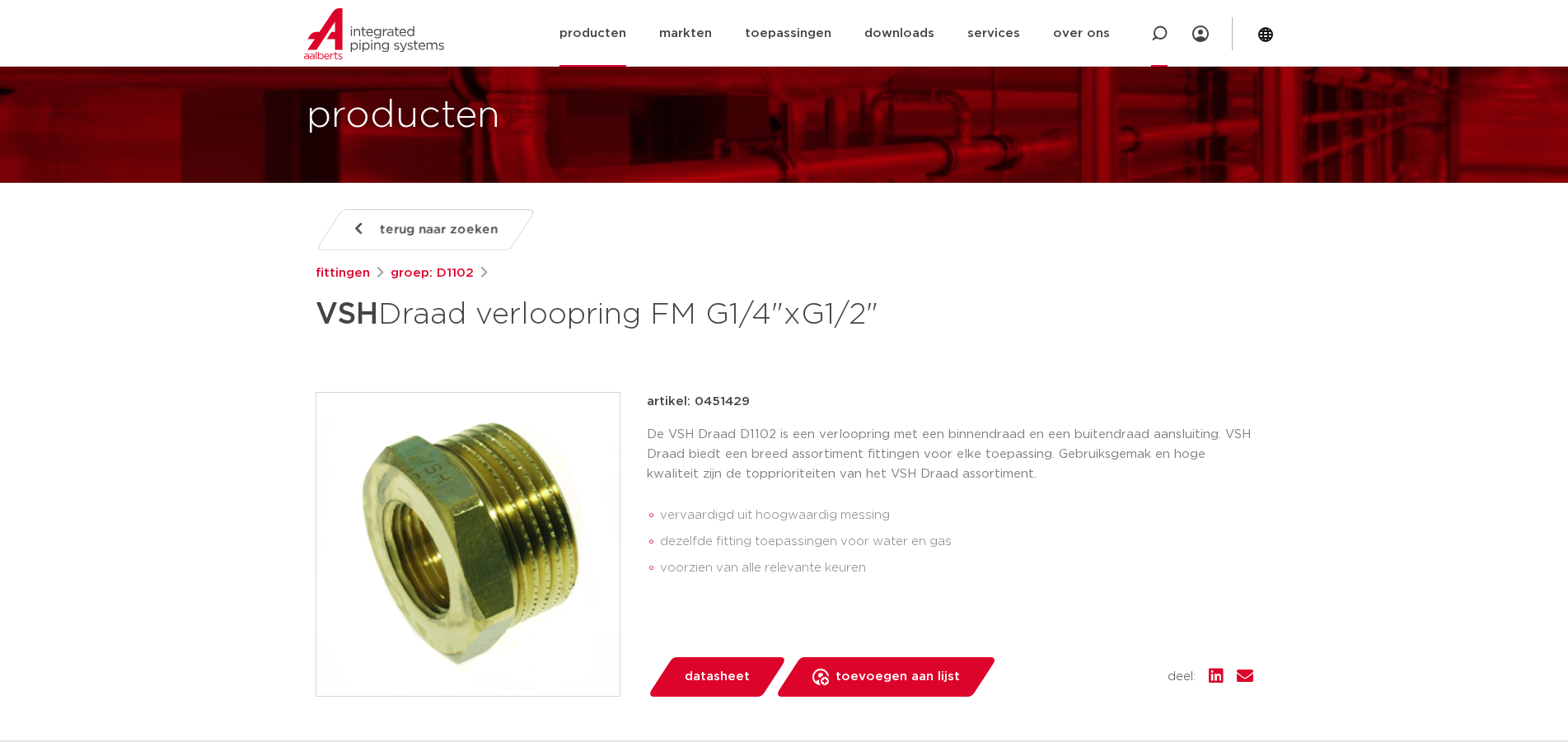
click at [1158, 35] on icon at bounding box center [1158, 33] width 17 height 17
type input "DN8"
click button "Zoeken" at bounding box center [0, 0] width 0 height 0
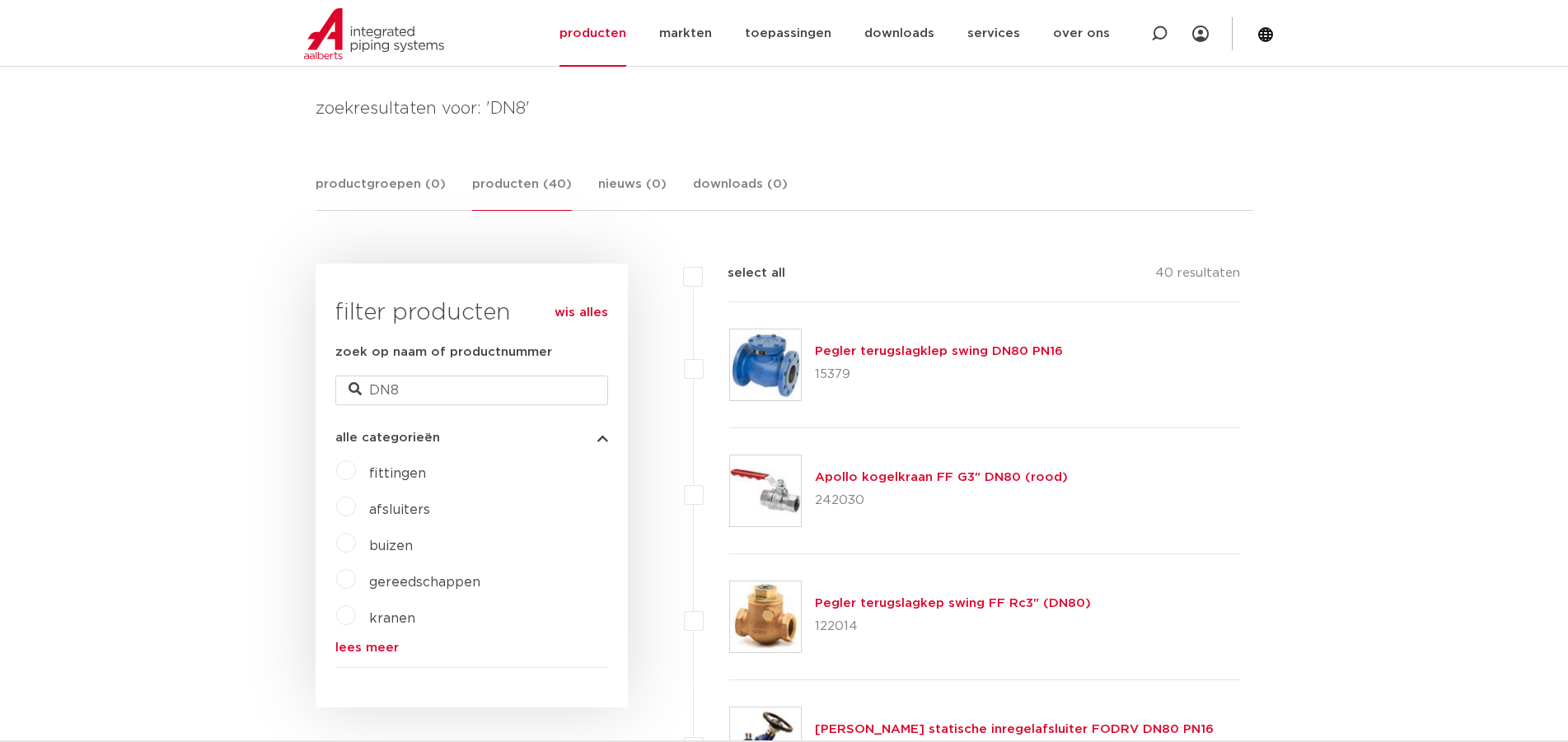
scroll to position [305, 0]
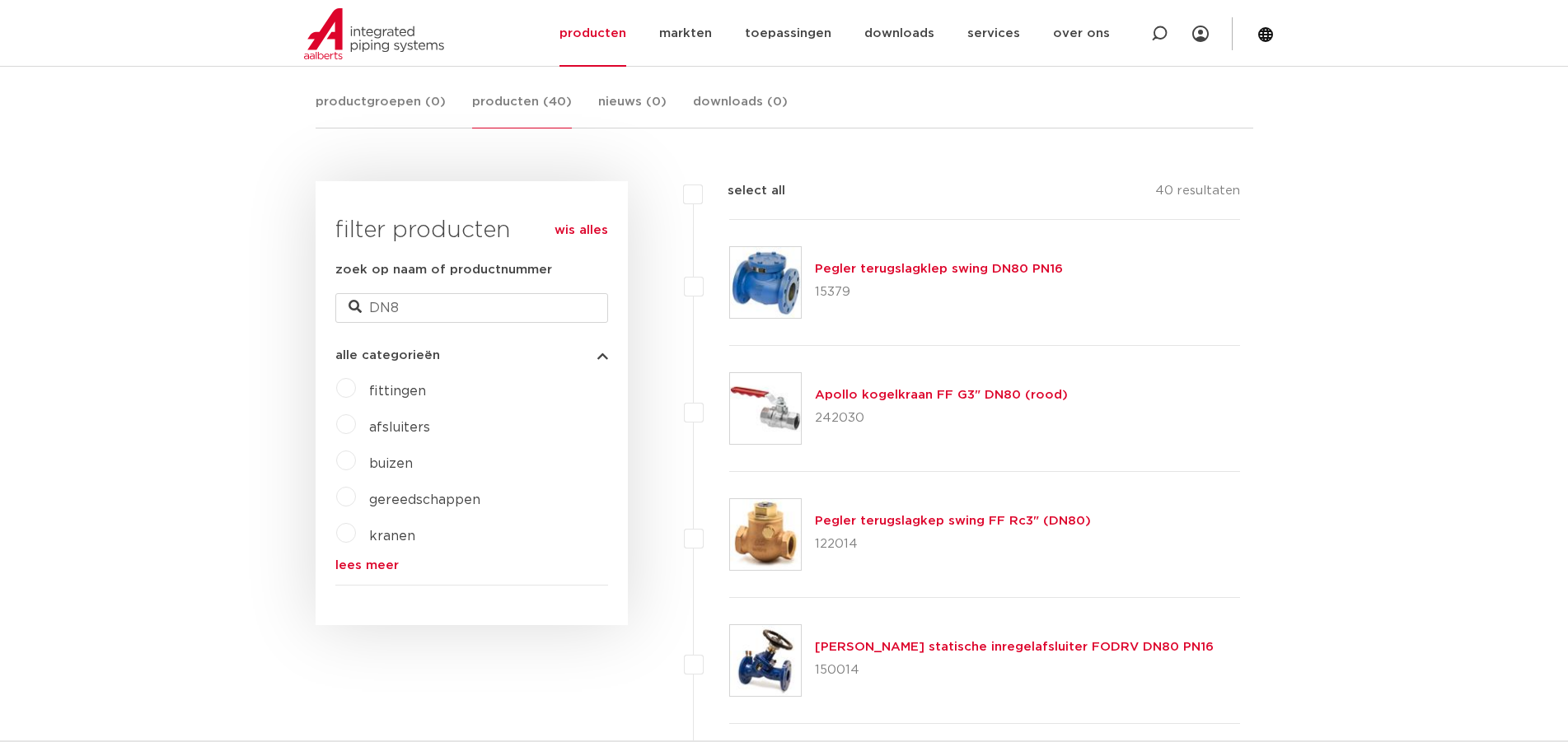
drag, startPoint x: 445, startPoint y: 324, endPoint x: 444, endPoint y: 314, distance: 10.0
click at [445, 323] on form "zoek op naam of productnummer DN8 alle categorieën fittingen afsluiters buizen …" at bounding box center [471, 423] width 272 height 325
drag, startPoint x: 444, startPoint y: 314, endPoint x: 166, endPoint y: 304, distance: 278.2
type input "1/4''"
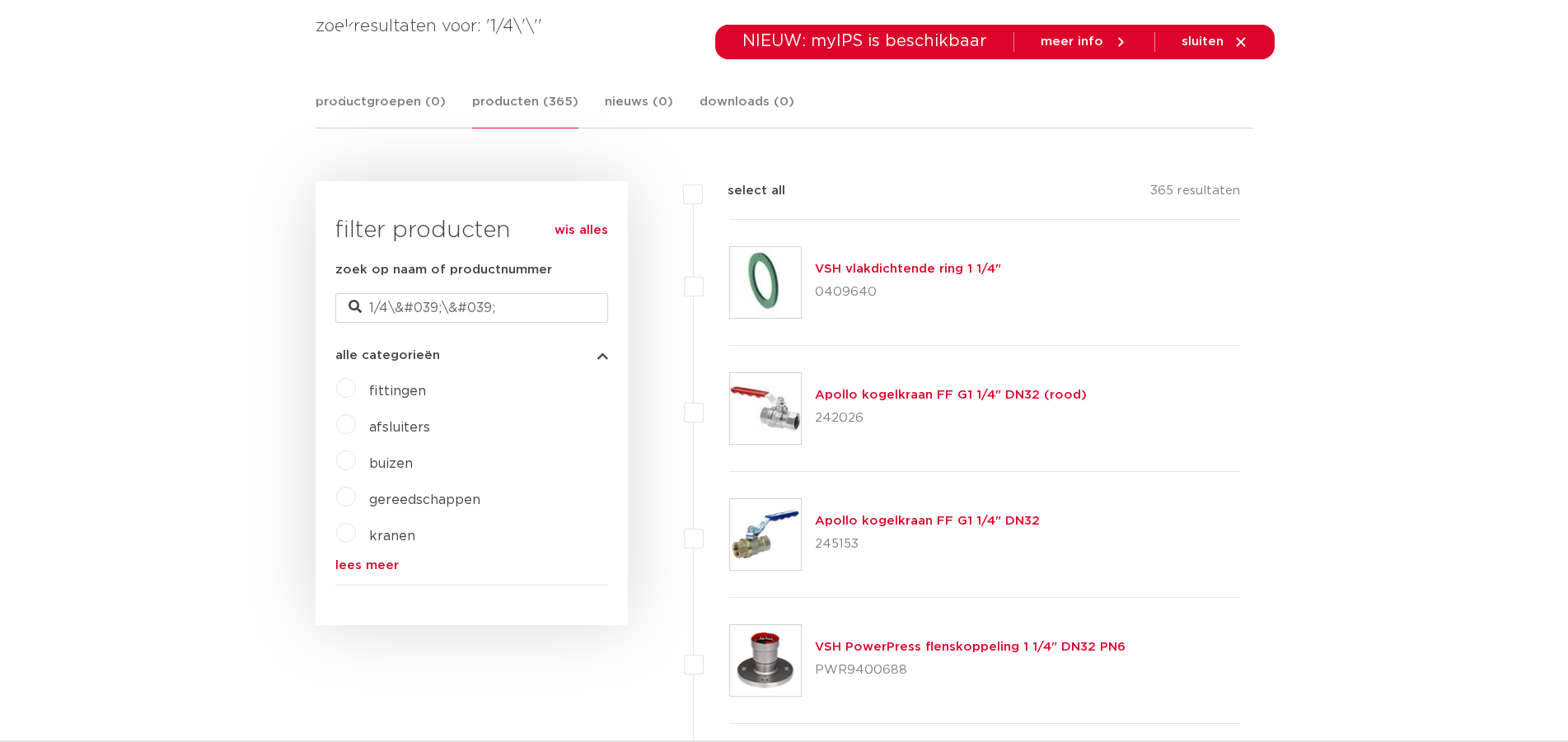
scroll to position [305, 0]
click at [357, 463] on label "buizen" at bounding box center [384, 461] width 57 height 26
